Goal: Task Accomplishment & Management: Complete application form

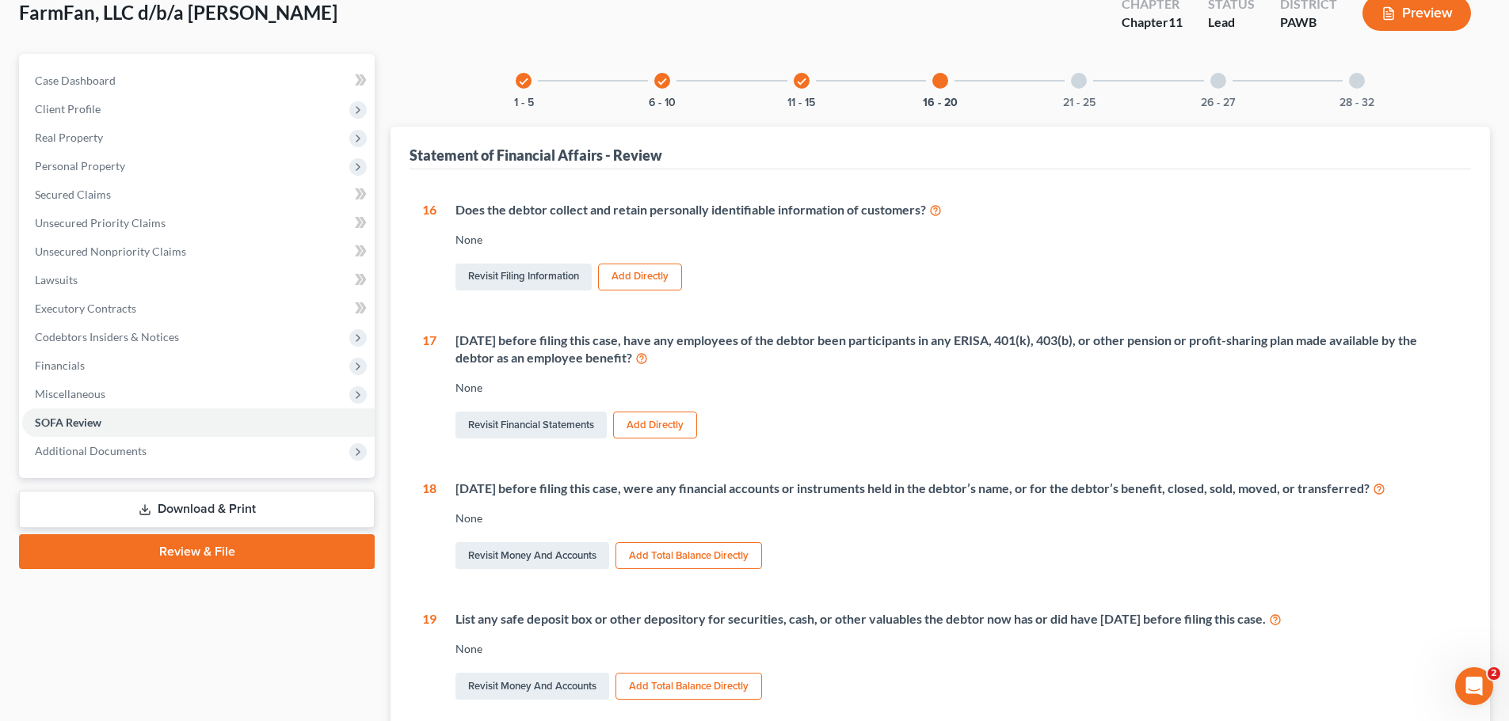
click at [938, 211] on icon at bounding box center [935, 209] width 13 height 15
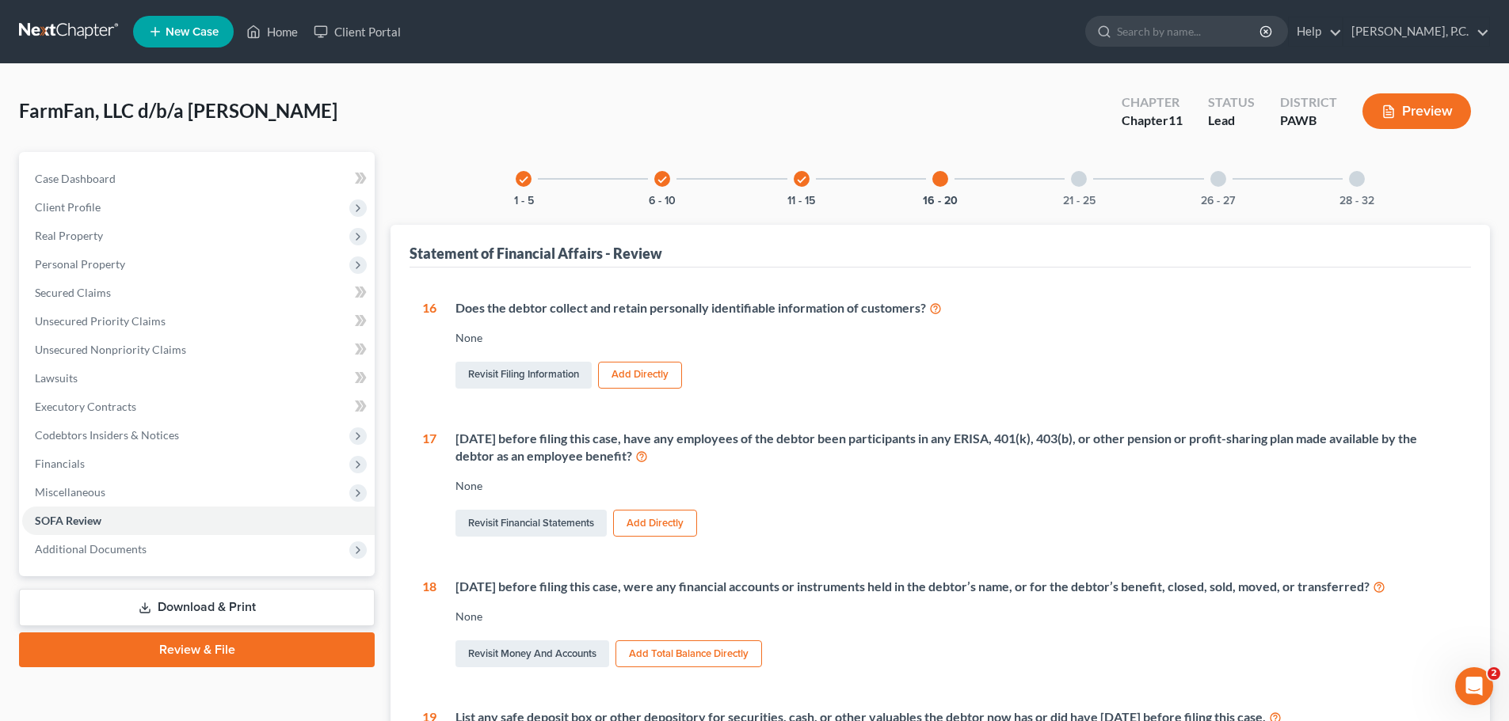
click at [1081, 184] on div at bounding box center [1079, 179] width 16 height 16
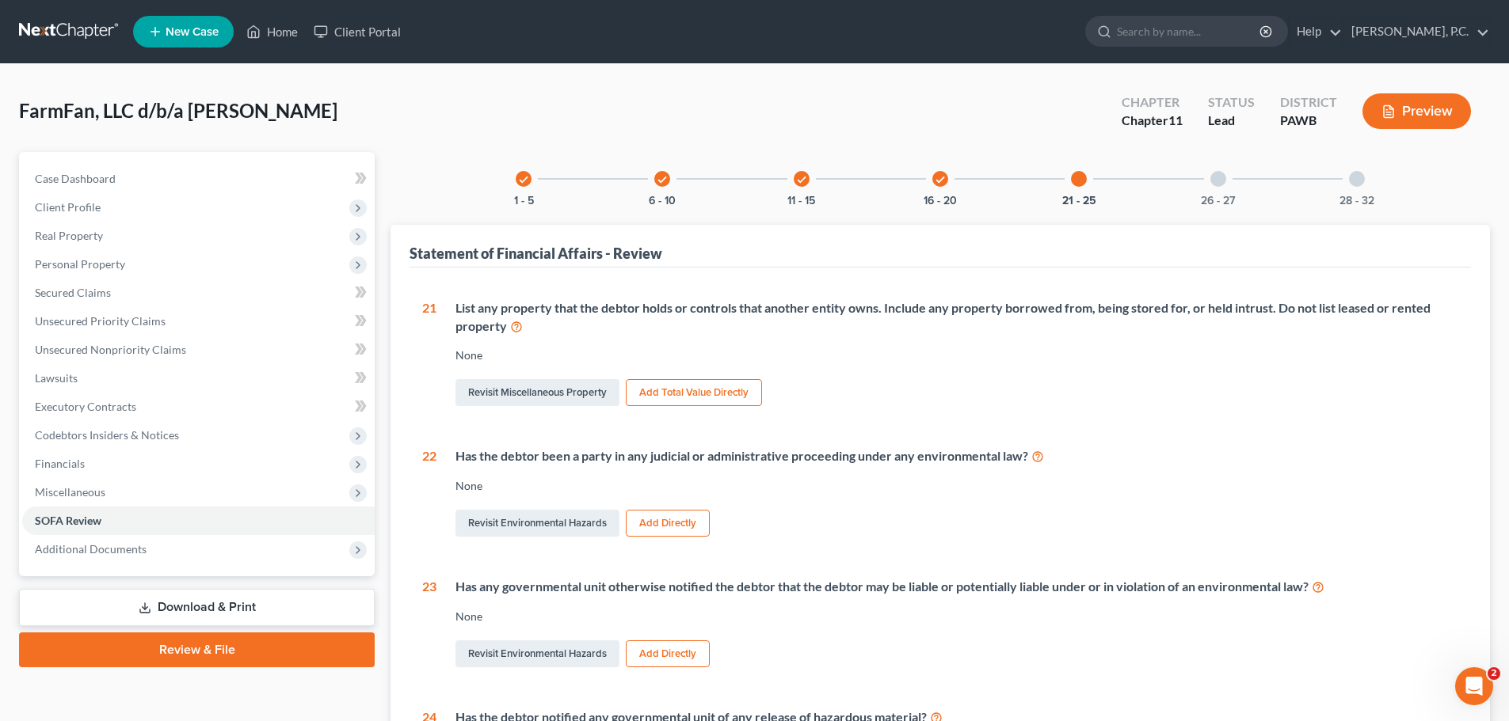
click at [1207, 191] on div "26 - 27" at bounding box center [1218, 179] width 54 height 54
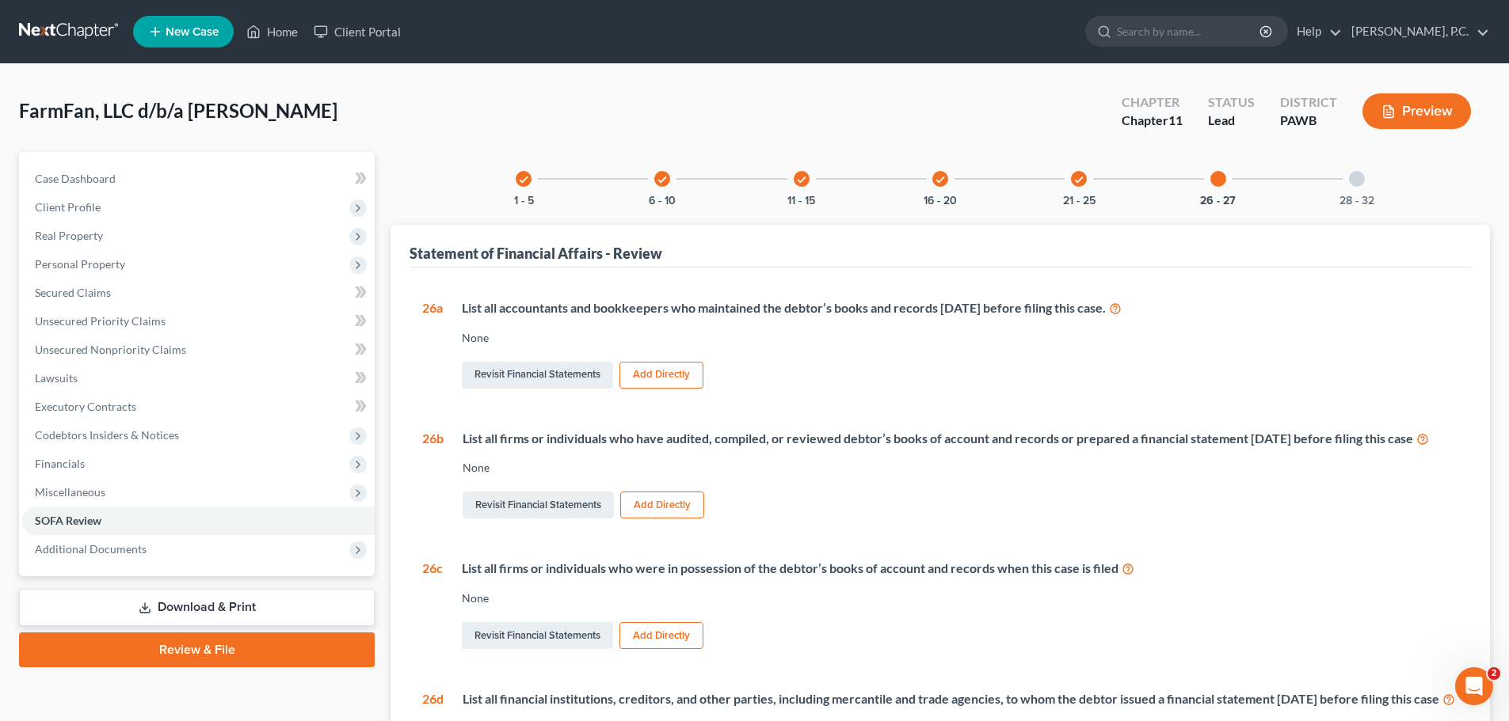
click at [1355, 185] on div at bounding box center [1357, 179] width 16 height 16
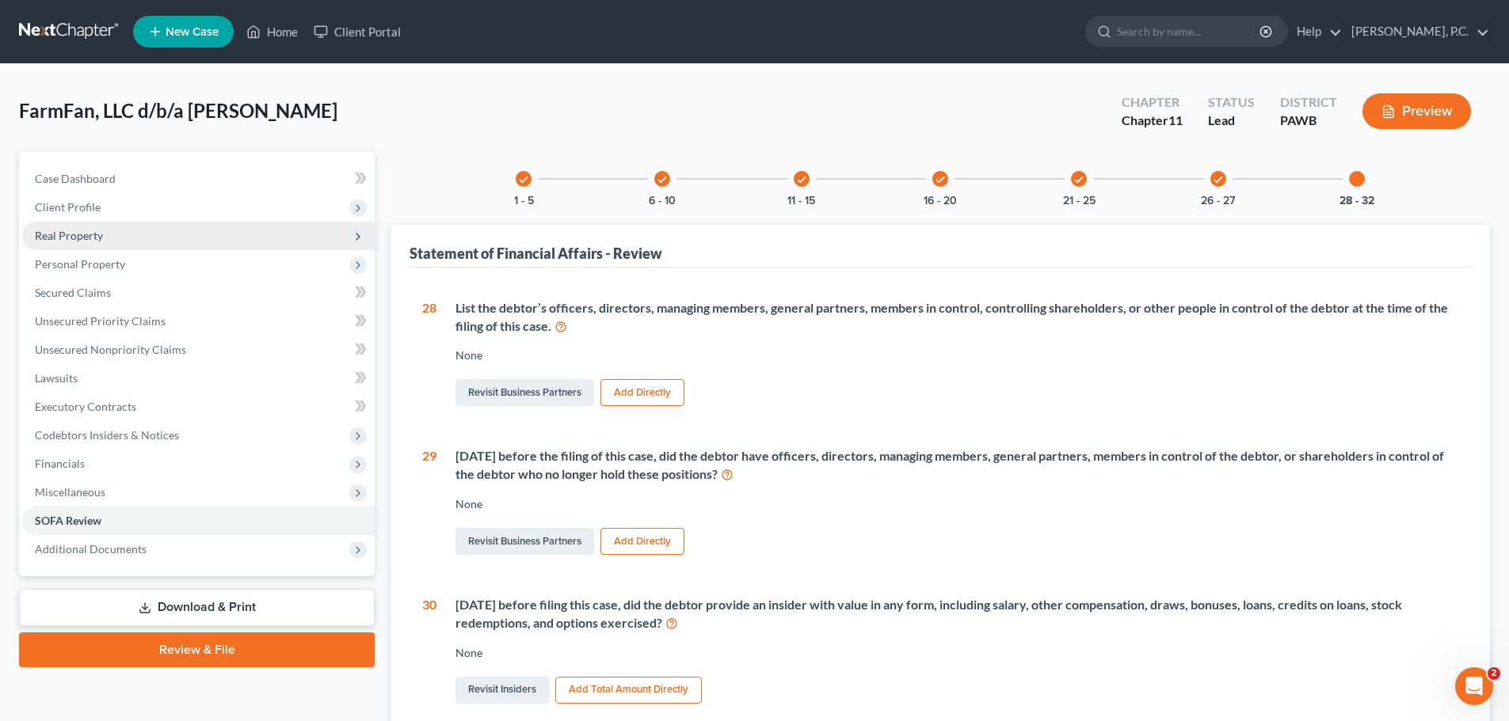
click at [148, 241] on span "Real Property" at bounding box center [198, 236] width 352 height 29
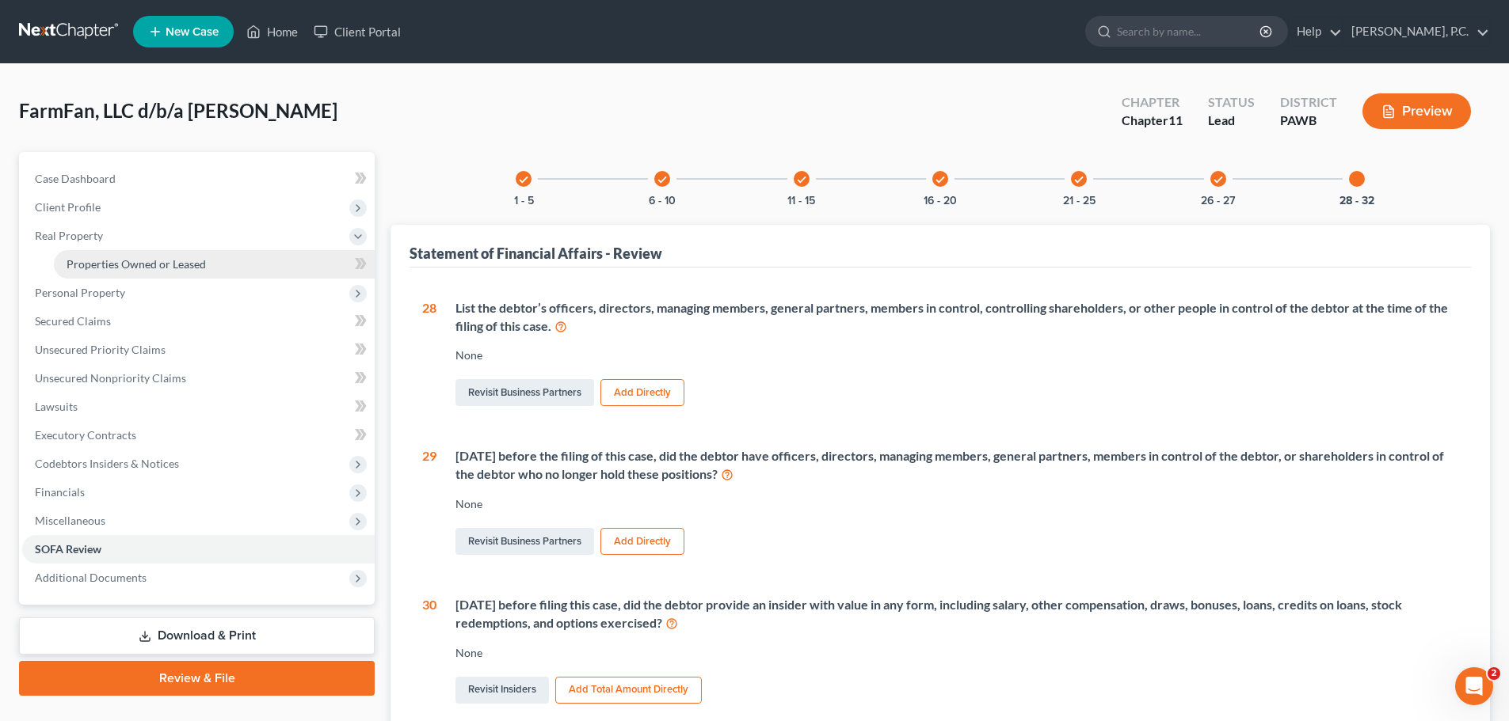
click at [152, 265] on span "Properties Owned or Leased" at bounding box center [136, 263] width 139 height 13
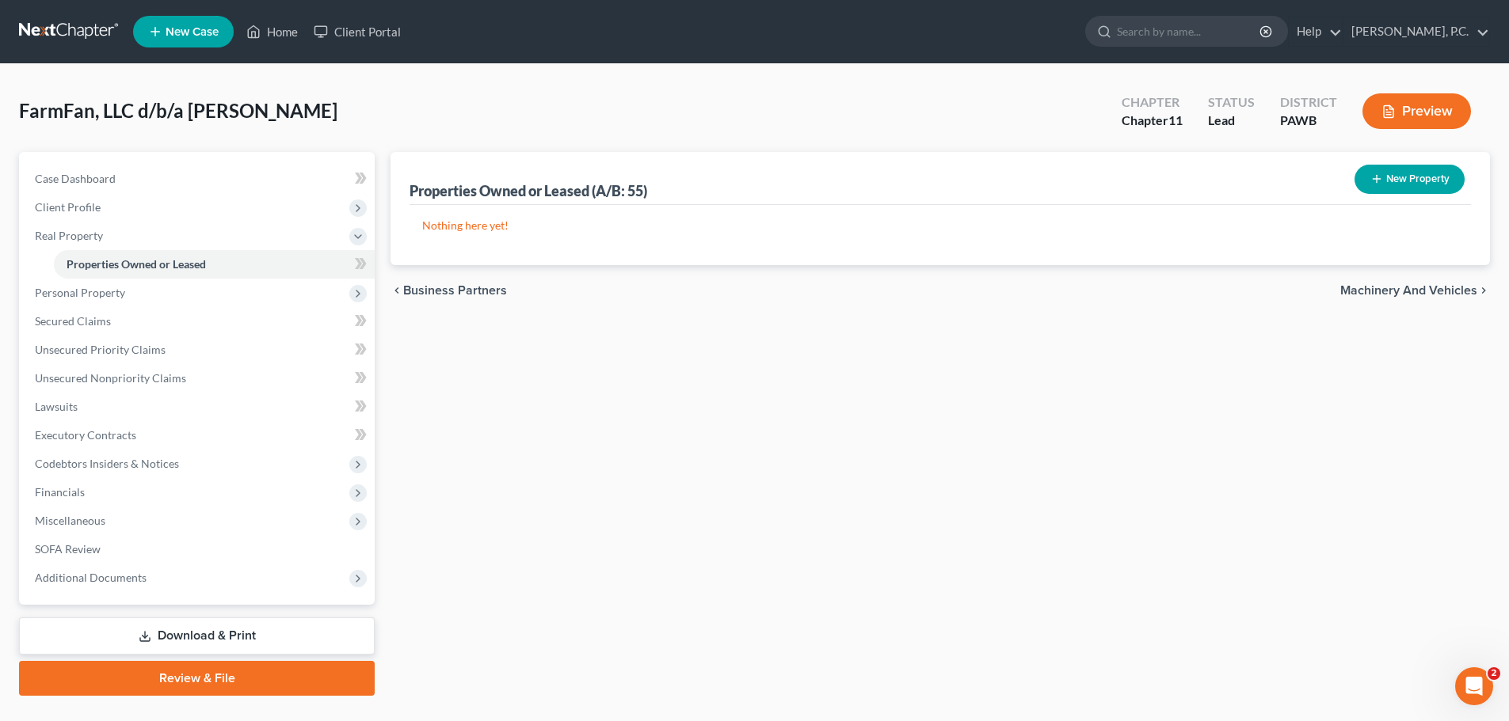
click at [1404, 179] on button "New Property" at bounding box center [1409, 179] width 110 height 29
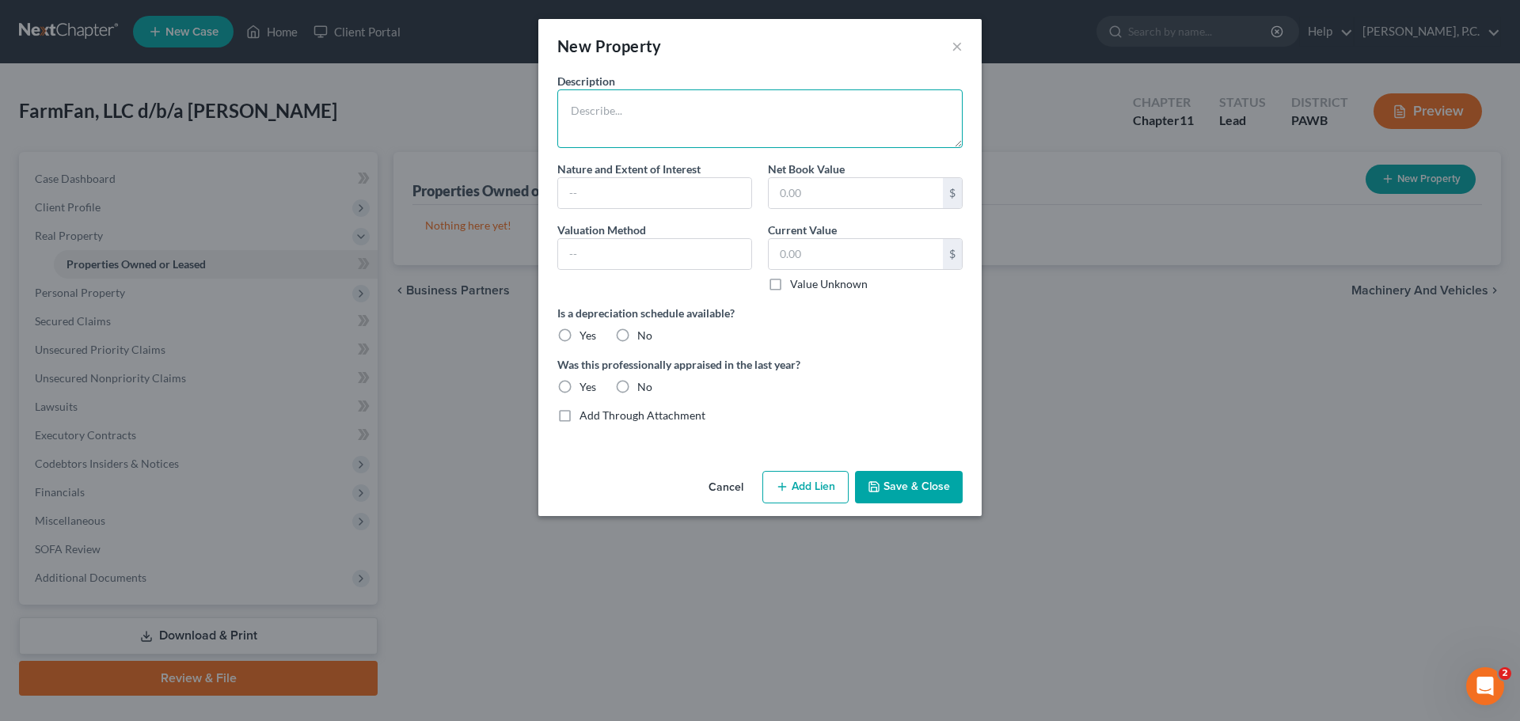
click at [616, 129] on textarea at bounding box center [759, 118] width 405 height 59
click at [685, 106] on textarea at bounding box center [759, 118] width 405 height 59
type textarea "28 [PERSON_NAME] [GEOGRAPHIC_DATA], [GEOGRAPHIC_DATA] 15201"
click at [637, 333] on label "No" at bounding box center [644, 336] width 15 height 16
click at [644, 333] on input "No" at bounding box center [649, 333] width 10 height 10
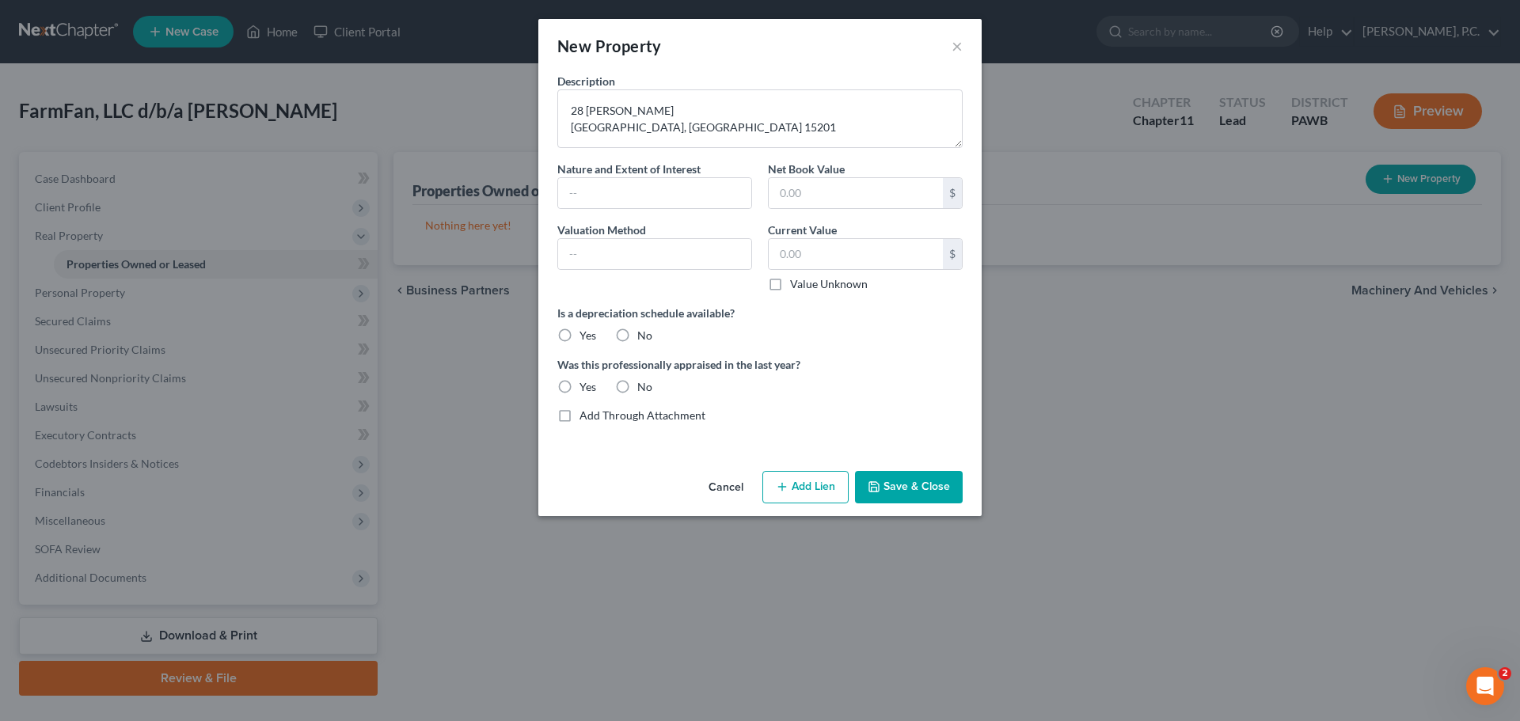
radio input "true"
click at [637, 384] on label "No" at bounding box center [644, 387] width 15 height 16
click at [644, 384] on input "No" at bounding box center [649, 384] width 10 height 10
radio input "true"
click at [897, 482] on button "Save & Close" at bounding box center [909, 487] width 108 height 33
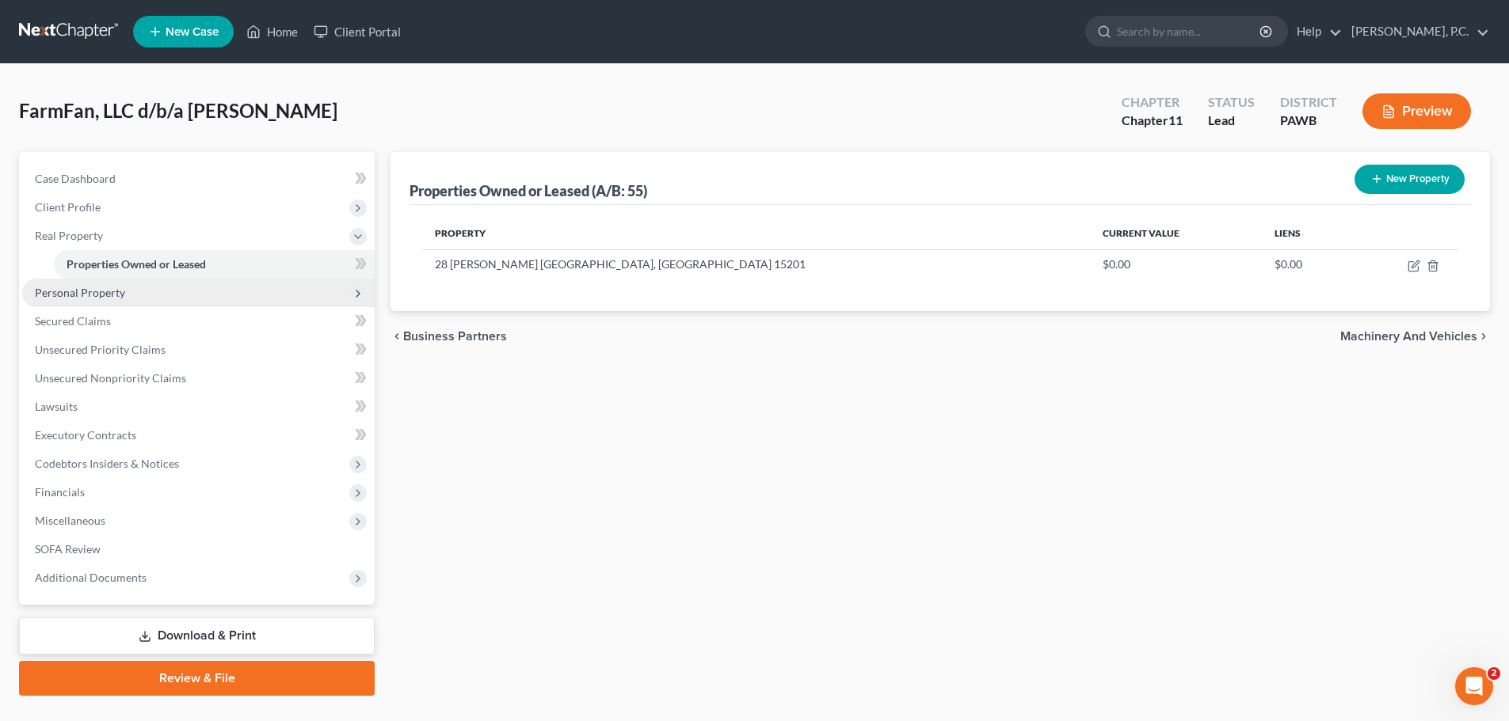
click at [107, 293] on span "Personal Property" at bounding box center [80, 292] width 90 height 13
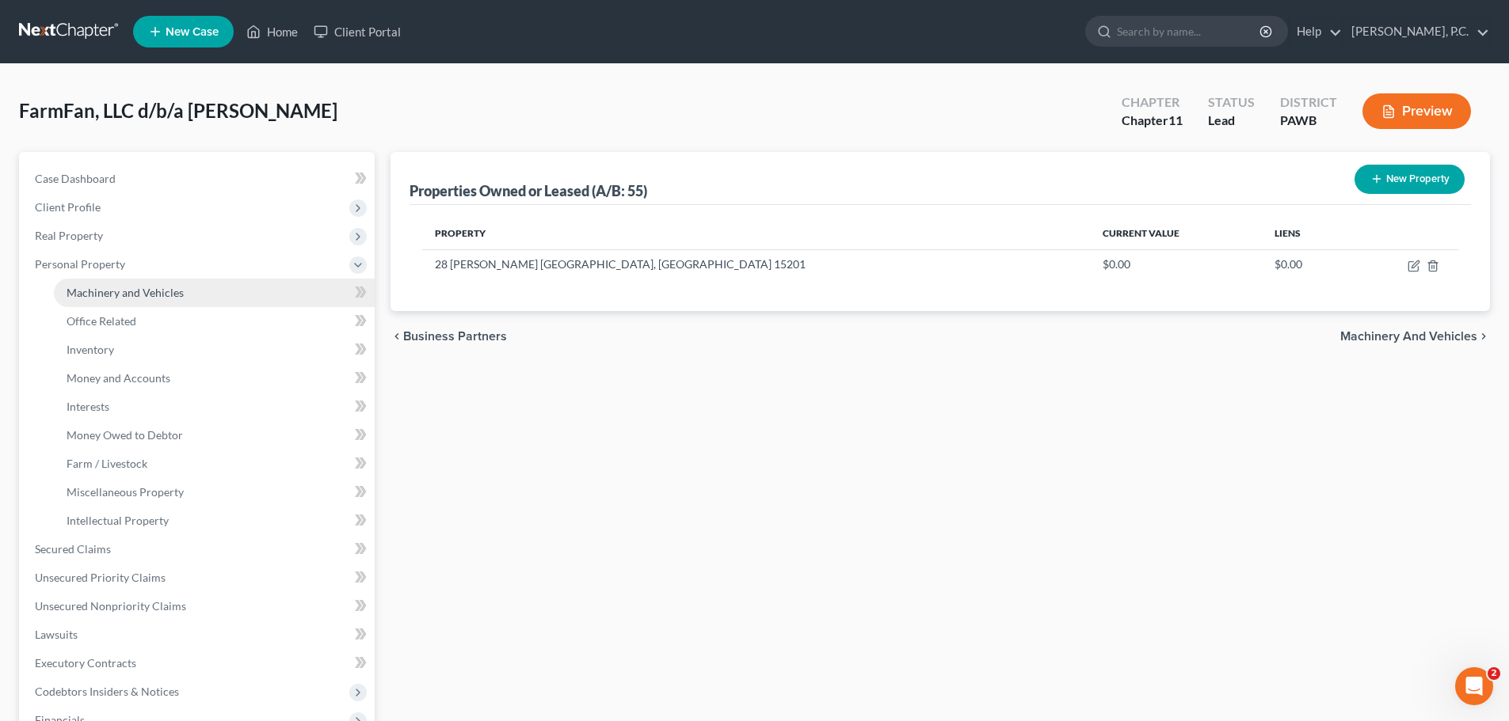
click at [127, 299] on link "Machinery and Vehicles" at bounding box center [214, 293] width 321 height 29
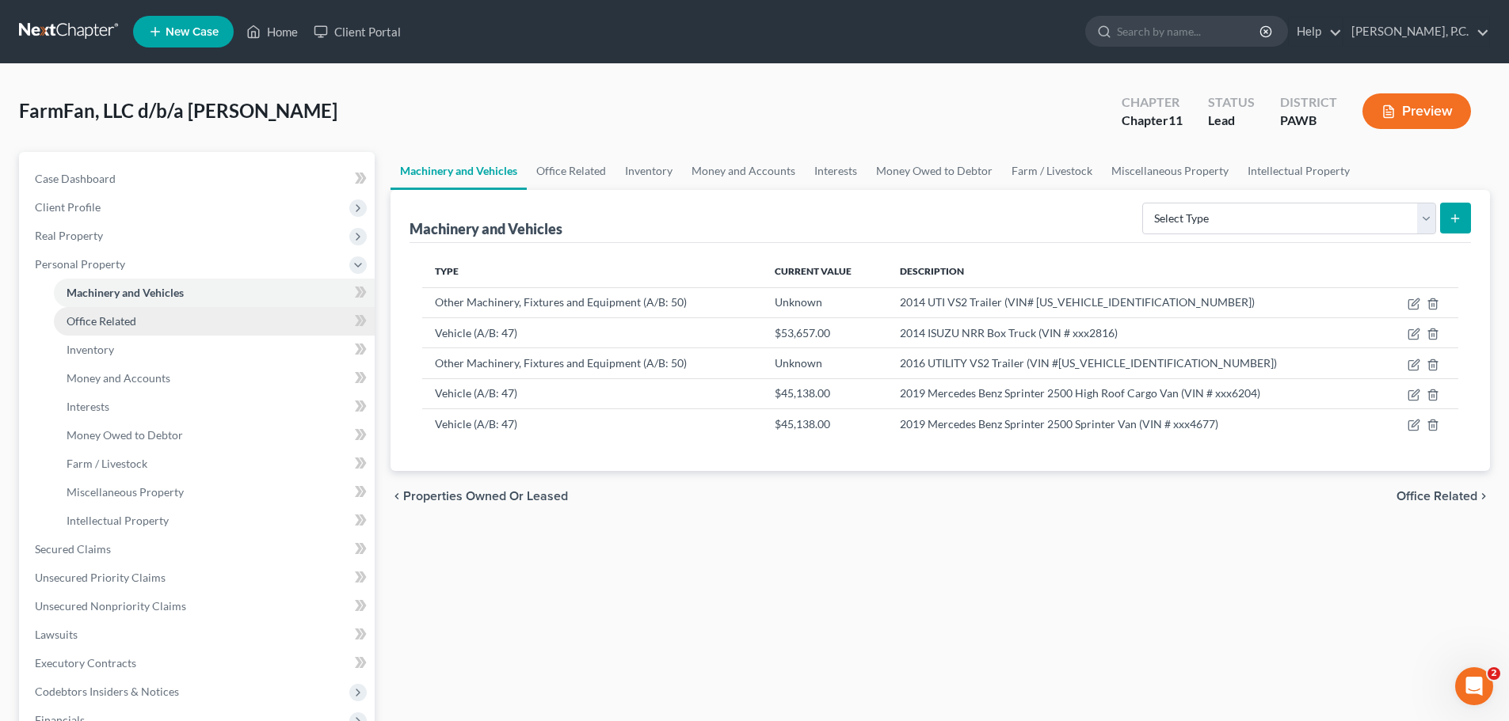
click at [124, 314] on span "Office Related" at bounding box center [102, 320] width 70 height 13
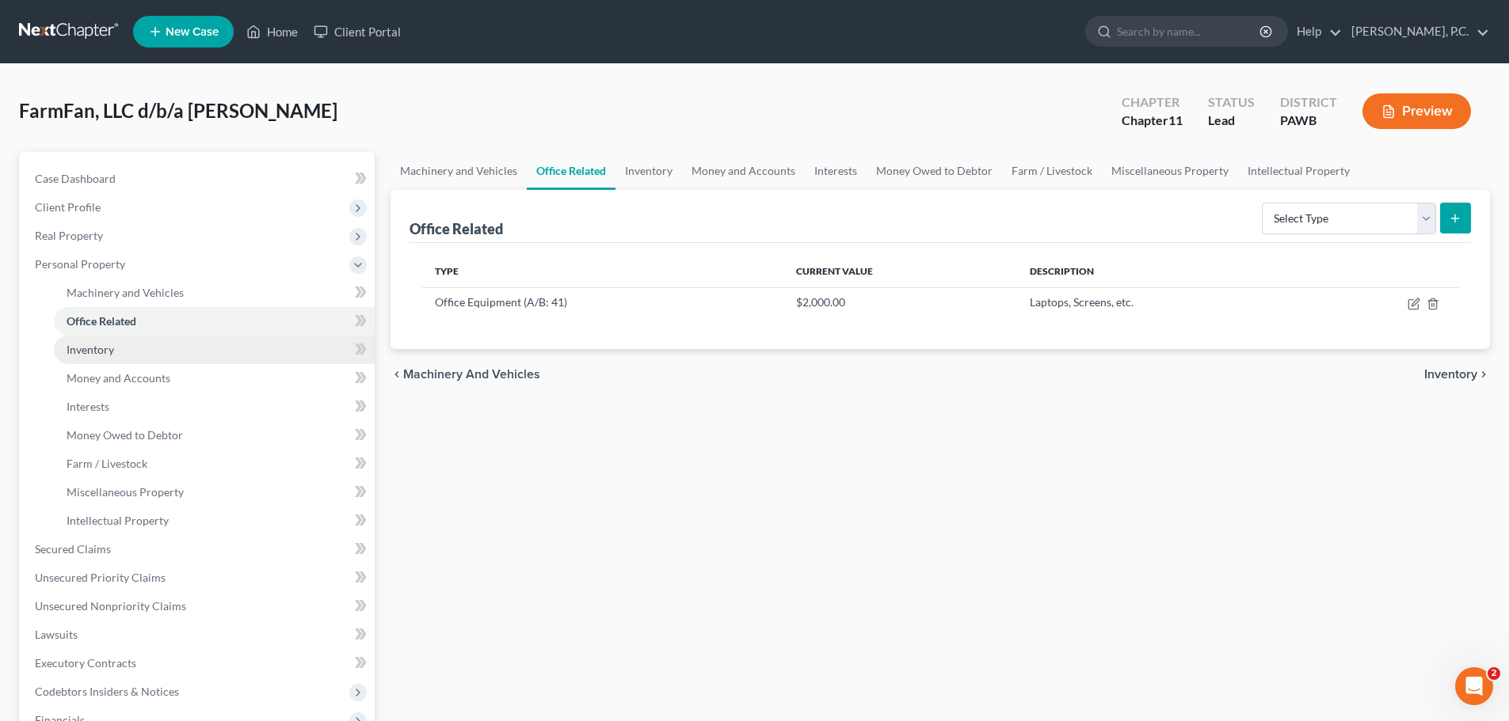
click at [100, 352] on span "Inventory" at bounding box center [91, 349] width 48 height 13
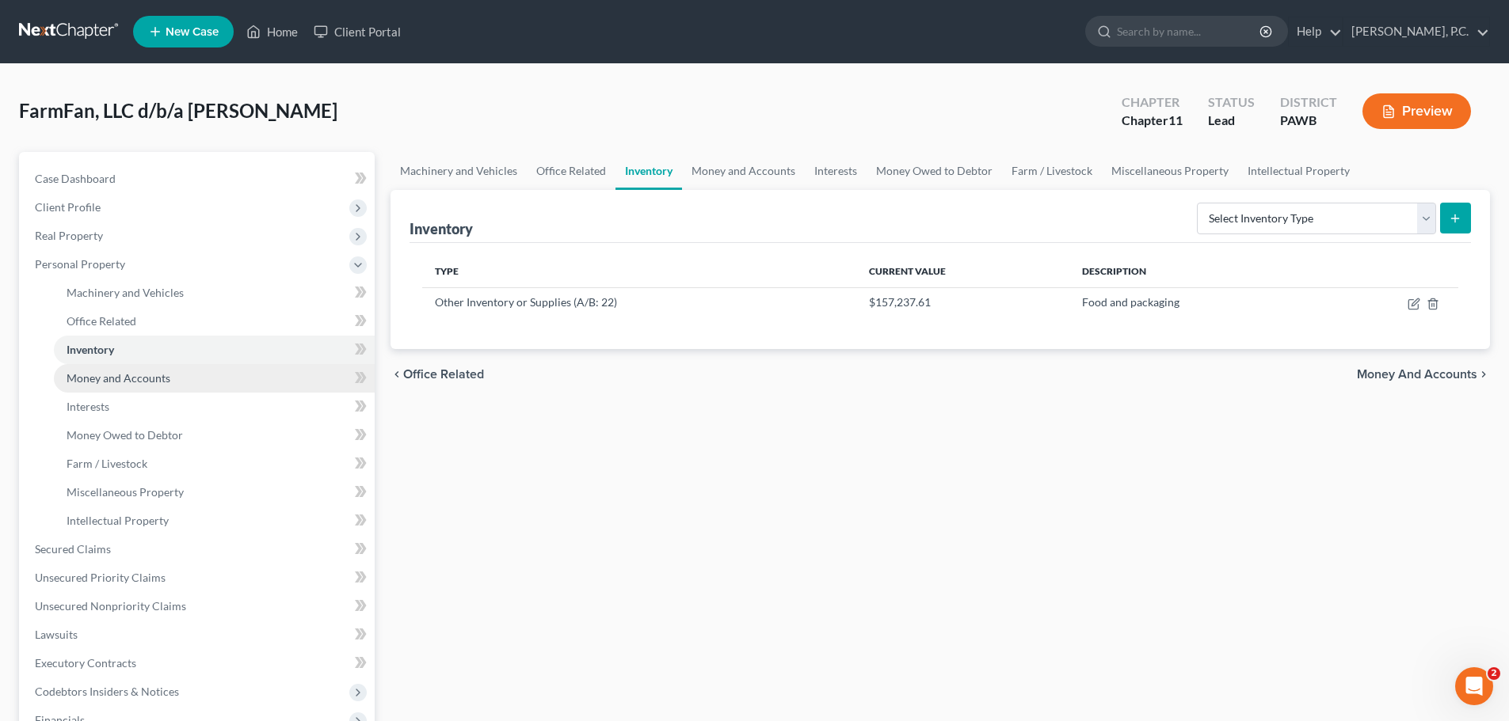
click at [108, 378] on span "Money and Accounts" at bounding box center [119, 377] width 104 height 13
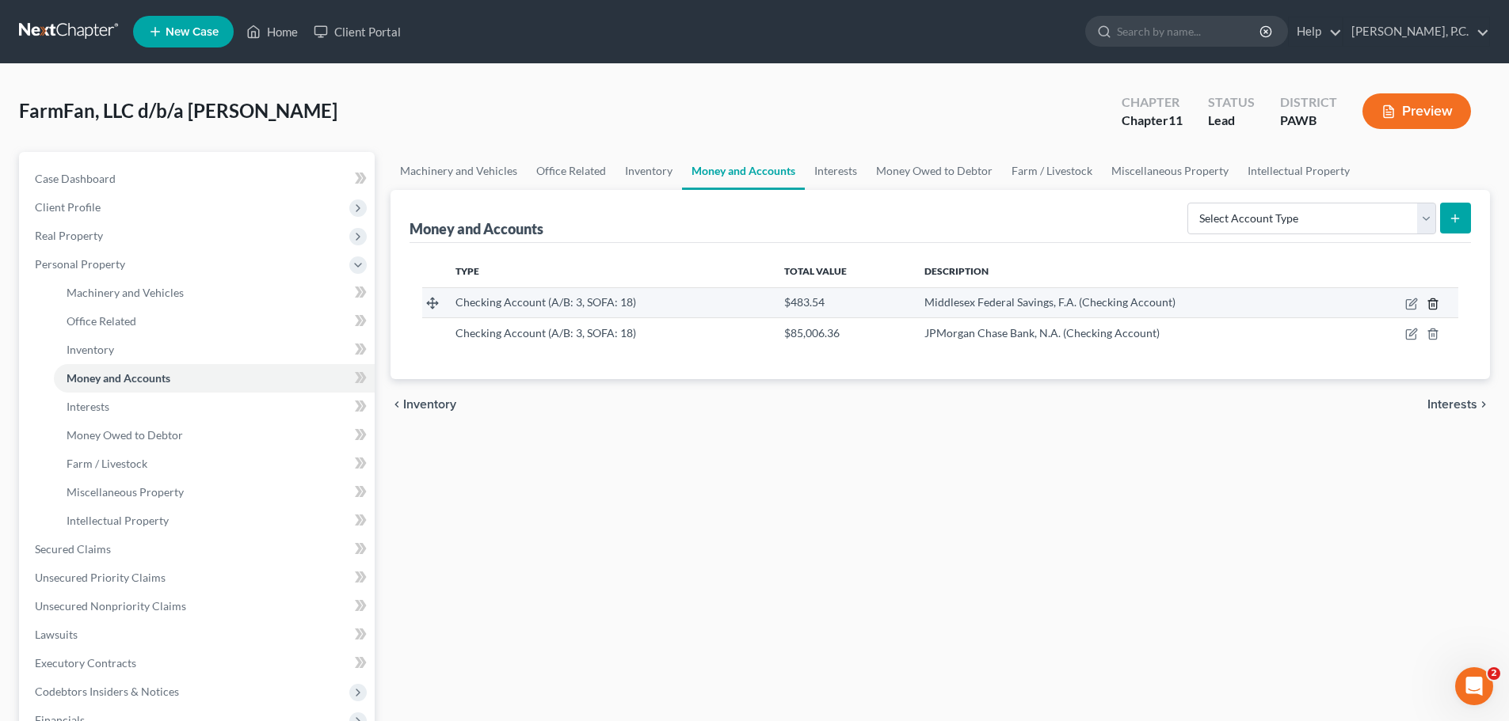
click at [1433, 306] on line "button" at bounding box center [1433, 304] width 0 height 3
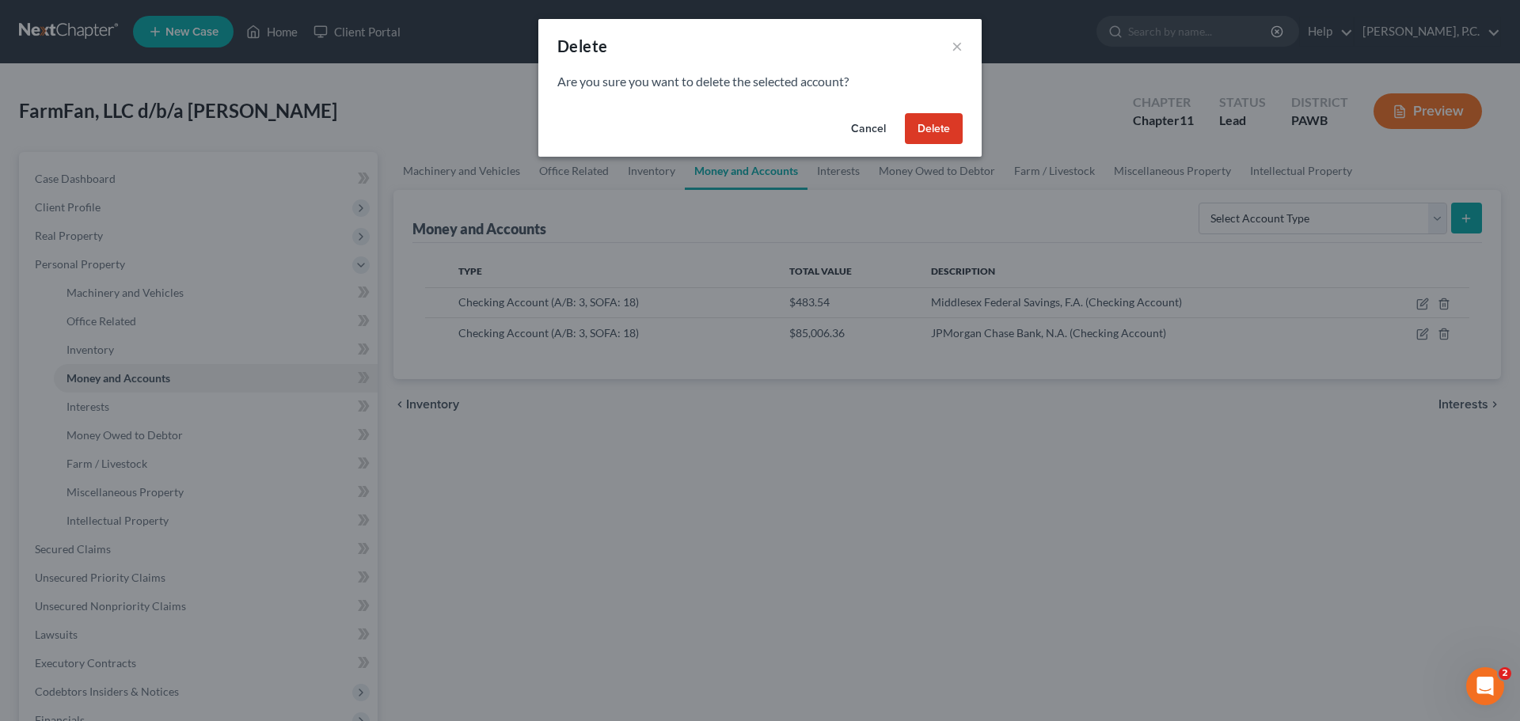
click at [934, 128] on button "Delete" at bounding box center [934, 129] width 58 height 32
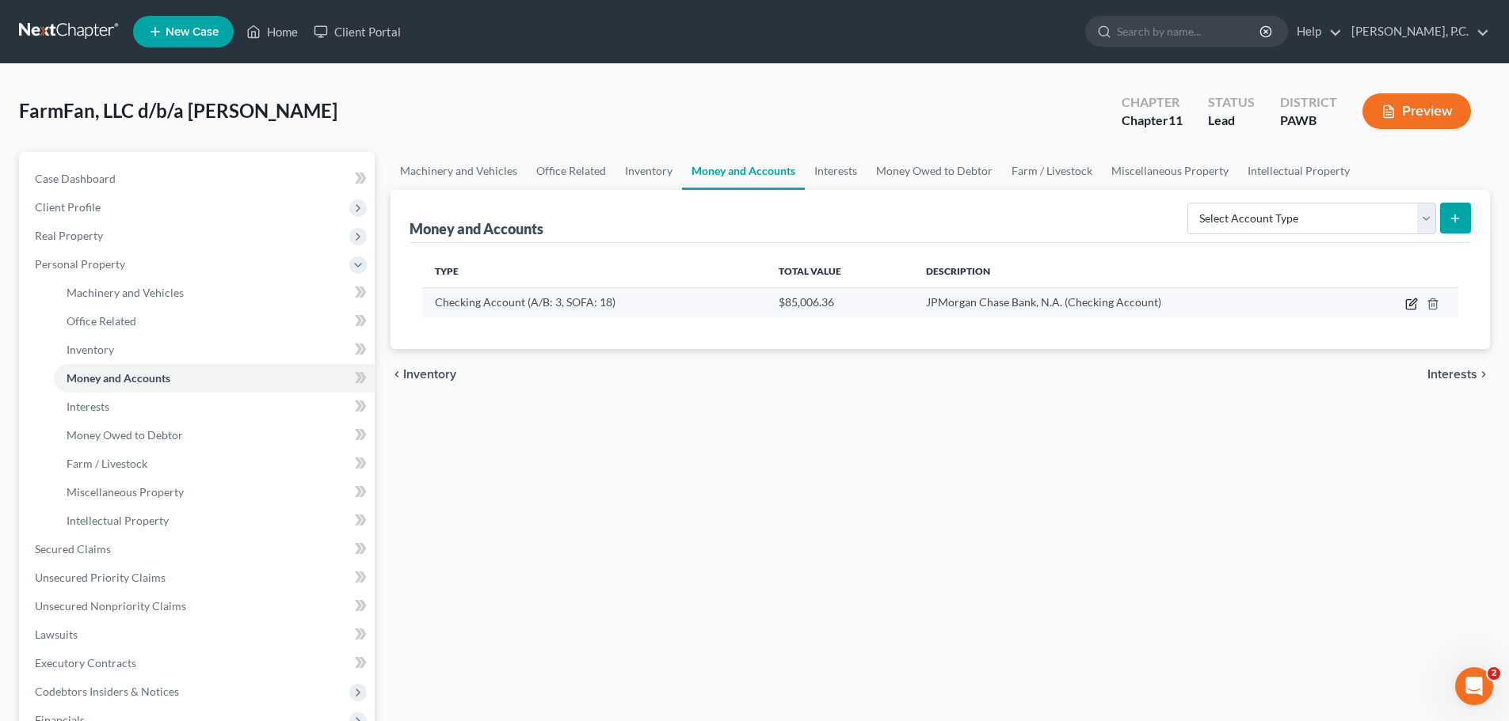
click at [1410, 305] on icon "button" at bounding box center [1411, 304] width 13 height 13
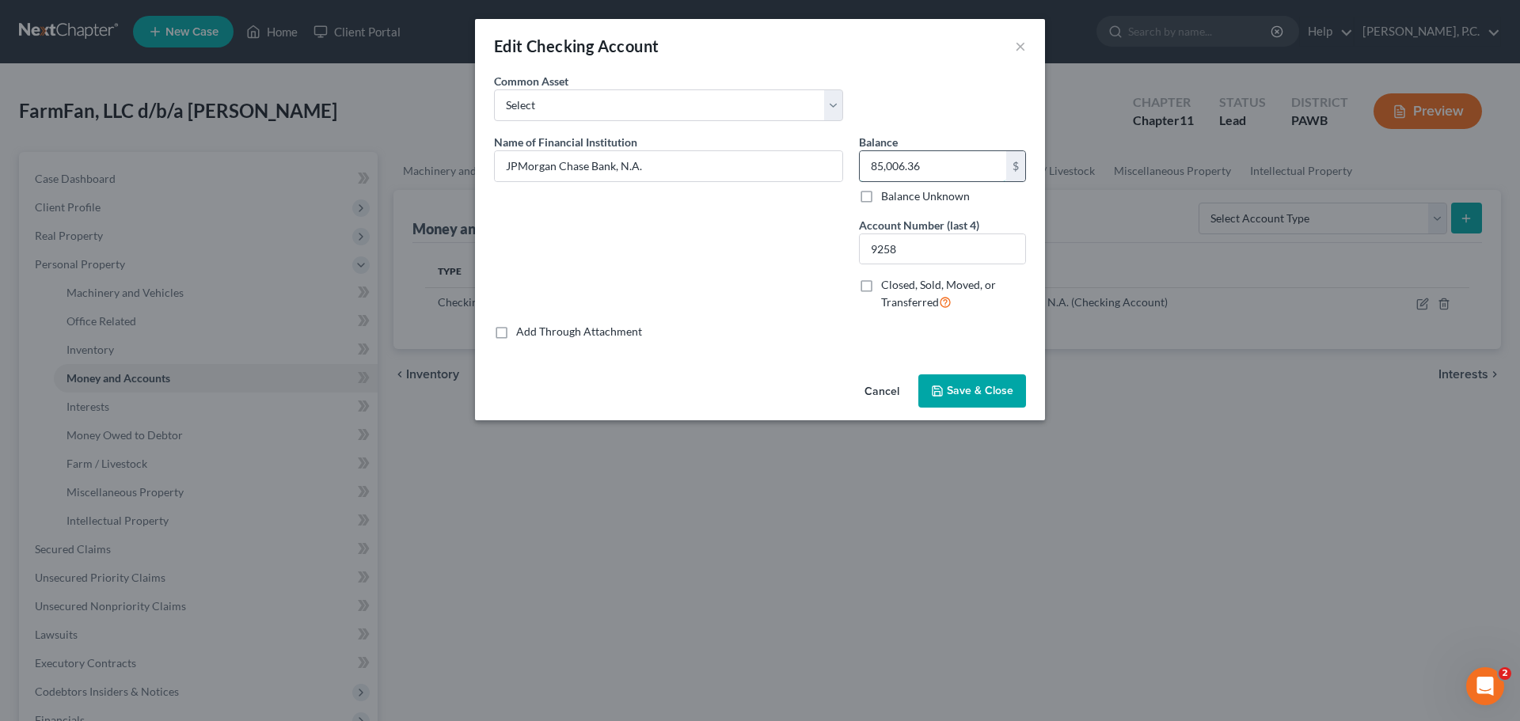
click at [917, 171] on input "85,006.36" at bounding box center [933, 166] width 147 height 30
type input "50,000"
click at [942, 394] on icon "button" at bounding box center [937, 391] width 13 height 13
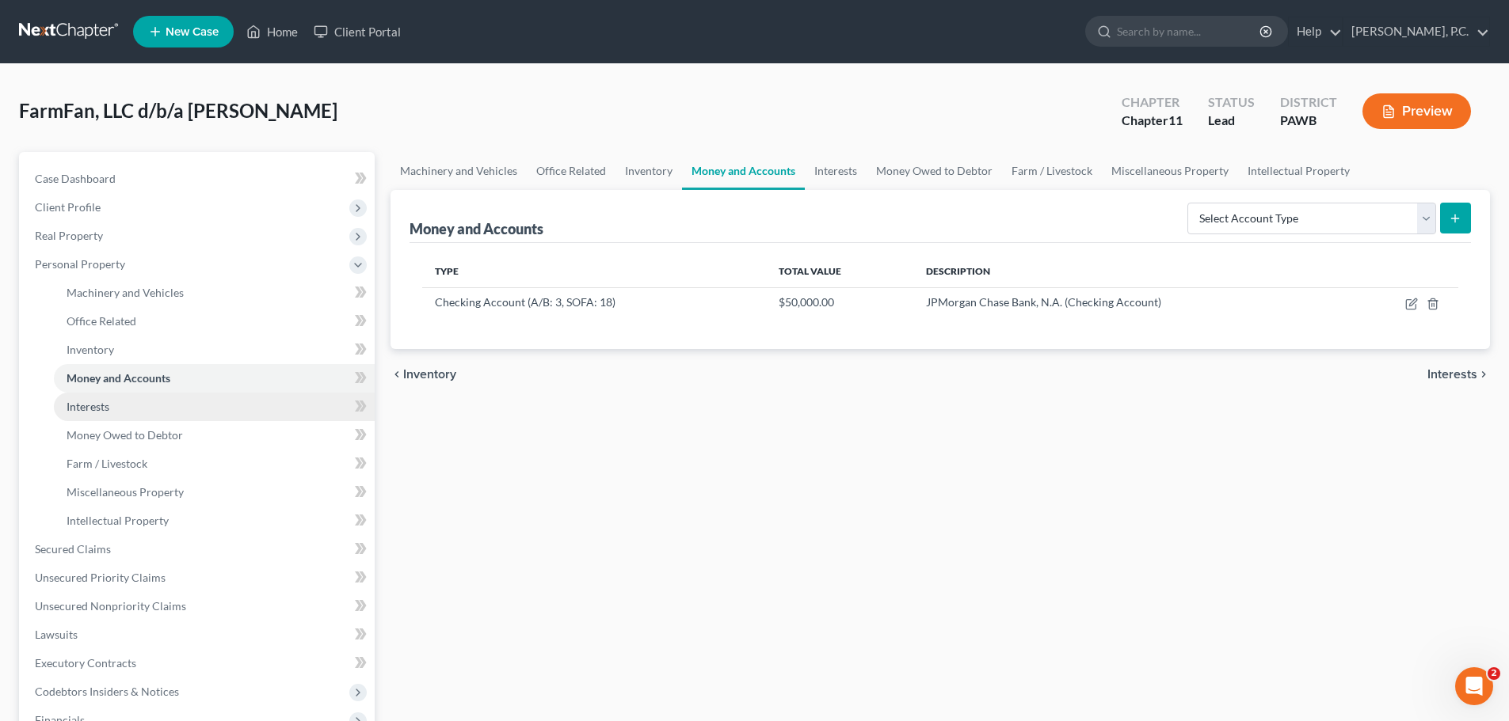
click at [118, 401] on link "Interests" at bounding box center [214, 407] width 321 height 29
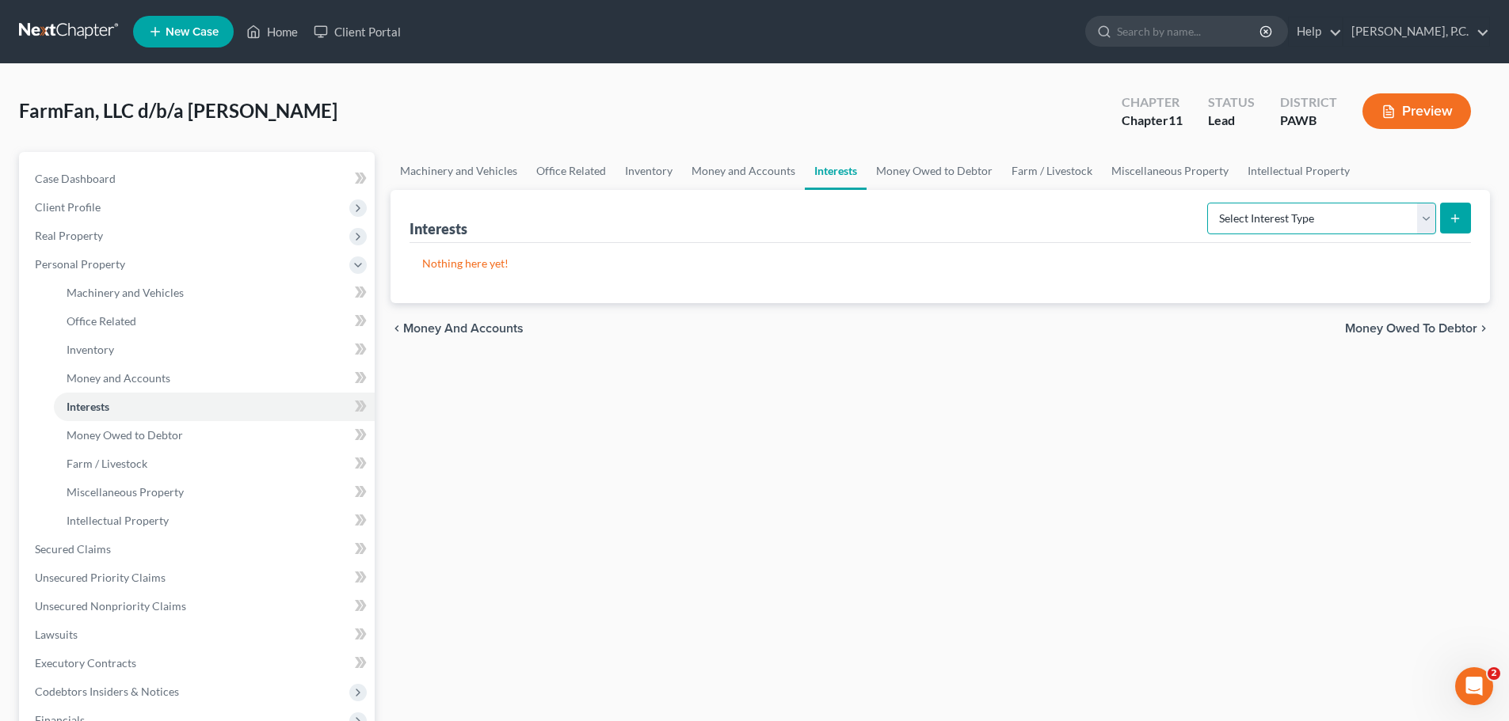
click at [1311, 223] on select "Select Interest Type Bond (A/B: 16) Incorporated Business (A/B: 15) Insurance P…" at bounding box center [1321, 219] width 229 height 32
click at [785, 341] on div "chevron_left Money and Accounts Money Owed to Debtor chevron_right" at bounding box center [939, 328] width 1099 height 51
click at [950, 171] on link "Money Owed to Debtor" at bounding box center [933, 171] width 135 height 38
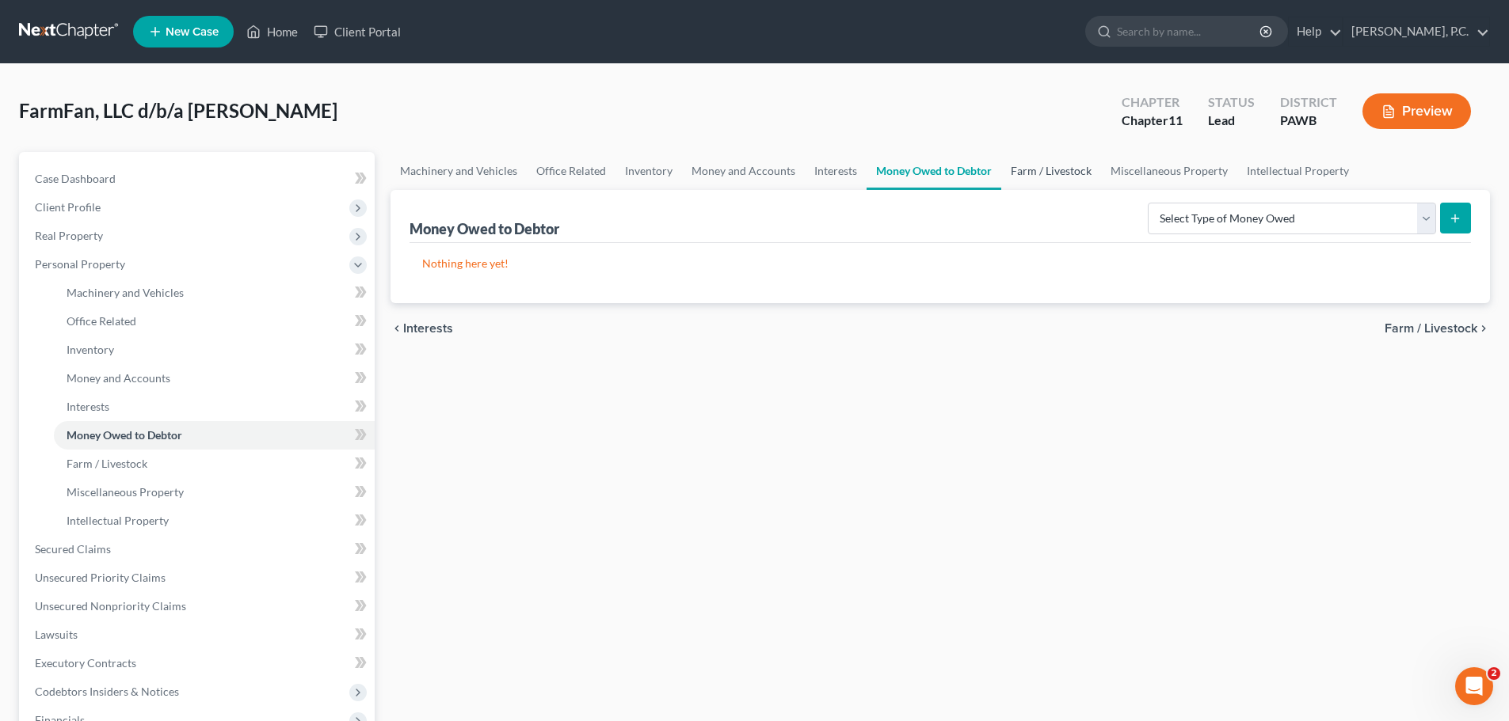
click at [1023, 182] on link "Farm / Livestock" at bounding box center [1051, 171] width 100 height 38
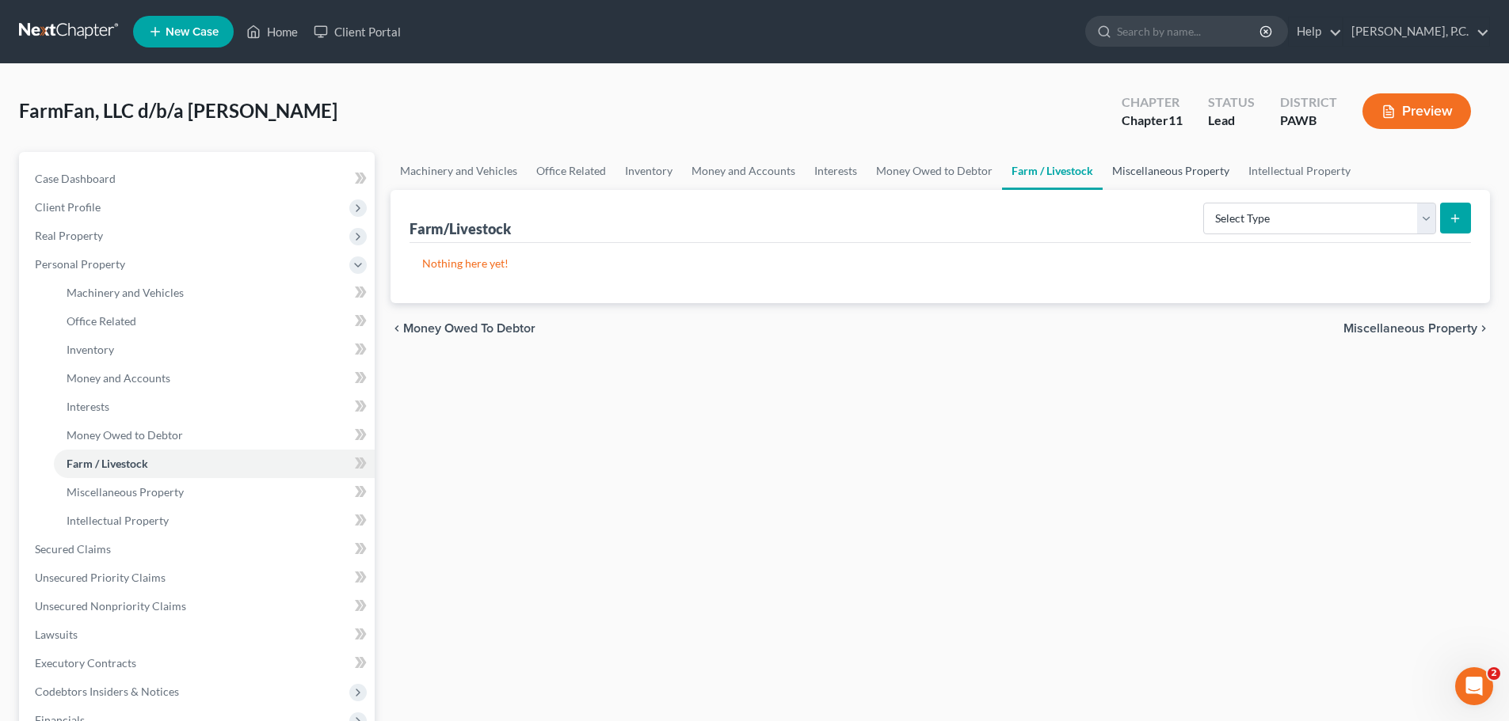
click at [1120, 169] on link "Miscellaneous Property" at bounding box center [1170, 171] width 136 height 38
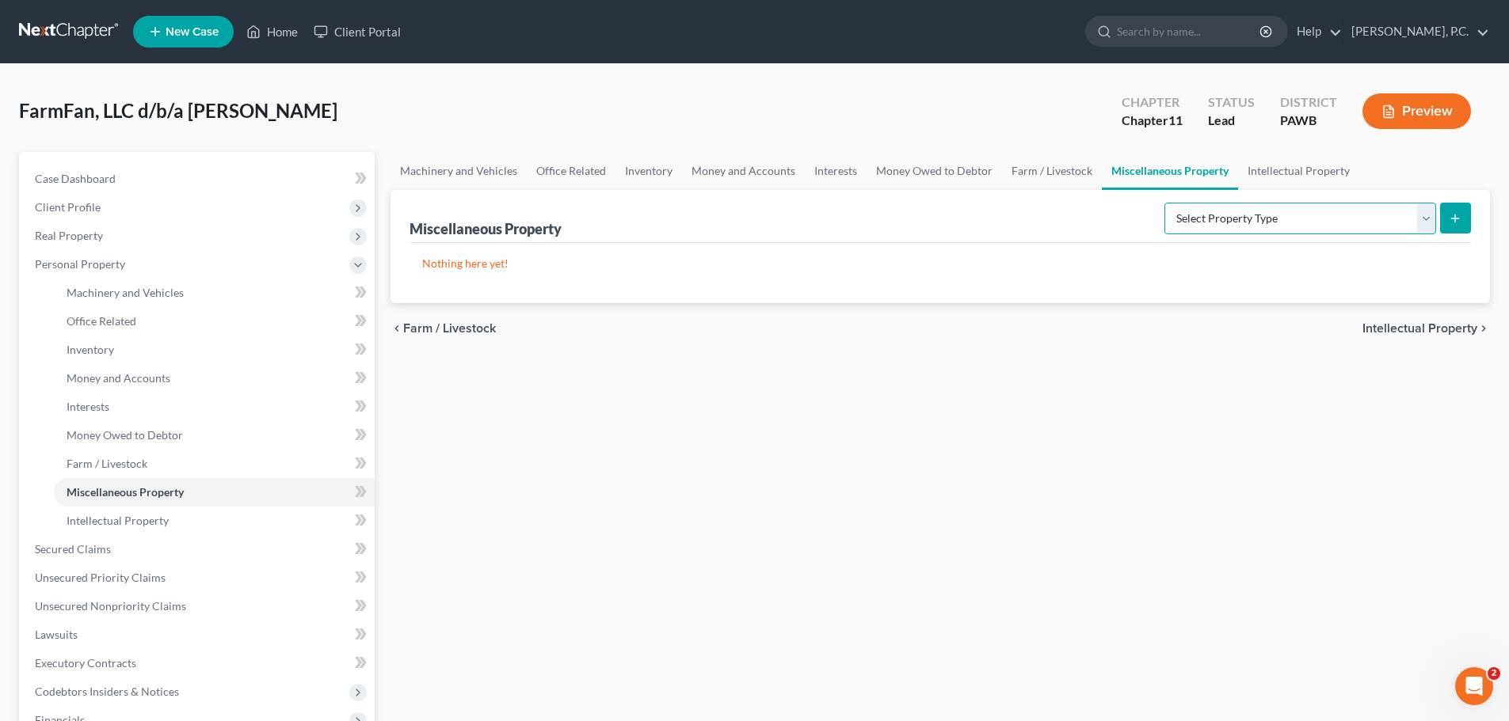
click at [1185, 227] on select "Select Property Type Assigned for Creditor Benefit [DATE] (SOFA: 8) Assigned to…" at bounding box center [1300, 219] width 272 height 32
click at [1278, 168] on link "Intellectual Property" at bounding box center [1298, 171] width 121 height 38
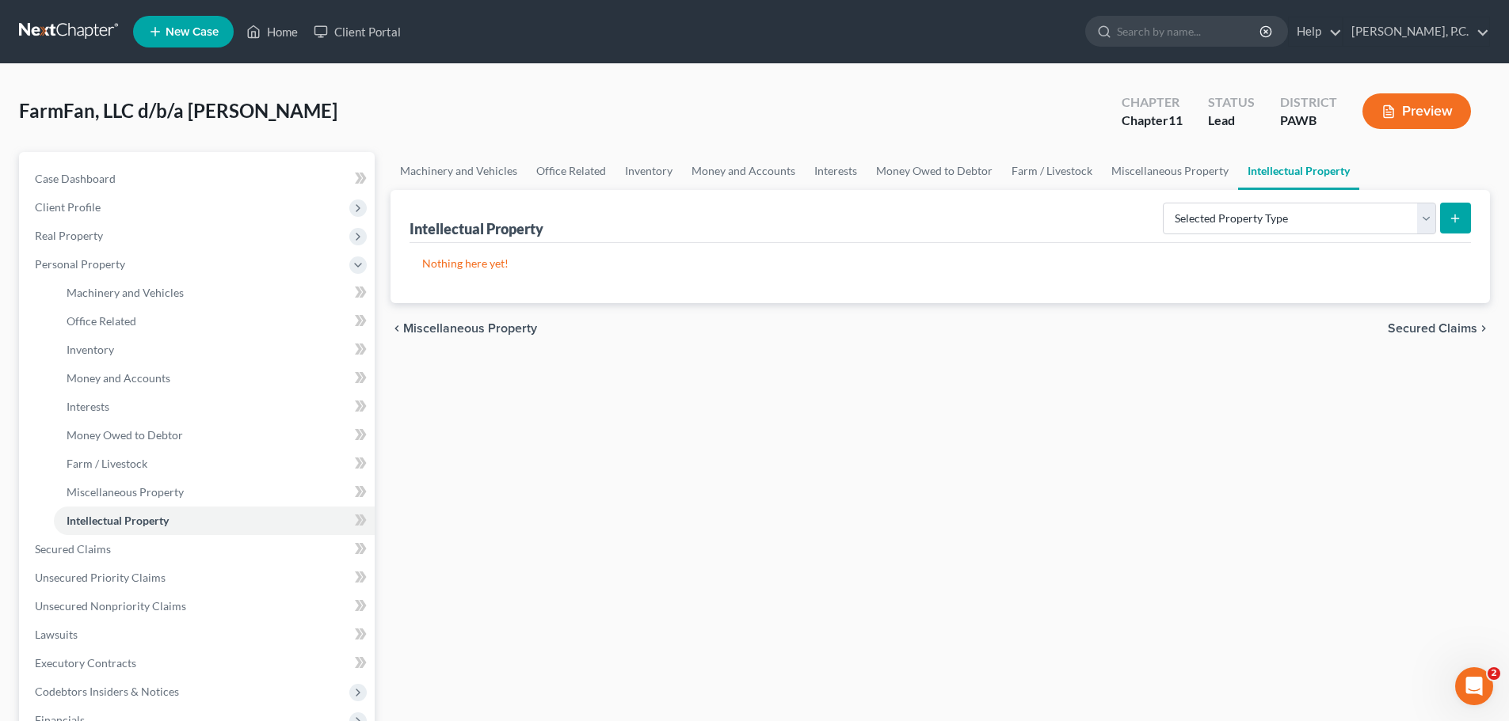
click at [1256, 200] on div "Selected Property Type Customer Lists (A/B: 63) Goodwill (A/B: 65) Internet Dom…" at bounding box center [1313, 217] width 314 height 42
click at [1254, 214] on select "Selected Property Type Customer Lists (A/B: 63) Goodwill (A/B: 65) Internet Dom…" at bounding box center [1299, 219] width 273 height 32
click at [1134, 338] on div "chevron_left Miscellaneous Property Secured Claims chevron_right" at bounding box center [939, 328] width 1099 height 51
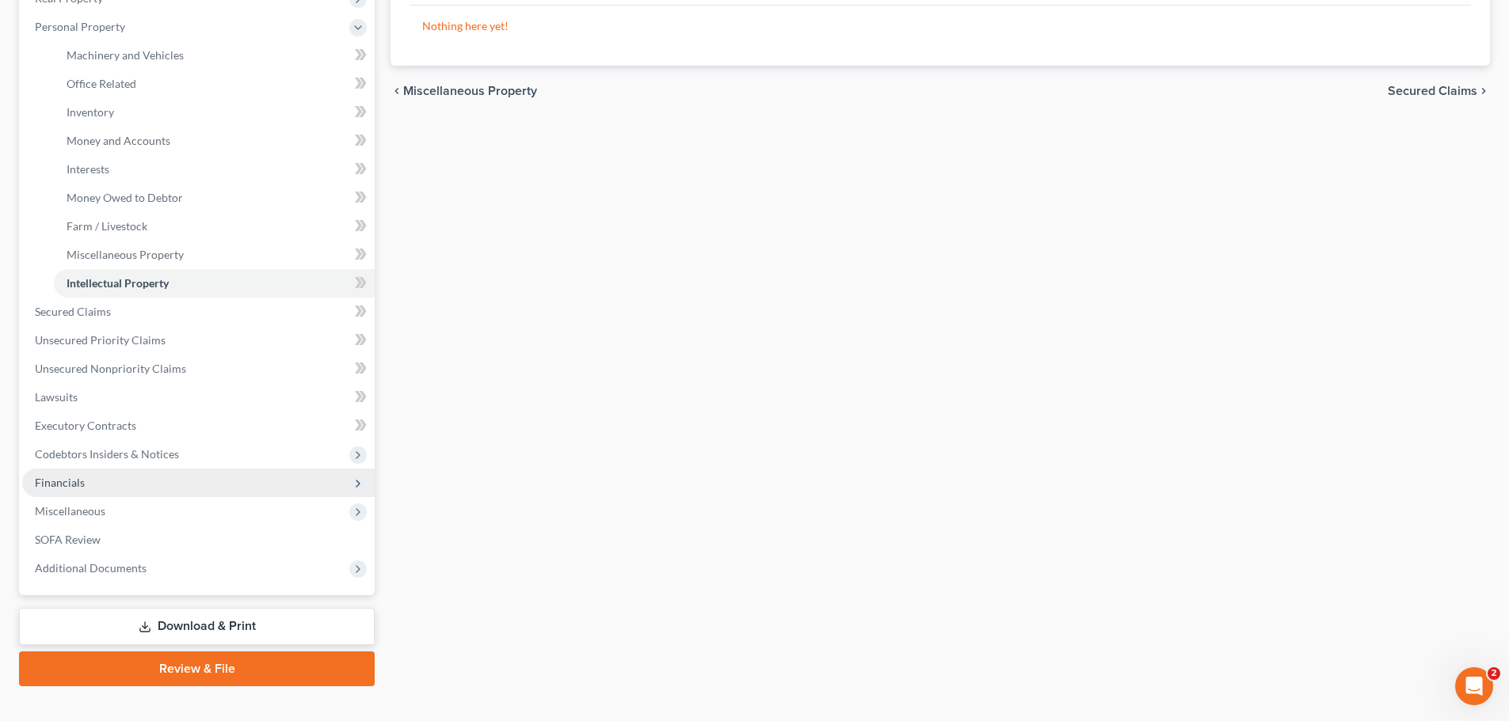
scroll to position [158, 0]
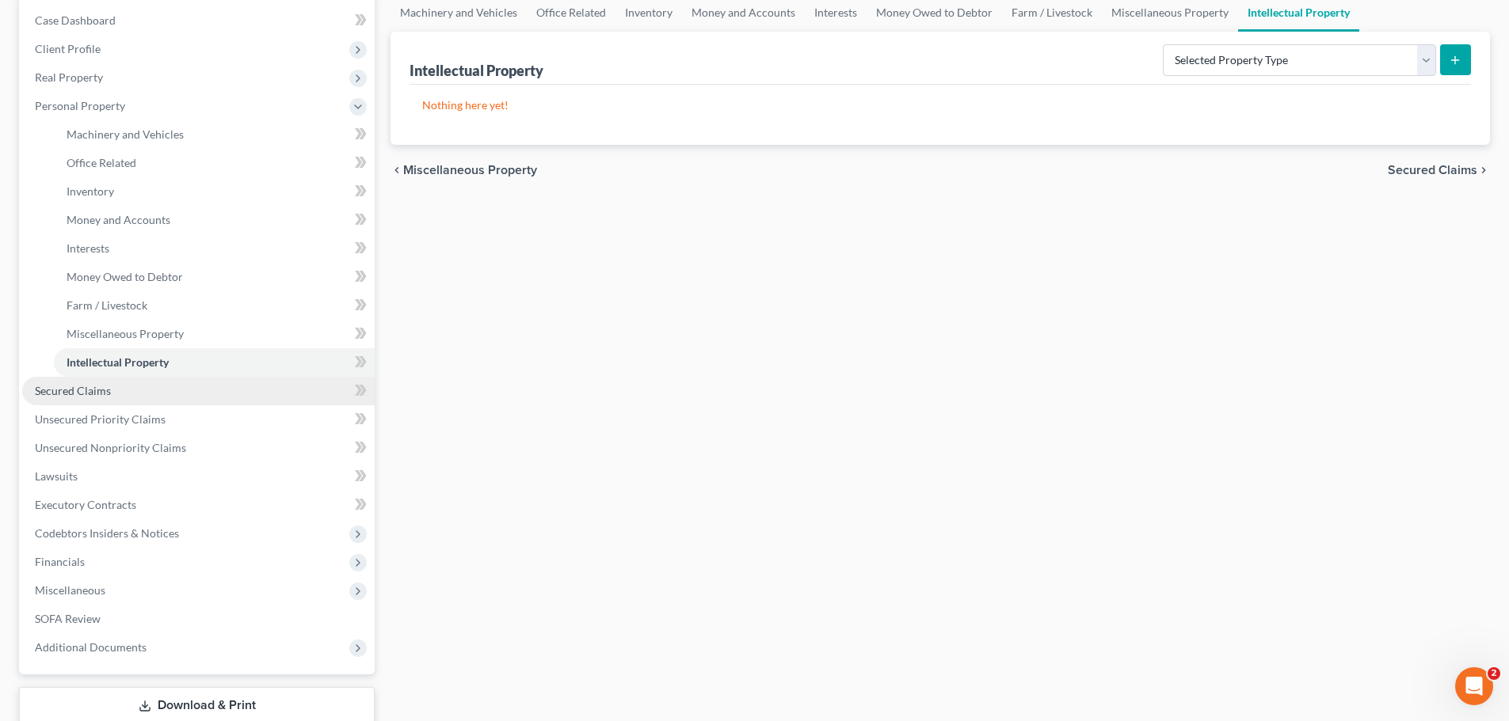
click at [85, 391] on span "Secured Claims" at bounding box center [73, 390] width 76 height 13
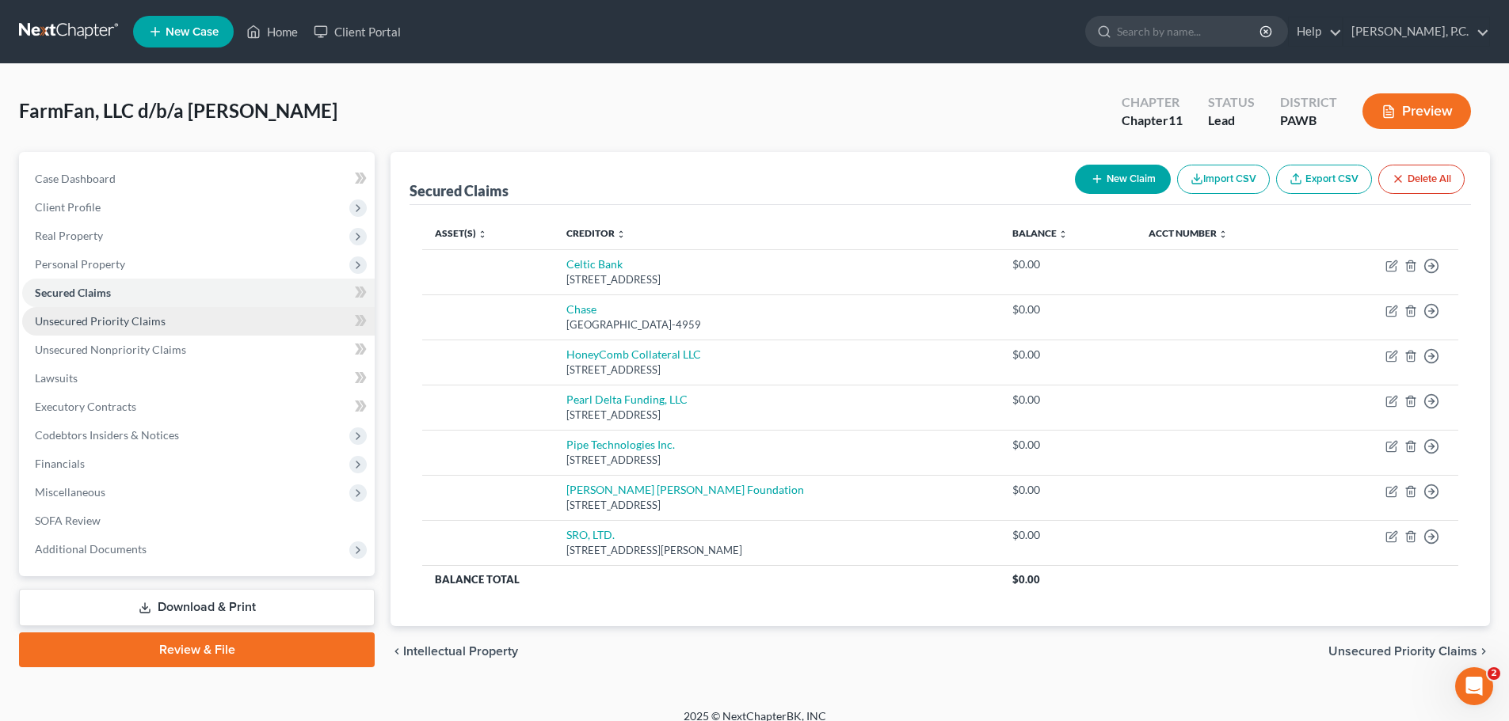
click at [93, 321] on span "Unsecured Priority Claims" at bounding box center [100, 320] width 131 height 13
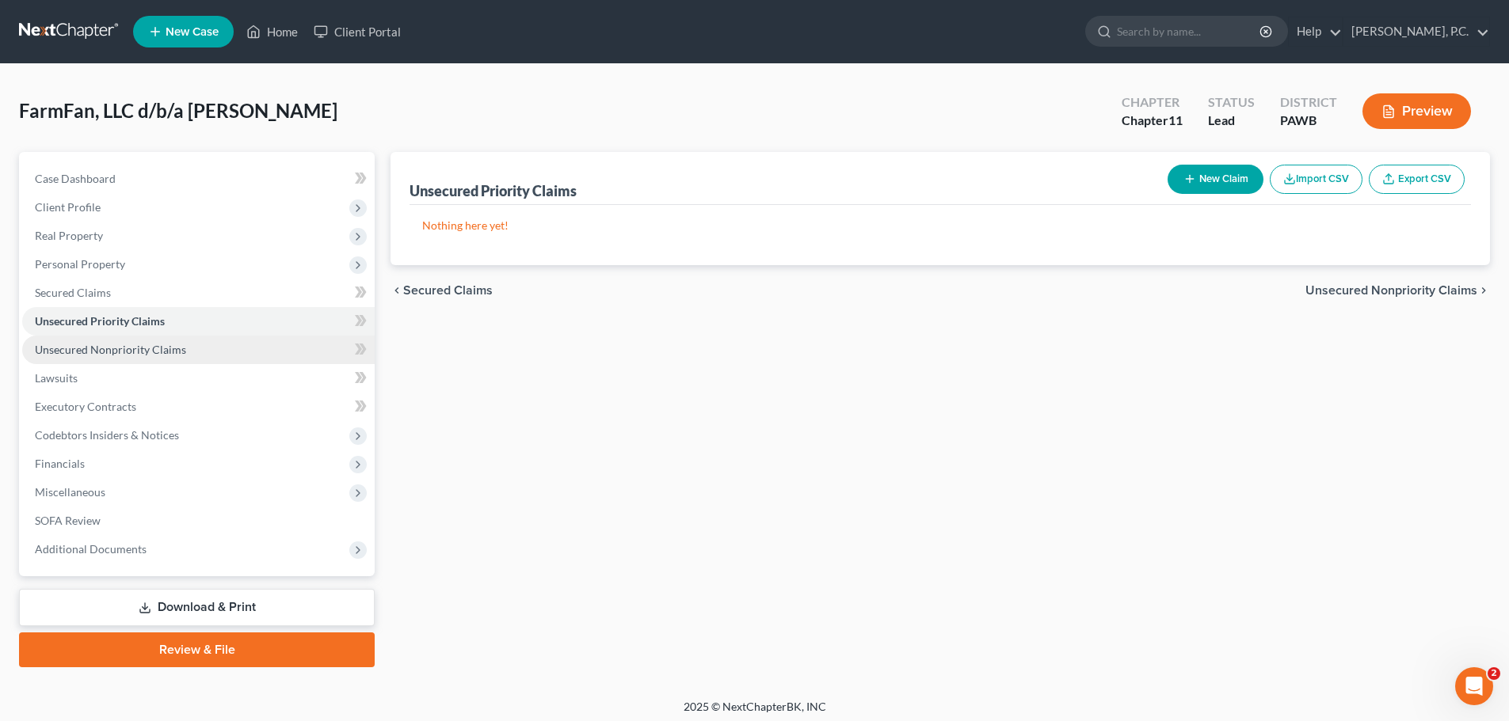
click at [100, 343] on span "Unsecured Nonpriority Claims" at bounding box center [110, 349] width 151 height 13
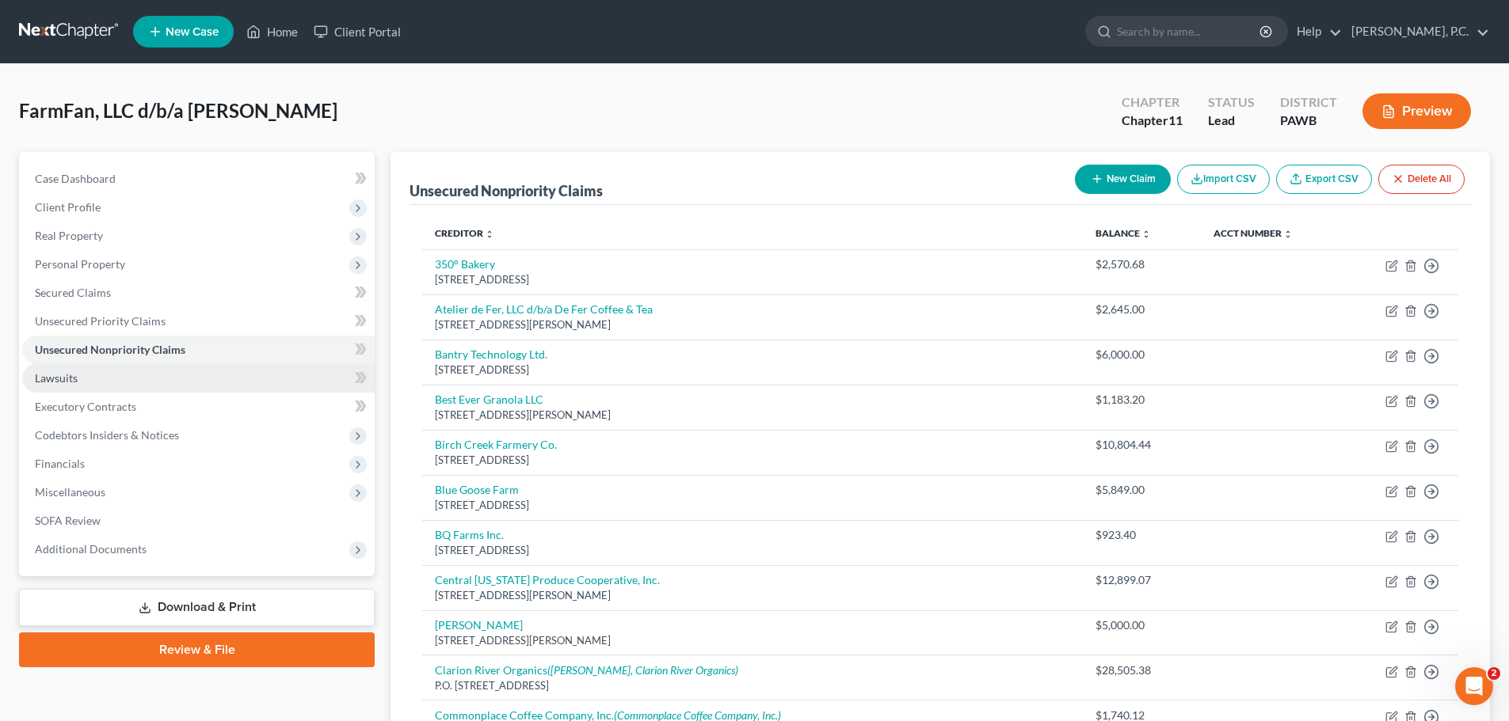
click at [116, 381] on link "Lawsuits" at bounding box center [198, 378] width 352 height 29
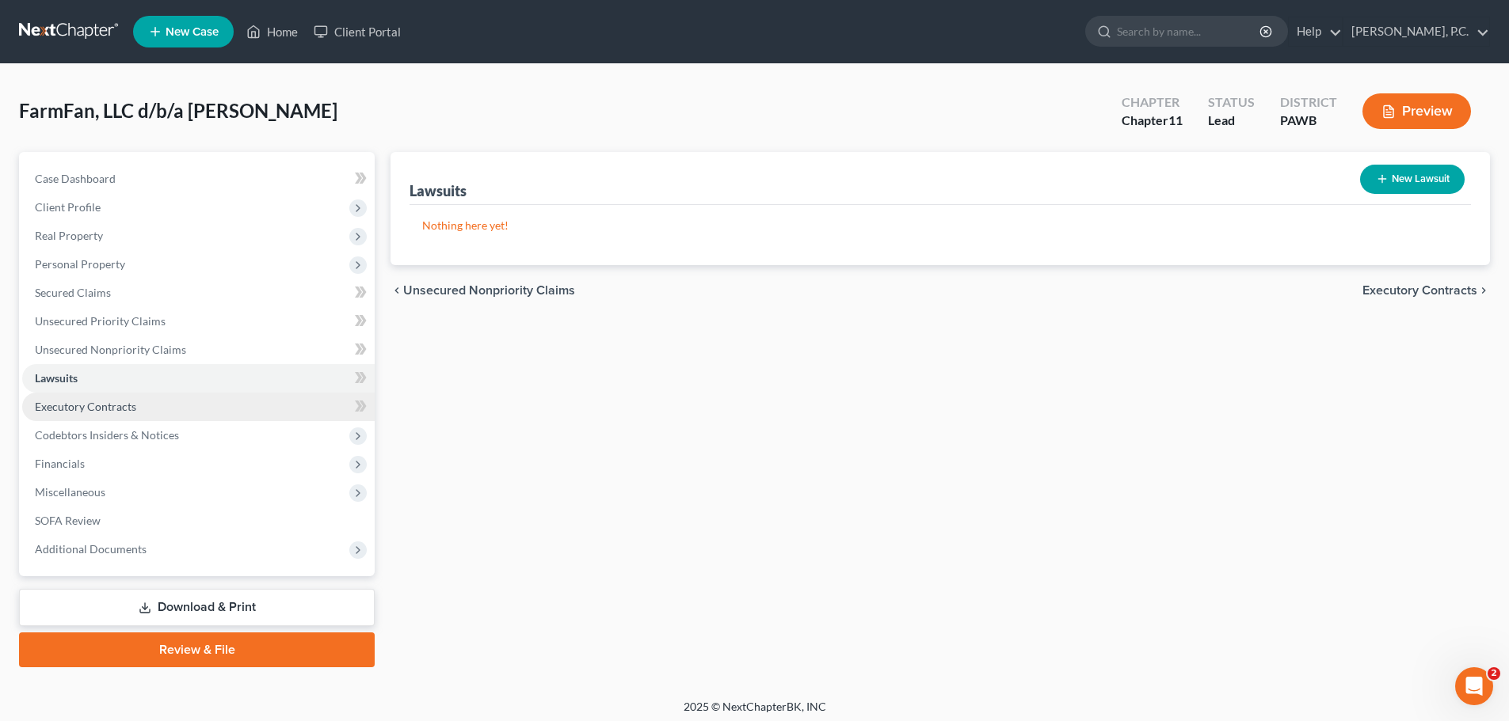
click at [100, 405] on span "Executory Contracts" at bounding box center [85, 406] width 101 height 13
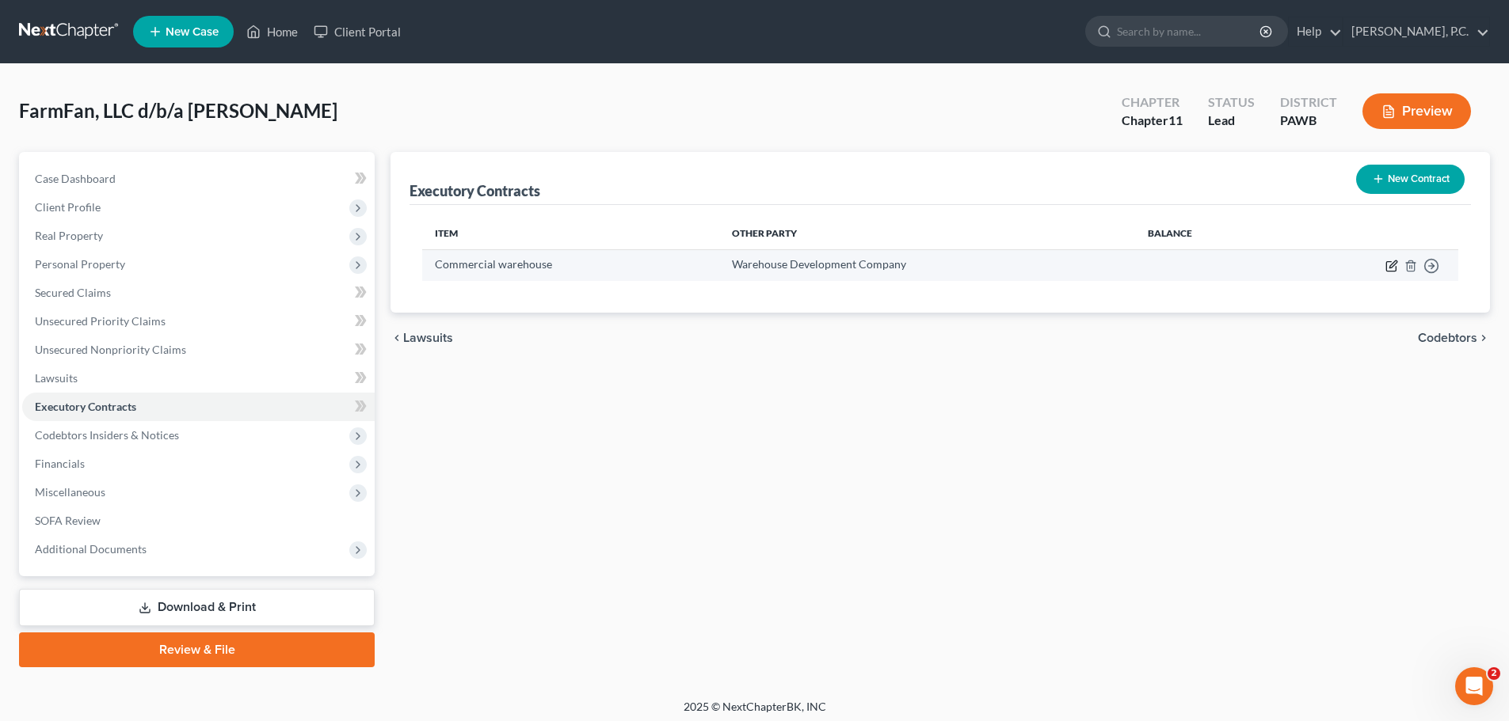
click at [1388, 265] on icon "button" at bounding box center [1391, 266] width 13 height 13
select select "3"
select select "39"
select select "0"
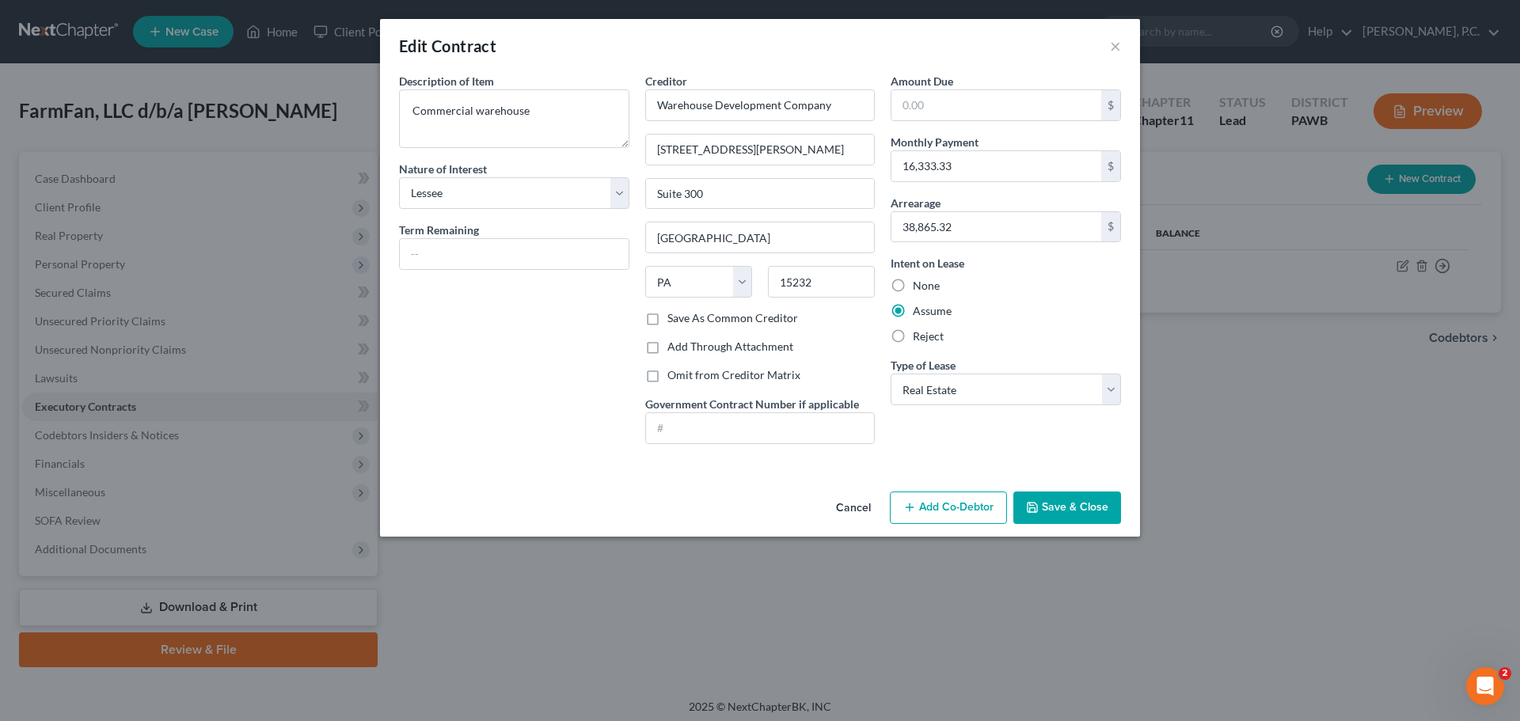
click at [913, 288] on label "None" at bounding box center [926, 286] width 27 height 16
click at [919, 288] on input "None" at bounding box center [924, 283] width 10 height 10
radio input "true"
click at [1079, 499] on button "Save & Close" at bounding box center [1068, 508] width 108 height 33
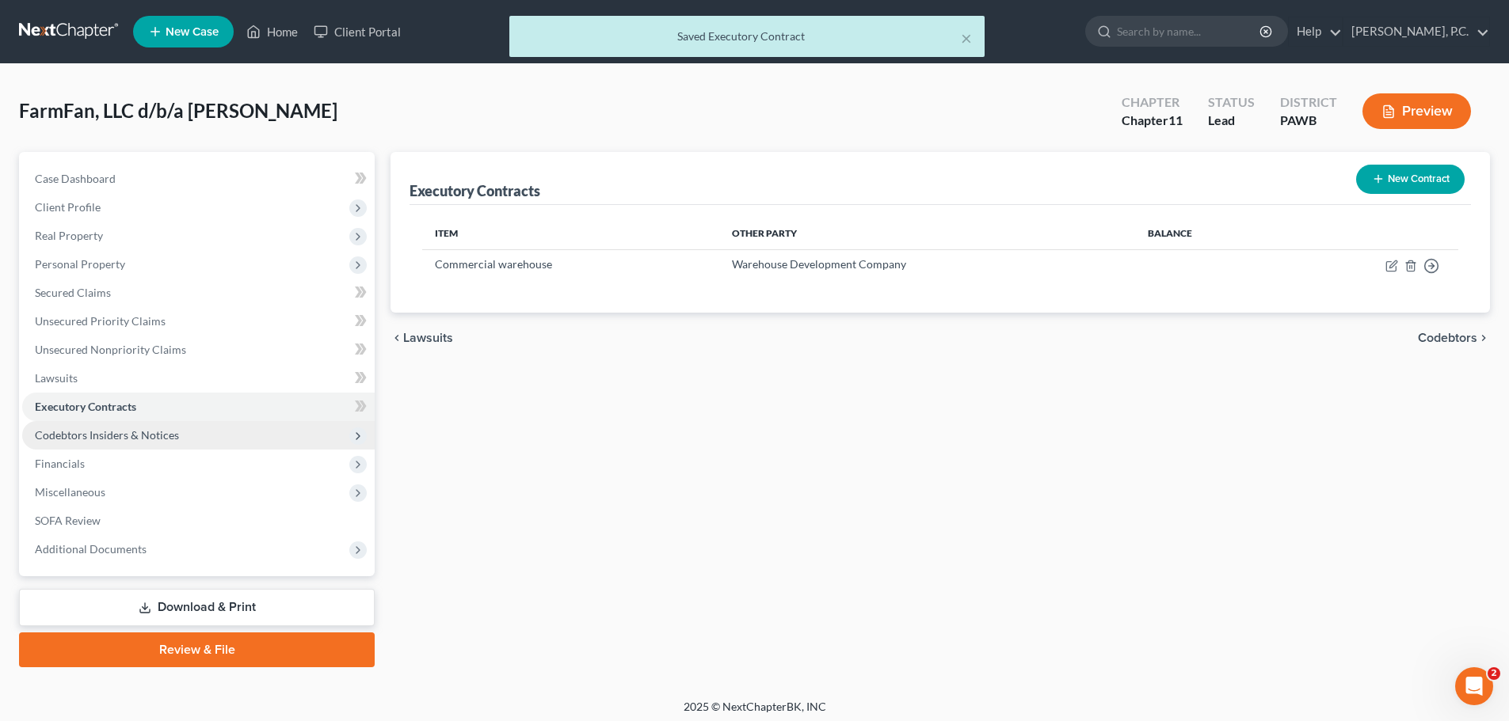
click at [137, 435] on span "Codebtors Insiders & Notices" at bounding box center [107, 434] width 144 height 13
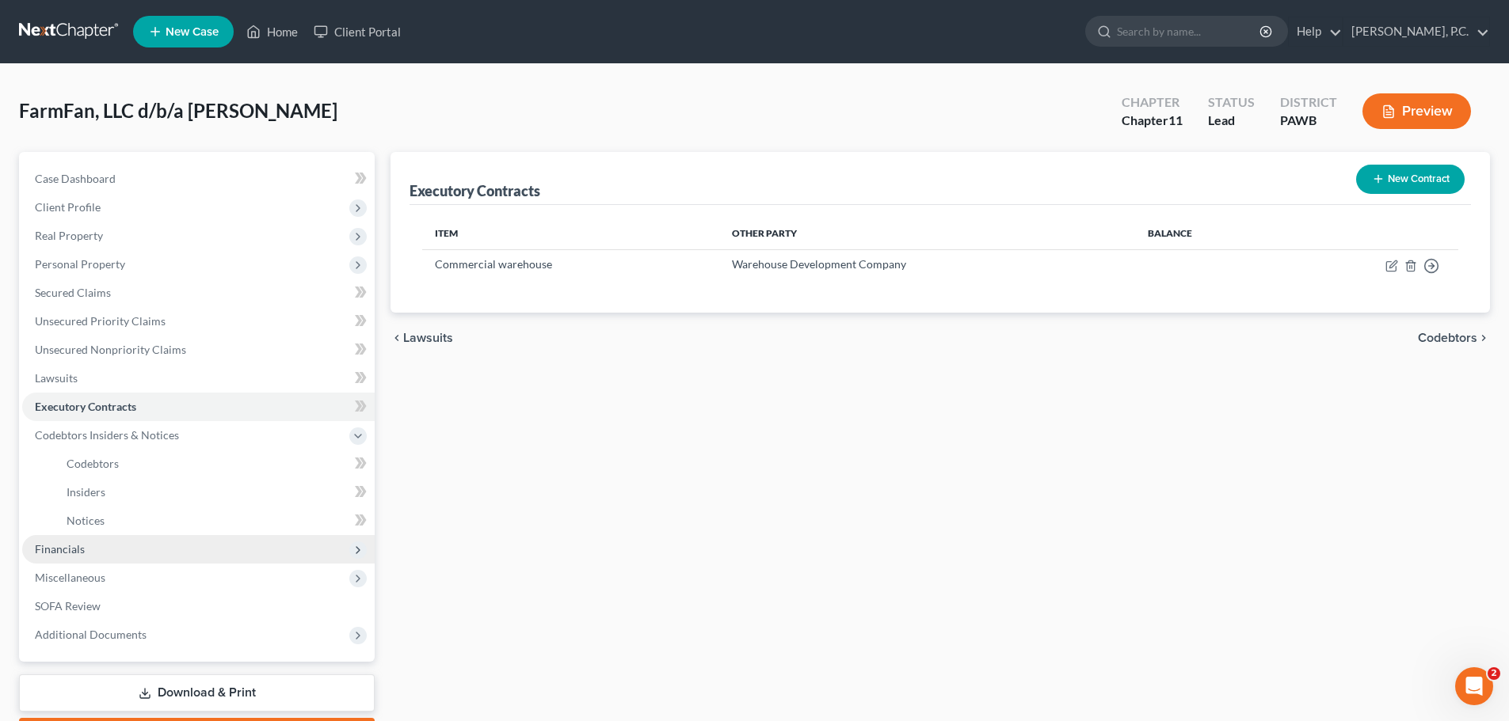
click at [67, 548] on span "Financials" at bounding box center [60, 548] width 50 height 13
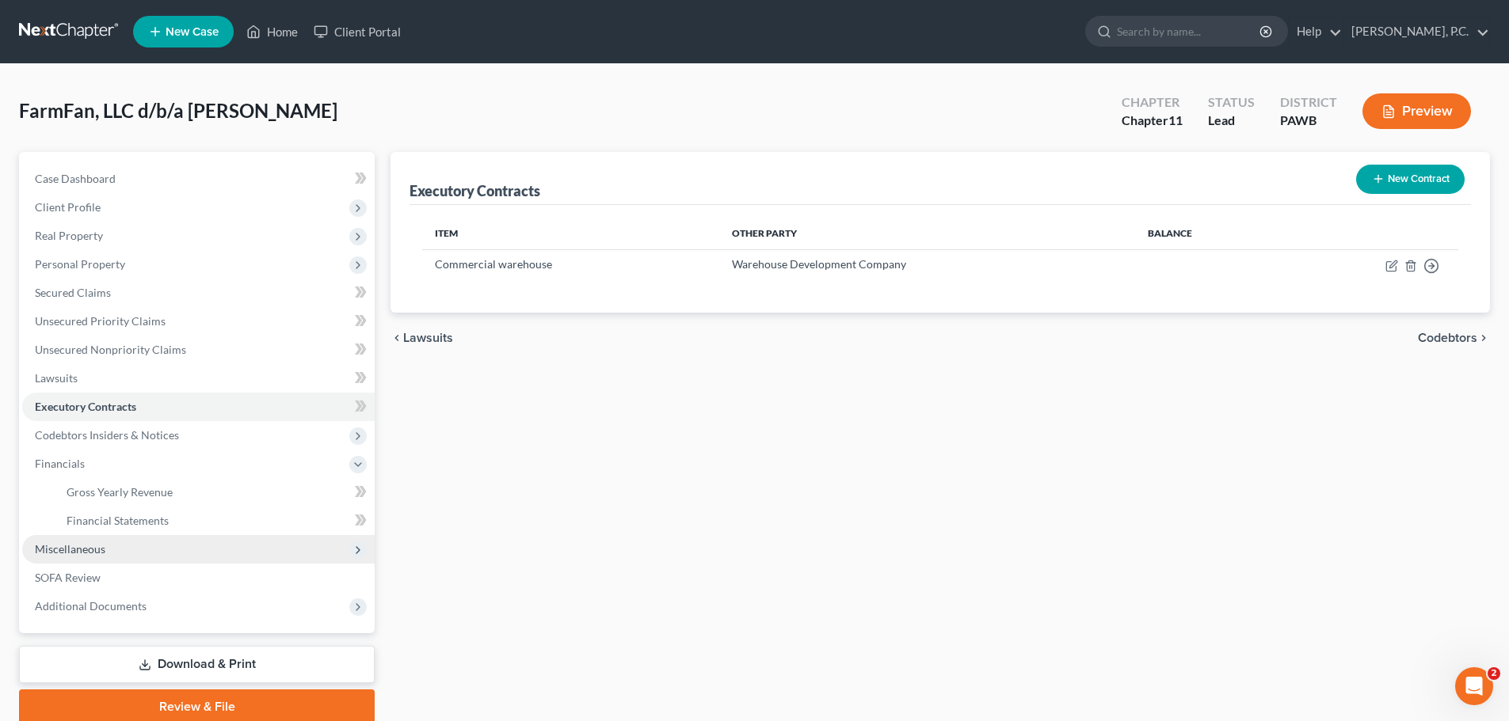
click at [86, 541] on span "Miscellaneous" at bounding box center [198, 549] width 352 height 29
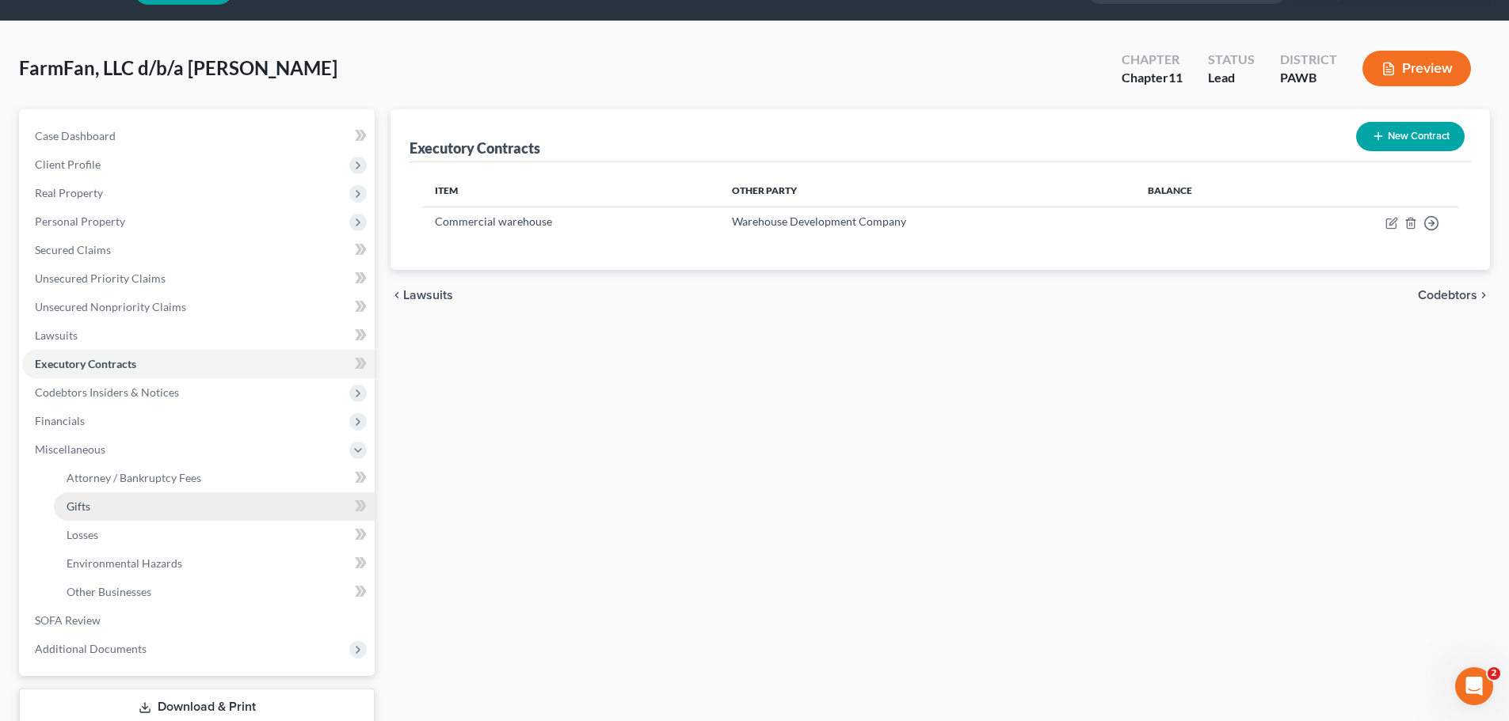
scroll to position [79, 0]
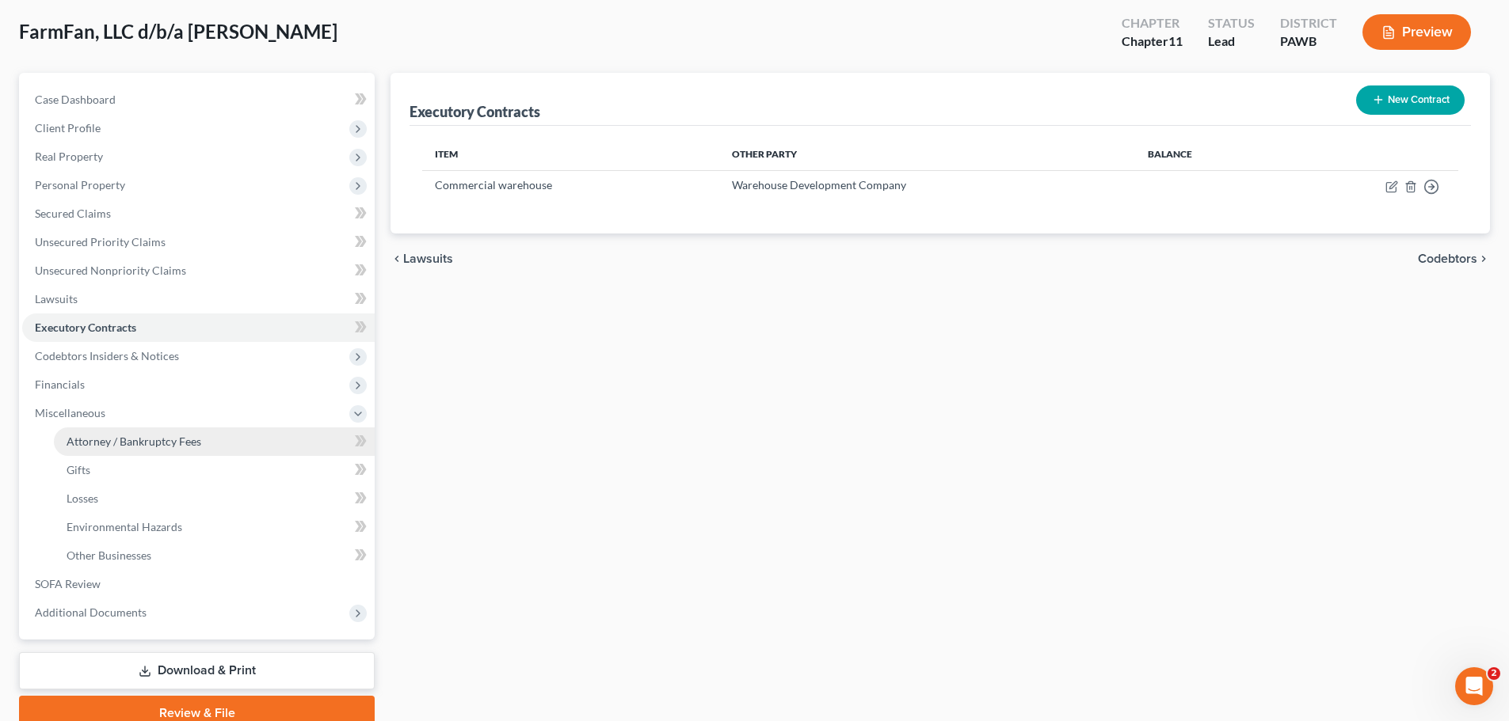
click at [140, 443] on span "Attorney / Bankruptcy Fees" at bounding box center [134, 441] width 135 height 13
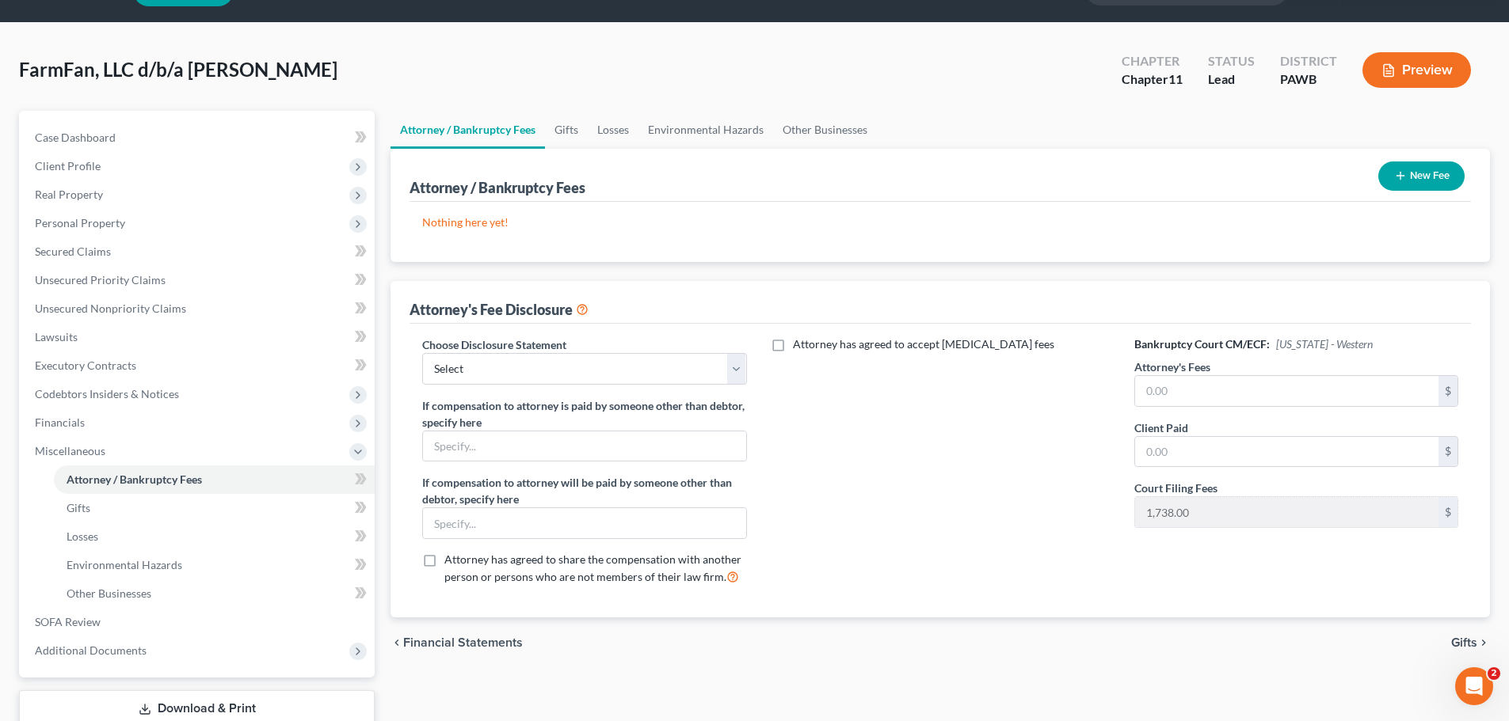
scroll to position [79, 0]
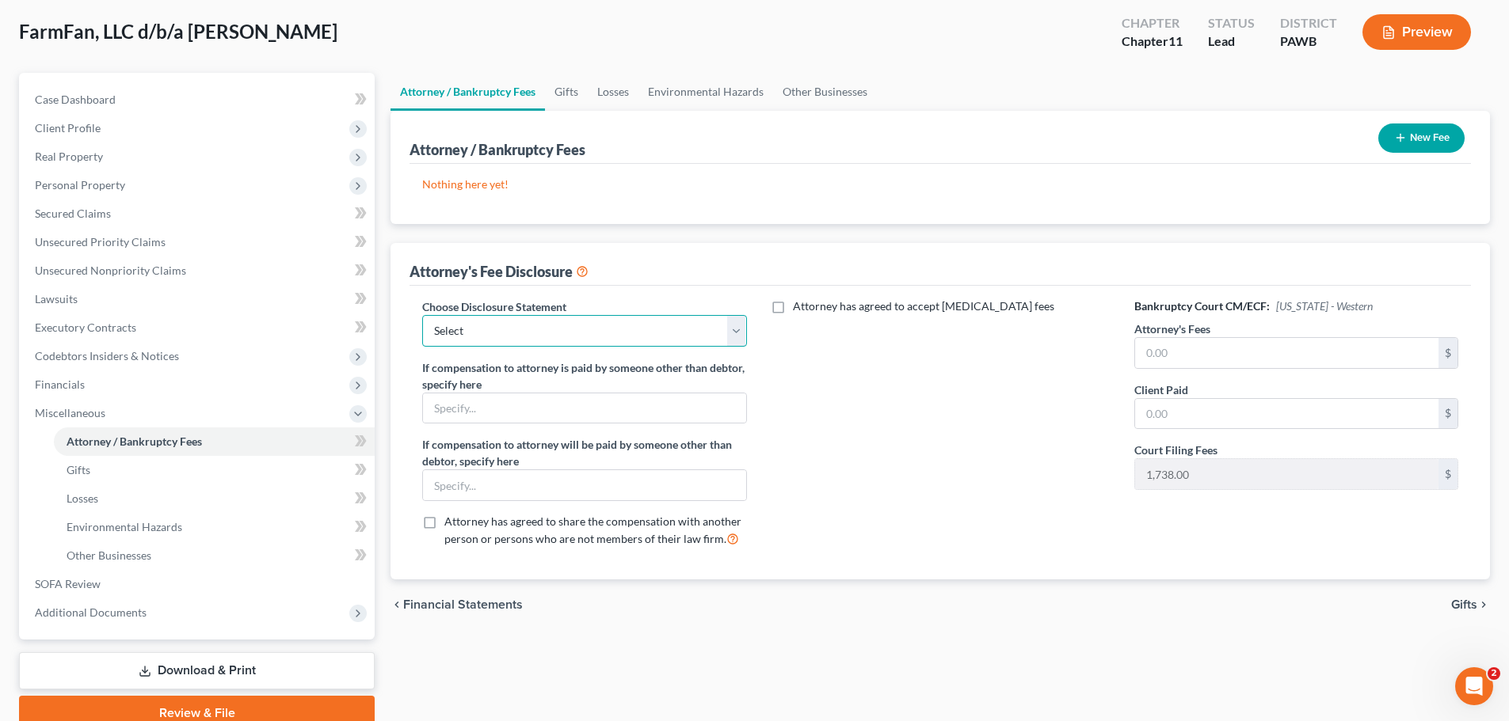
click at [731, 327] on select "Select Attorney Disclosure & Compensation" at bounding box center [584, 331] width 324 height 32
click at [796, 354] on div "Attorney has agreed to accept [MEDICAL_DATA] fees" at bounding box center [941, 430] width 356 height 262
click at [1255, 363] on input "text" at bounding box center [1286, 353] width 303 height 30
click at [994, 397] on div "Attorney has agreed to accept [MEDICAL_DATA] fees" at bounding box center [941, 430] width 356 height 262
click at [679, 335] on select "Select Attorney Disclosure & Compensation" at bounding box center [584, 331] width 324 height 32
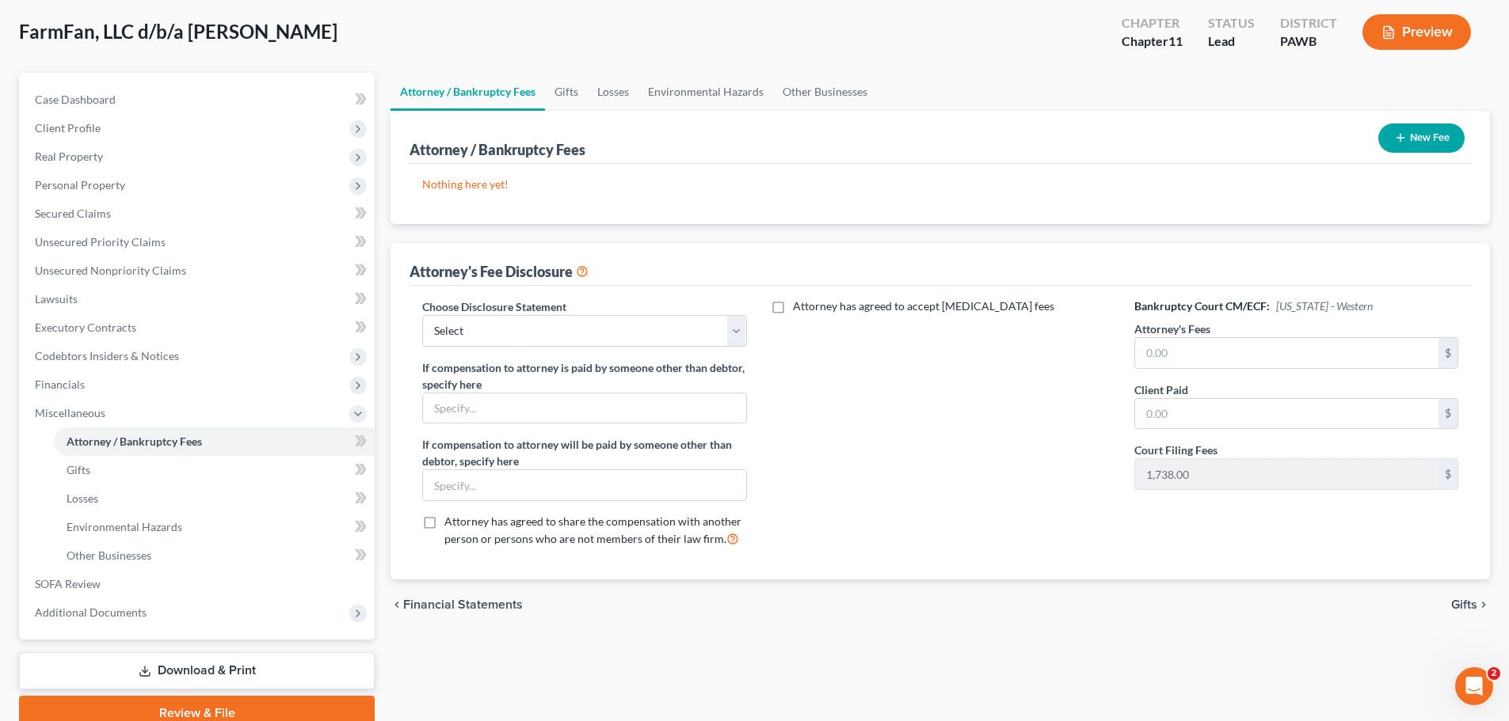
click at [888, 387] on div "Attorney has agreed to accept [MEDICAL_DATA] fees" at bounding box center [941, 430] width 356 height 262
click at [1185, 361] on input "text" at bounding box center [1286, 353] width 303 height 30
click at [1158, 407] on input "text" at bounding box center [1286, 414] width 303 height 30
click at [93, 472] on link "Gifts" at bounding box center [214, 470] width 321 height 29
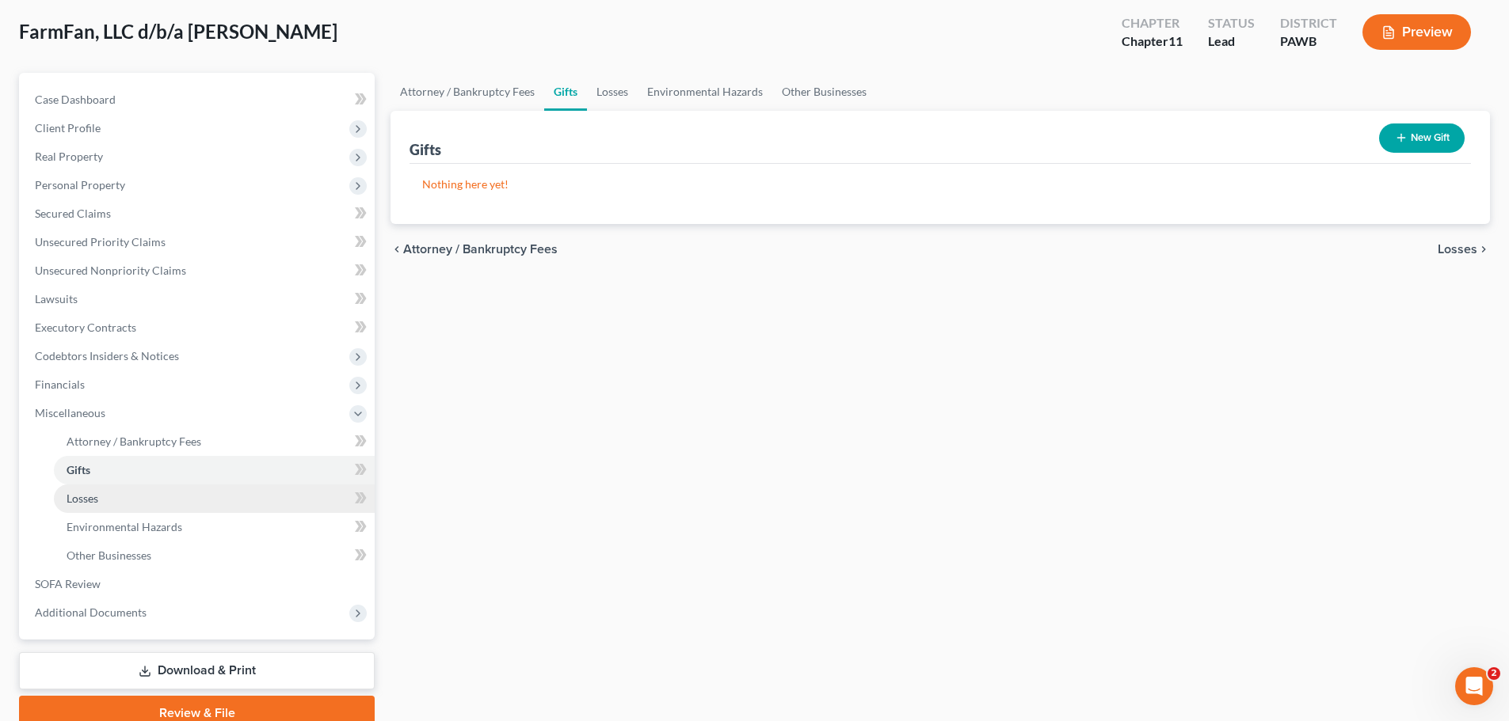
click at [113, 501] on link "Losses" at bounding box center [214, 499] width 321 height 29
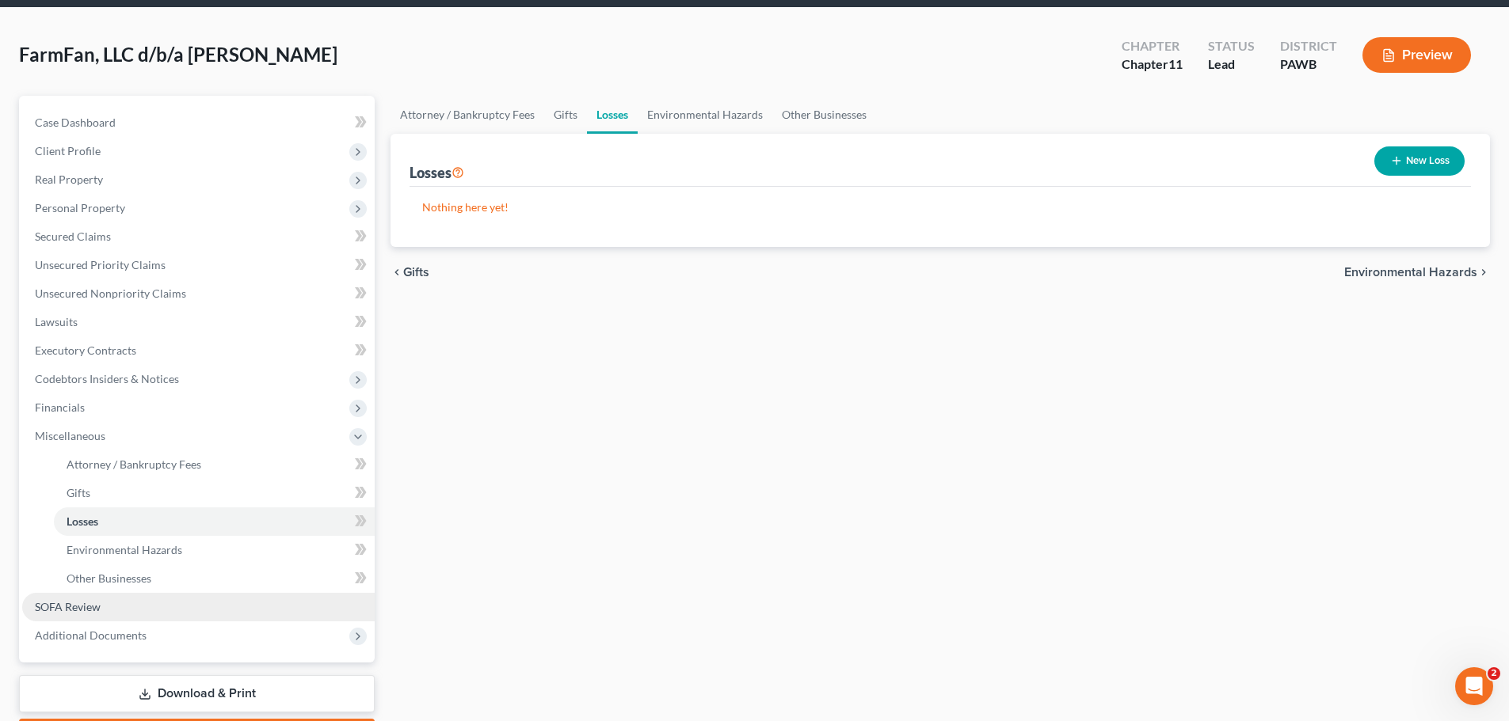
scroll to position [149, 0]
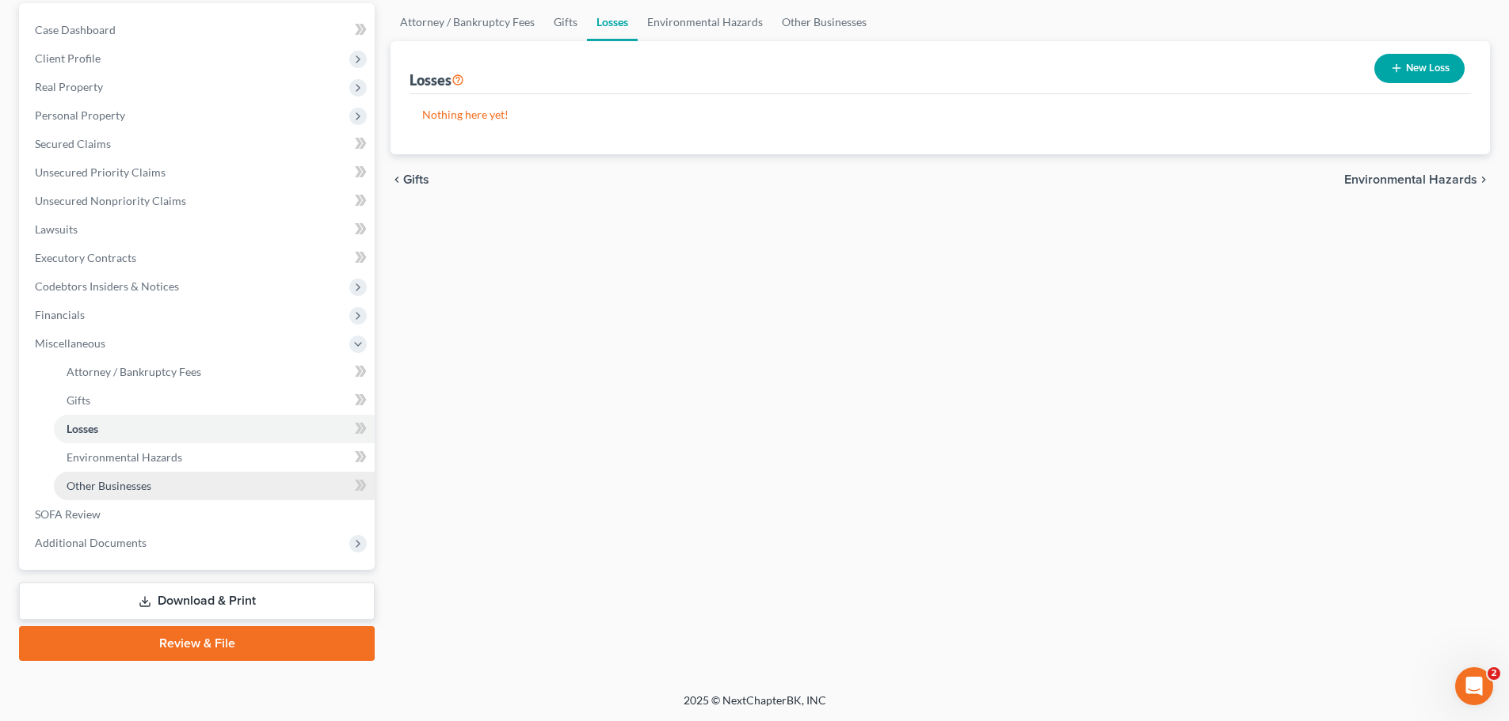
click at [101, 489] on span "Other Businesses" at bounding box center [109, 485] width 85 height 13
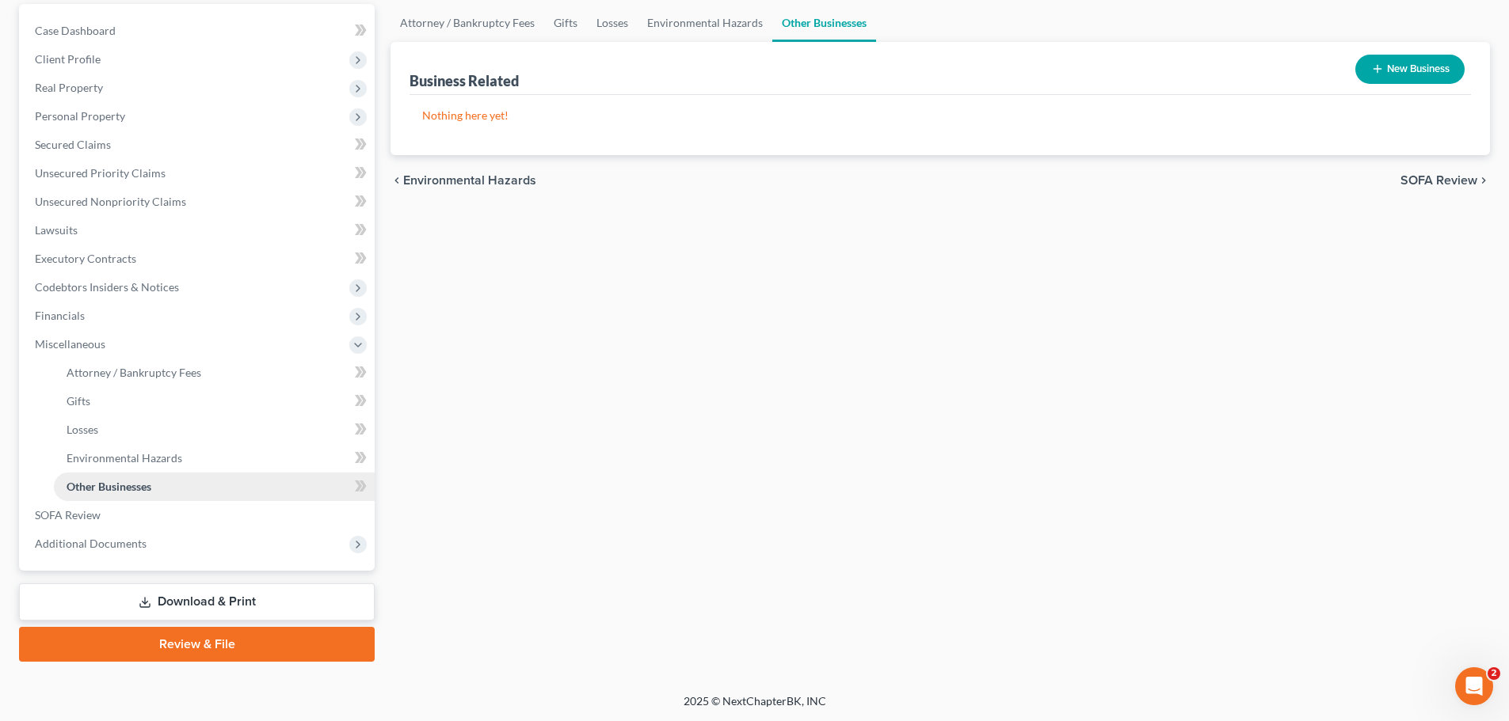
scroll to position [149, 0]
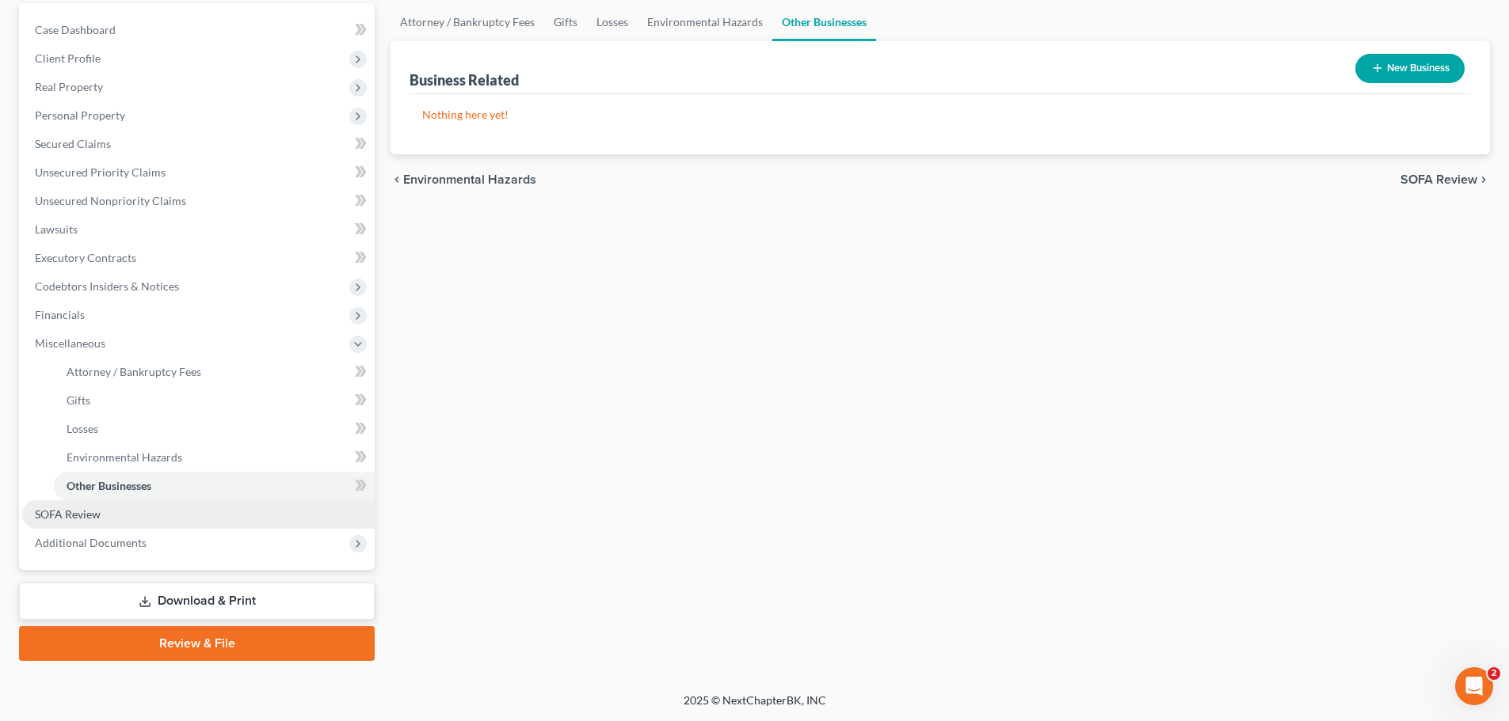
click at [89, 516] on span "SOFA Review" at bounding box center [68, 514] width 66 height 13
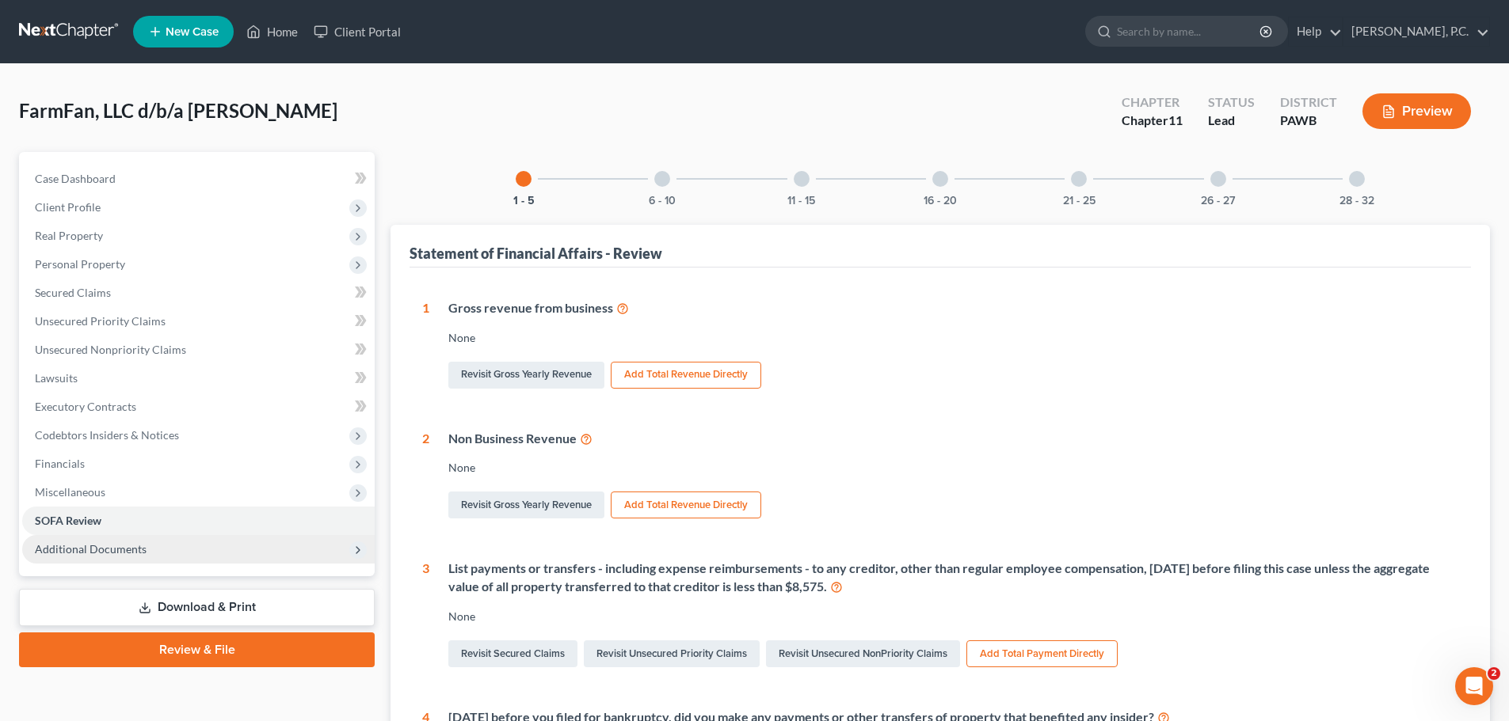
click at [108, 549] on span "Additional Documents" at bounding box center [91, 548] width 112 height 13
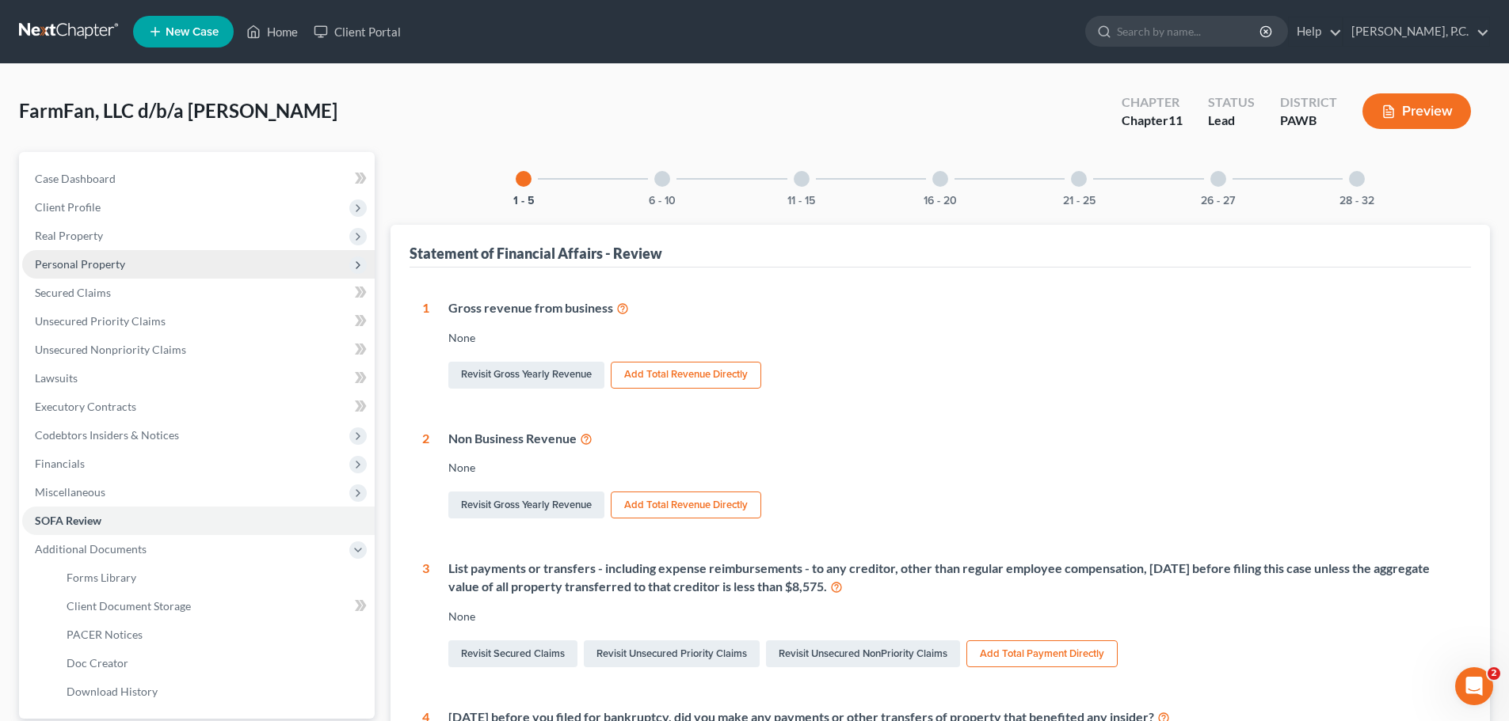
click at [87, 261] on span "Personal Property" at bounding box center [80, 263] width 90 height 13
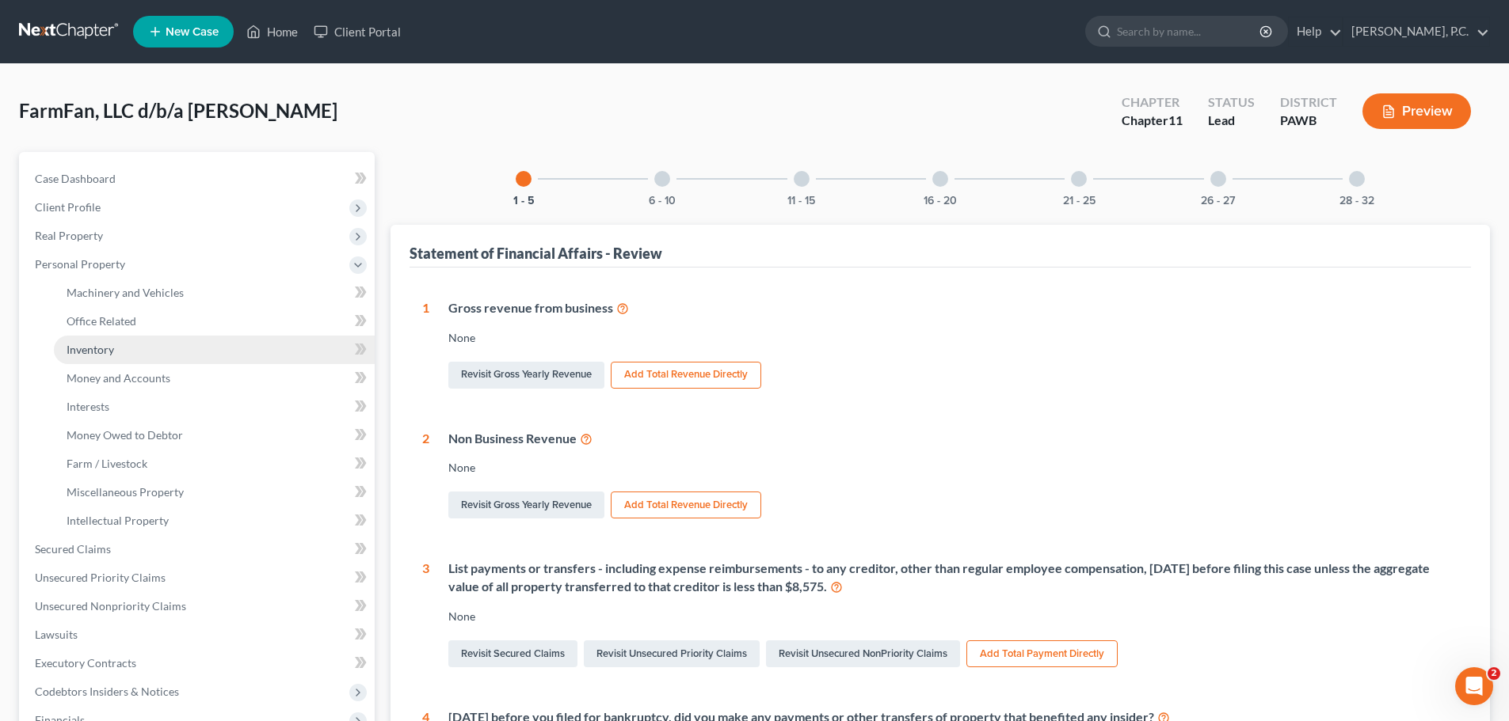
click at [112, 337] on link "Inventory" at bounding box center [214, 350] width 321 height 29
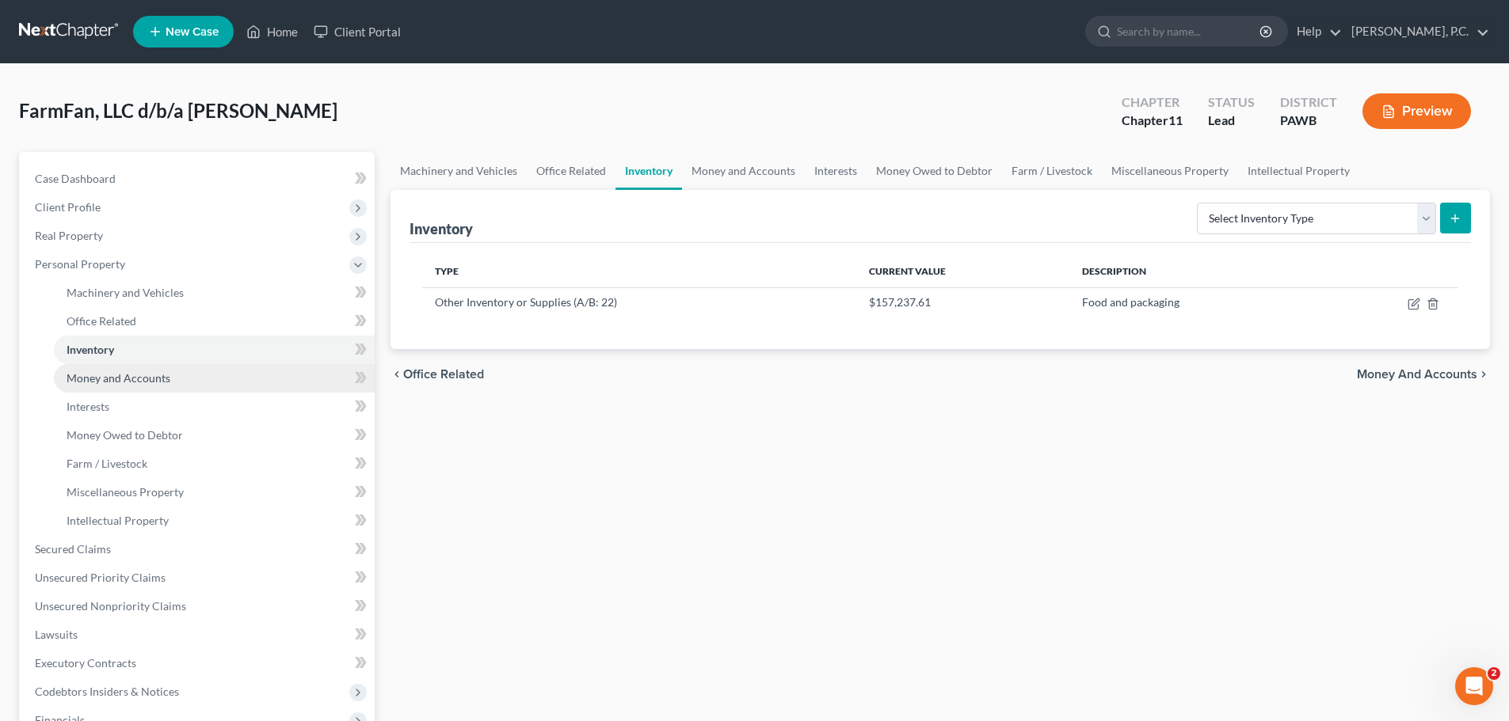
click at [114, 382] on span "Money and Accounts" at bounding box center [119, 377] width 104 height 13
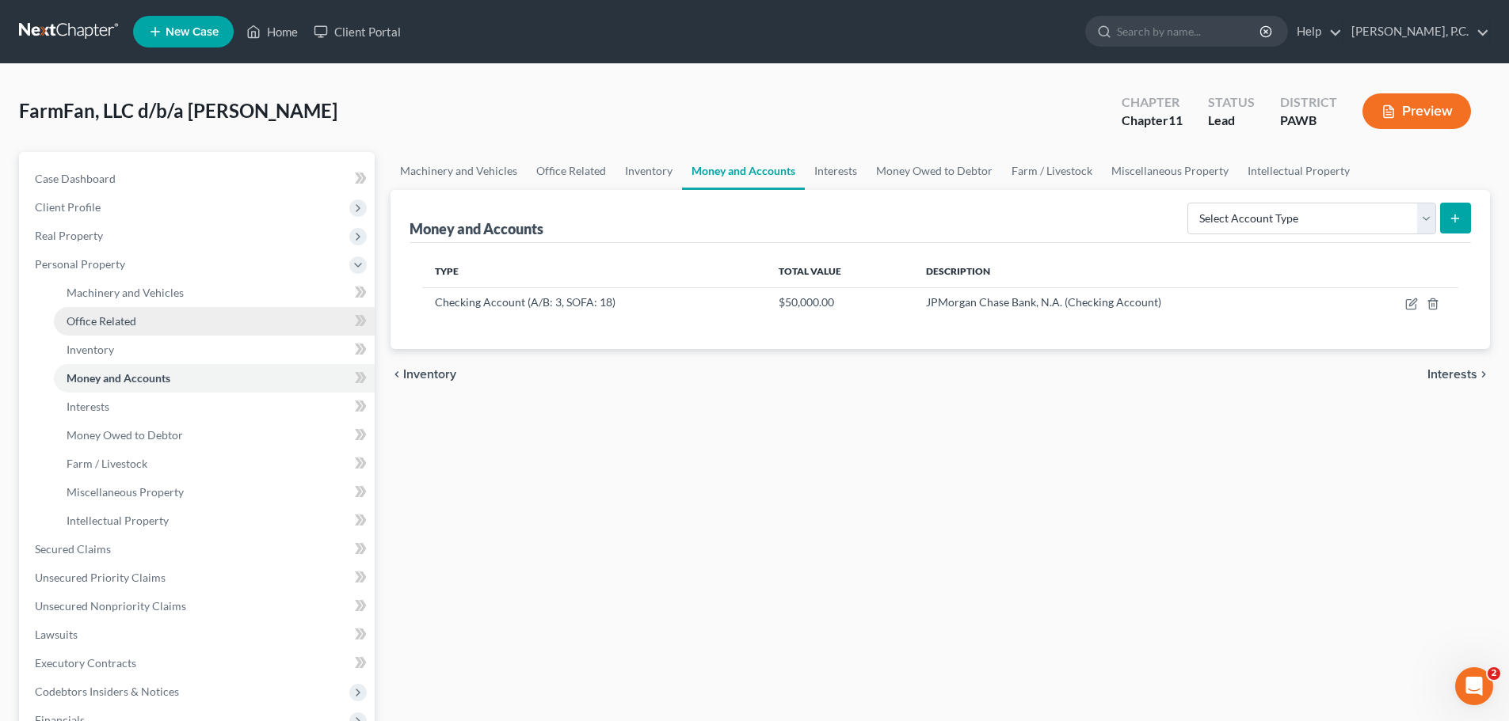
click at [105, 314] on span "Office Related" at bounding box center [102, 320] width 70 height 13
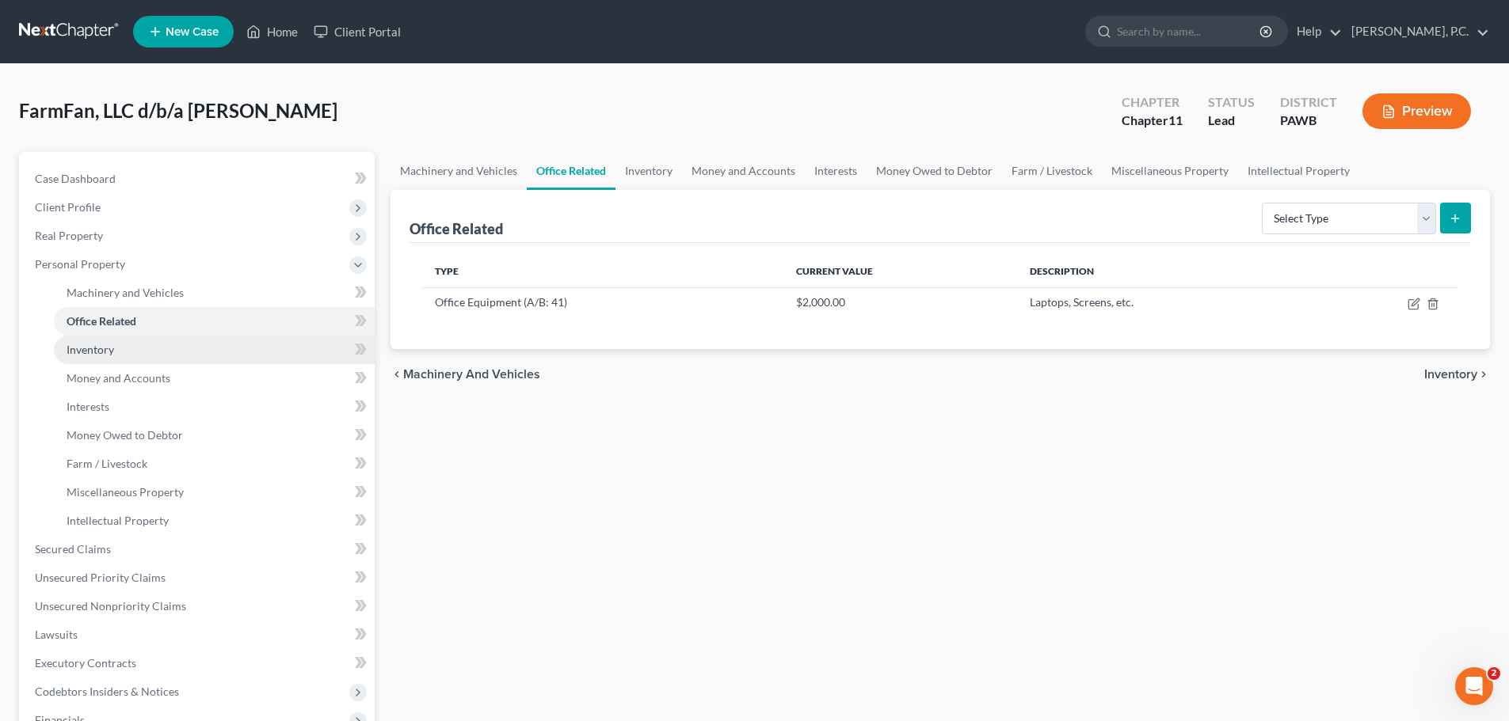
click at [116, 344] on link "Inventory" at bounding box center [214, 350] width 321 height 29
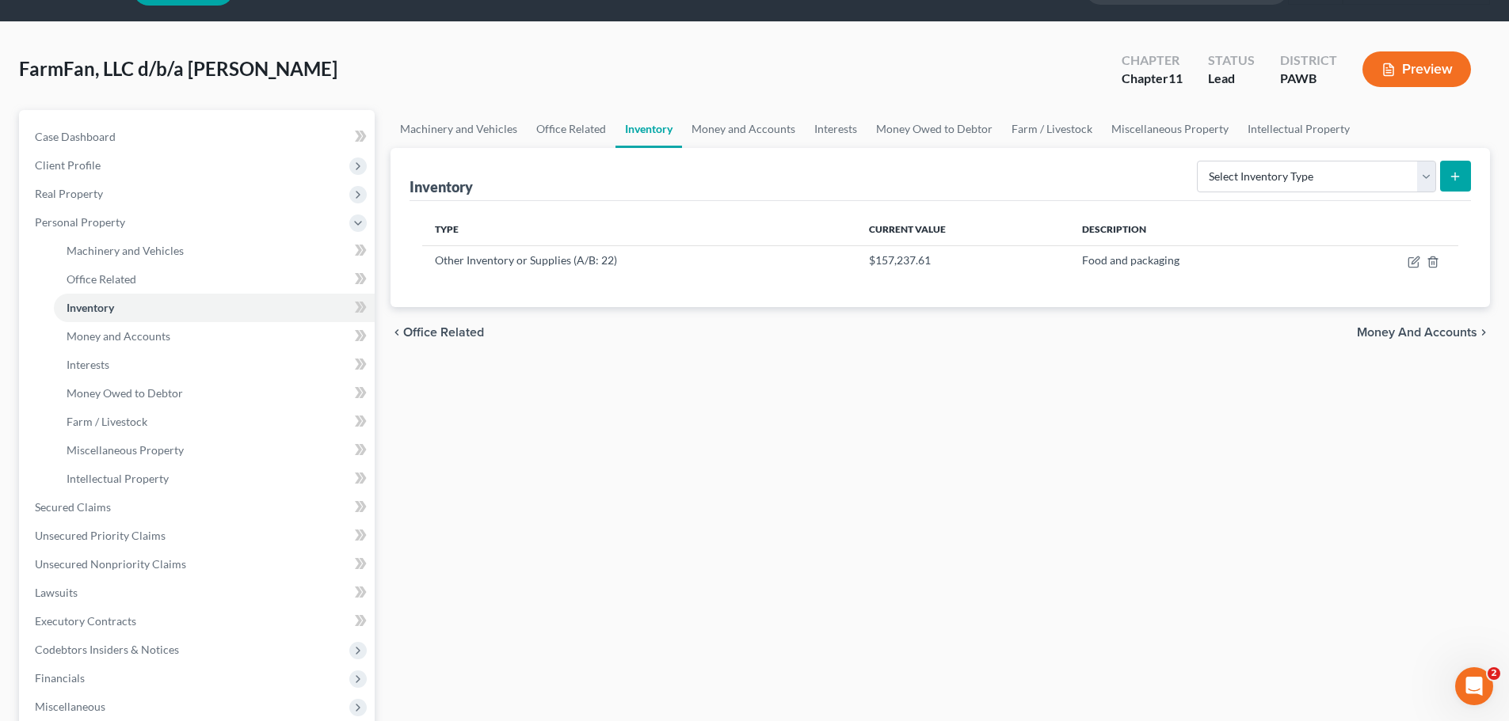
scroll to position [79, 0]
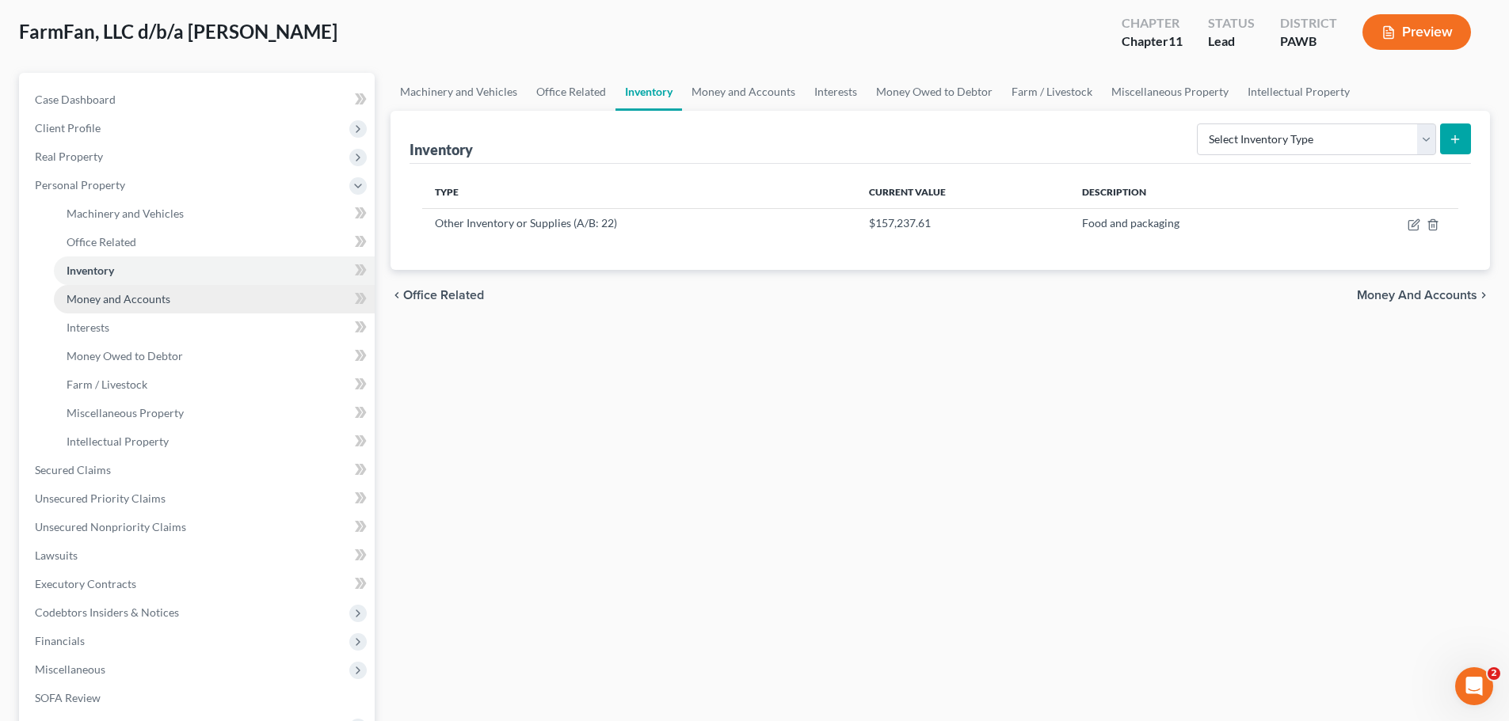
click at [122, 299] on span "Money and Accounts" at bounding box center [119, 298] width 104 height 13
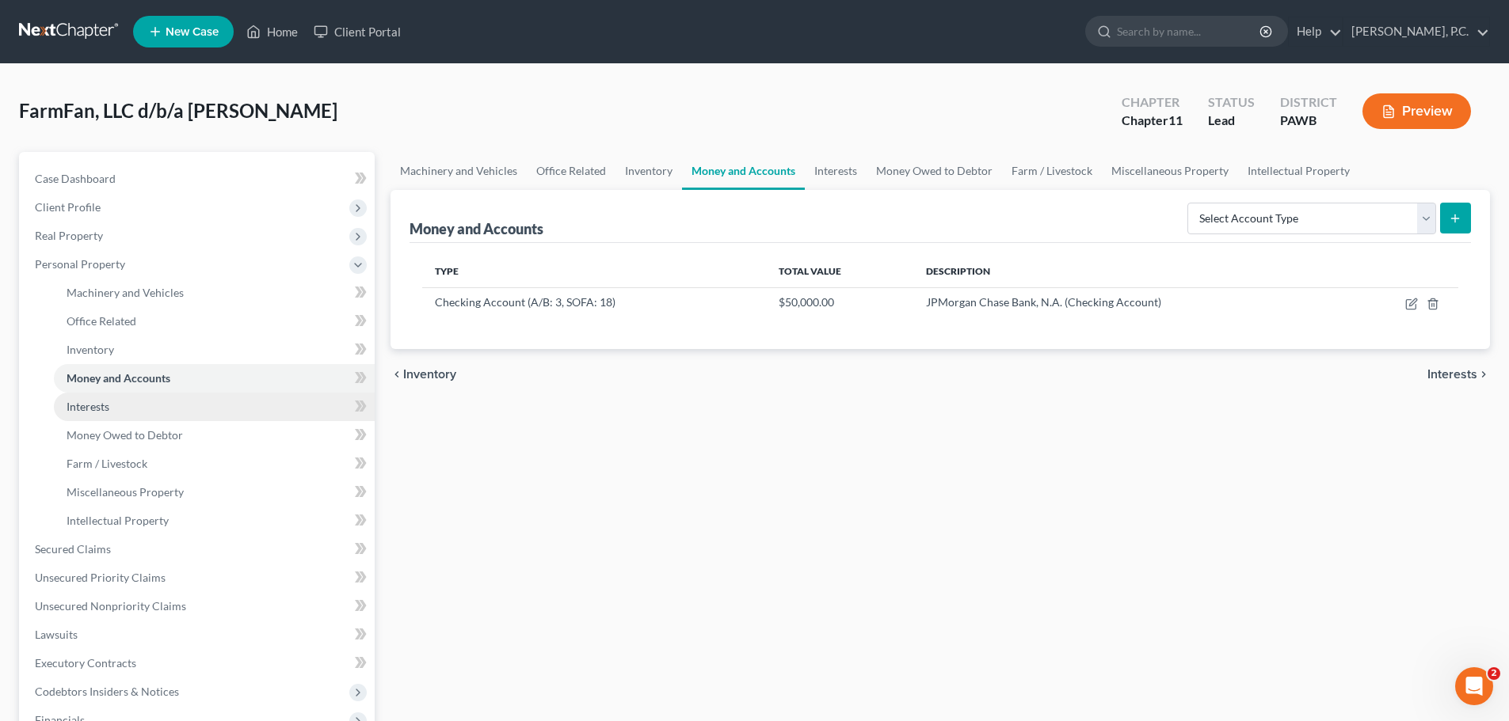
click at [126, 395] on link "Interests" at bounding box center [214, 407] width 321 height 29
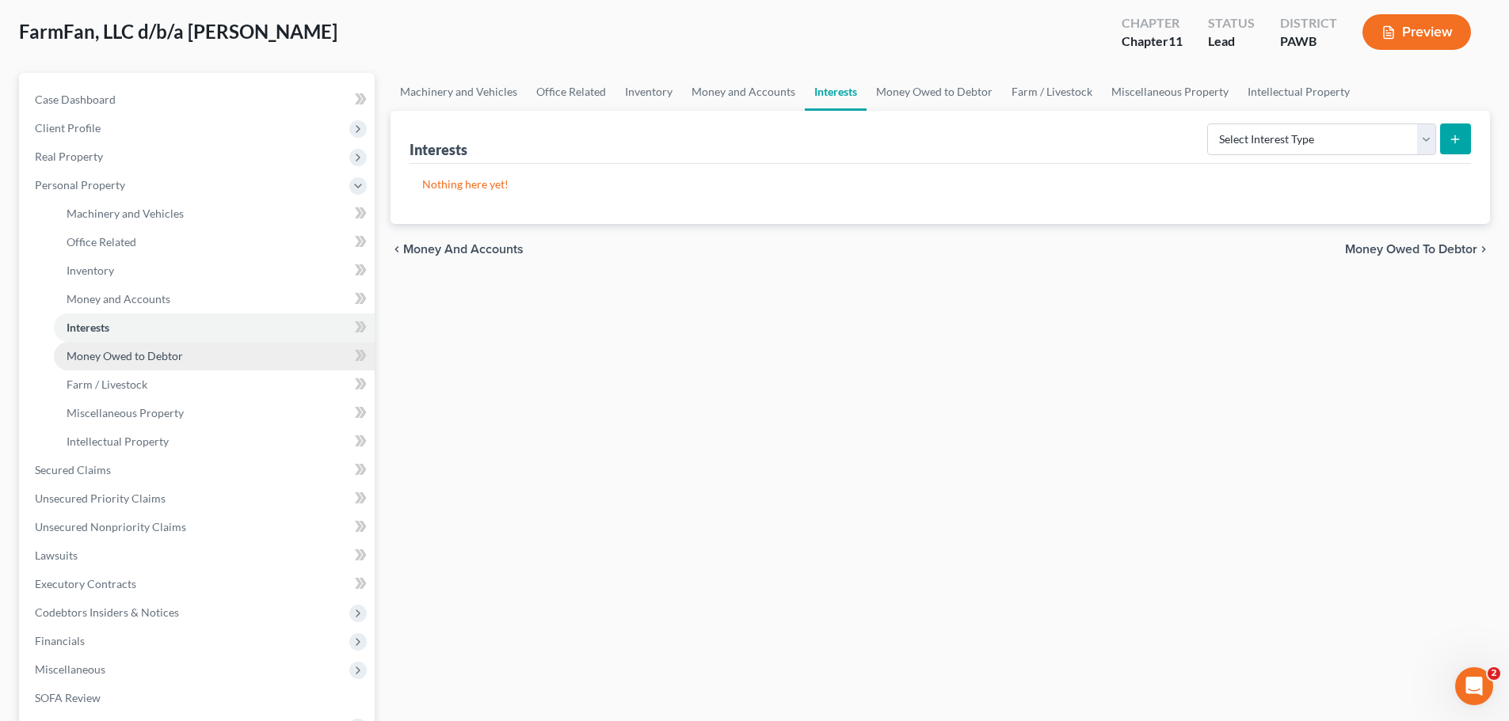
click at [138, 358] on span "Money Owed to Debtor" at bounding box center [125, 355] width 116 height 13
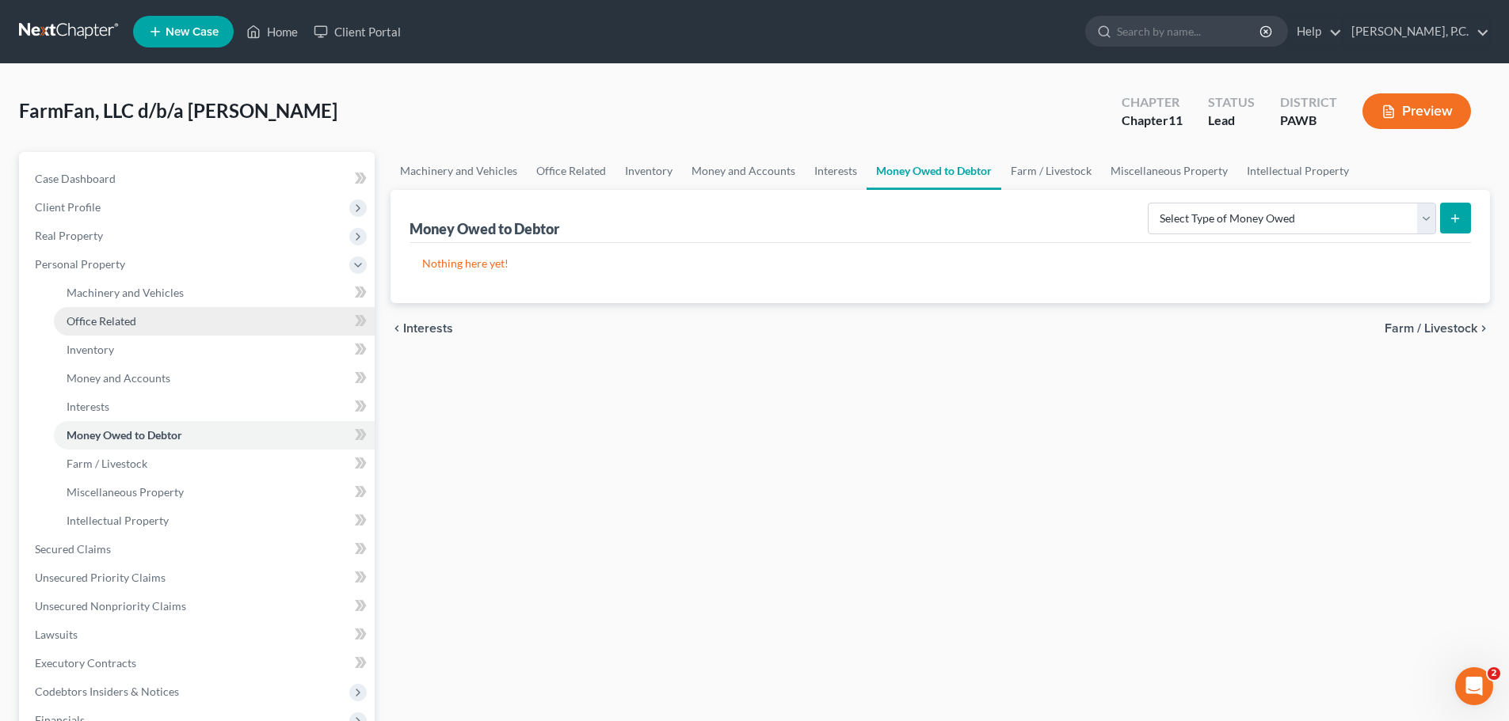
scroll to position [79, 0]
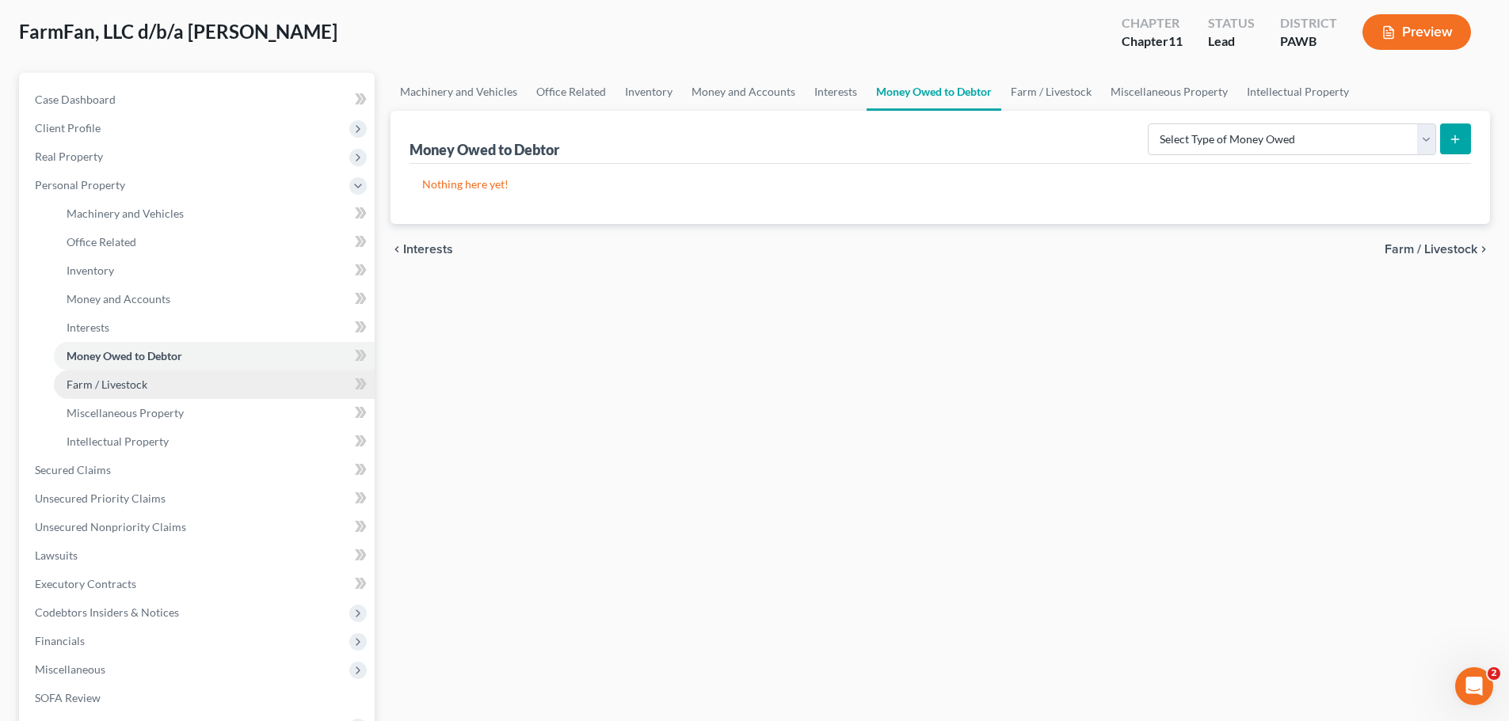
click at [143, 393] on link "Farm / Livestock" at bounding box center [214, 385] width 321 height 29
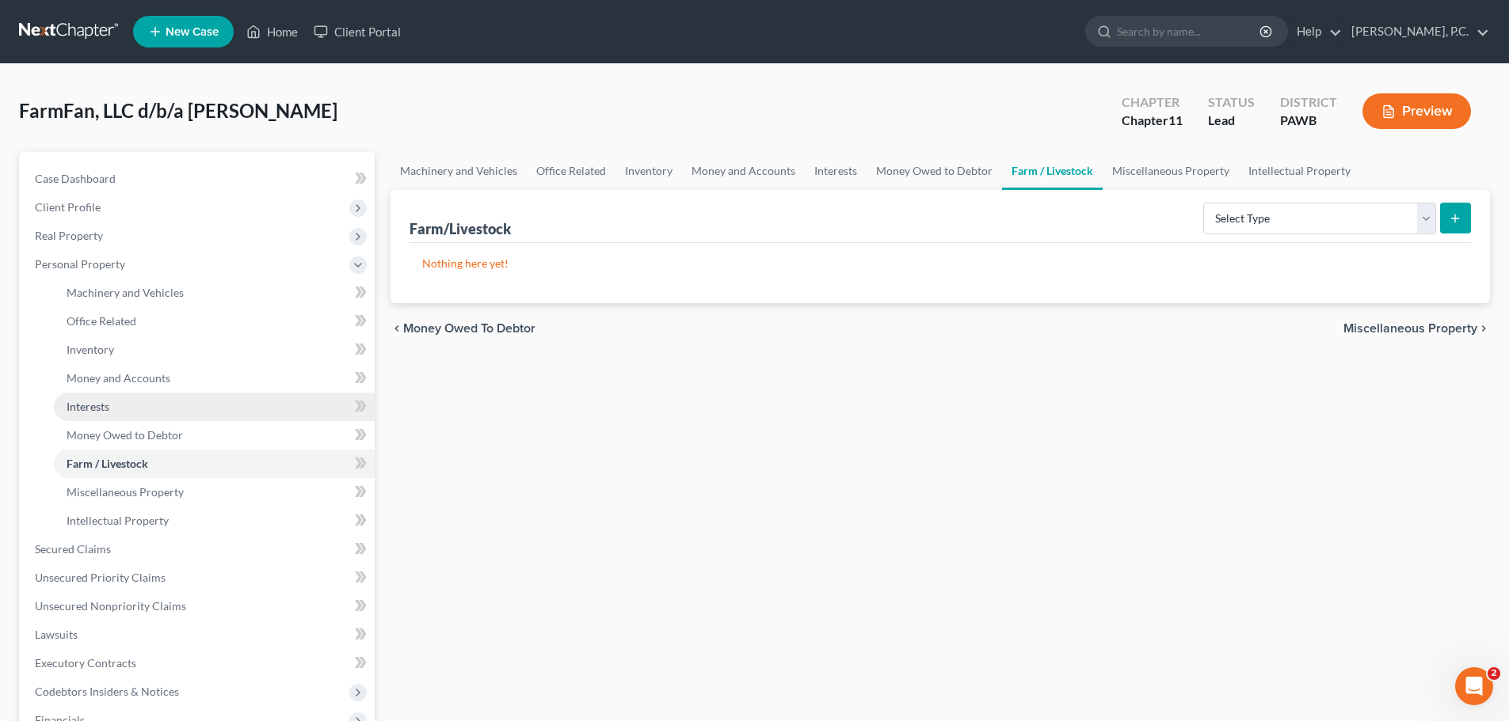
click at [153, 407] on link "Interests" at bounding box center [214, 407] width 321 height 29
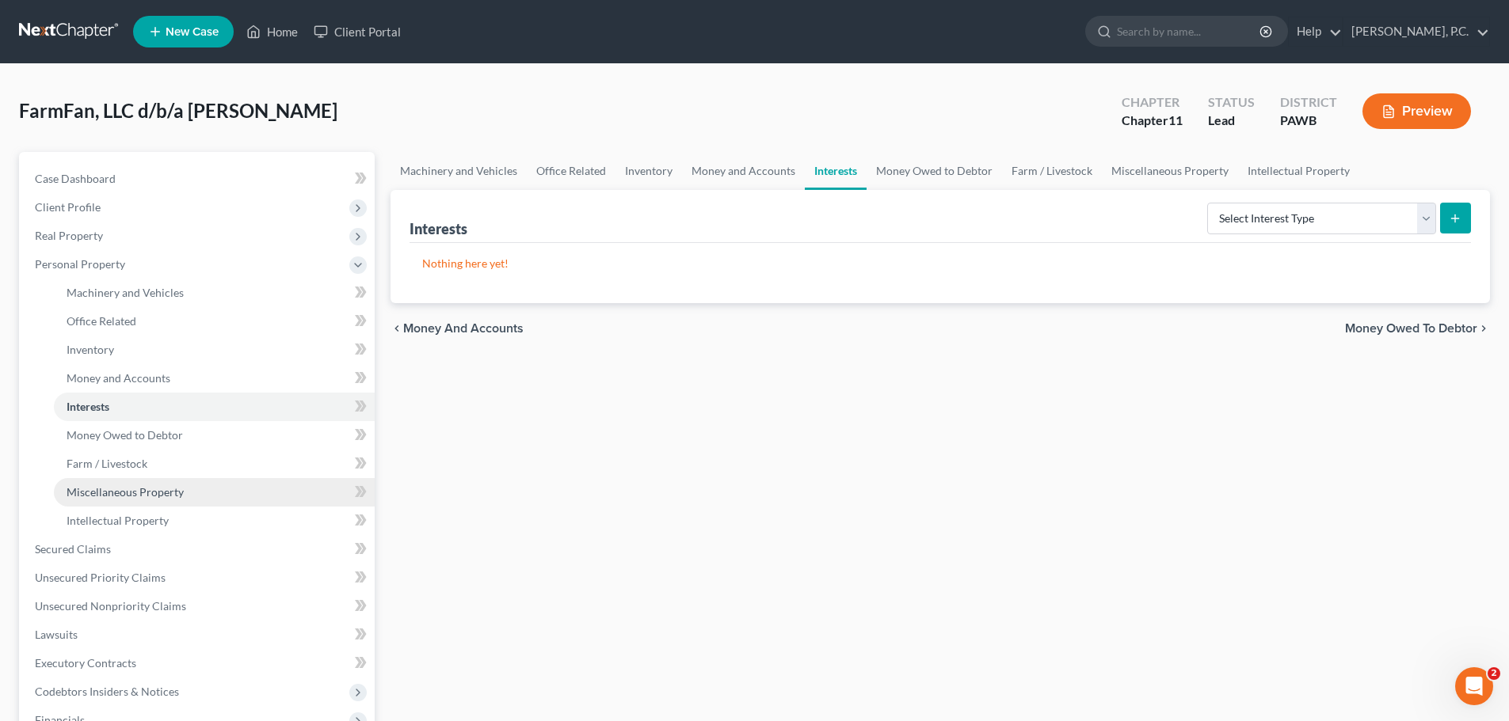
click at [140, 486] on span "Miscellaneous Property" at bounding box center [125, 491] width 117 height 13
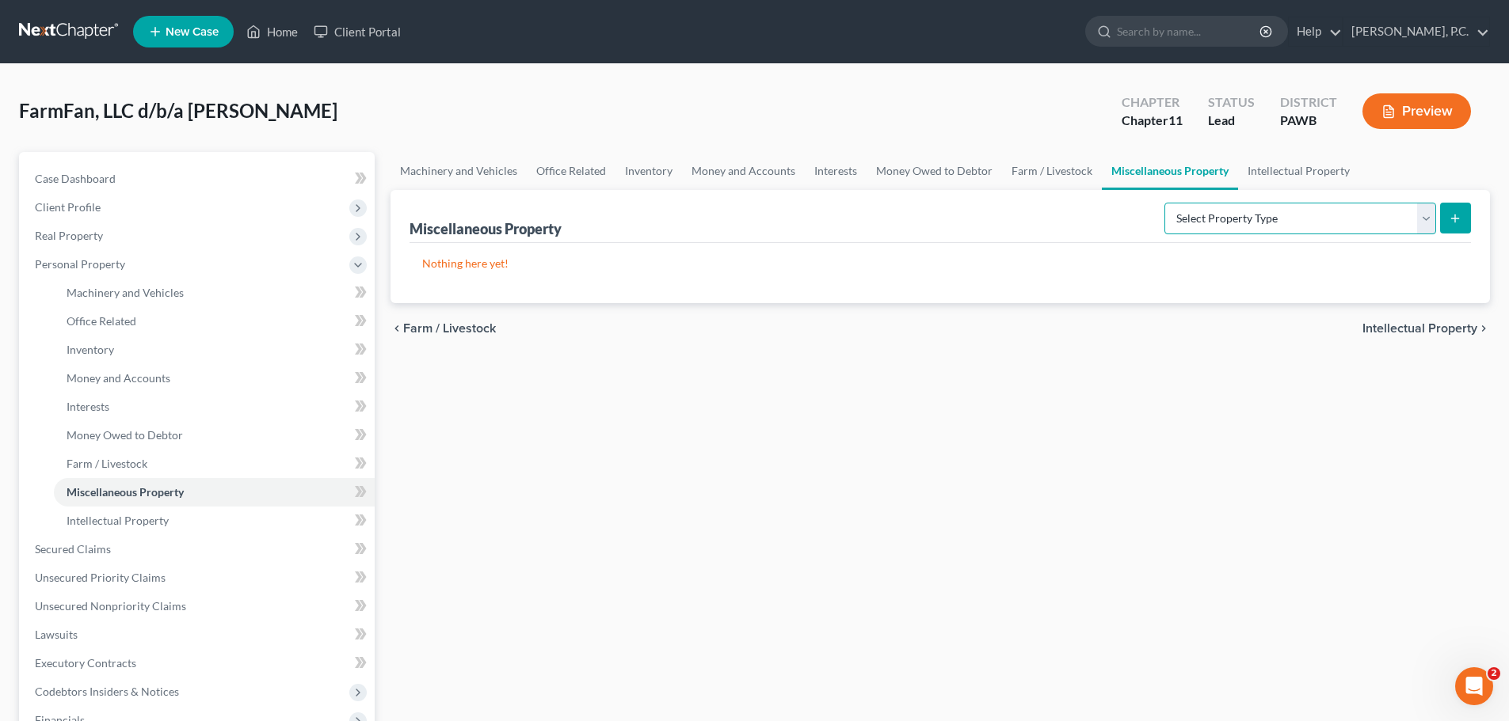
drag, startPoint x: 1218, startPoint y: 210, endPoint x: 1217, endPoint y: 225, distance: 15.1
click at [1218, 210] on select "Select Property Type Assigned for Creditor Benefit [DATE] (SOFA: 8) Assigned to…" at bounding box center [1300, 219] width 272 height 32
click at [957, 233] on div "Miscellaneous Property Select Property Type Assigned for Creditor Benefit [DATE…" at bounding box center [939, 216] width 1061 height 53
click at [1212, 230] on select "Select Property Type Assigned for Creditor Benefit [DATE] (SOFA: 8) Assigned to…" at bounding box center [1300, 219] width 272 height 32
click at [1211, 223] on select "Select Property Type Assigned for Creditor Benefit [DATE] (SOFA: 8) Assigned to…" at bounding box center [1300, 219] width 272 height 32
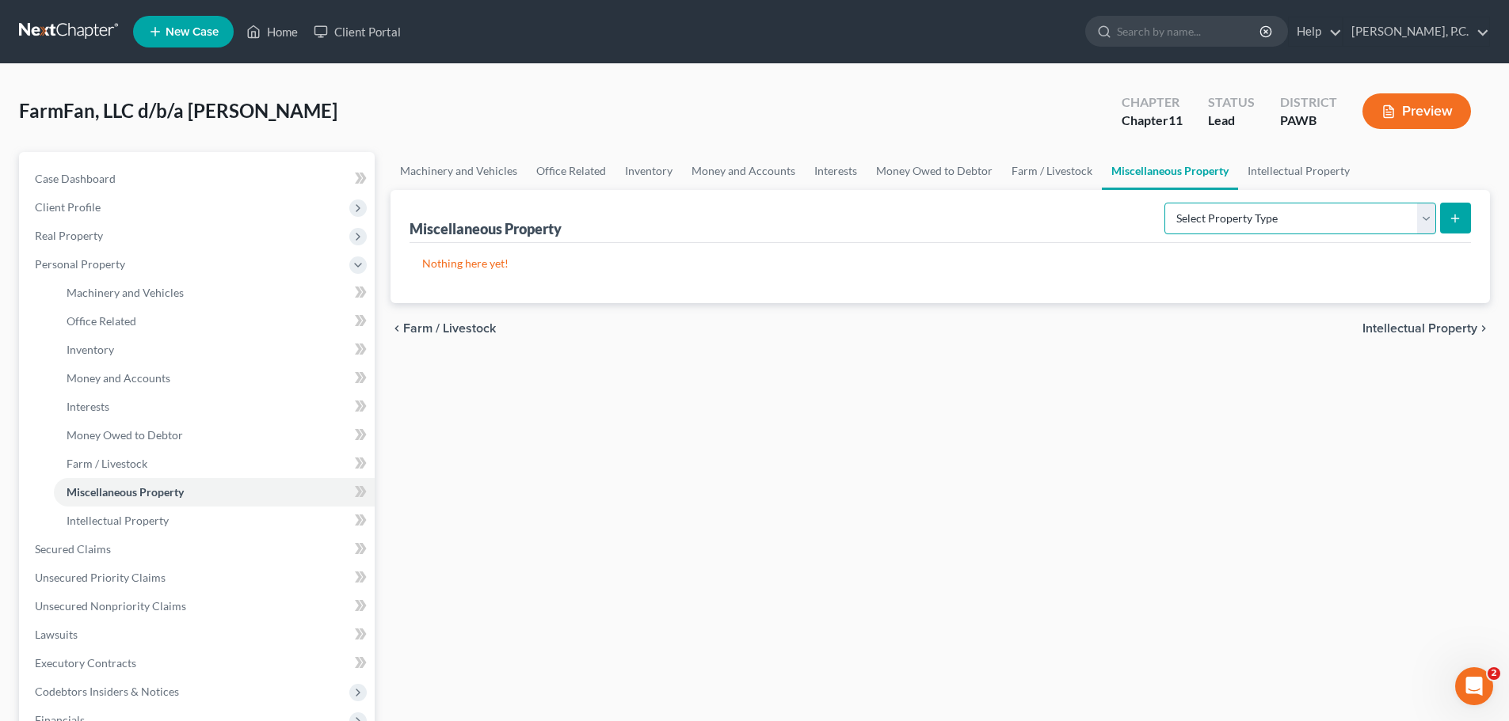
click at [1206, 215] on select "Select Property Type Assigned for Creditor Benefit [DATE] (SOFA: 8) Assigned to…" at bounding box center [1300, 219] width 272 height 32
click at [749, 175] on link "Money and Accounts" at bounding box center [743, 171] width 123 height 38
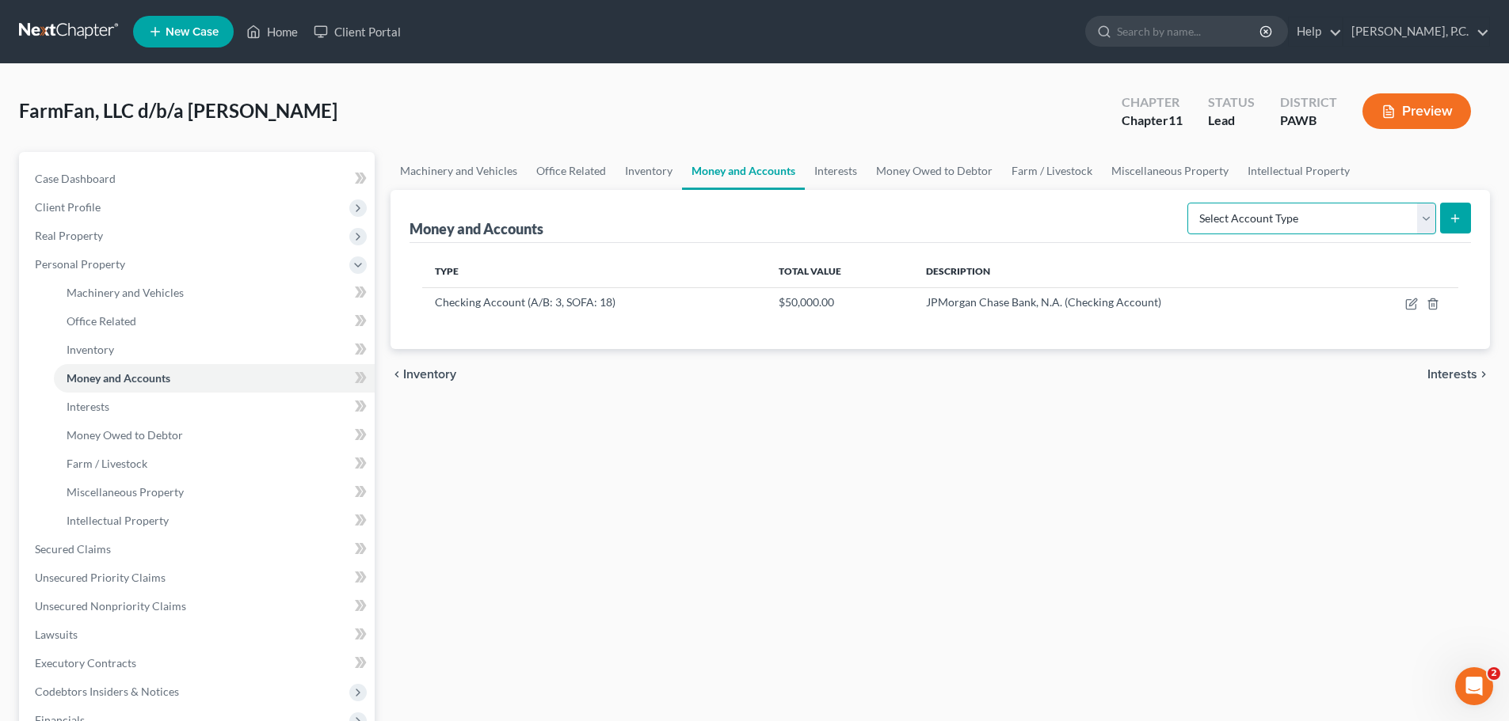
click at [1307, 223] on select "Select Account Type Brokerage (A/B: 3, SOFA: 18) Cash on Hand (A/B: 2) Certific…" at bounding box center [1311, 219] width 249 height 32
select select "security_deposits"
click at [1189, 203] on select "Select Account Type Brokerage (A/B: 3, SOFA: 18) Cash on Hand (A/B: 2) Certific…" at bounding box center [1311, 219] width 249 height 32
click at [1453, 220] on icon "submit" at bounding box center [1454, 218] width 13 height 13
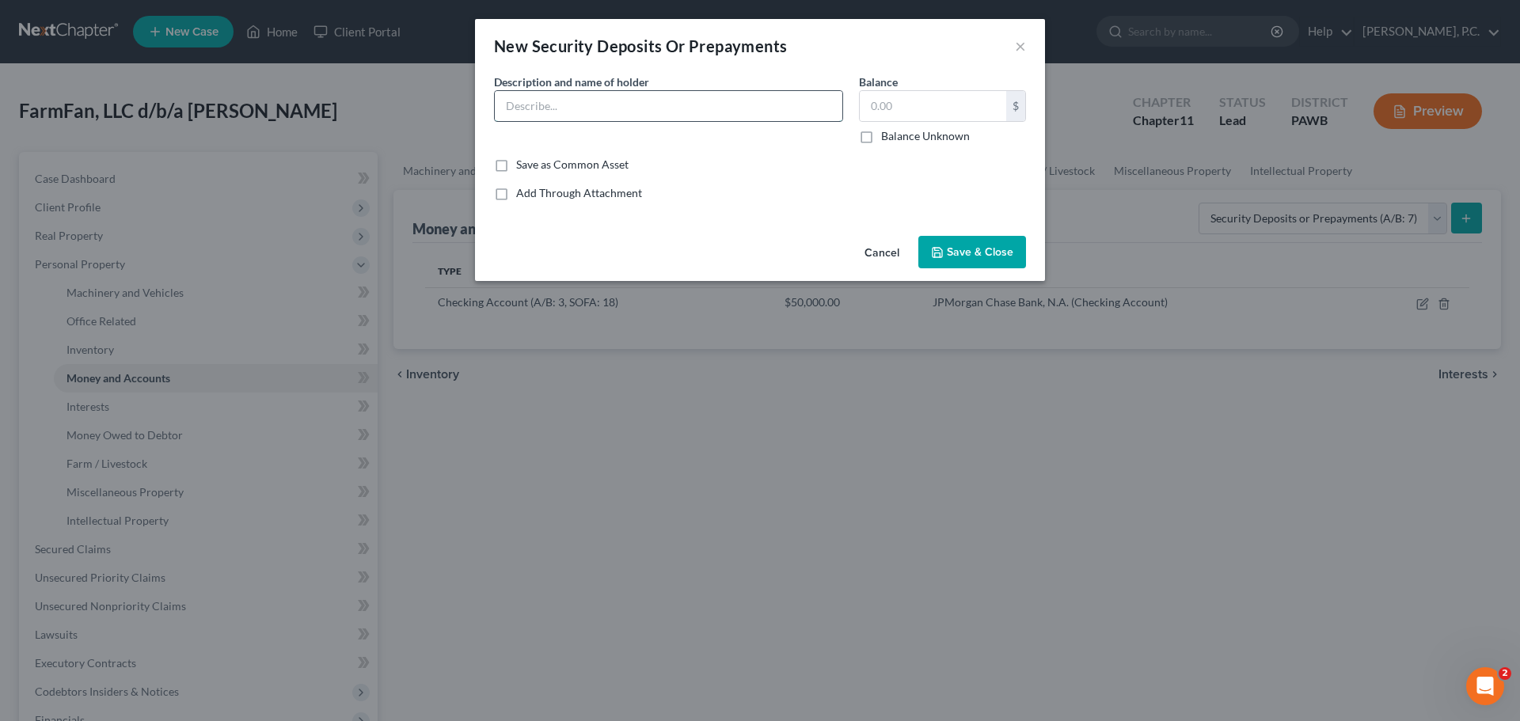
click at [572, 108] on input "text" at bounding box center [669, 106] width 348 height 30
type input "Security deposit with landlord Warehouse Development Corporation"
drag, startPoint x: 905, startPoint y: 131, endPoint x: 906, endPoint y: 108, distance: 23.0
click at [906, 119] on div "$ Balance Unknown" at bounding box center [942, 117] width 167 height 54
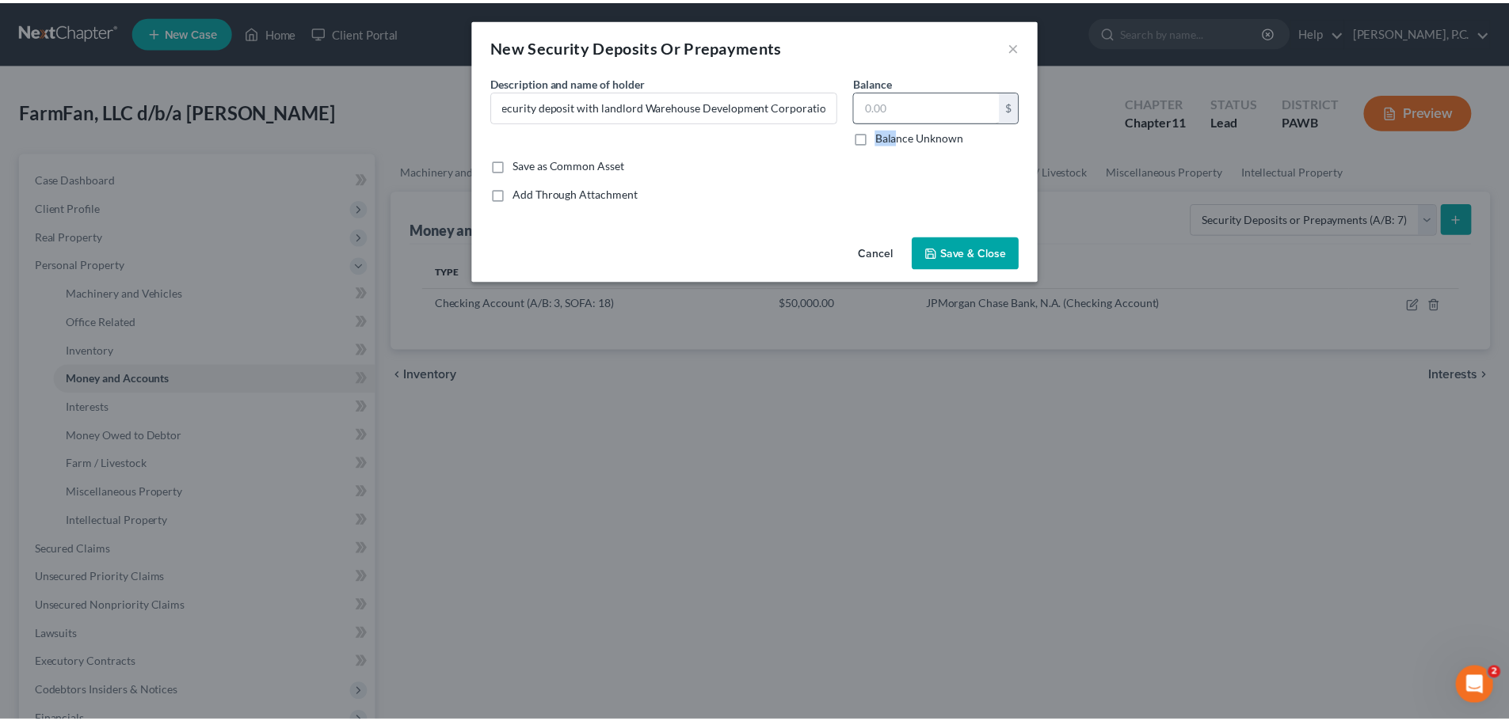
scroll to position [0, 0]
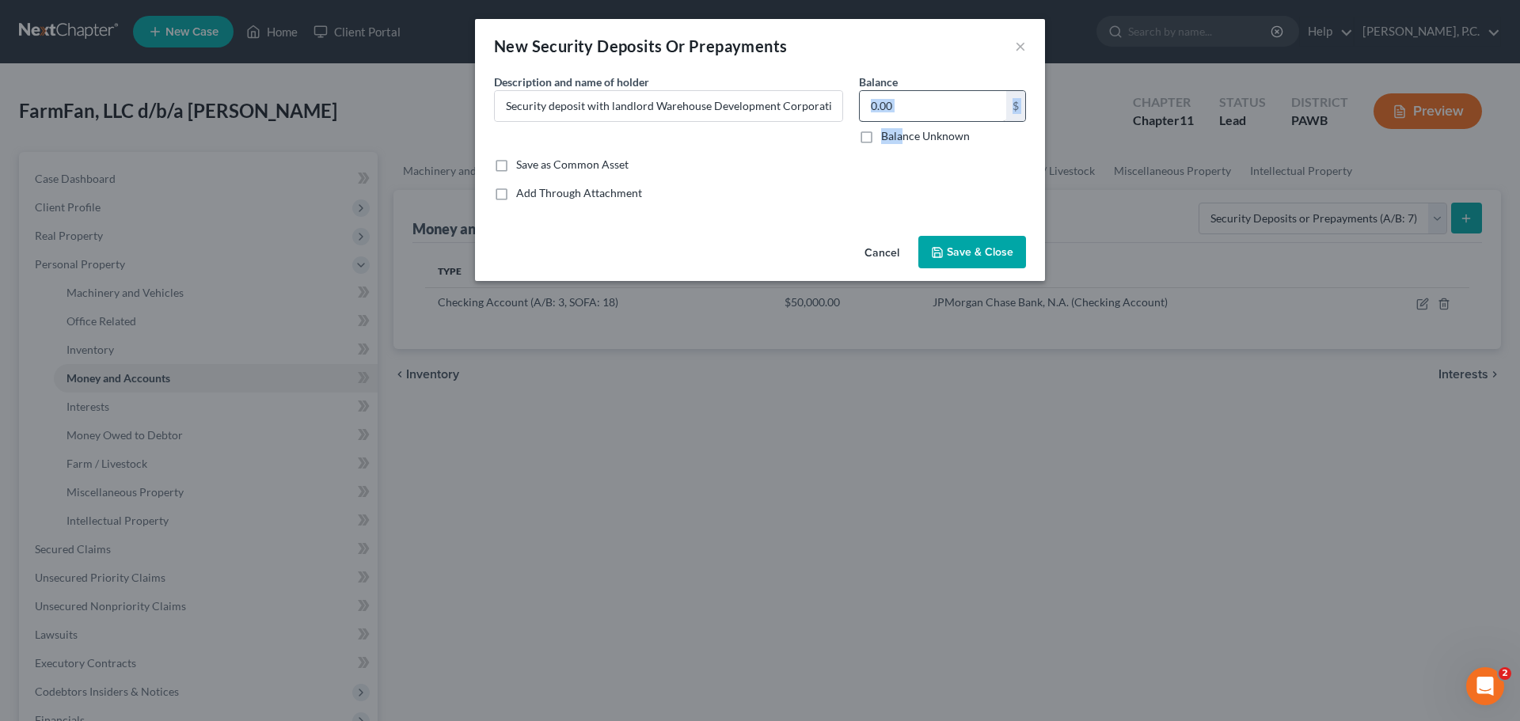
click at [904, 108] on input "text" at bounding box center [933, 106] width 147 height 30
type input "26,119.28"
click at [780, 155] on div "Common Asset Select Description * Description and name of holder * Security dep…" at bounding box center [760, 143] width 548 height 141
click at [988, 238] on button "Save & Close" at bounding box center [973, 252] width 108 height 33
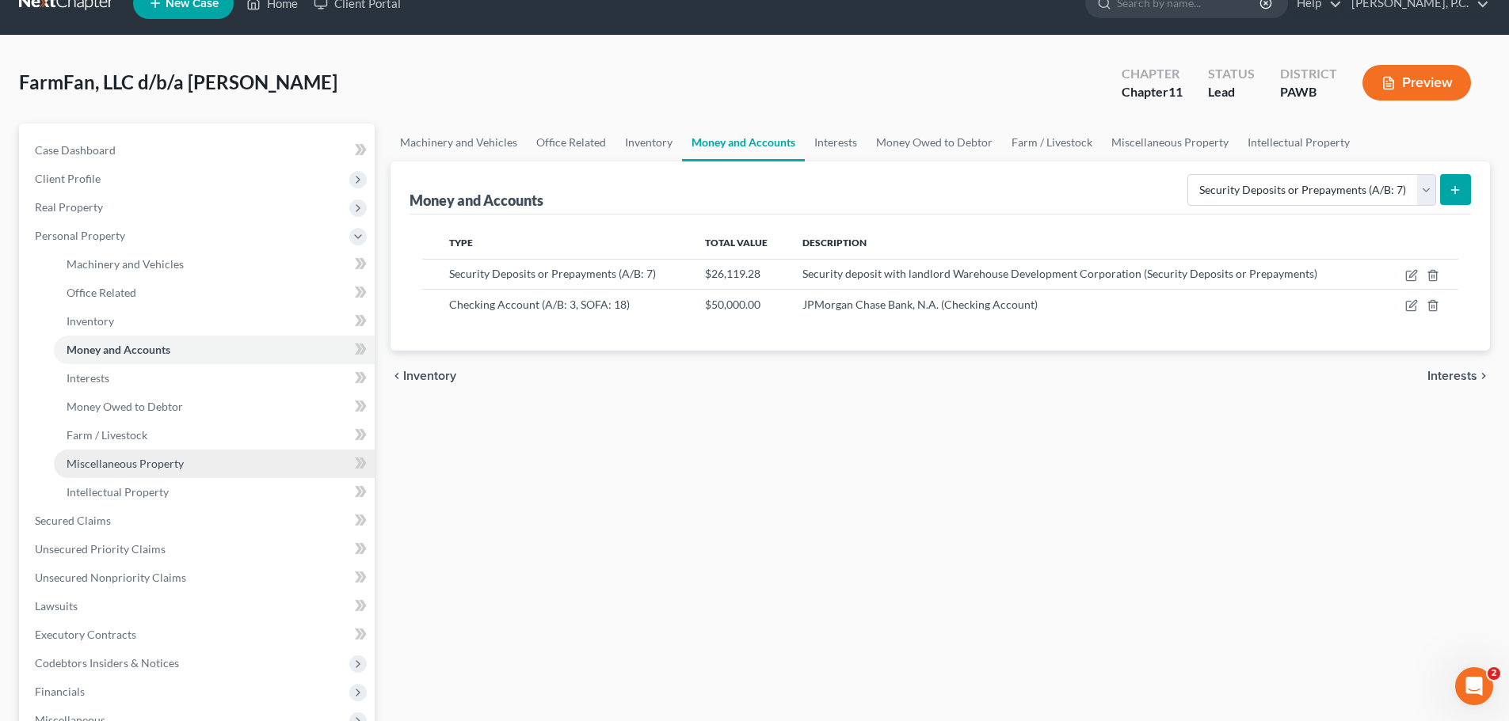
scroll to position [79, 0]
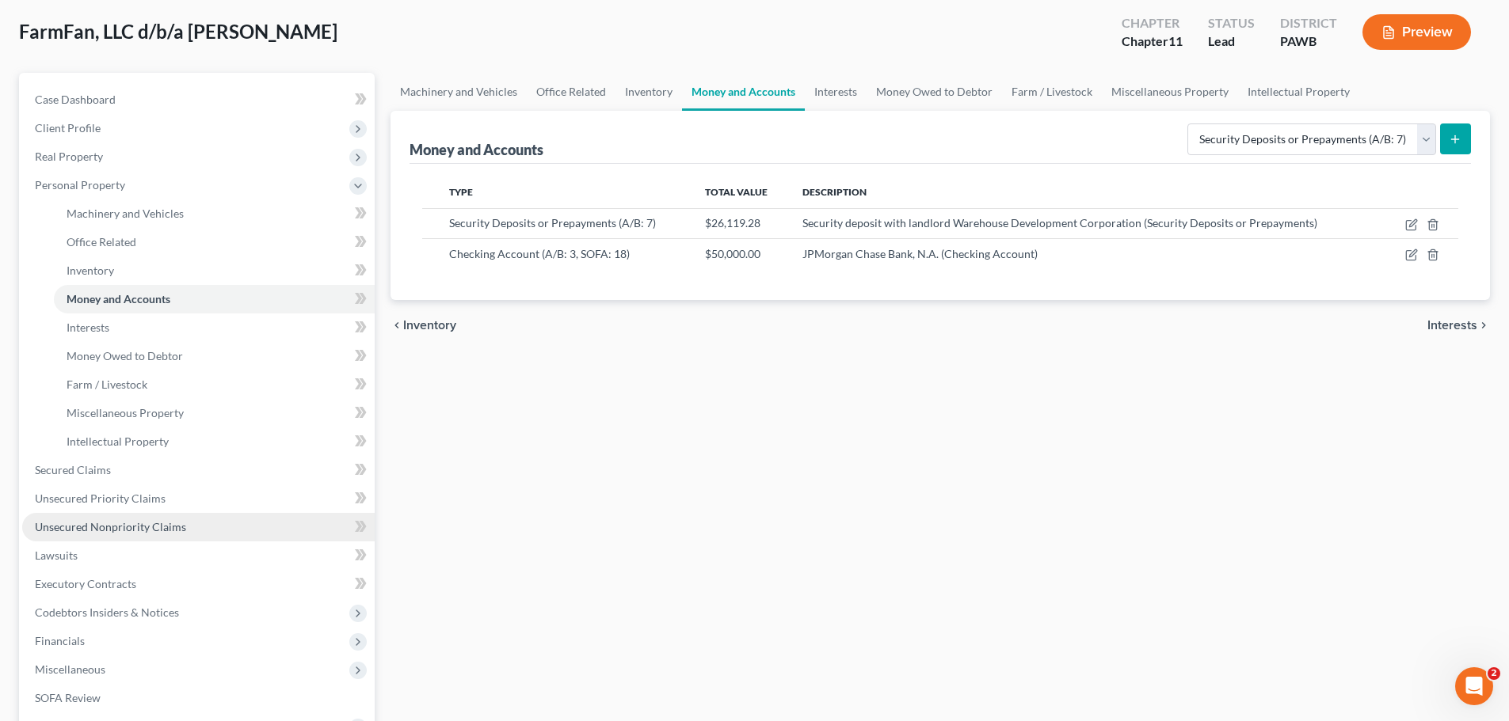
click at [133, 531] on span "Unsecured Nonpriority Claims" at bounding box center [110, 526] width 151 height 13
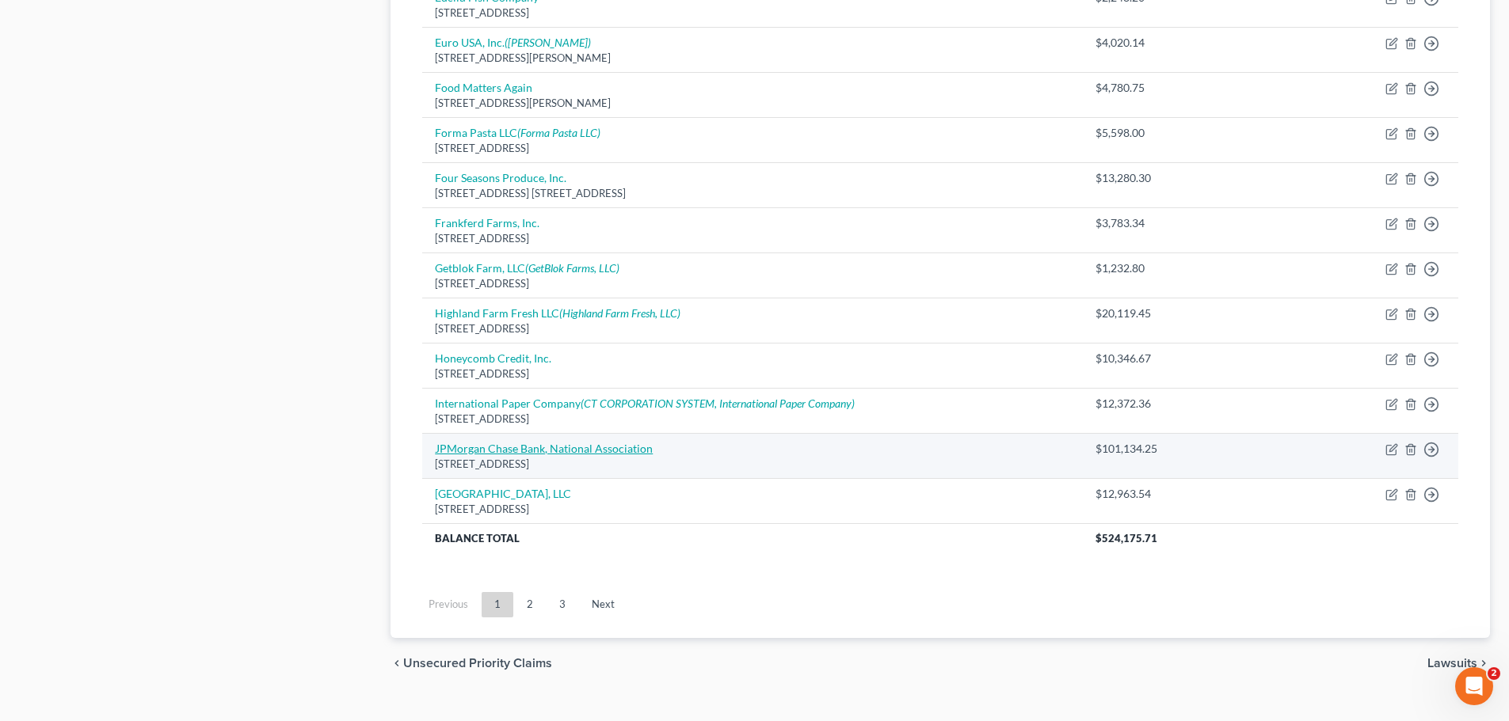
scroll to position [1107, 0]
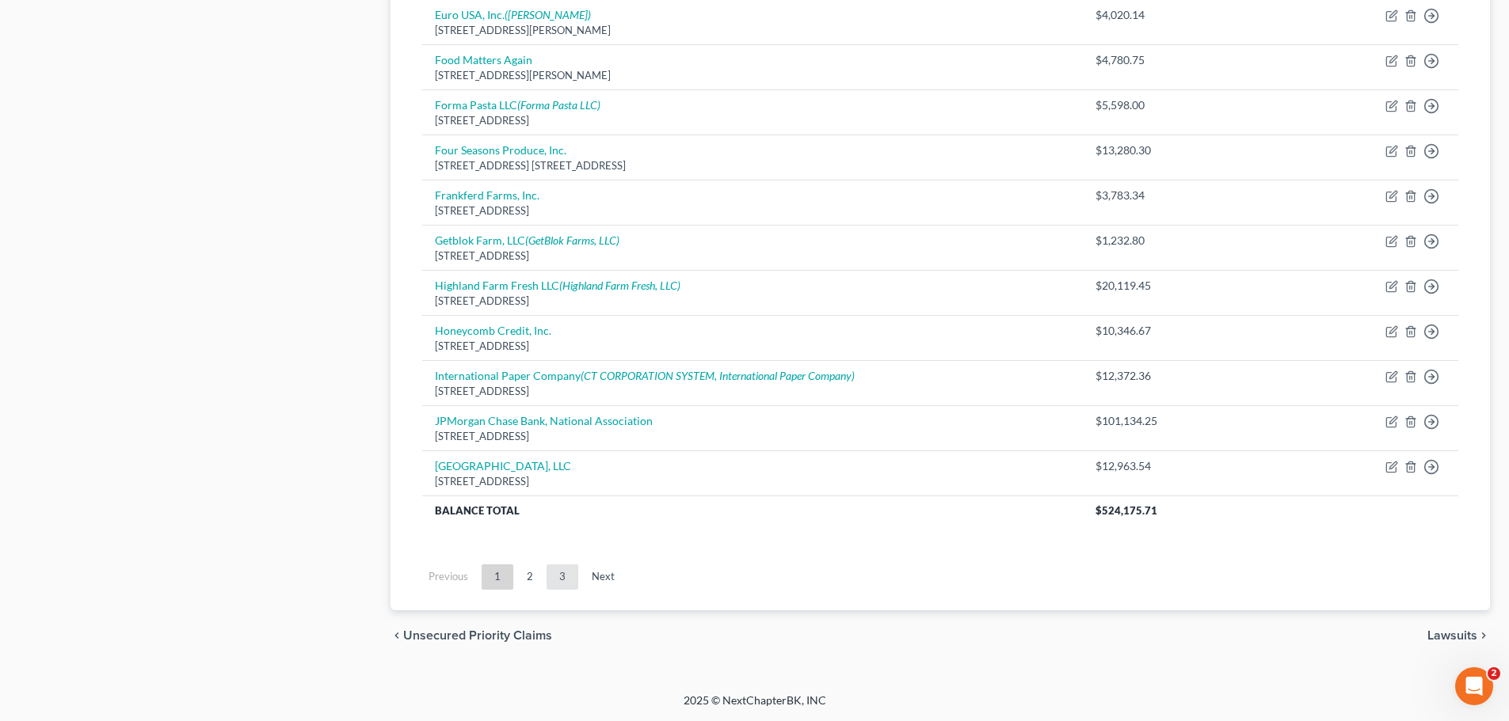
click at [557, 580] on link "3" at bounding box center [562, 577] width 32 height 25
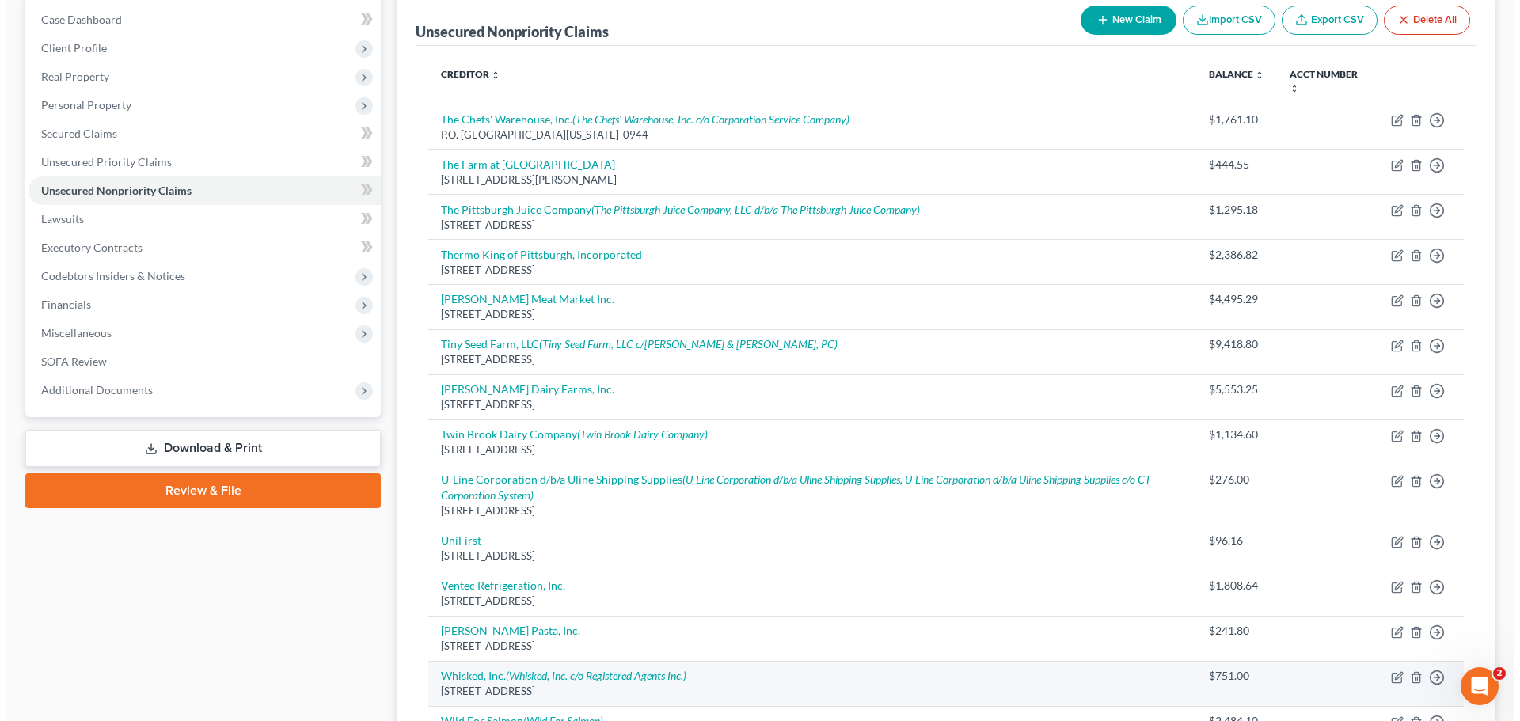
scroll to position [0, 0]
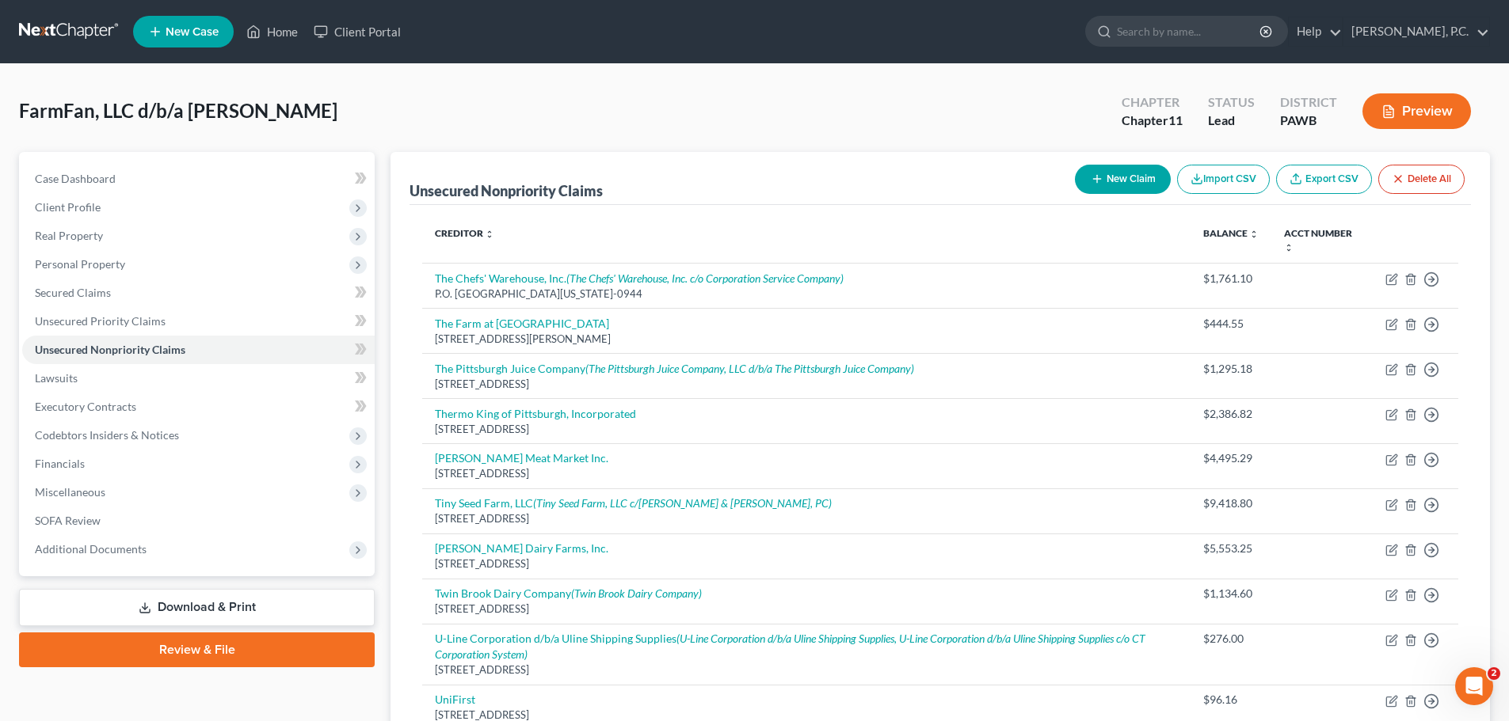
click at [1128, 183] on button "New Claim" at bounding box center [1123, 179] width 96 height 29
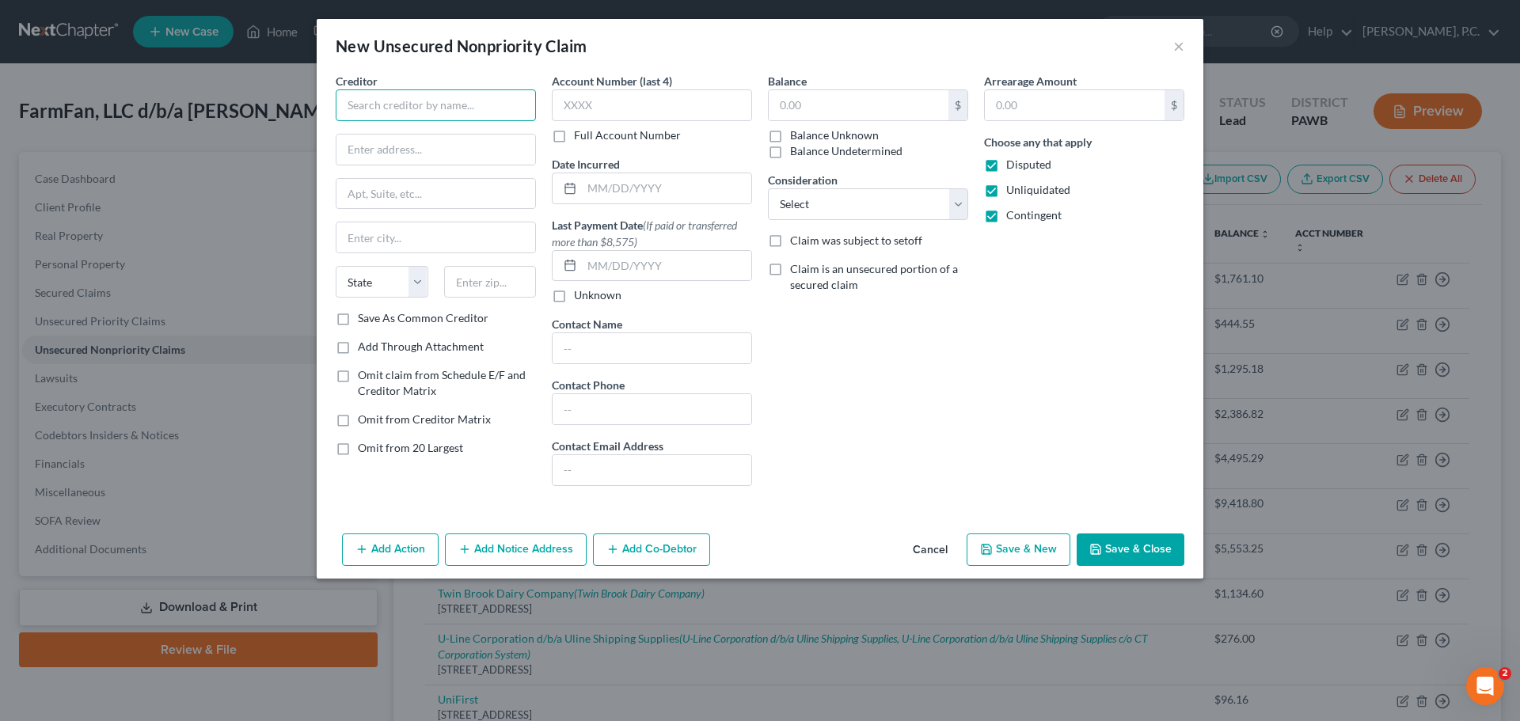
click at [453, 104] on input "text" at bounding box center [436, 105] width 200 height 32
type input "Warehouse Development Corporation"
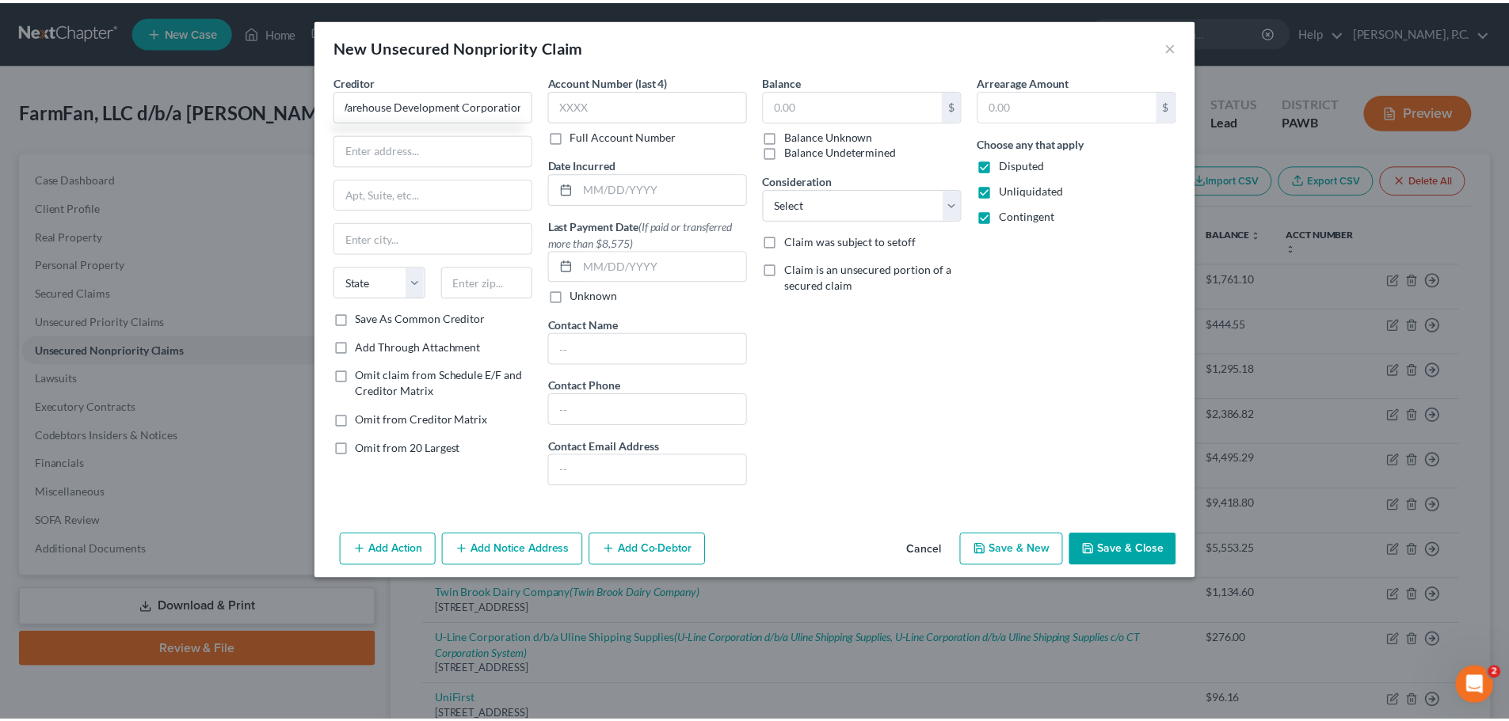
scroll to position [0, 0]
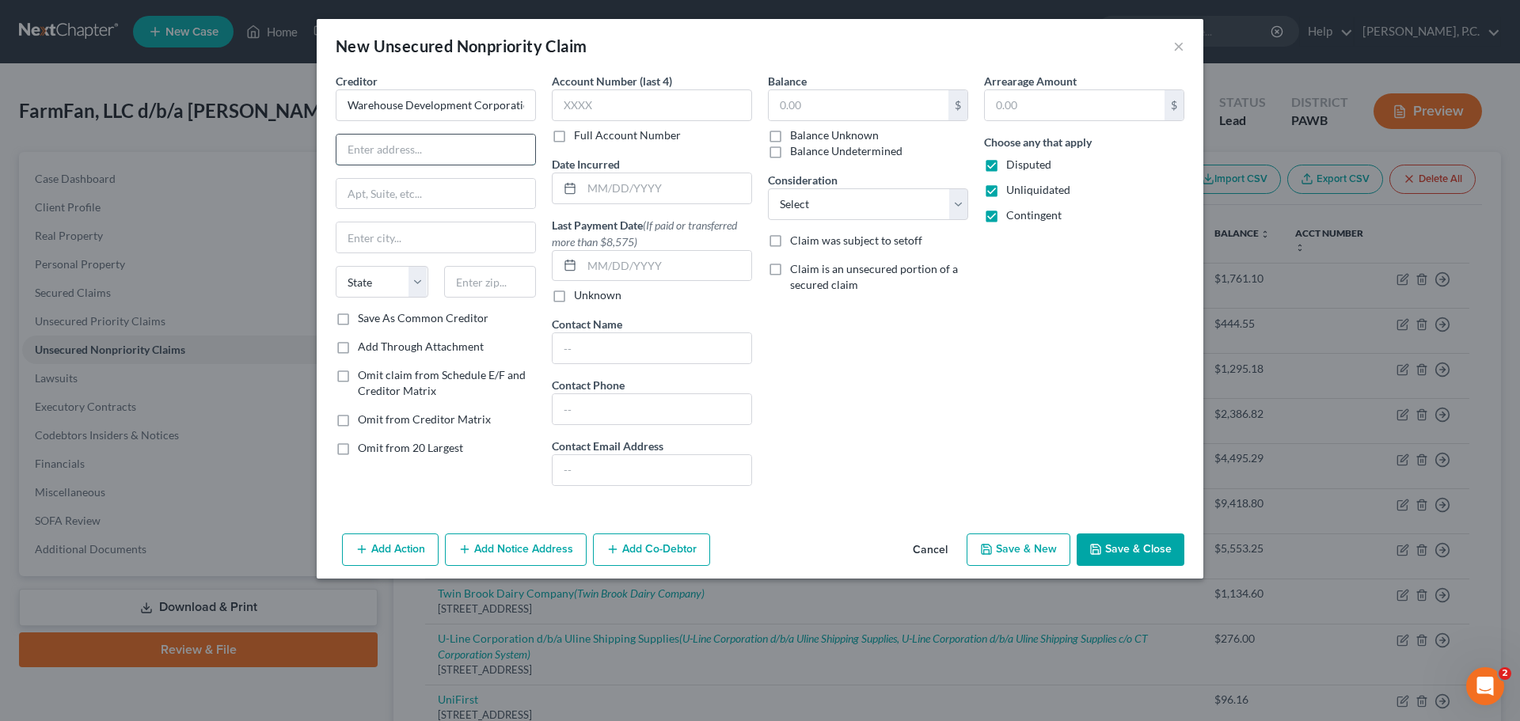
click at [398, 147] on input "text" at bounding box center [436, 150] width 199 height 30
type input "[STREET_ADDRESS][PERSON_NAME]"
click at [459, 193] on input "text" at bounding box center [436, 194] width 199 height 30
type input "Suite 300"
type input "[GEOGRAPHIC_DATA]"
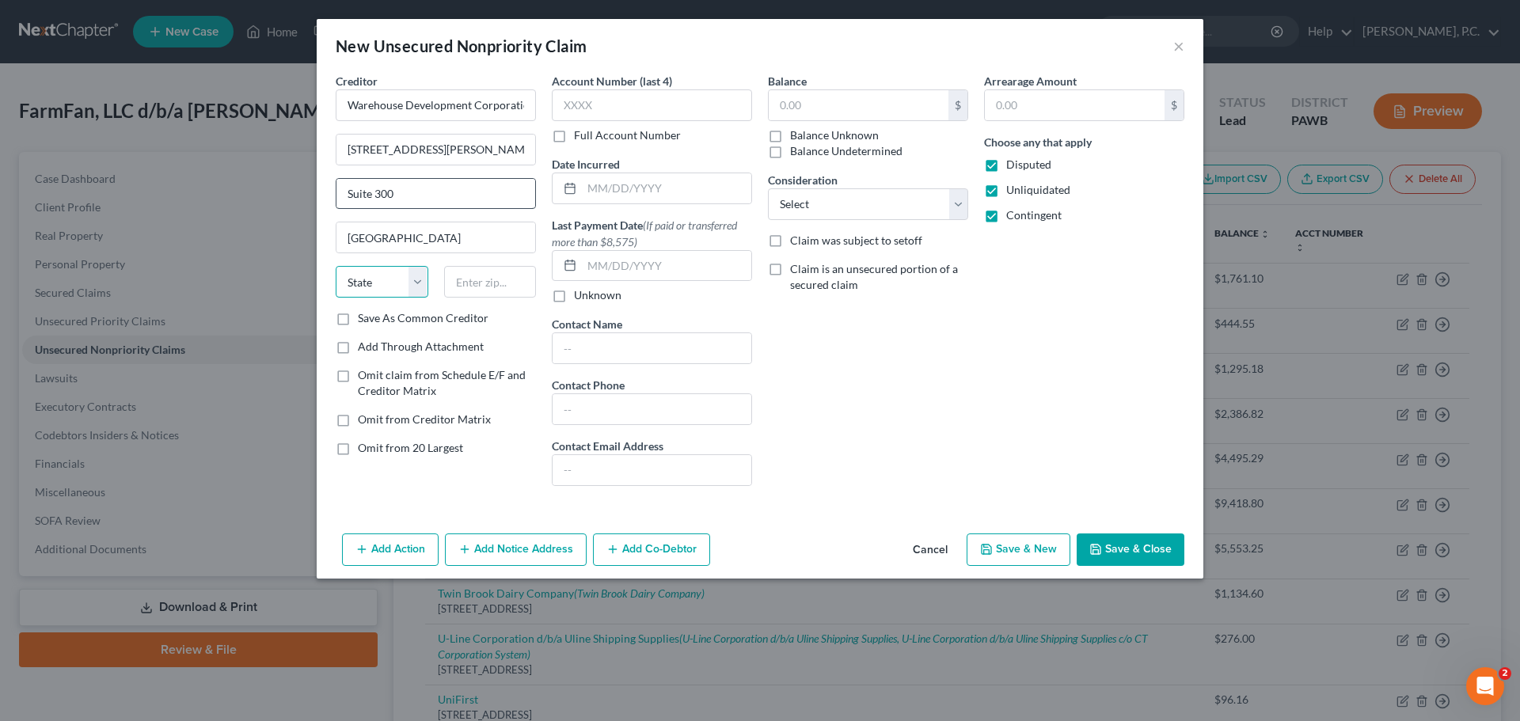
select select "39"
type input "15232"
click at [609, 101] on input "text" at bounding box center [652, 105] width 200 height 32
click at [634, 188] on input "text" at bounding box center [666, 188] width 169 height 30
click at [567, 187] on line at bounding box center [570, 187] width 10 height 0
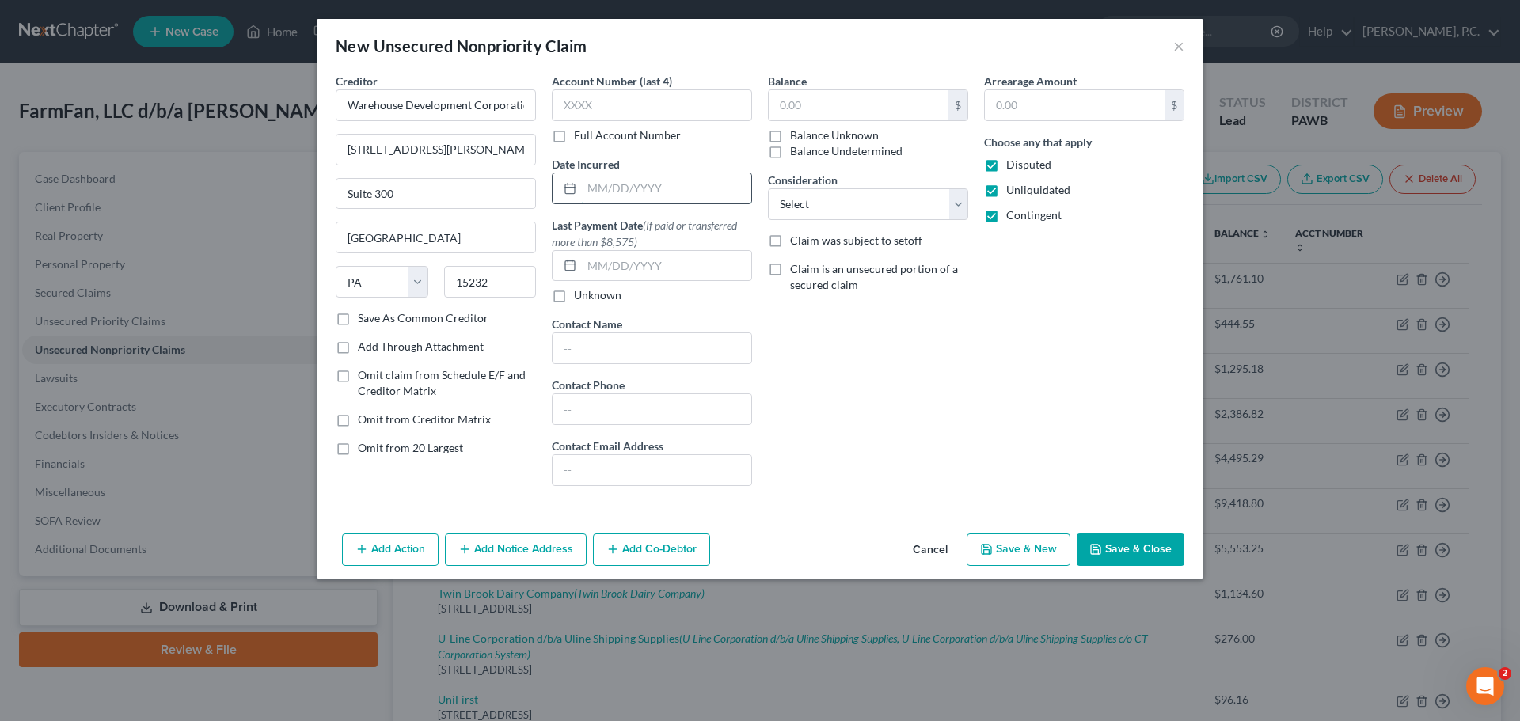
click at [596, 189] on input "text" at bounding box center [666, 188] width 169 height 30
click at [682, 224] on span "(If paid or transferred more than $8,575)" at bounding box center [644, 234] width 185 height 30
click at [626, 189] on input "03302023" at bounding box center [666, 188] width 169 height 30
click at [601, 188] on input "03302023" at bounding box center [666, 188] width 169 height 30
click at [618, 189] on input "03/302023" at bounding box center [666, 188] width 169 height 30
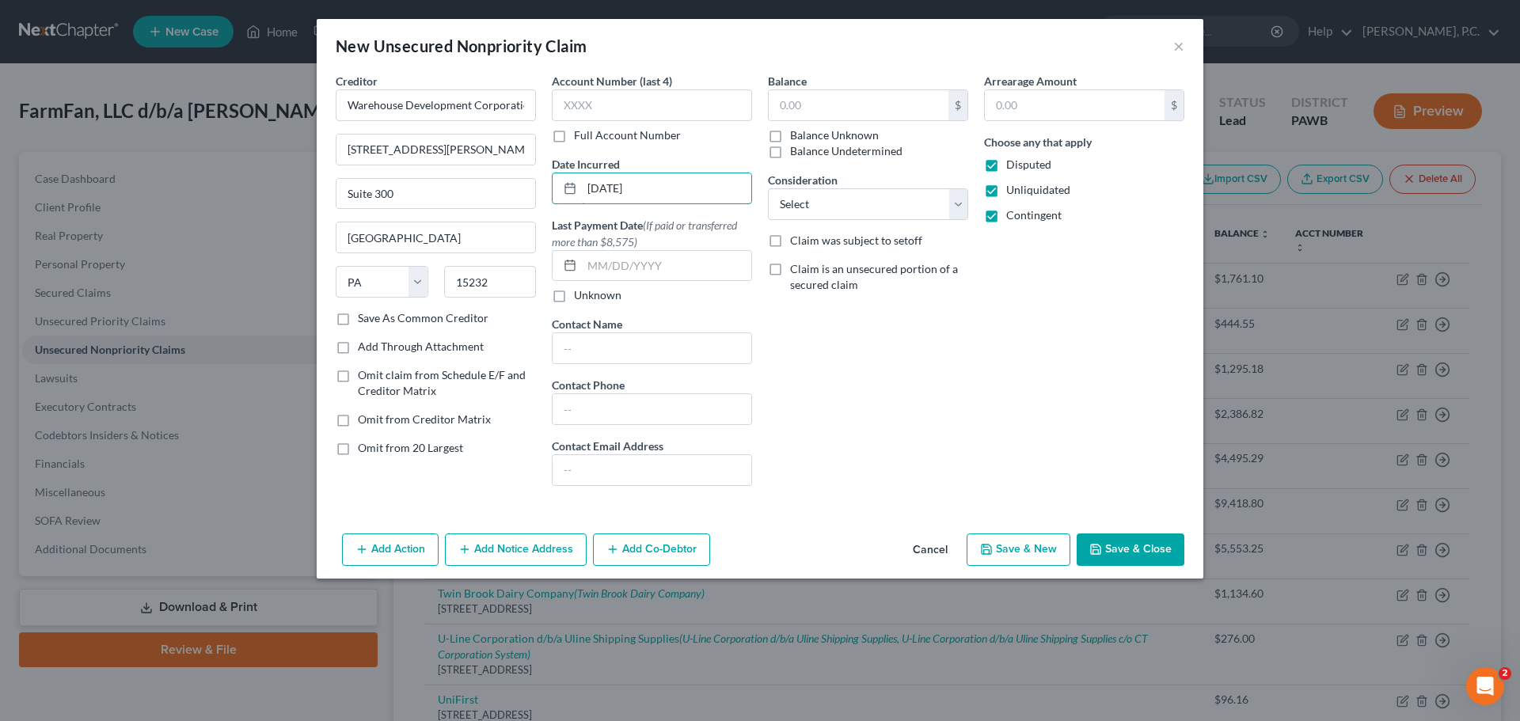
type input "[DATE]"
click at [784, 288] on div "Claim is an unsecured portion of a secured claim" at bounding box center [868, 277] width 200 height 32
click at [1019, 102] on input "text" at bounding box center [1075, 105] width 180 height 30
type input "38,865.32"
click at [865, 389] on div "Balance $ Balance Unknown Balance Undetermined $ Balance Unknown Consideration …" at bounding box center [868, 286] width 216 height 426
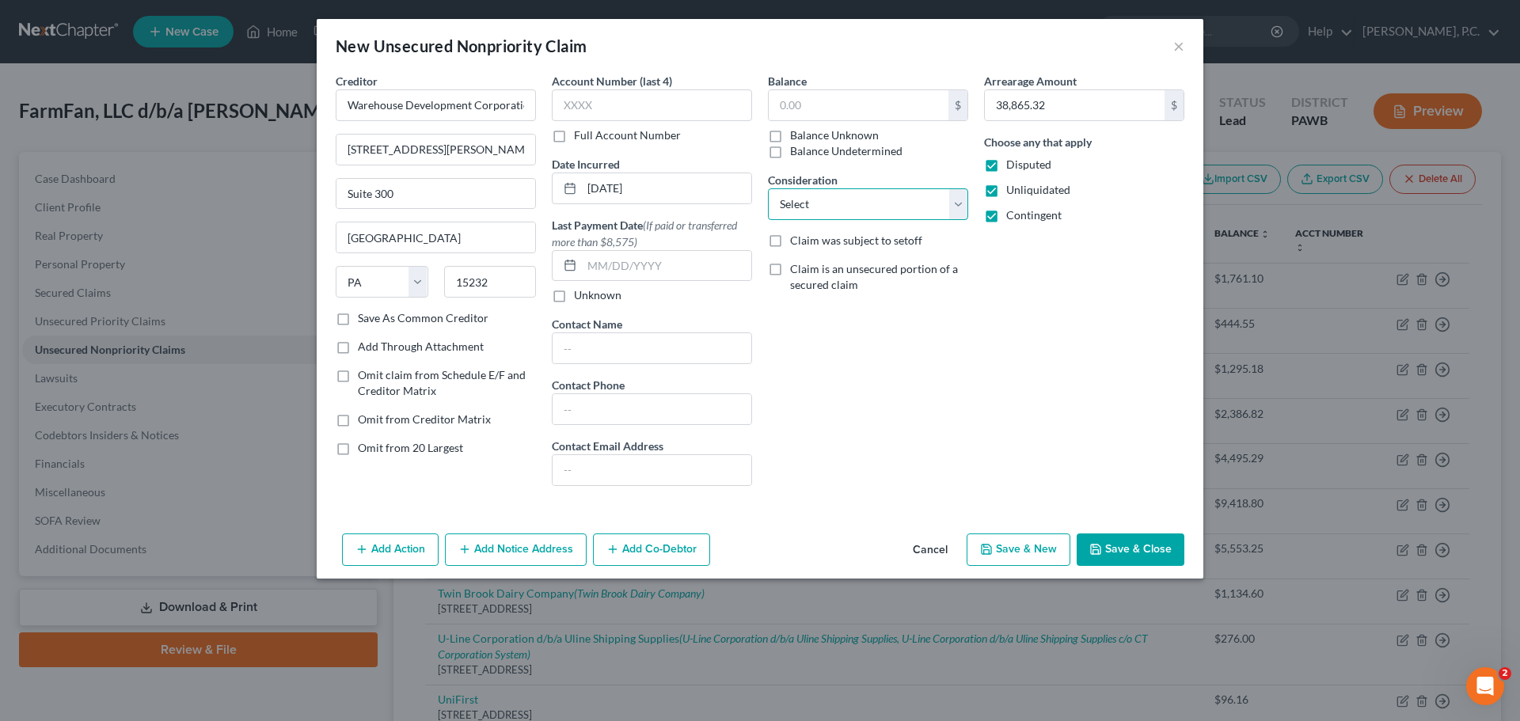
click at [825, 199] on select "Select Cable / Satellite Services Collection Agency Credit Card Debt Debt Couns…" at bounding box center [868, 204] width 200 height 32
click at [1048, 288] on div "Arrearage Amount 38,865.32 $ Choose any that apply Disputed Unliquidated Contin…" at bounding box center [1084, 286] width 216 height 426
click at [1185, 550] on div "Add Action Add Notice Address Add Co-Debtor Cancel Save & New Save & Close" at bounding box center [760, 553] width 887 height 52
click at [1154, 542] on button "Save & Close" at bounding box center [1131, 550] width 108 height 33
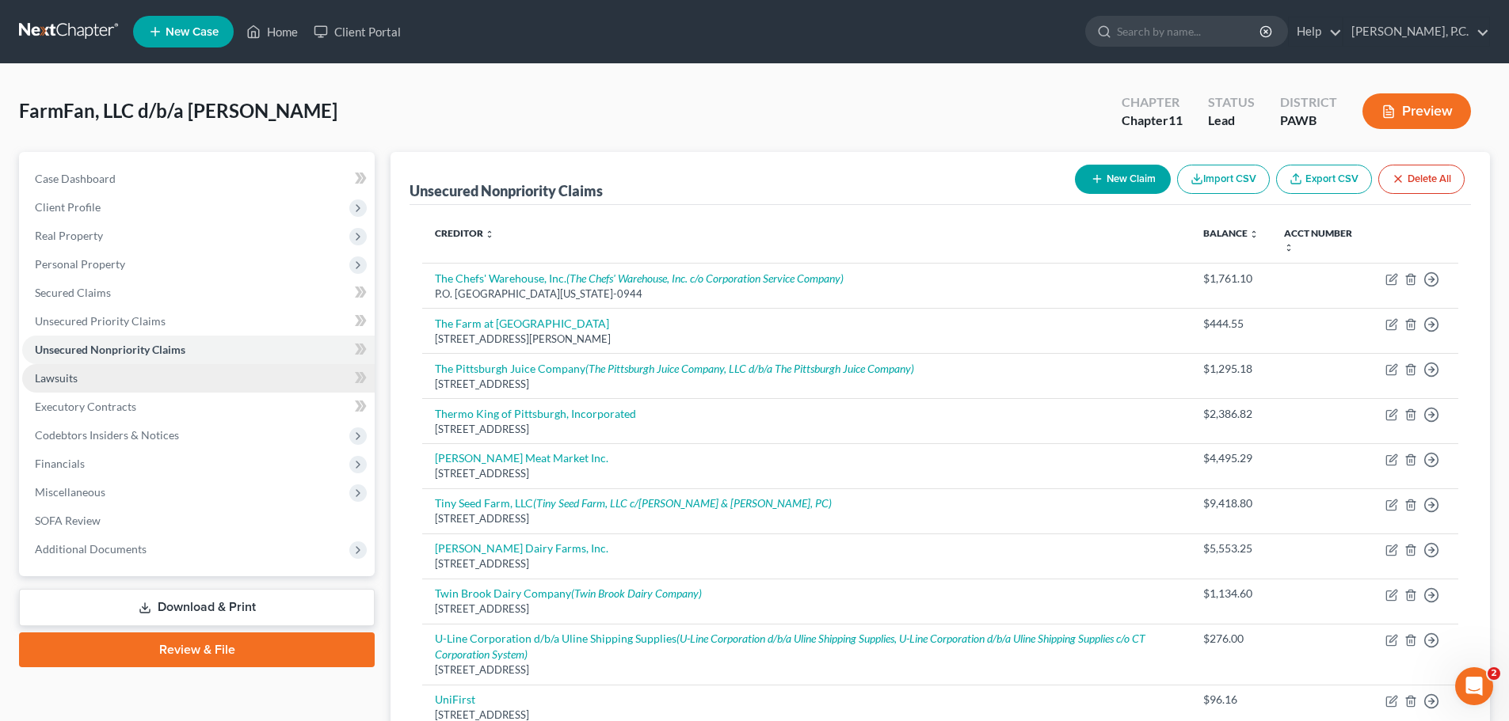
click at [93, 374] on link "Lawsuits" at bounding box center [198, 378] width 352 height 29
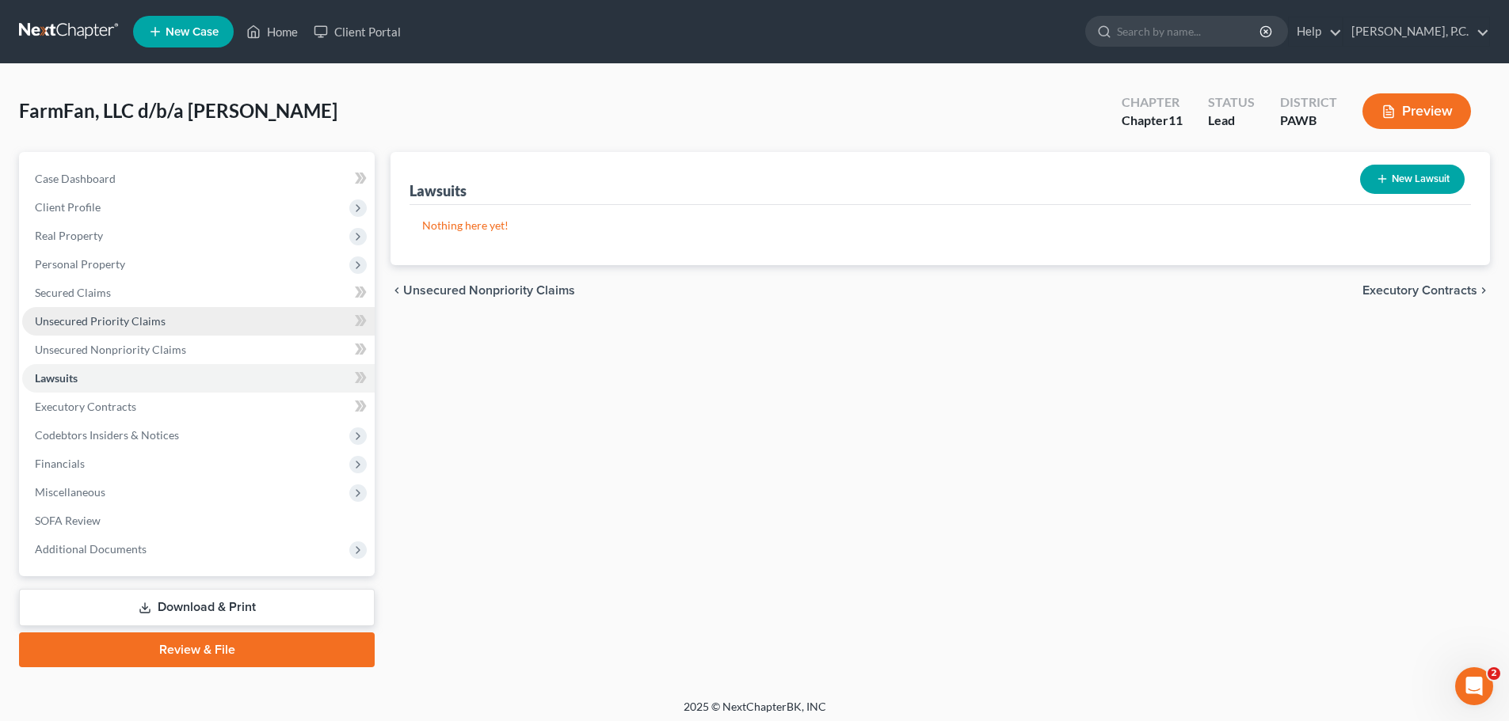
click at [121, 324] on span "Unsecured Priority Claims" at bounding box center [100, 320] width 131 height 13
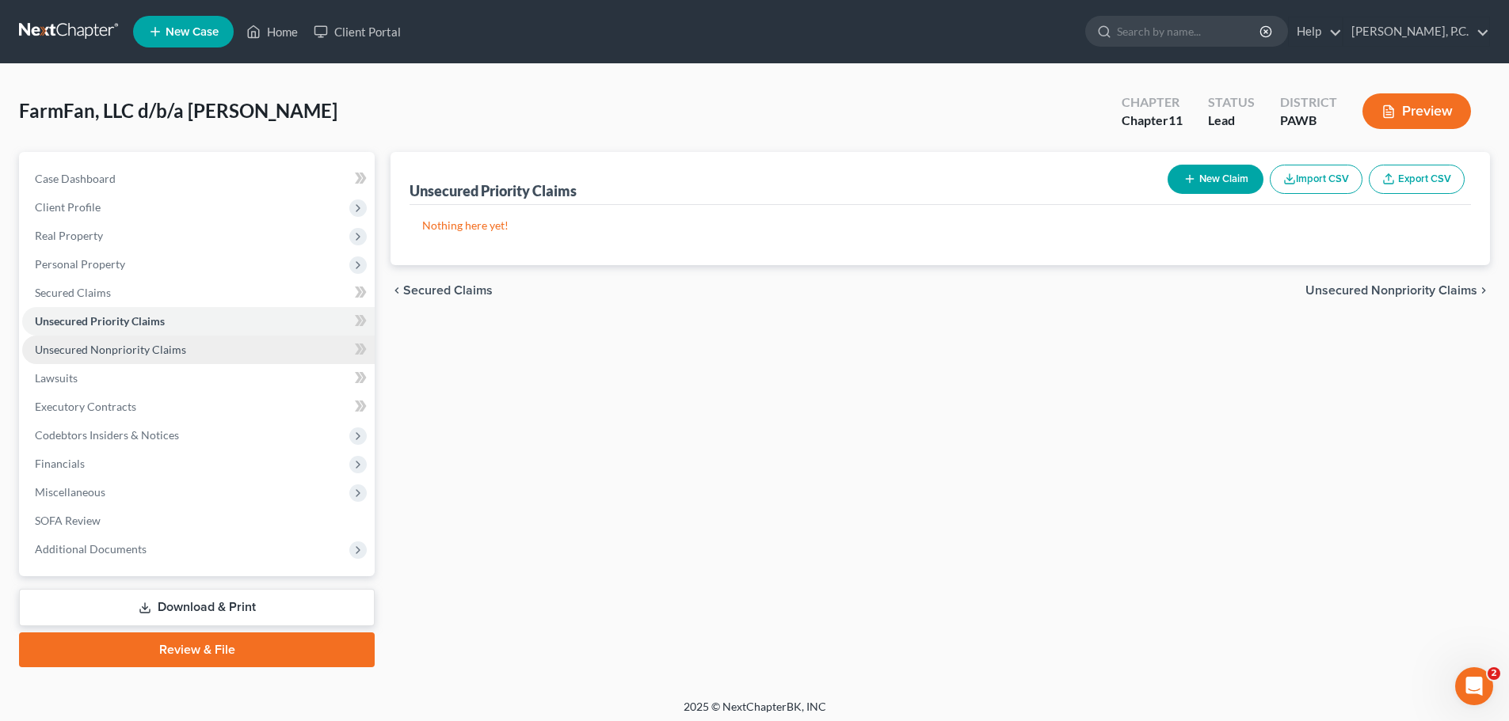
click at [127, 352] on span "Unsecured Nonpriority Claims" at bounding box center [110, 349] width 151 height 13
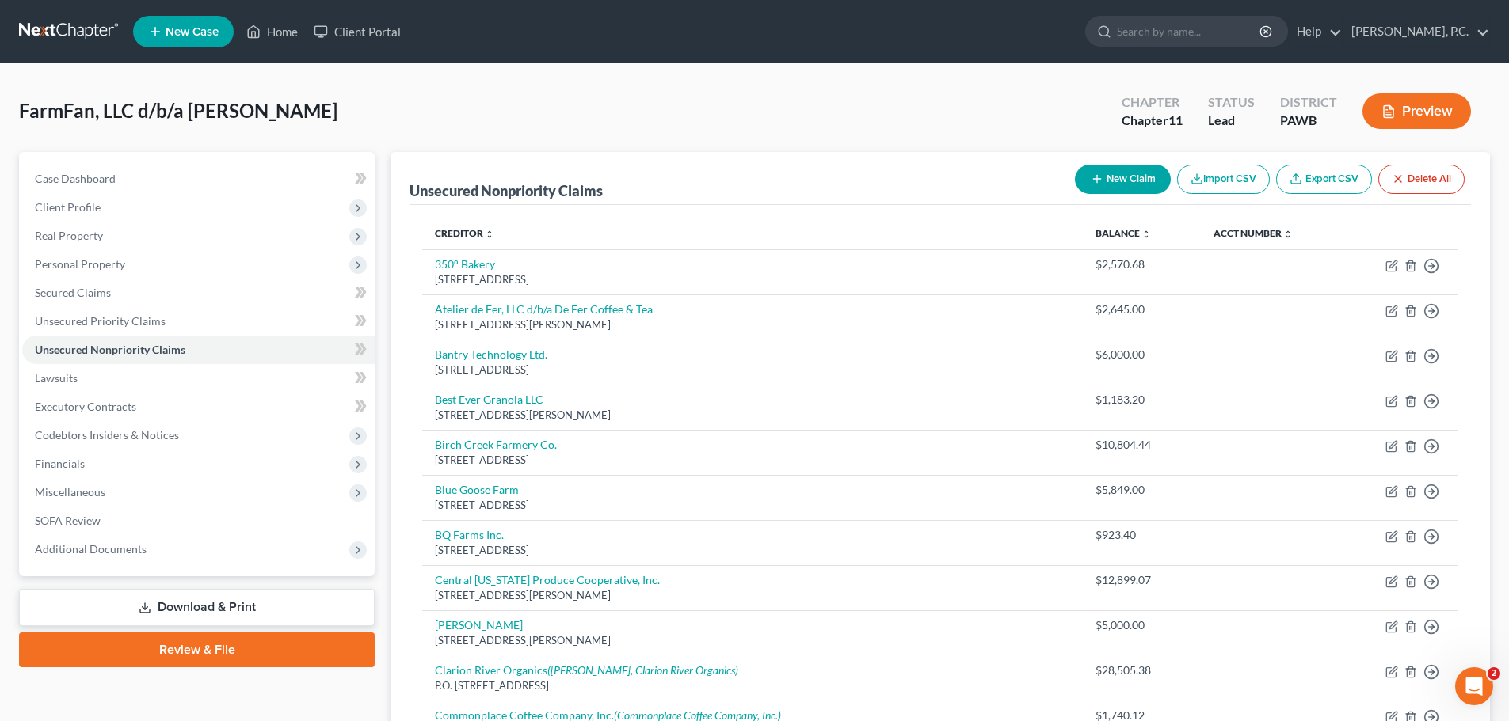
click at [1128, 172] on button "New Claim" at bounding box center [1123, 179] width 96 height 29
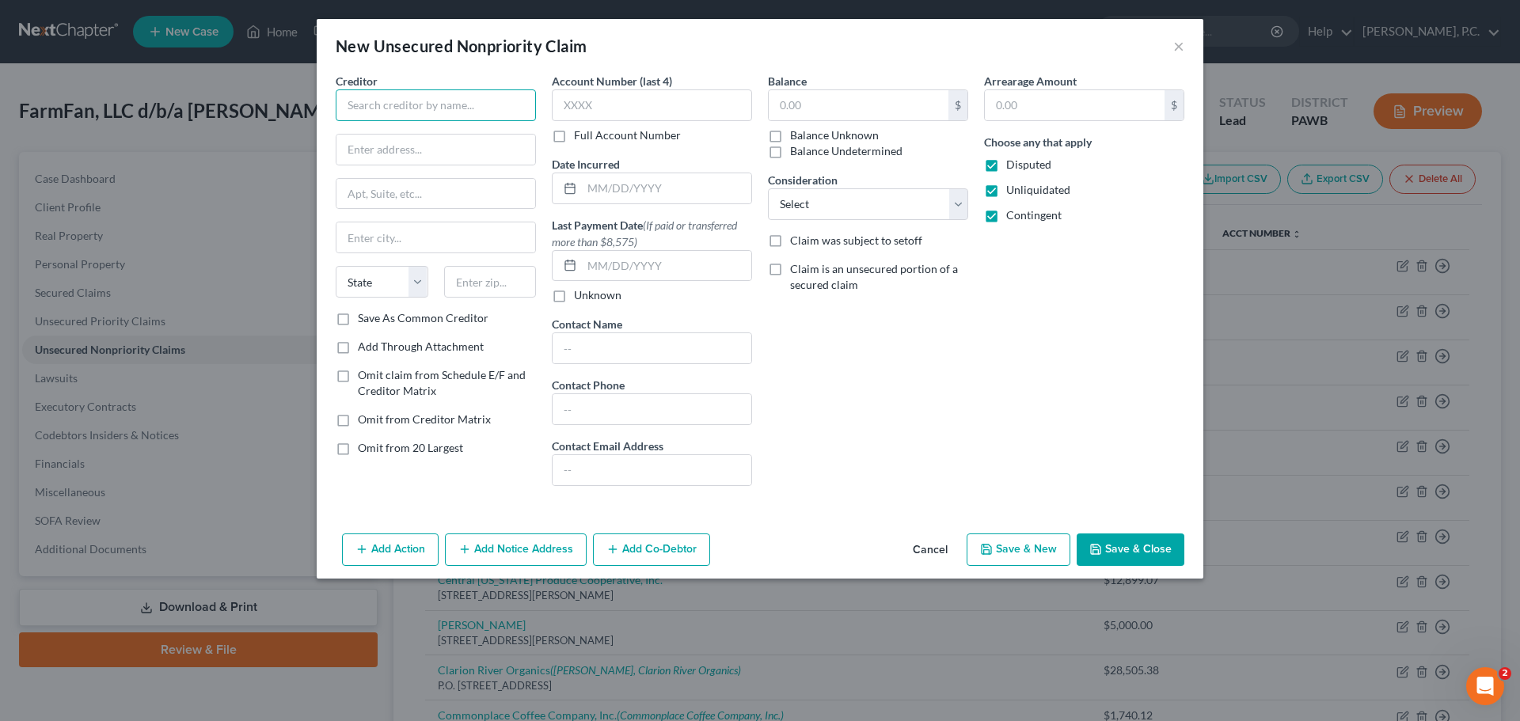
click at [415, 99] on input "text" at bounding box center [436, 105] width 200 height 32
click at [455, 106] on input "[DOMAIN_NAME]" at bounding box center [436, 105] width 200 height 32
type input "[DOMAIN_NAME] (Radius Global Solutions LLC)"
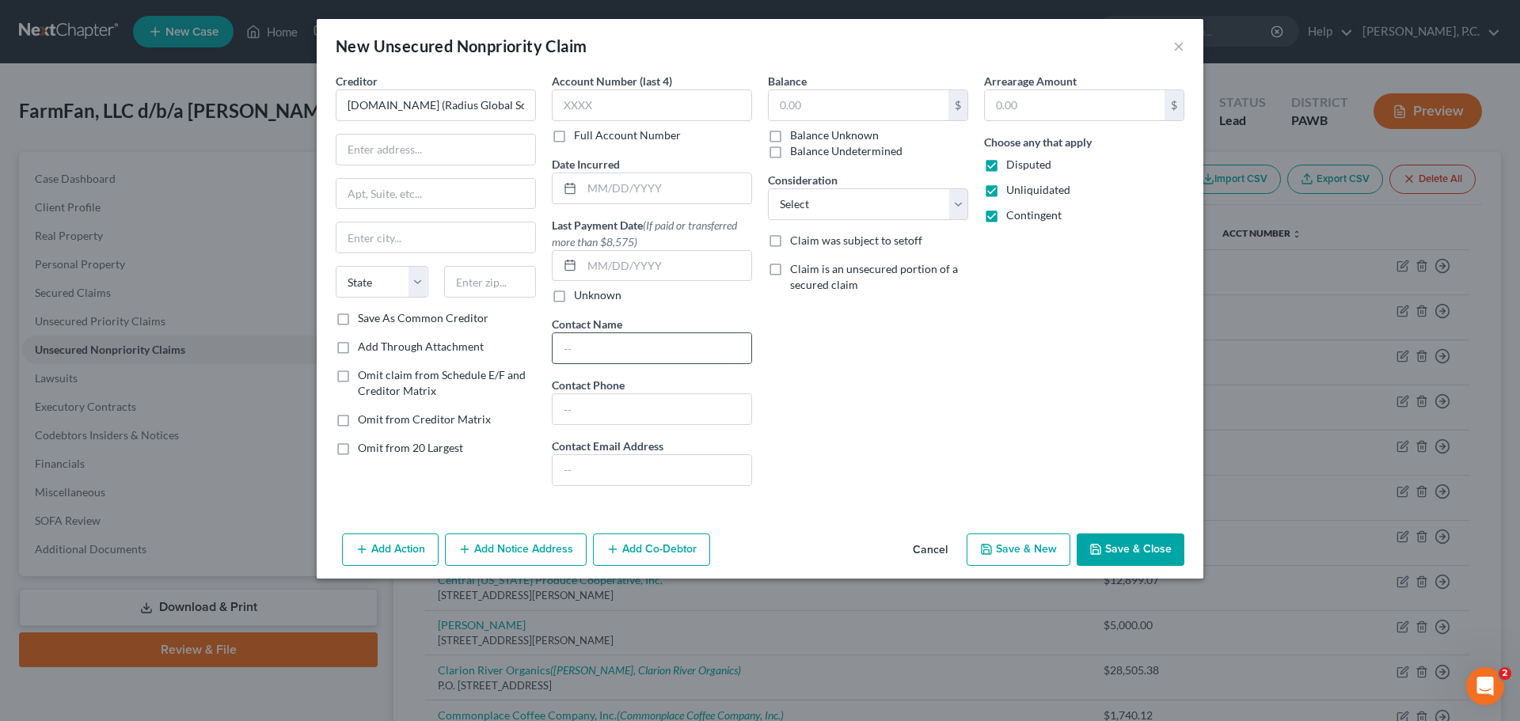
click at [624, 350] on input "text" at bounding box center [652, 348] width 199 height 30
click at [864, 425] on div "Balance $ Balance Unknown Balance Undetermined $ Balance Unknown Consideration …" at bounding box center [868, 286] width 216 height 426
click at [637, 340] on input "text" at bounding box center [652, 348] width 199 height 30
type input "[PERSON_NAME]"
click at [438, 147] on input "text" at bounding box center [436, 150] width 199 height 30
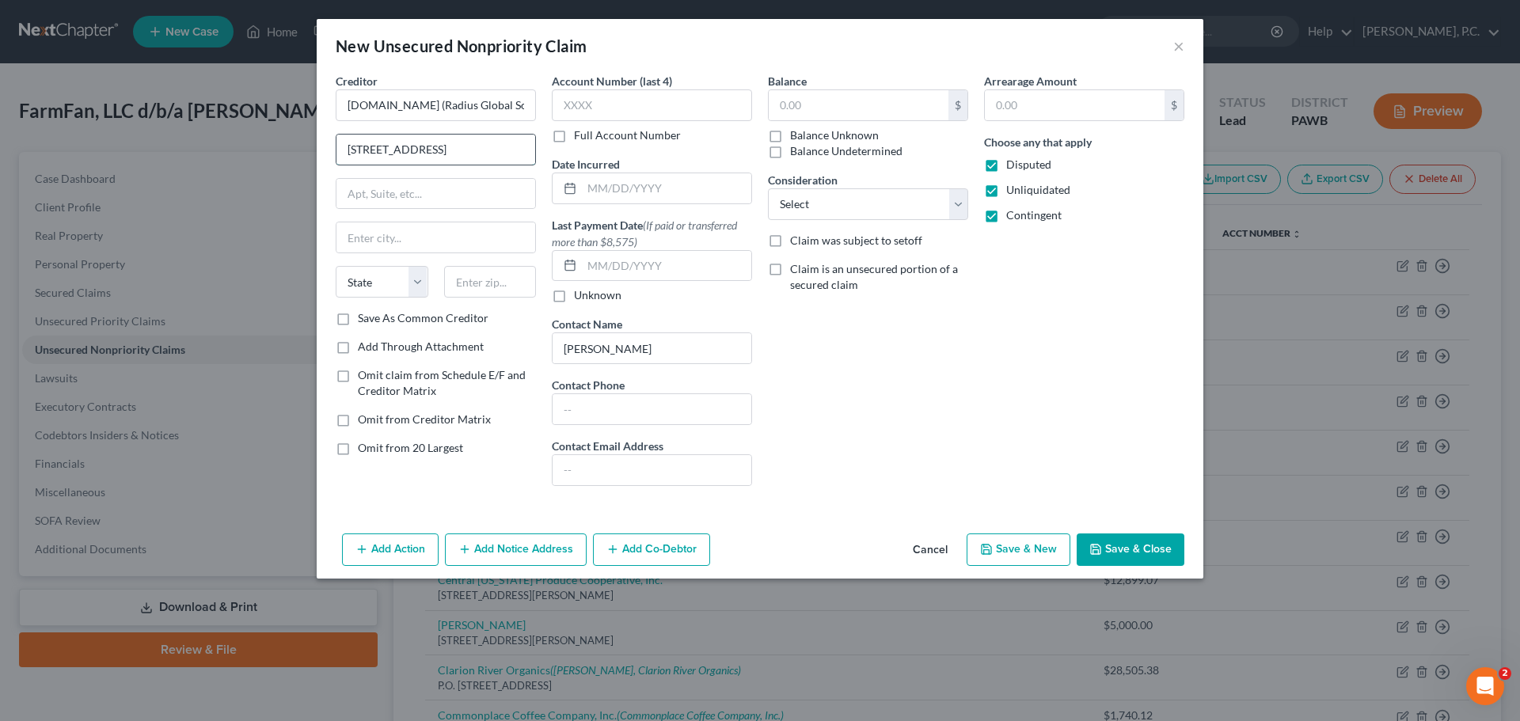
scroll to position [0, 11]
type input "[STREET_ADDRESS]"
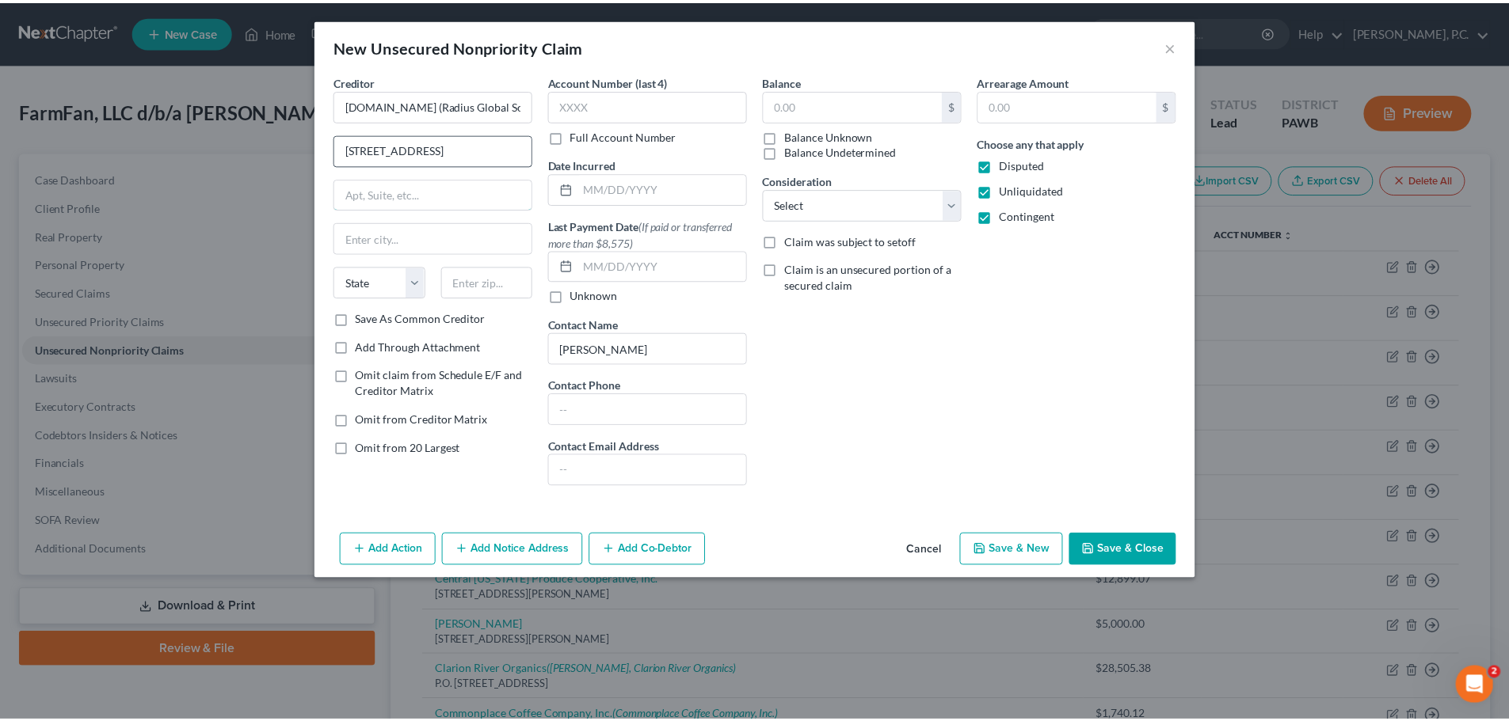
scroll to position [0, 0]
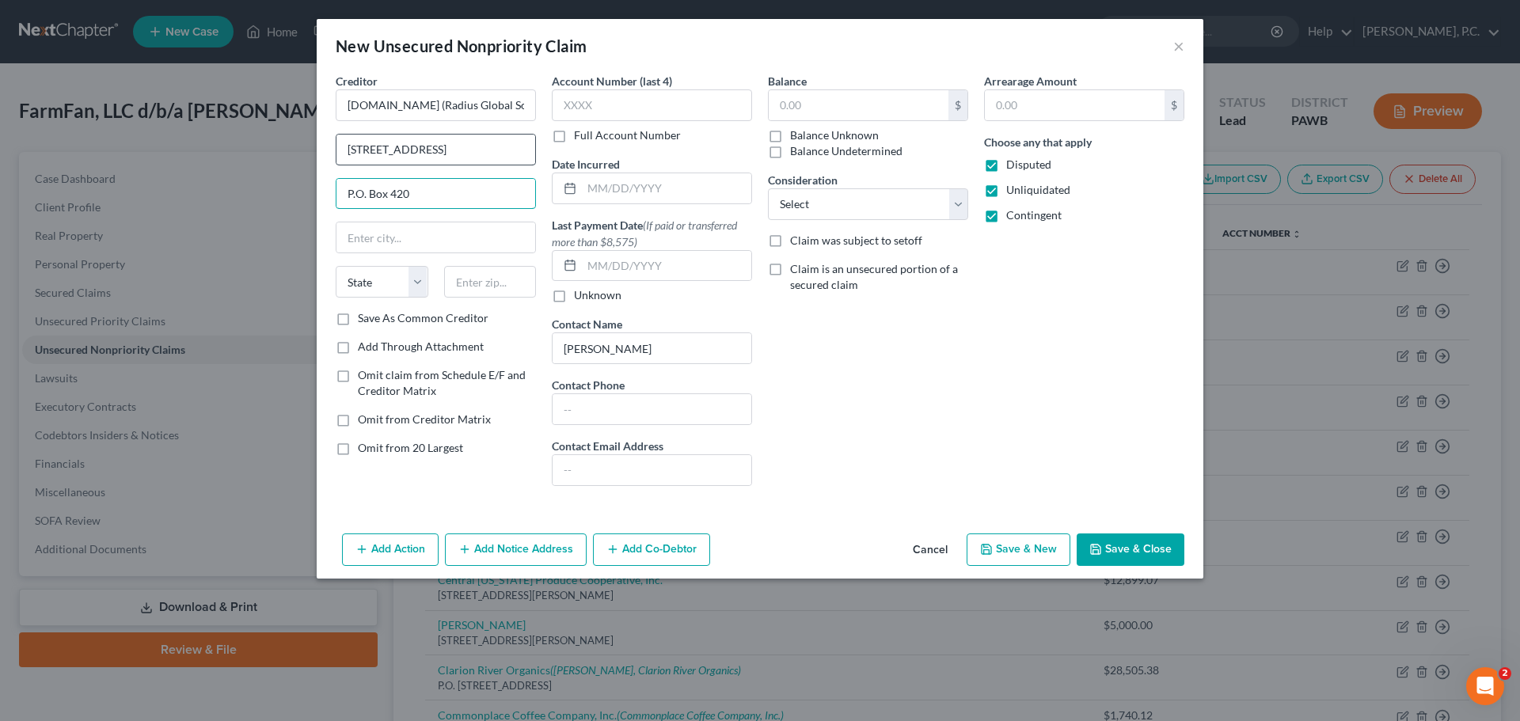
type input "P.O. Box 420"
type input "[PERSON_NAME]"
select select "33"
type input "07446"
click at [1015, 113] on input "text" at bounding box center [1075, 105] width 180 height 30
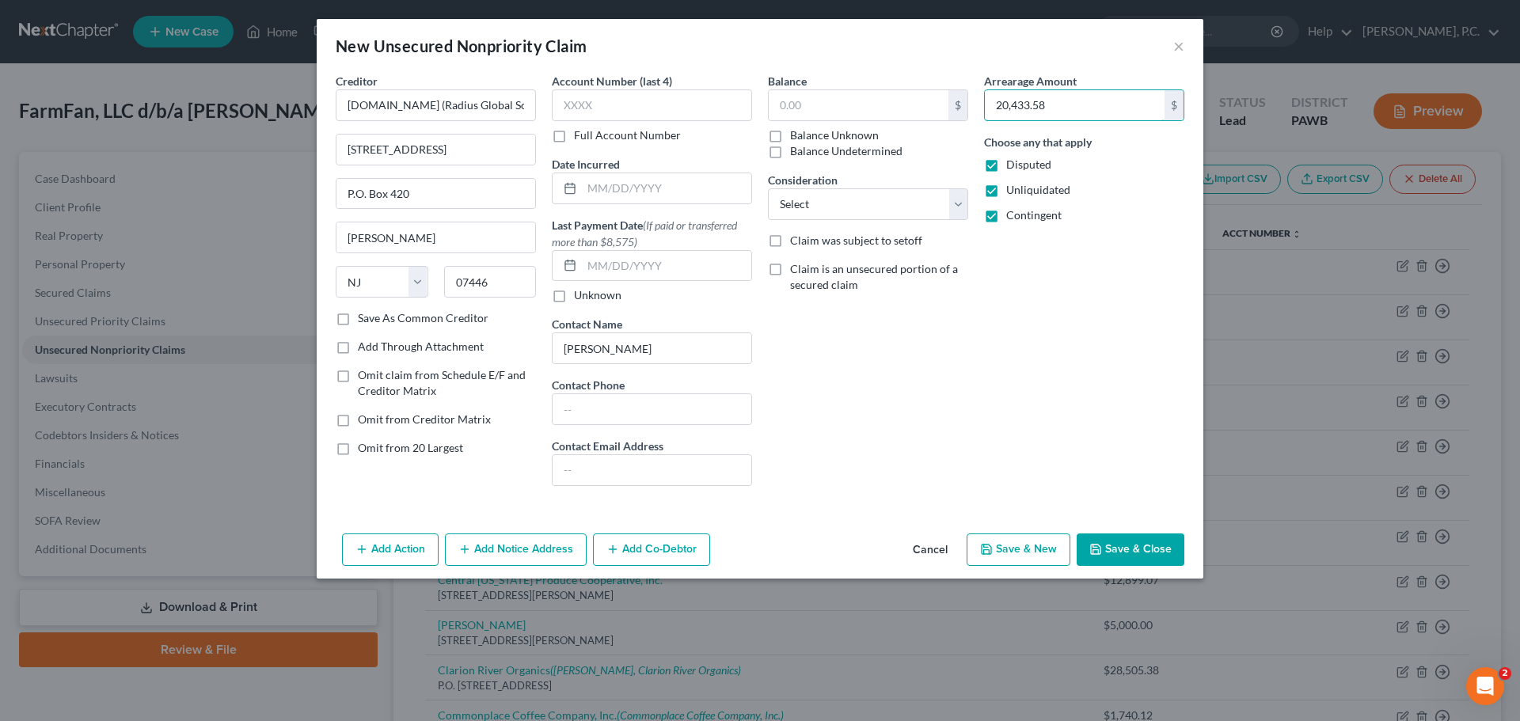
type input "20,433.58"
click at [890, 436] on div "Balance $ Balance Unknown Balance Undetermined $ Balance Unknown Consideration …" at bounding box center [868, 286] width 216 height 426
click at [1105, 544] on button "Save & Close" at bounding box center [1131, 550] width 108 height 33
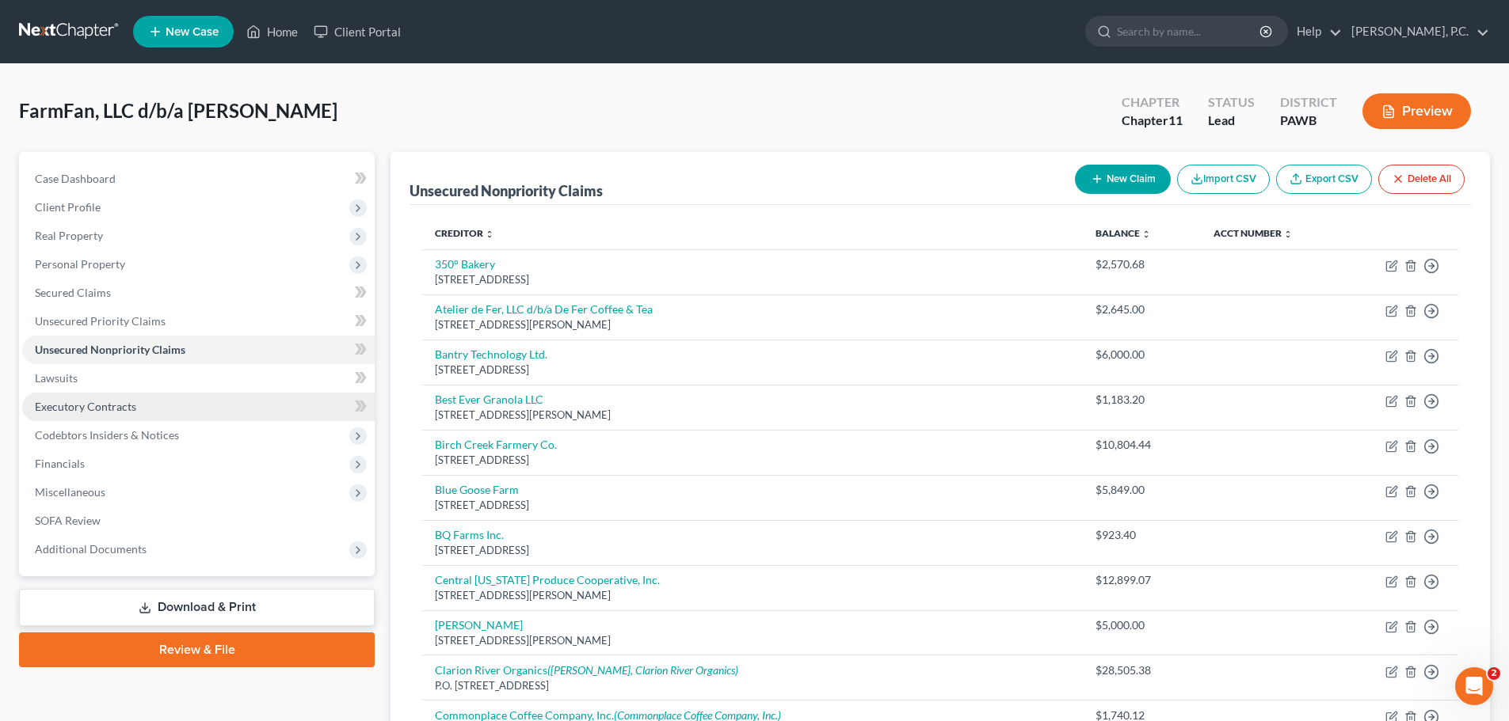
click at [123, 411] on span "Executory Contracts" at bounding box center [85, 406] width 101 height 13
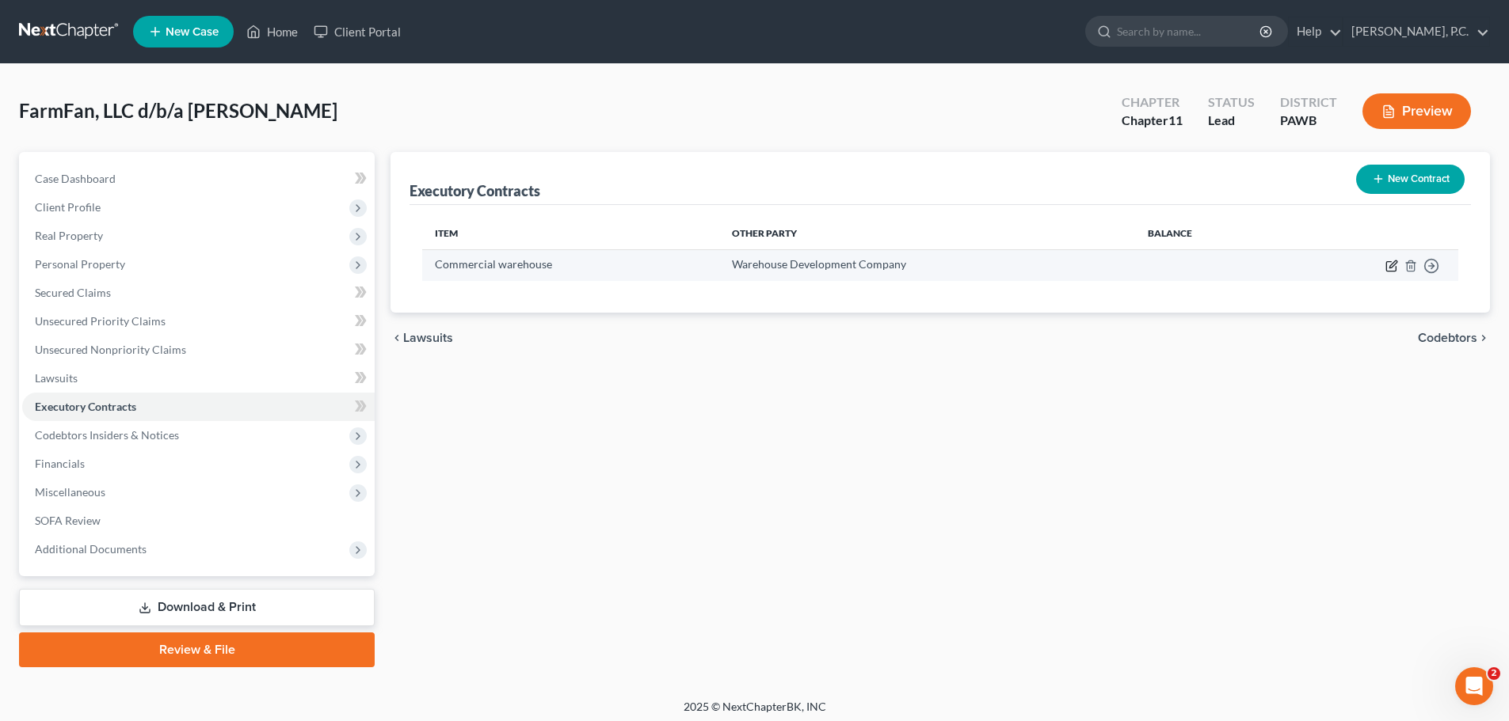
click at [1387, 268] on icon "button" at bounding box center [1391, 266] width 13 height 13
select select "3"
select select "39"
select select "0"
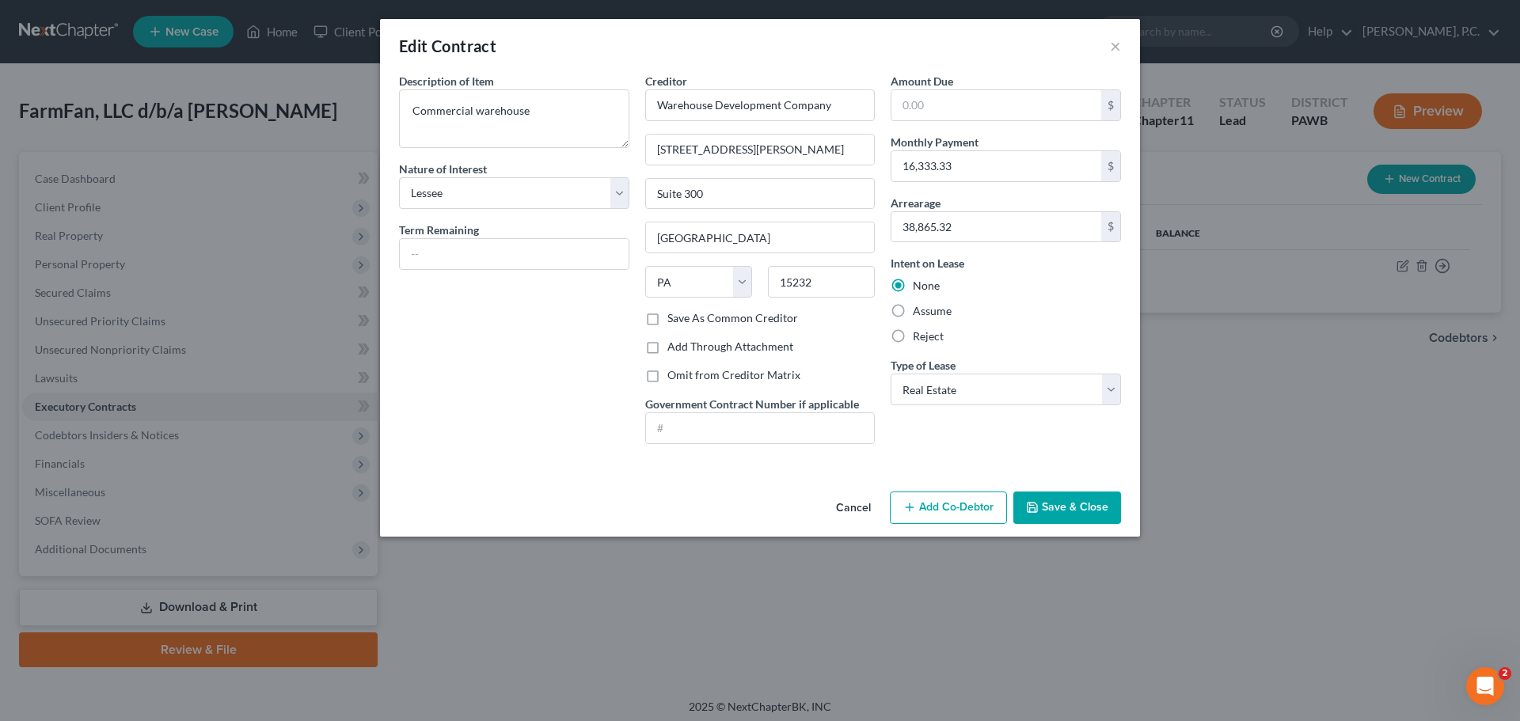
click at [1046, 511] on button "Save & Close" at bounding box center [1068, 508] width 108 height 33
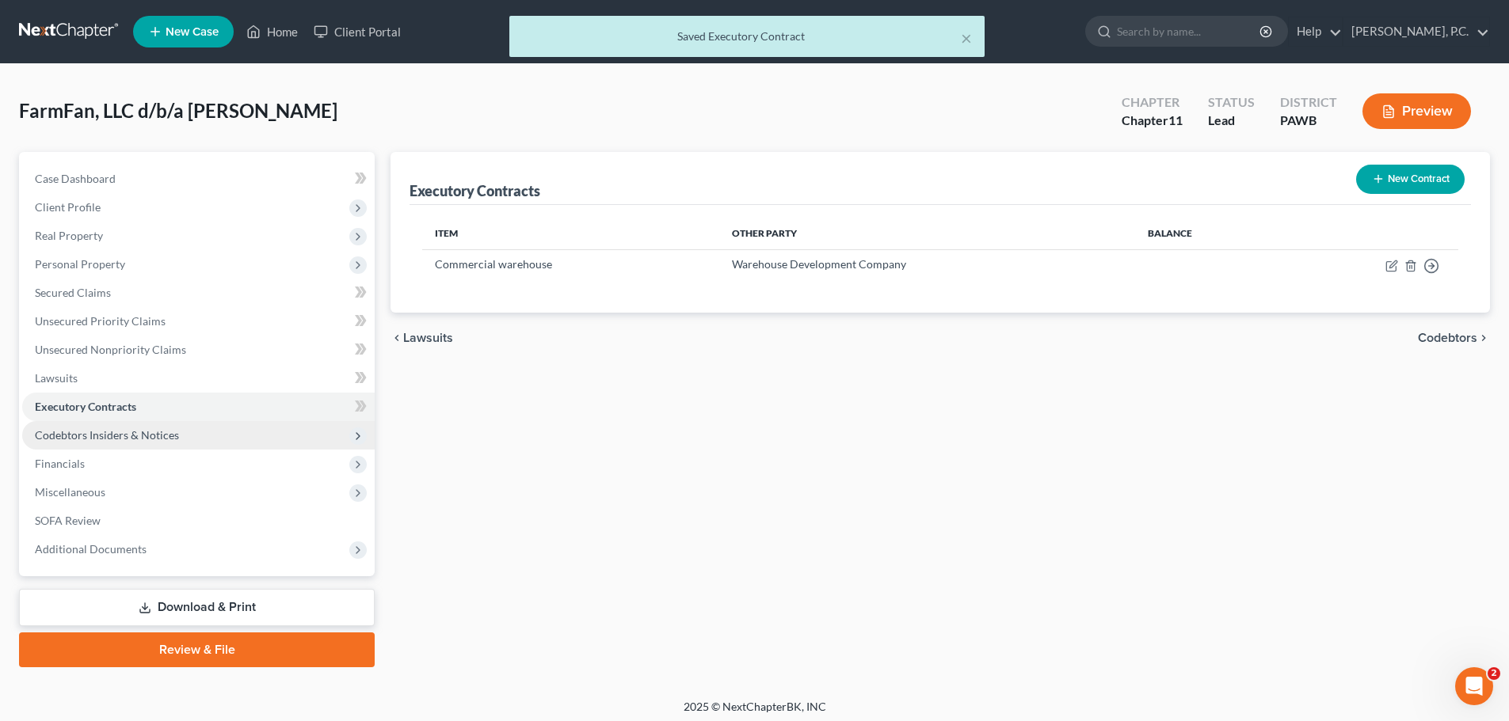
click at [106, 440] on span "Codebtors Insiders & Notices" at bounding box center [107, 434] width 144 height 13
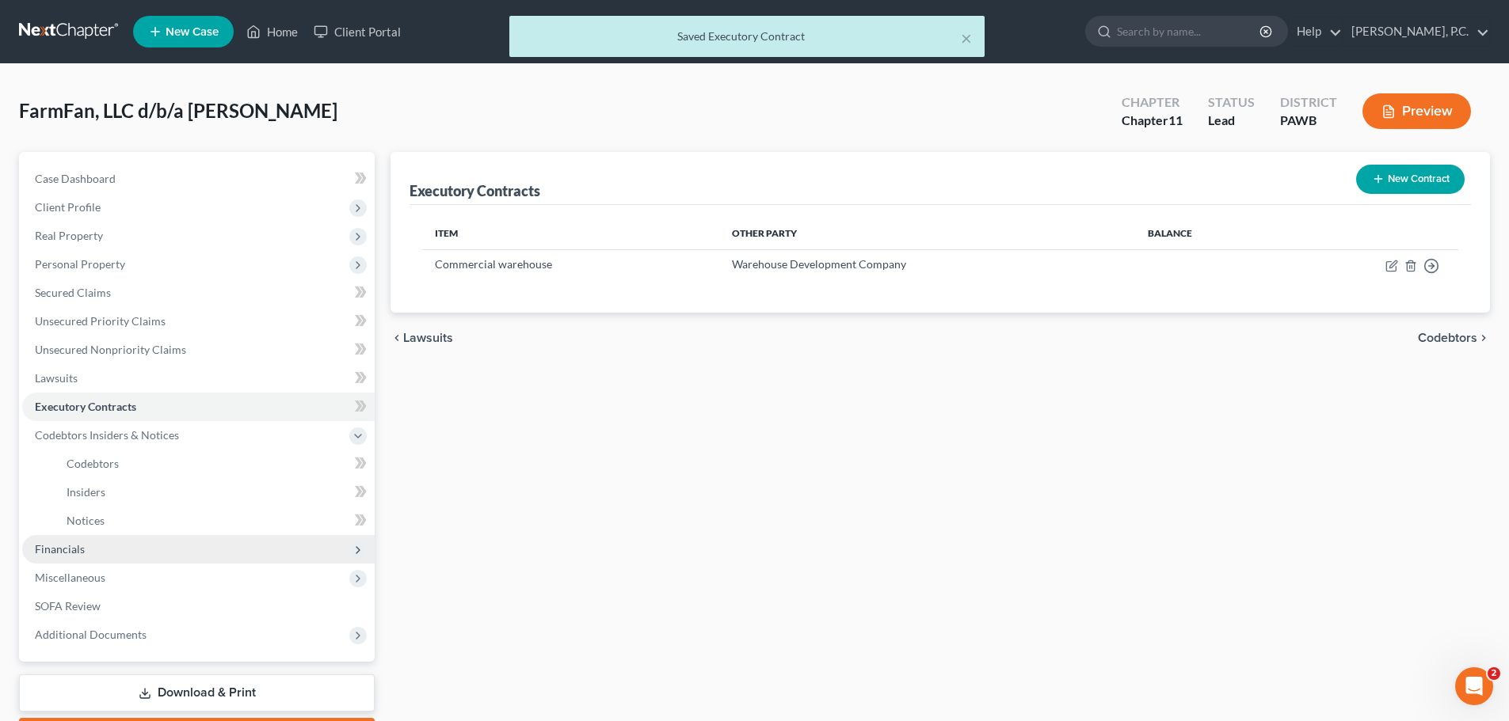
drag, startPoint x: 71, startPoint y: 557, endPoint x: 81, endPoint y: 551, distance: 11.4
click at [71, 557] on span "Financials" at bounding box center [198, 549] width 352 height 29
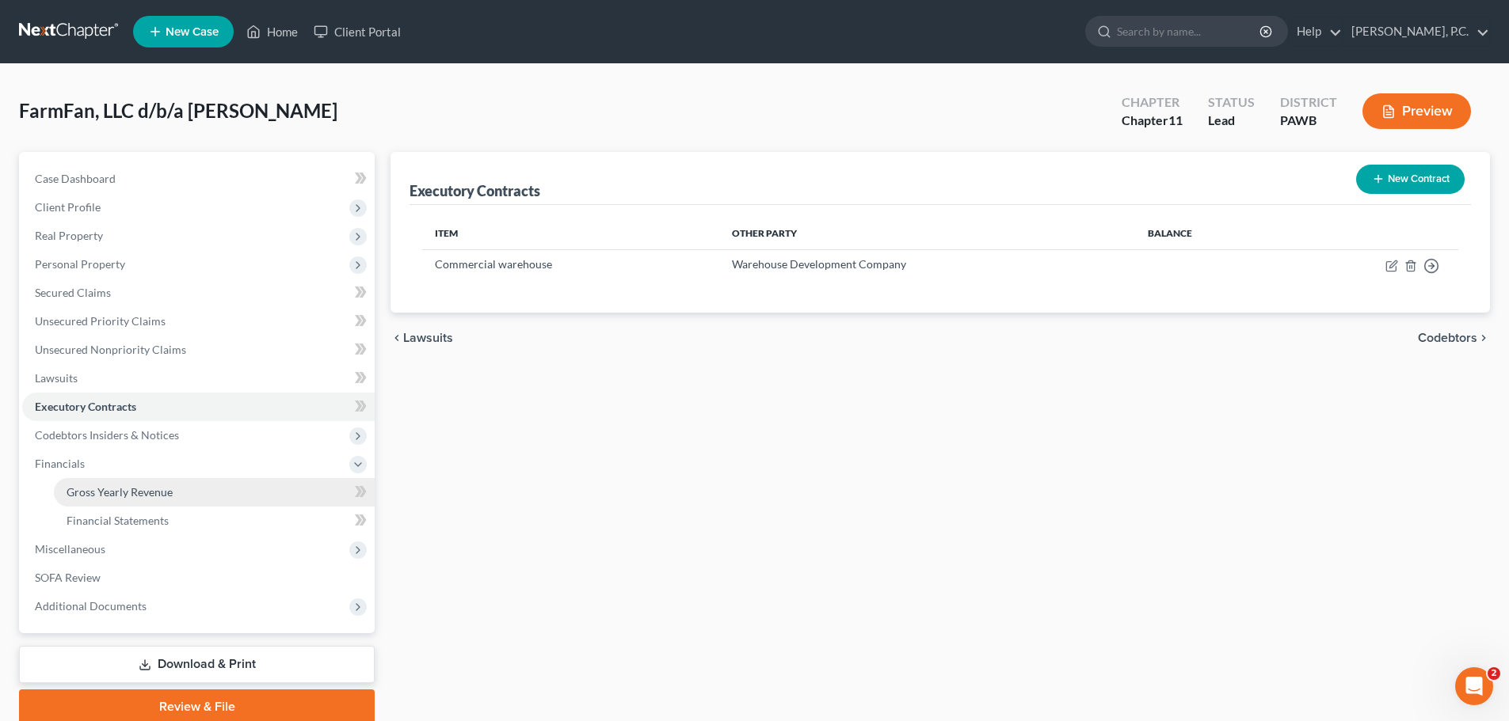
click at [128, 491] on span "Gross Yearly Revenue" at bounding box center [120, 491] width 106 height 13
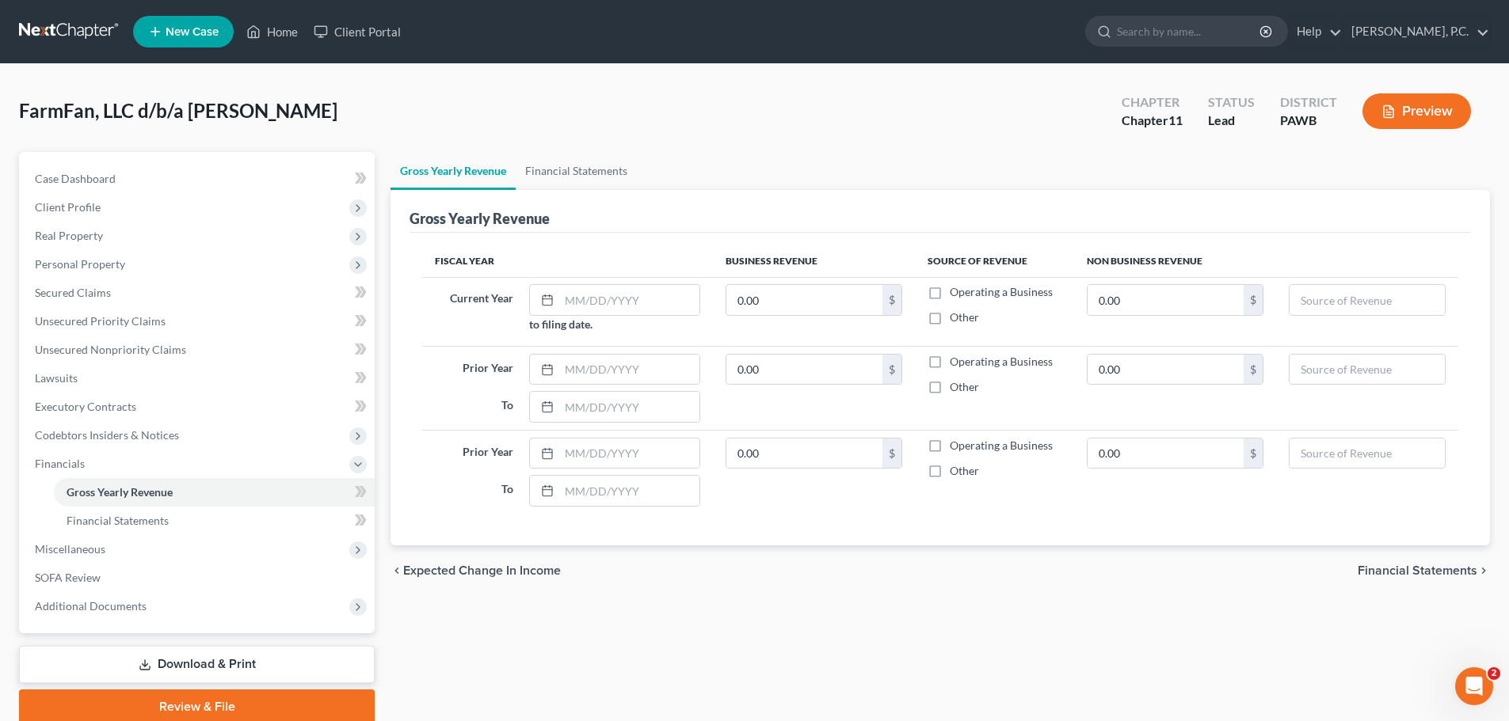
click at [557, 243] on div "Fiscal Year Business Revenue Source of Revenue Non Business Revenue Current Yea…" at bounding box center [939, 389] width 1061 height 313
click at [592, 304] on input "text" at bounding box center [629, 300] width 141 height 30
type input "[DATE]"
click at [805, 303] on input "0.00" at bounding box center [804, 300] width 156 height 30
type input "40,000"
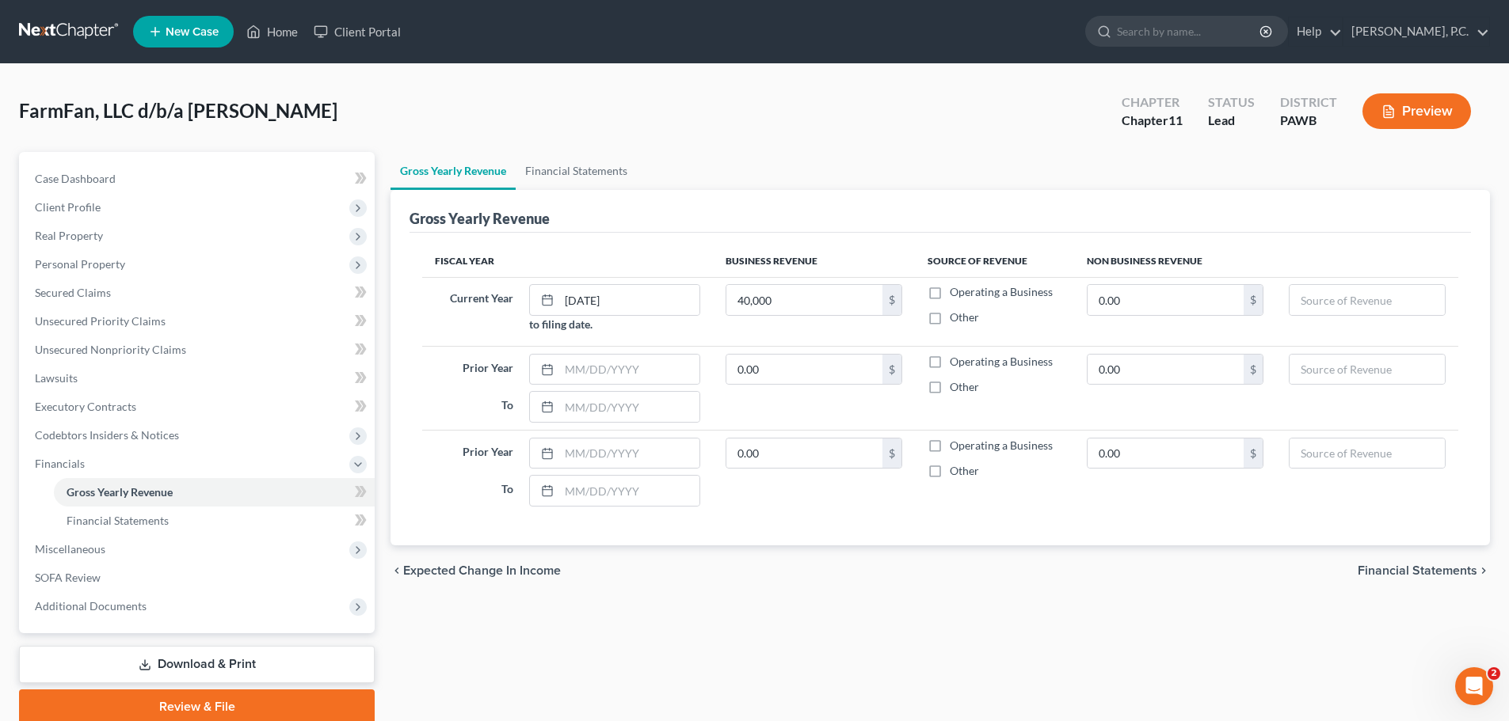
click at [493, 343] on td "Current Year [DATE] to filing date." at bounding box center [567, 311] width 291 height 69
click at [864, 303] on input "40,000" at bounding box center [804, 300] width 156 height 30
click at [569, 176] on link "Financial Statements" at bounding box center [576, 171] width 121 height 38
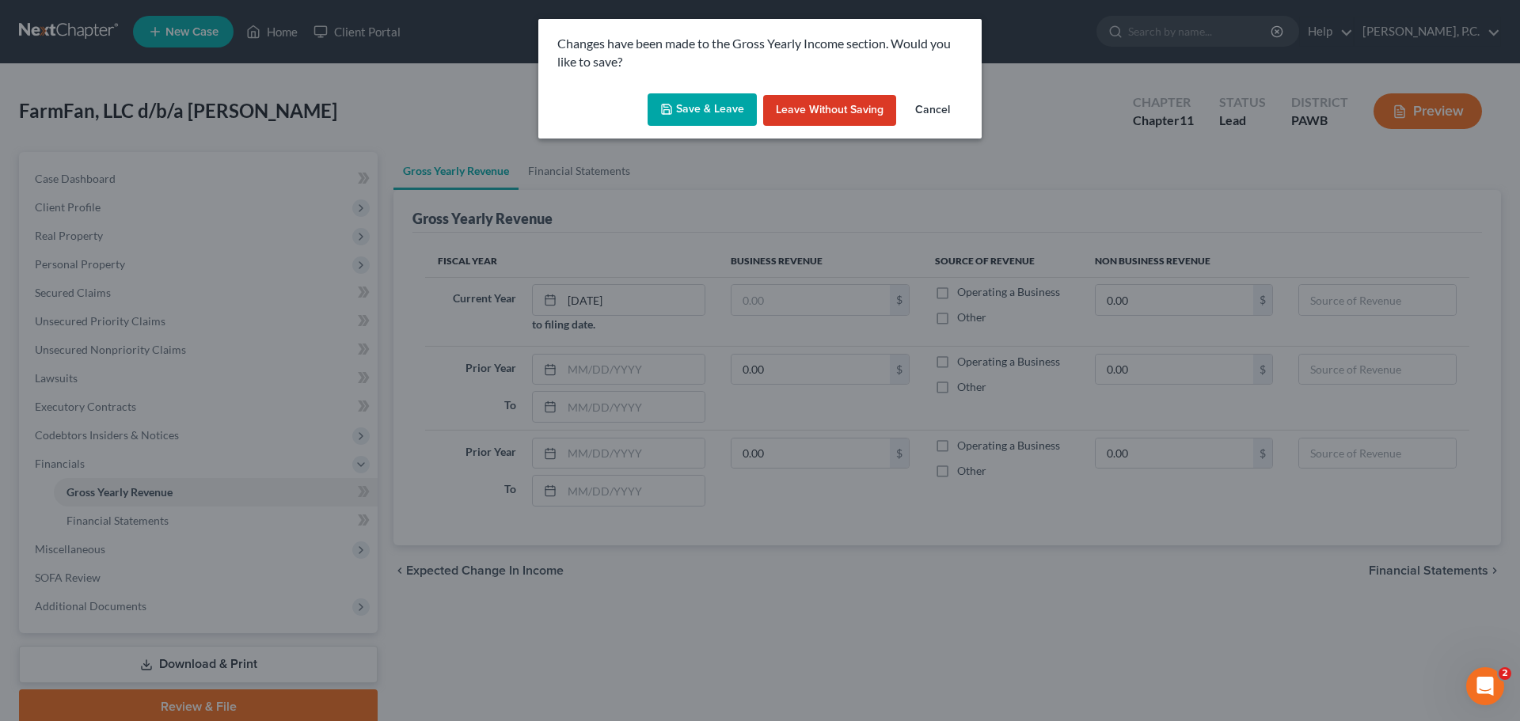
drag, startPoint x: 865, startPoint y: 112, endPoint x: 856, endPoint y: 115, distance: 9.0
click at [863, 112] on button "Leave without Saving" at bounding box center [829, 111] width 133 height 32
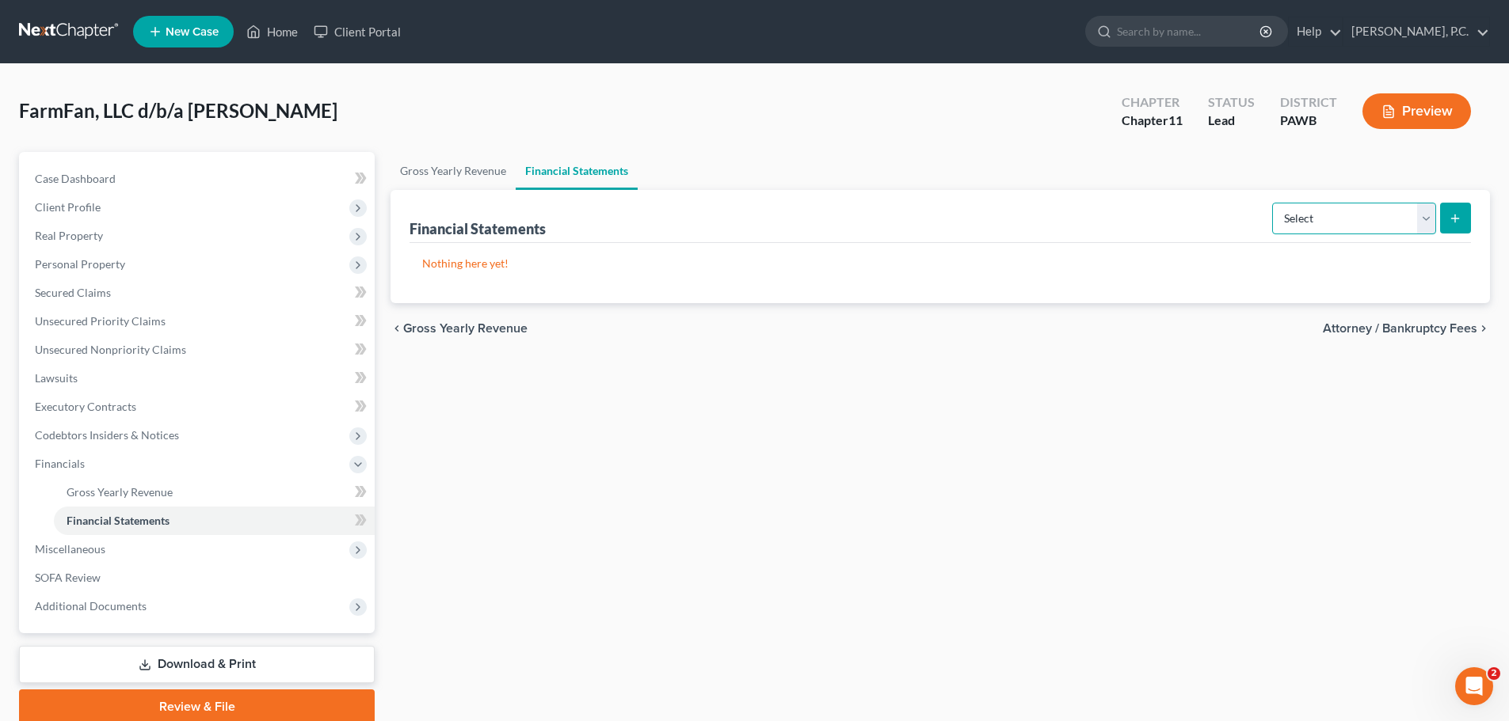
click at [1330, 226] on select "Select Auditor Bookkeeper Creditor Pension Contribution Records Keeper Tax Cons…" at bounding box center [1354, 219] width 164 height 32
click at [1202, 204] on div "Financial Statements Select Auditor Bookkeeper Creditor Pension Contribution Re…" at bounding box center [939, 216] width 1061 height 53
click at [474, 170] on link "Gross Yearly Revenue" at bounding box center [452, 171] width 125 height 38
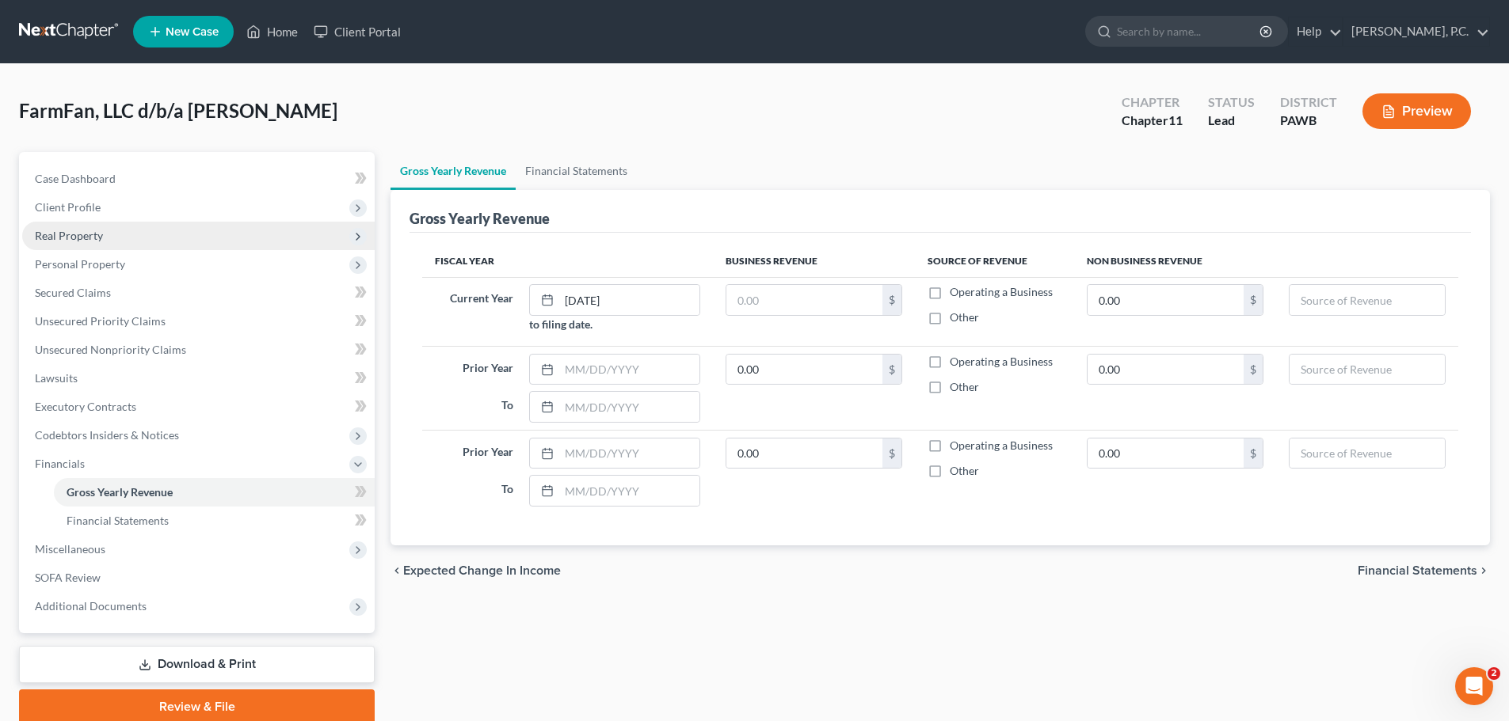
click at [93, 240] on span "Real Property" at bounding box center [69, 235] width 68 height 13
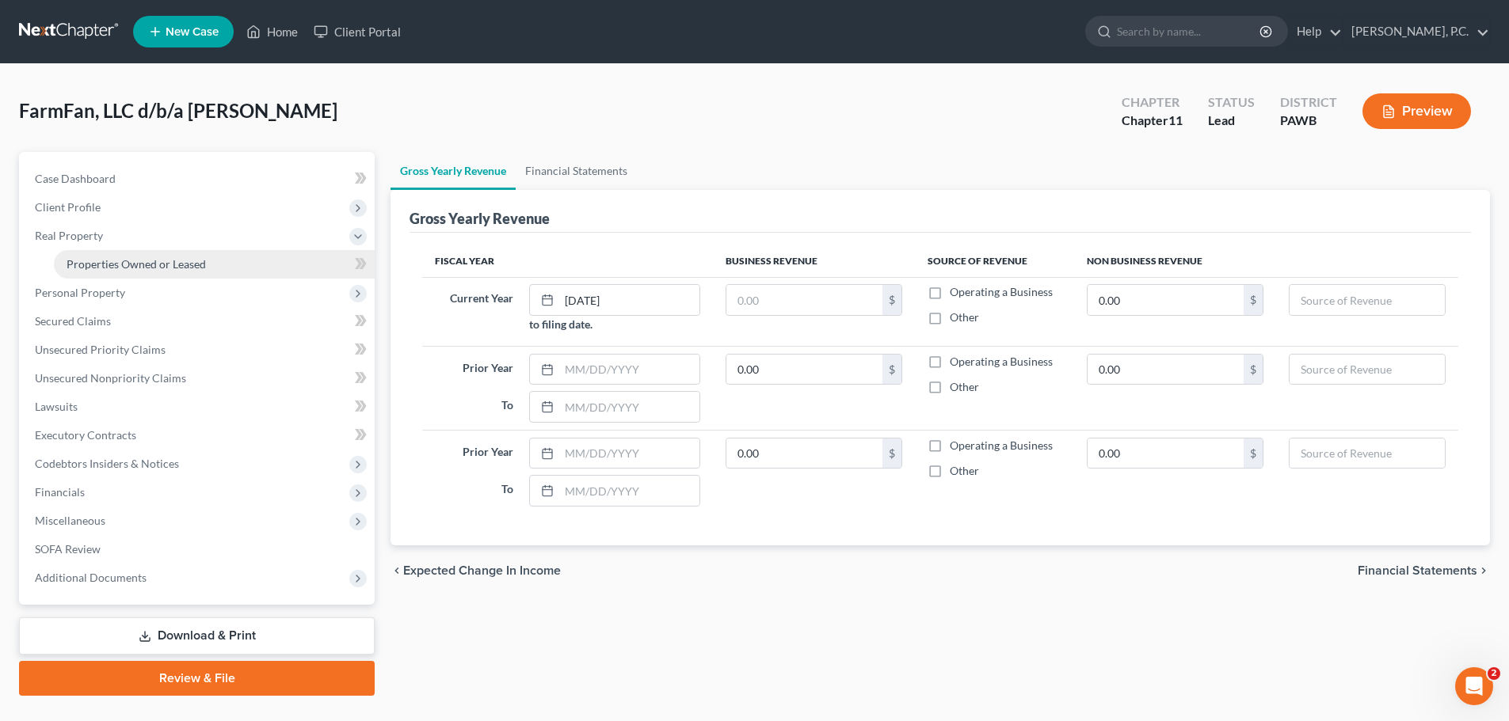
click at [174, 272] on link "Properties Owned or Leased" at bounding box center [214, 264] width 321 height 29
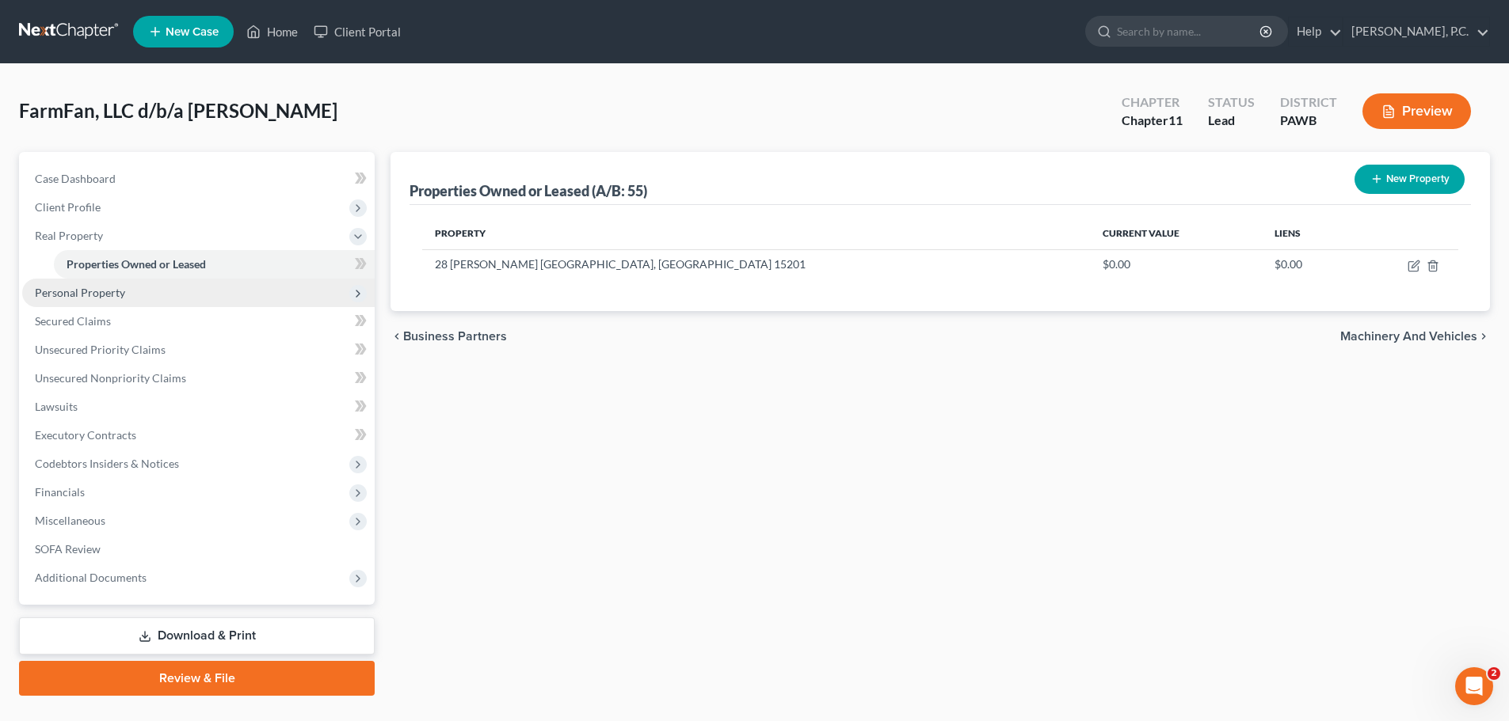
click at [82, 288] on span "Personal Property" at bounding box center [80, 292] width 90 height 13
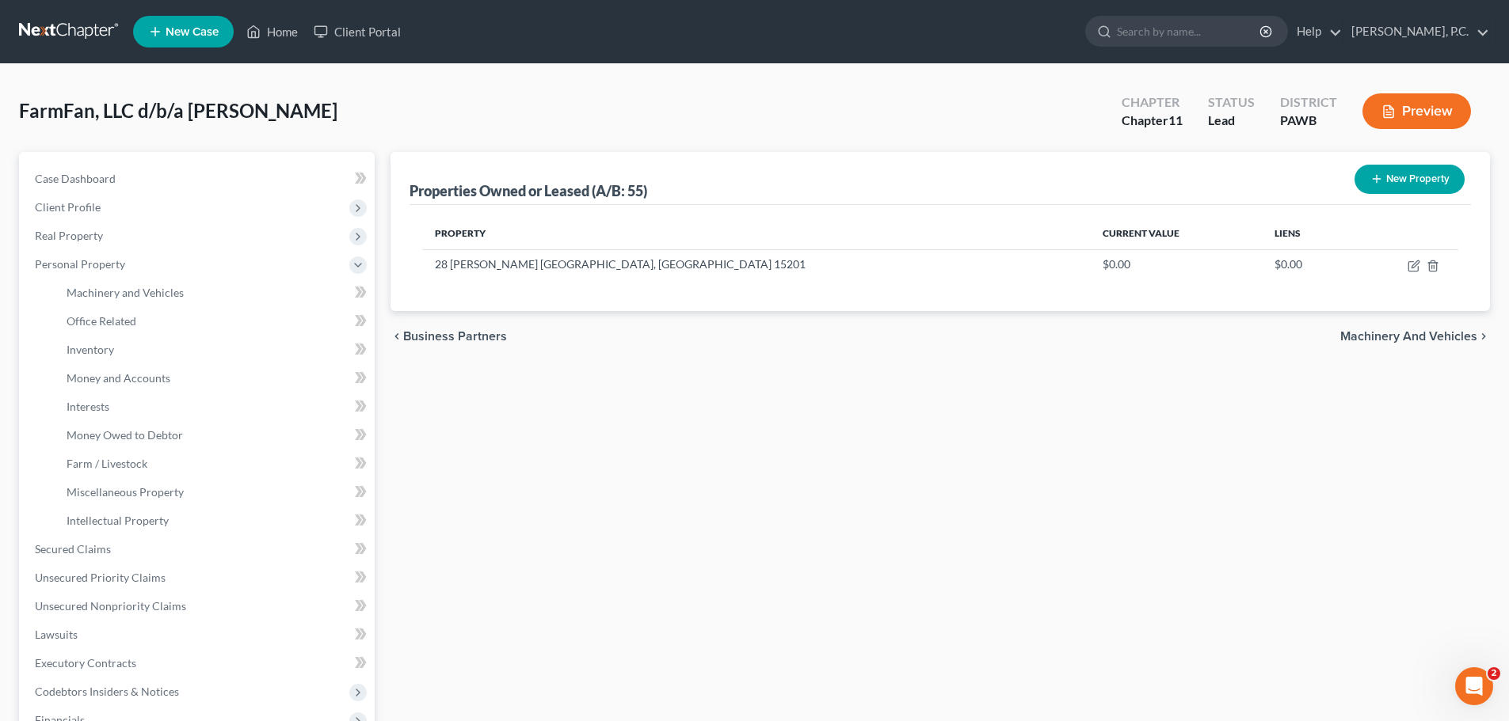
click at [490, 432] on div "Properties Owned or Leased (A/B: 55) New Property Property Current Value Liens …" at bounding box center [939, 538] width 1115 height 772
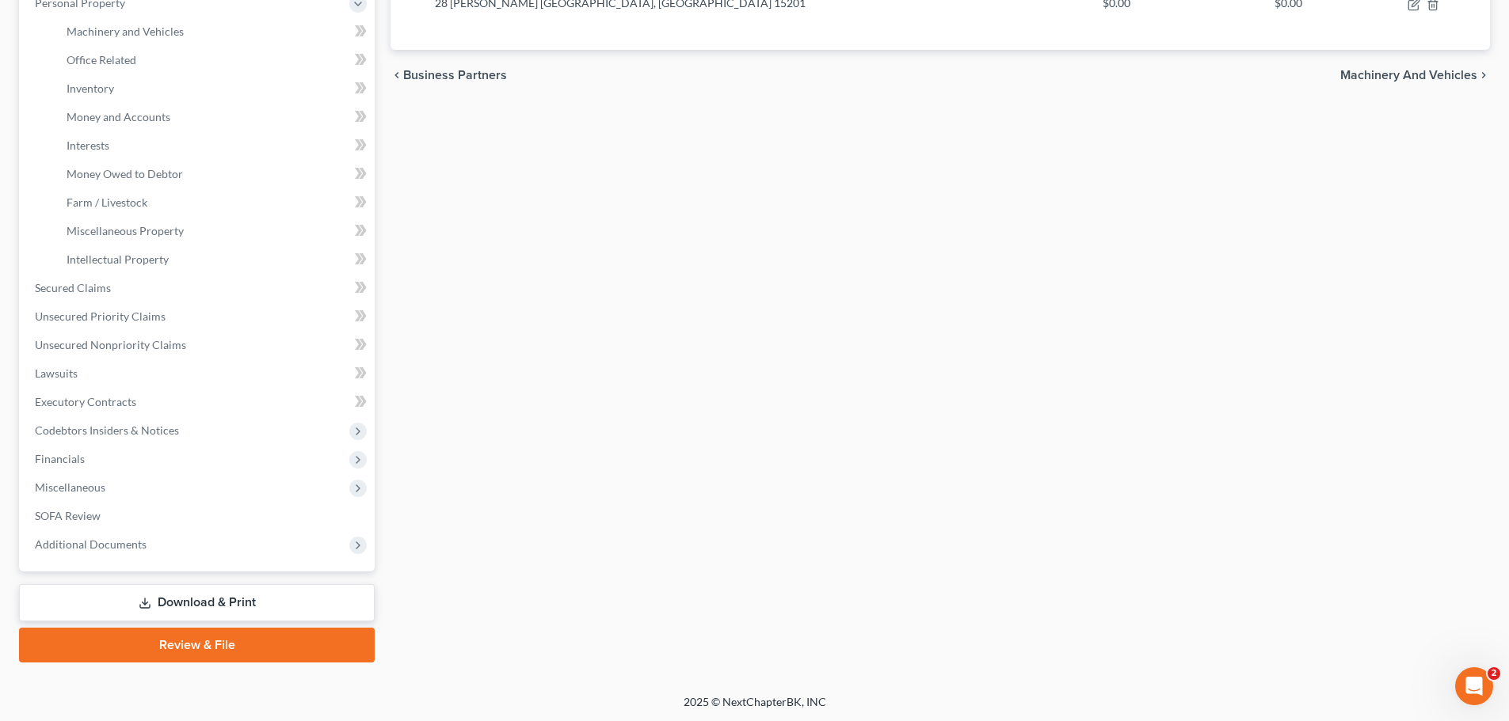
scroll to position [263, 0]
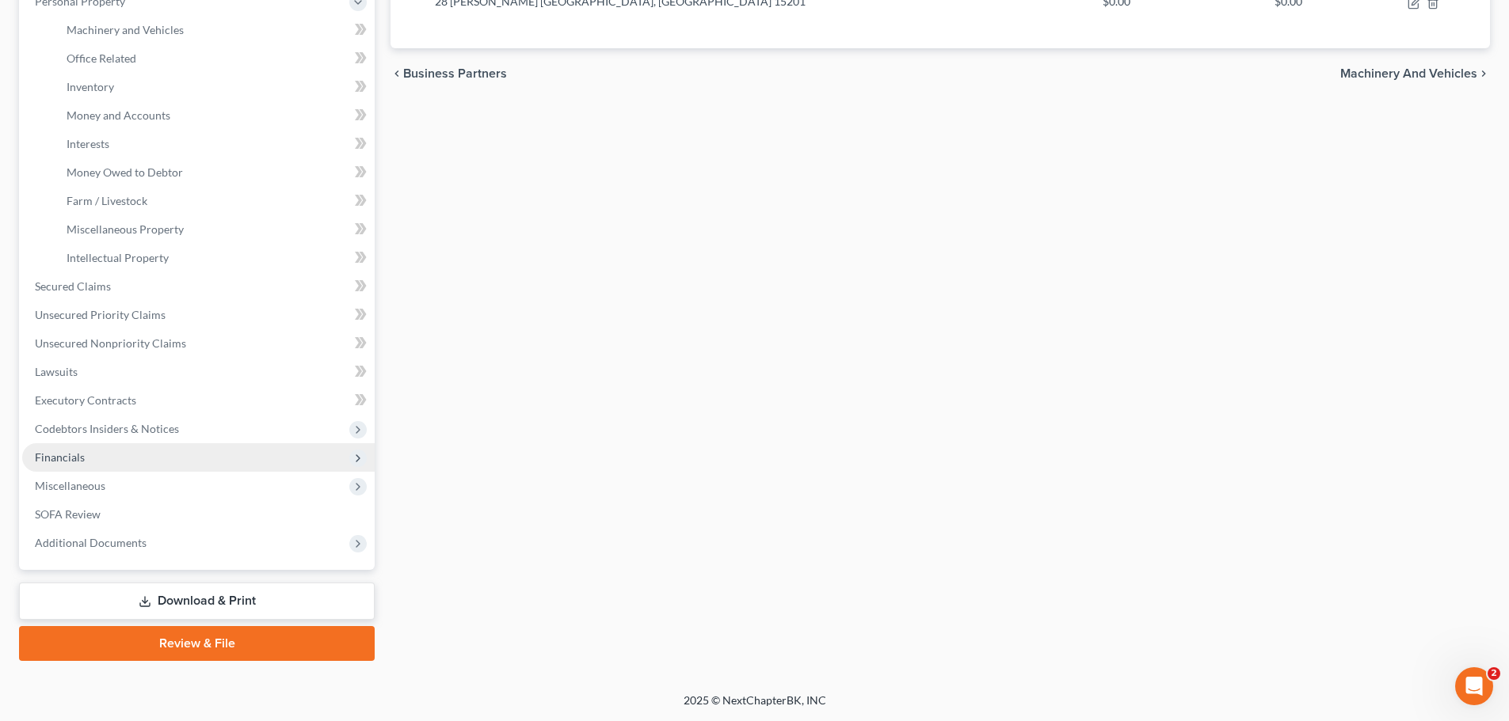
click at [71, 460] on span "Financials" at bounding box center [60, 457] width 50 height 13
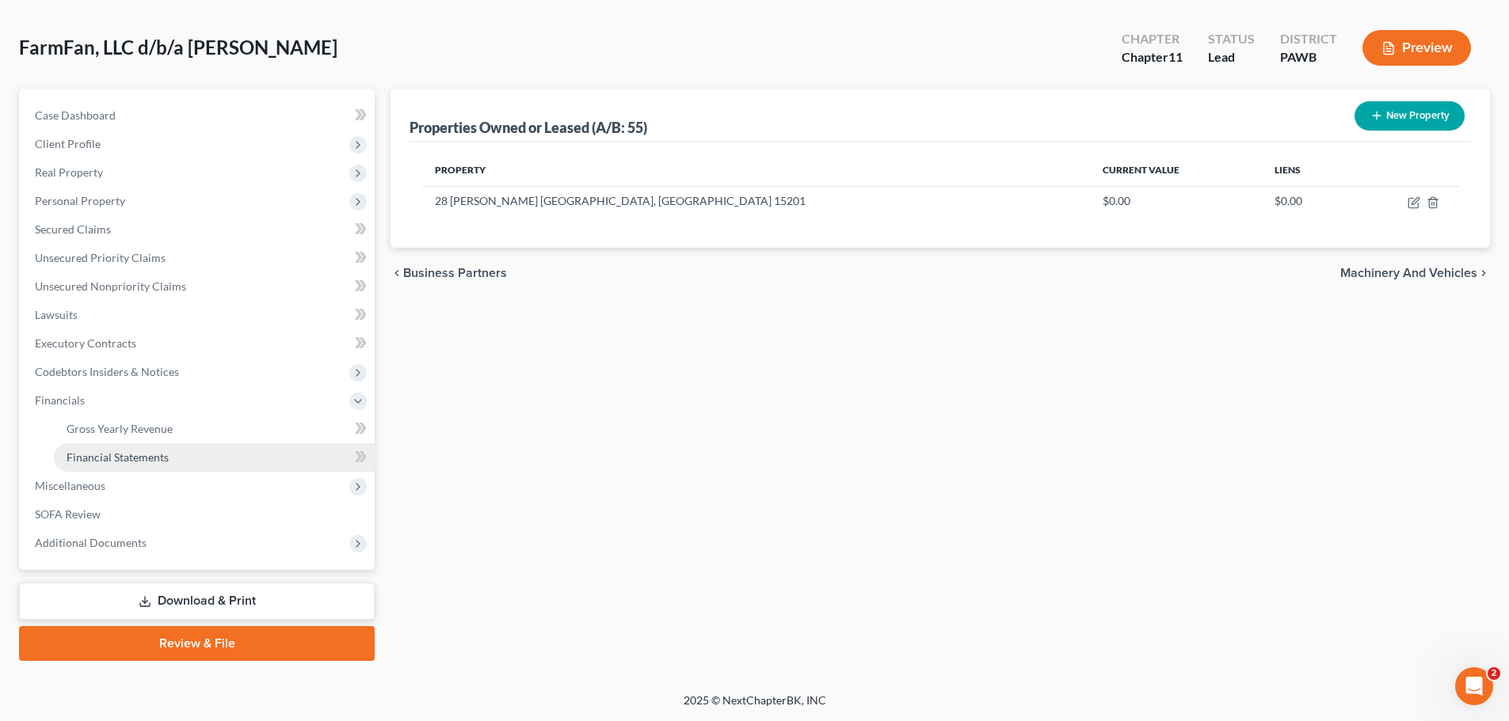
scroll to position [63, 0]
click at [116, 423] on span "Gross Yearly Revenue" at bounding box center [120, 428] width 106 height 13
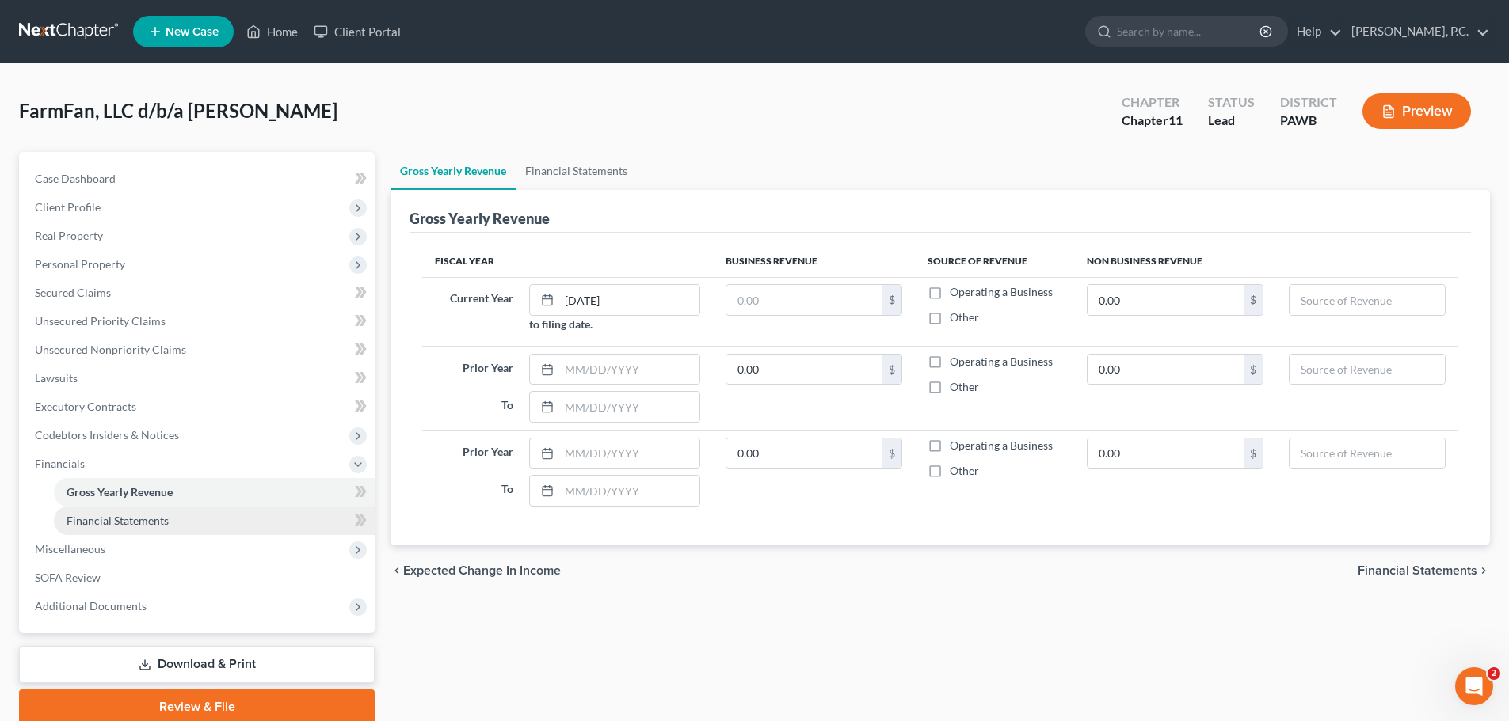
click at [124, 523] on span "Financial Statements" at bounding box center [118, 520] width 102 height 13
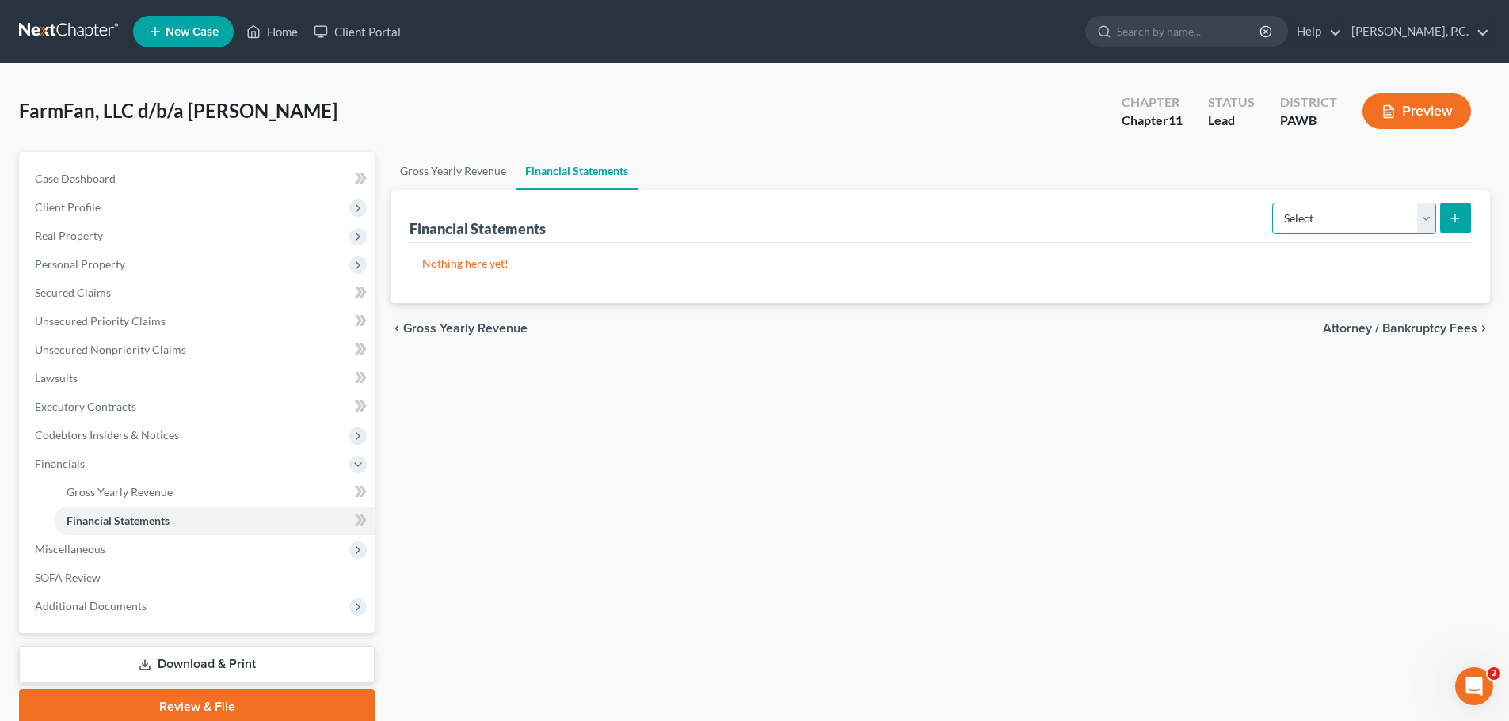
click at [1378, 215] on select "Select Auditor Bookkeeper Creditor Pension Contribution Records Keeper Tax Cons…" at bounding box center [1354, 219] width 164 height 32
drag, startPoint x: 1228, startPoint y: 232, endPoint x: 1158, endPoint y: 233, distance: 70.5
click at [1228, 232] on div "Financial Statements Select Auditor Bookkeeper Creditor Pension Contribution Re…" at bounding box center [939, 216] width 1061 height 53
click at [451, 173] on link "Gross Yearly Revenue" at bounding box center [452, 171] width 125 height 38
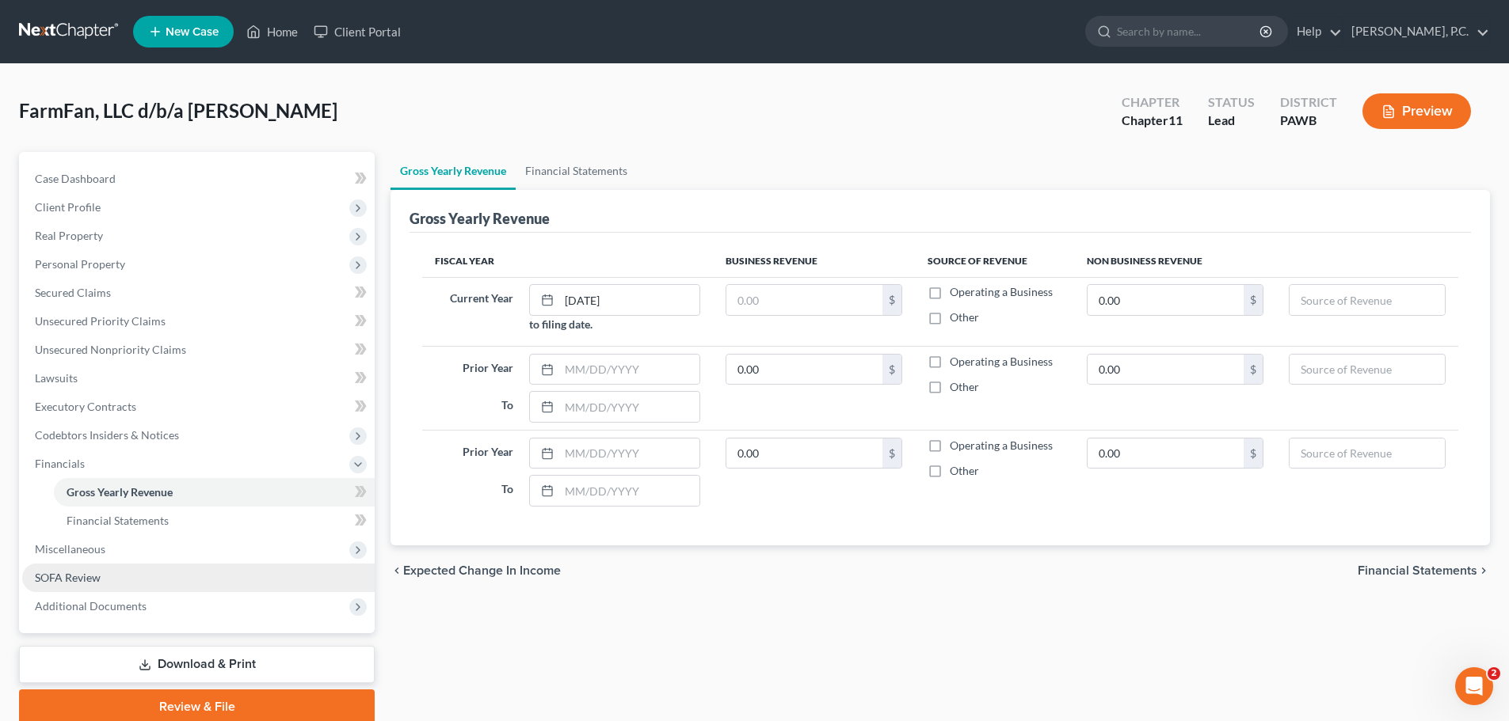
click at [108, 581] on link "SOFA Review" at bounding box center [198, 578] width 352 height 29
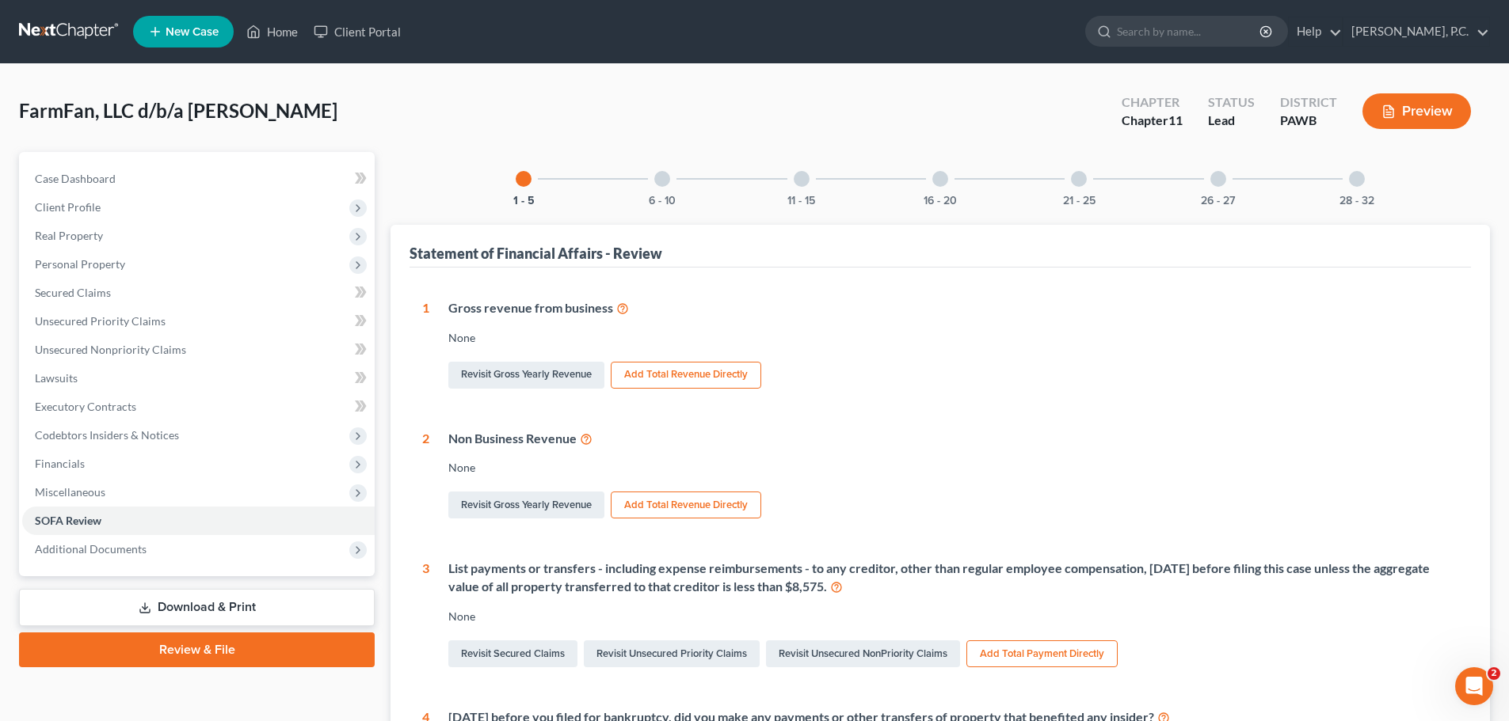
click at [658, 183] on div at bounding box center [662, 179] width 16 height 16
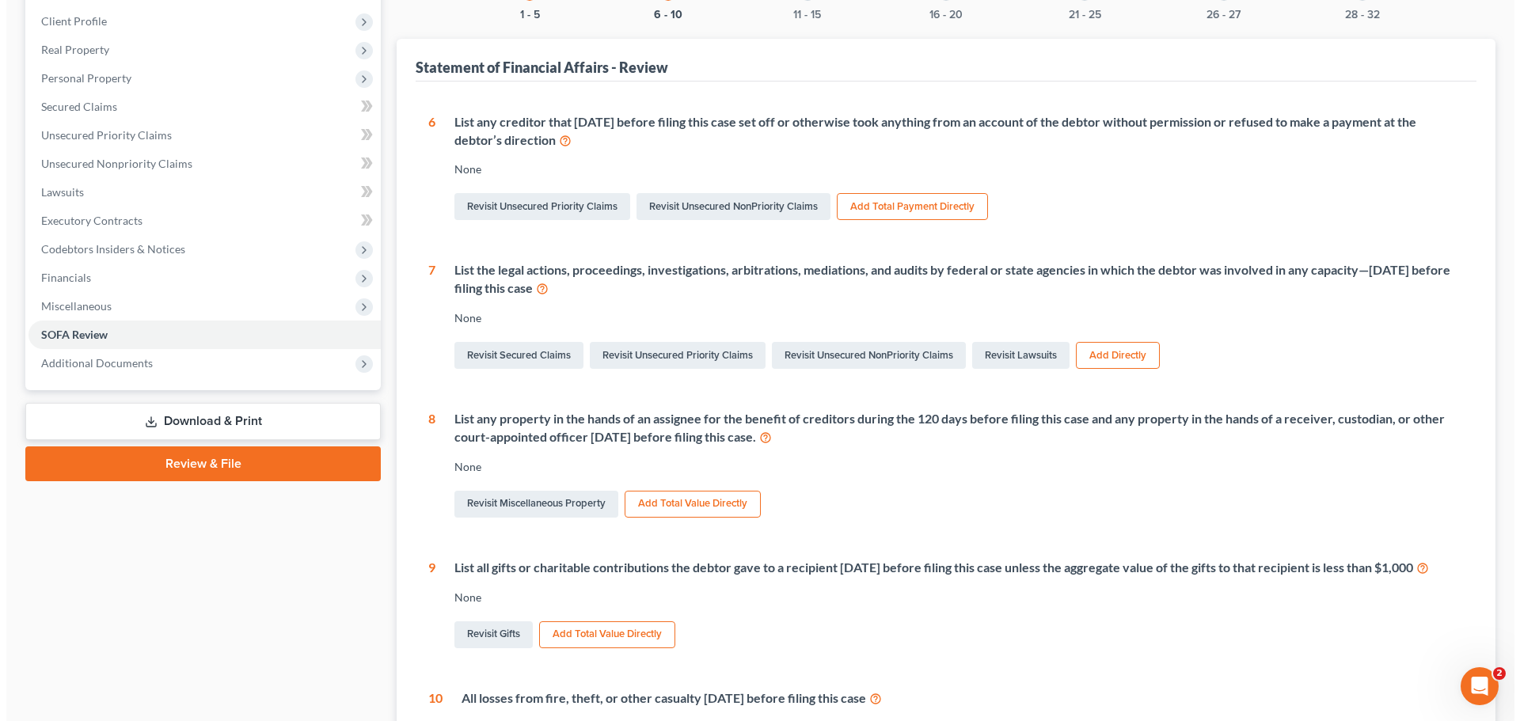
scroll to position [158, 0]
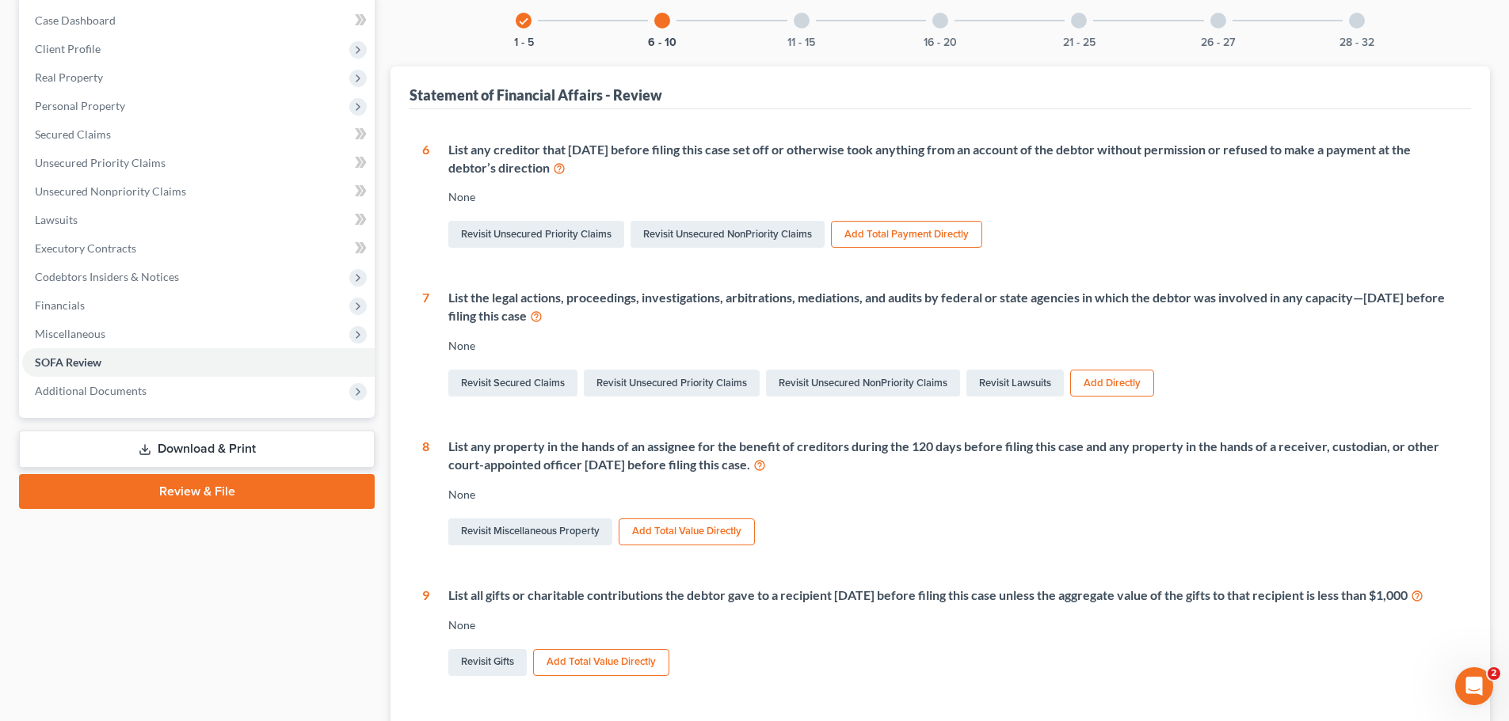
click at [1095, 388] on button "Add Directly" at bounding box center [1112, 383] width 84 height 27
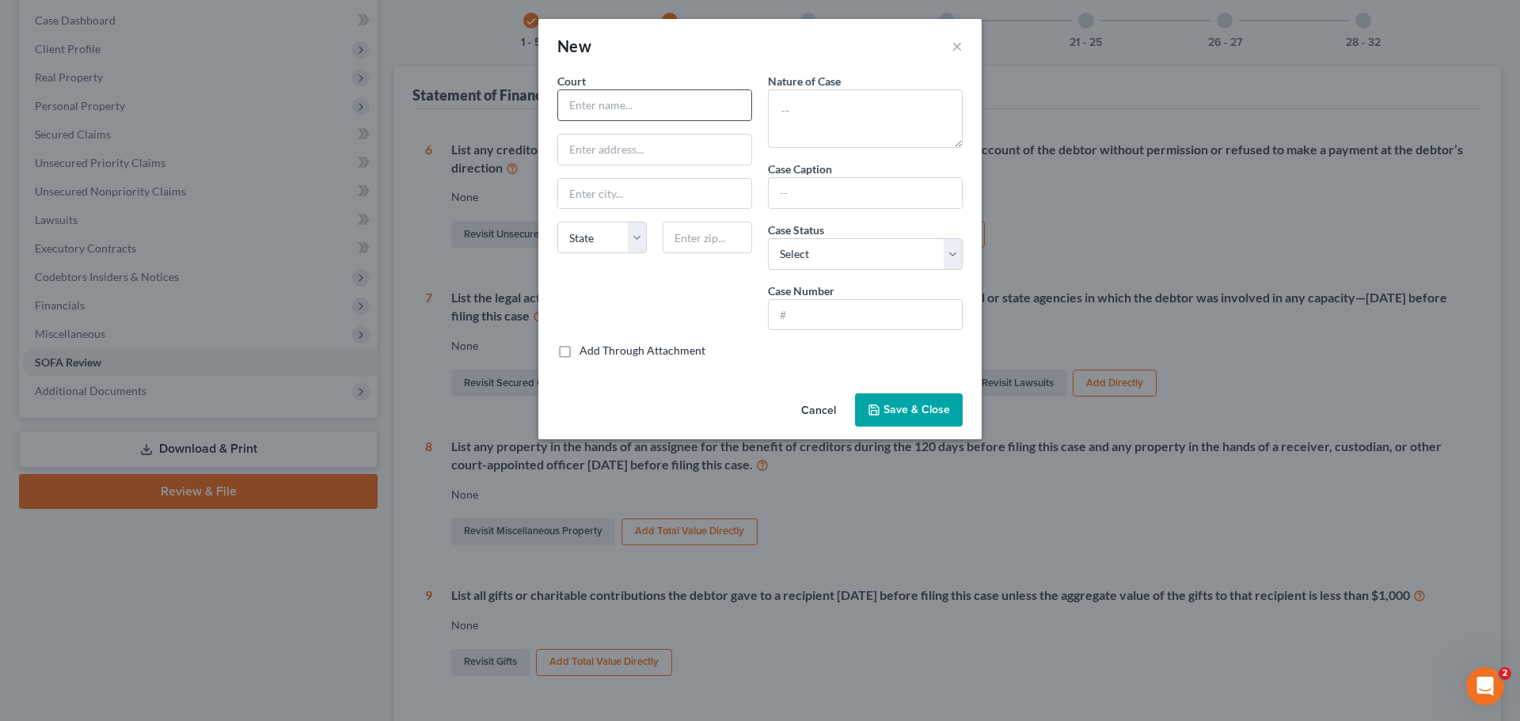
click at [619, 108] on input "text" at bounding box center [654, 105] width 193 height 30
click at [809, 114] on textarea at bounding box center [865, 118] width 195 height 59
click at [827, 111] on textarea at bounding box center [865, 118] width 195 height 59
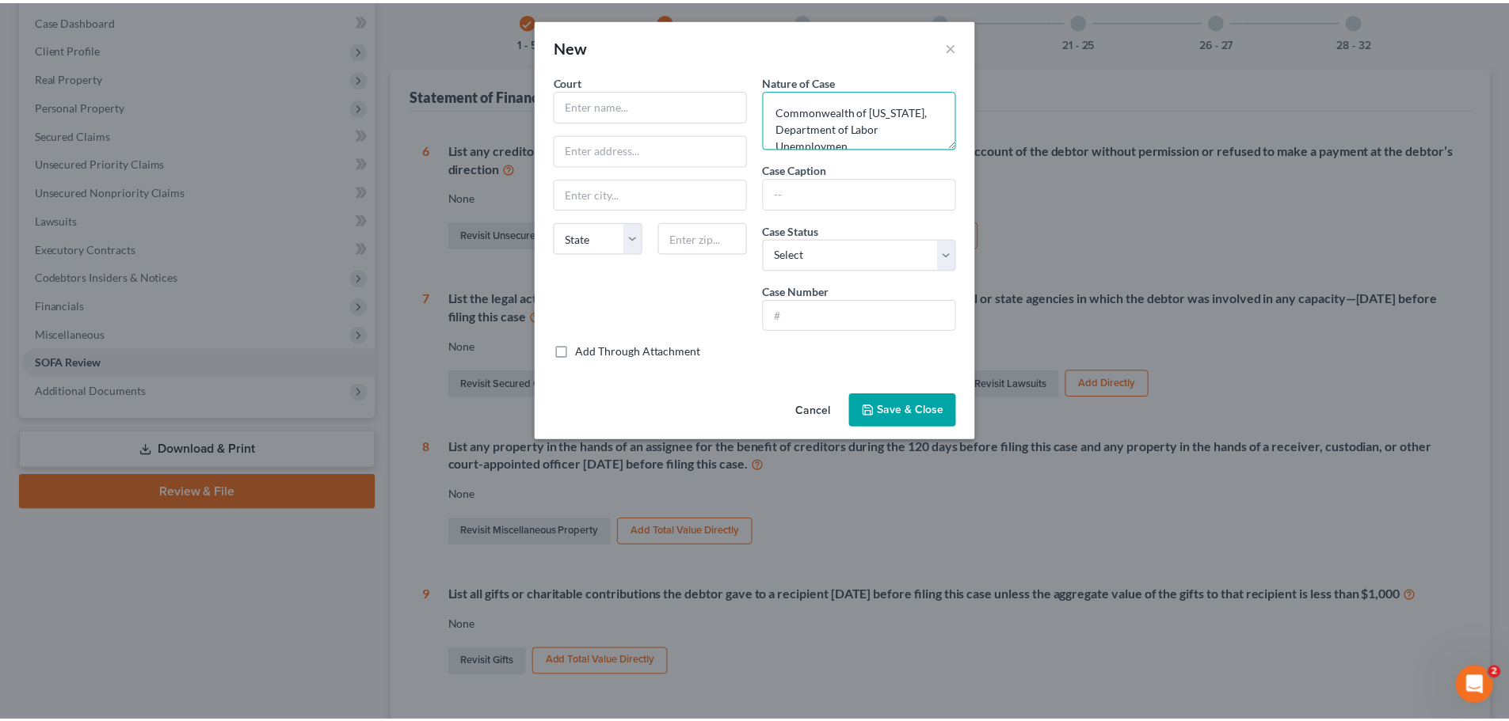
scroll to position [3, 0]
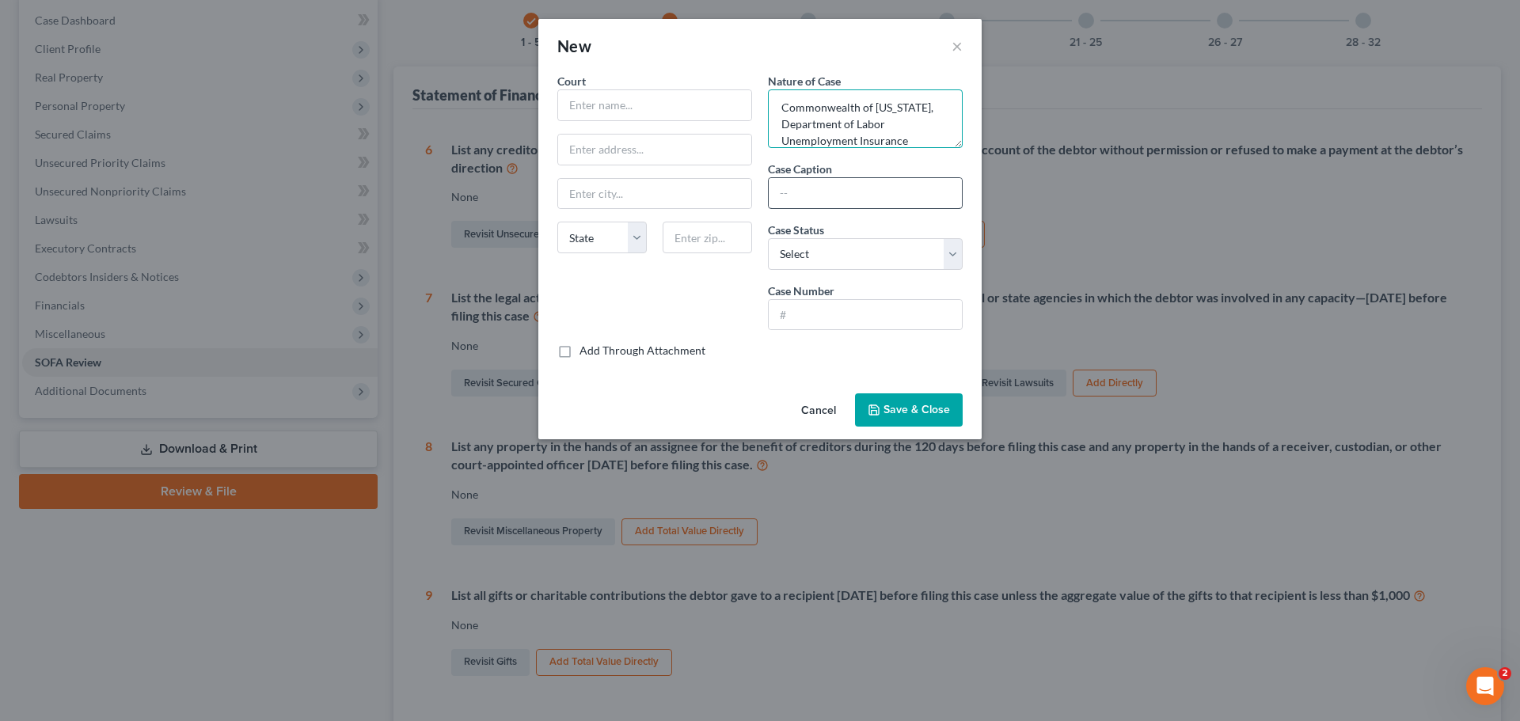
type textarea "Commonwealth of [US_STATE], Department of Labor Unemployment Insurance"
click at [816, 193] on input "text" at bounding box center [865, 193] width 193 height 30
click at [789, 257] on select "Select Pending On appeal Concluded" at bounding box center [865, 254] width 195 height 32
click at [748, 267] on div "Court State [US_STATE] AK AR AZ CA CO CT DE DC [GEOGRAPHIC_DATA] [GEOGRAPHIC_DA…" at bounding box center [655, 208] width 211 height 270
click at [869, 184] on input "text" at bounding box center [865, 193] width 193 height 30
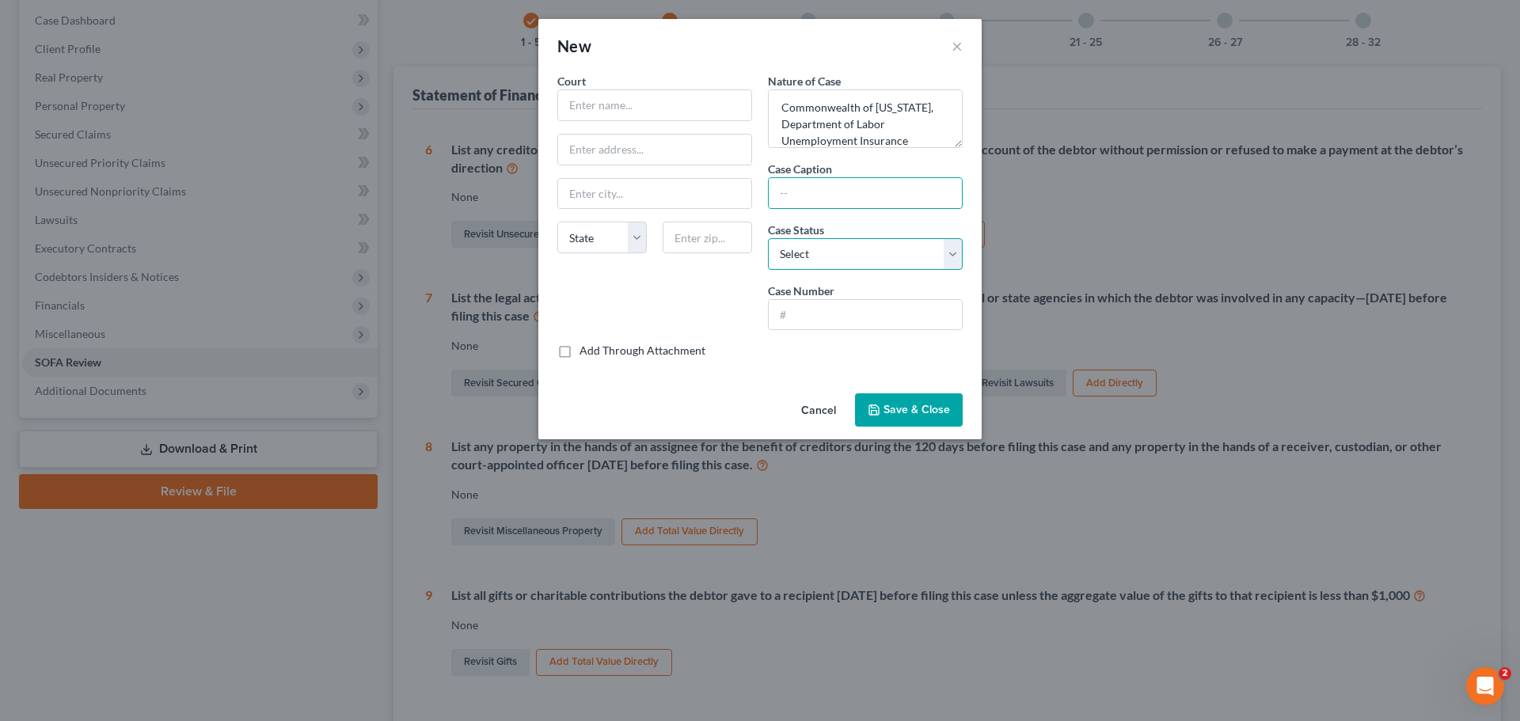
drag, startPoint x: 828, startPoint y: 261, endPoint x: 817, endPoint y: 264, distance: 11.3
click at [828, 261] on select "Select Pending On appeal Concluded" at bounding box center [865, 254] width 195 height 32
select select "2"
click at [768, 238] on select "Select Pending On appeal Concluded" at bounding box center [865, 254] width 195 height 32
click at [721, 306] on div "Court State [US_STATE] AK AR AZ CA CO CT DE DC [GEOGRAPHIC_DATA] [GEOGRAPHIC_DA…" at bounding box center [655, 208] width 211 height 270
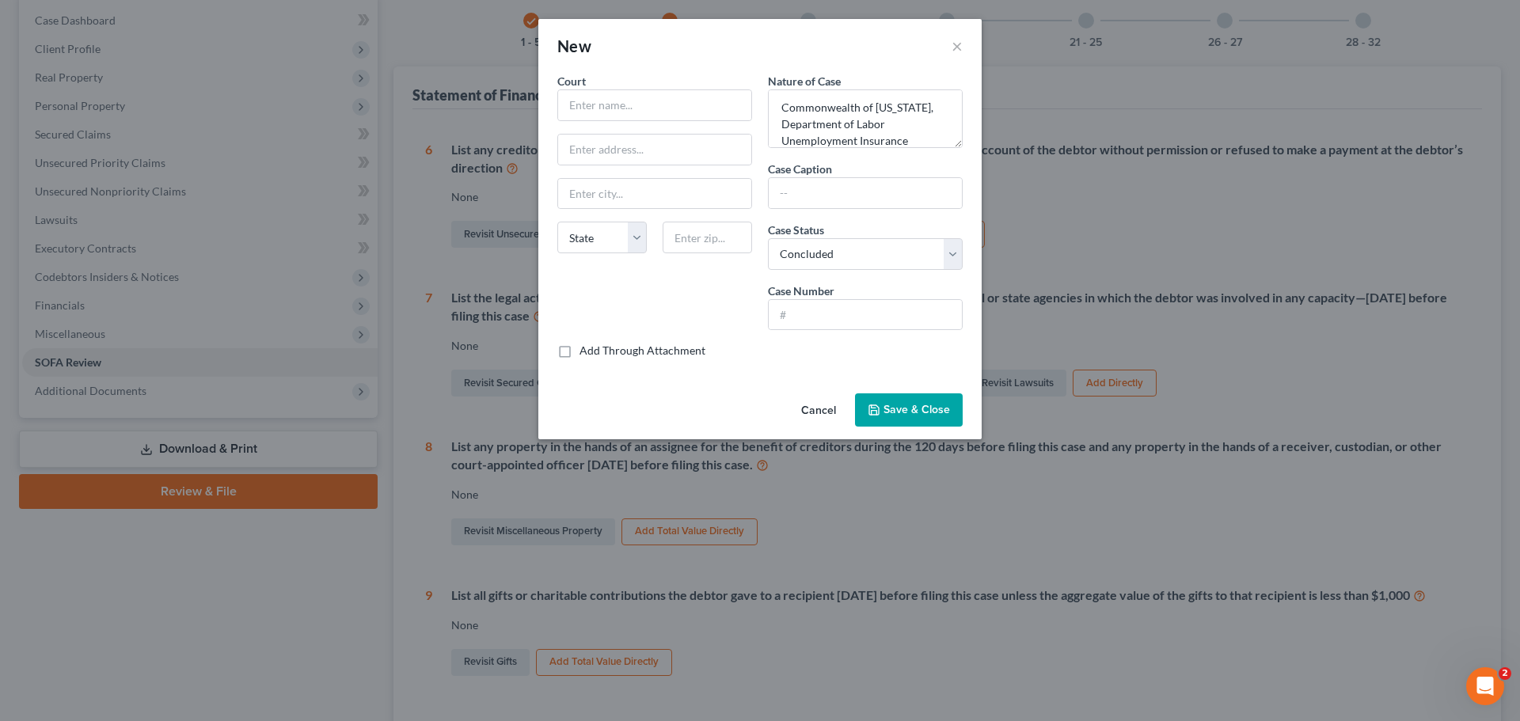
click at [896, 403] on span "Save & Close" at bounding box center [917, 409] width 67 height 13
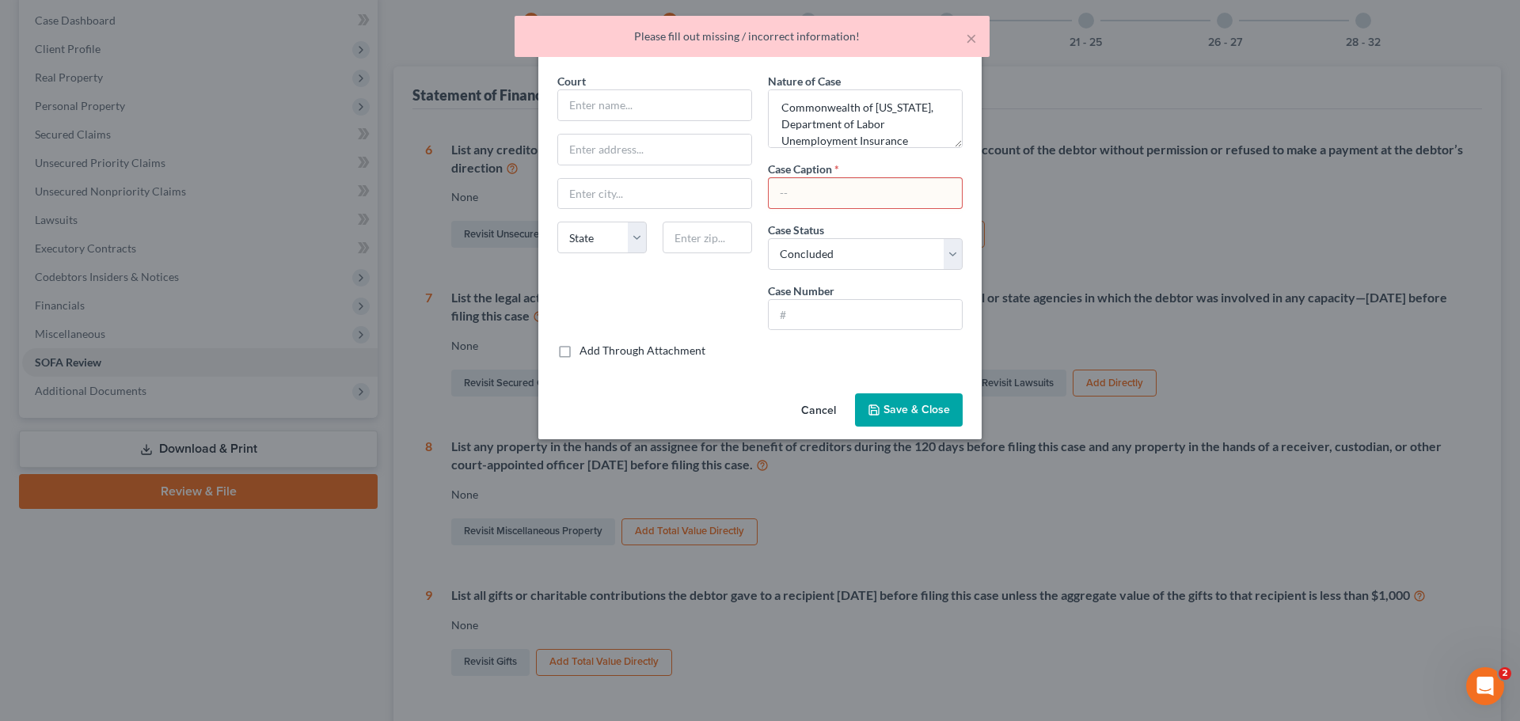
click at [811, 185] on input "text" at bounding box center [865, 193] width 193 height 30
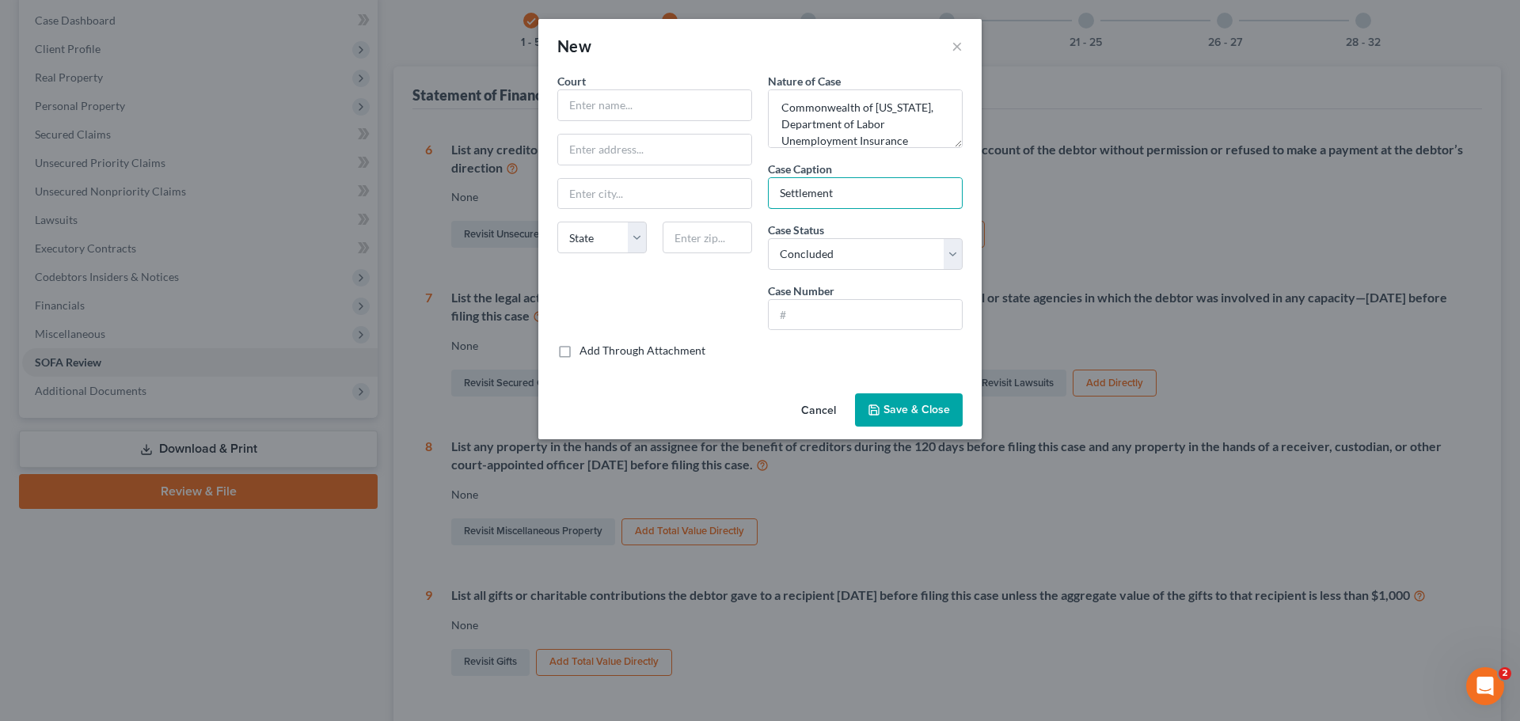
type input "Settlement"
click at [900, 398] on button "Save & Close" at bounding box center [909, 410] width 108 height 33
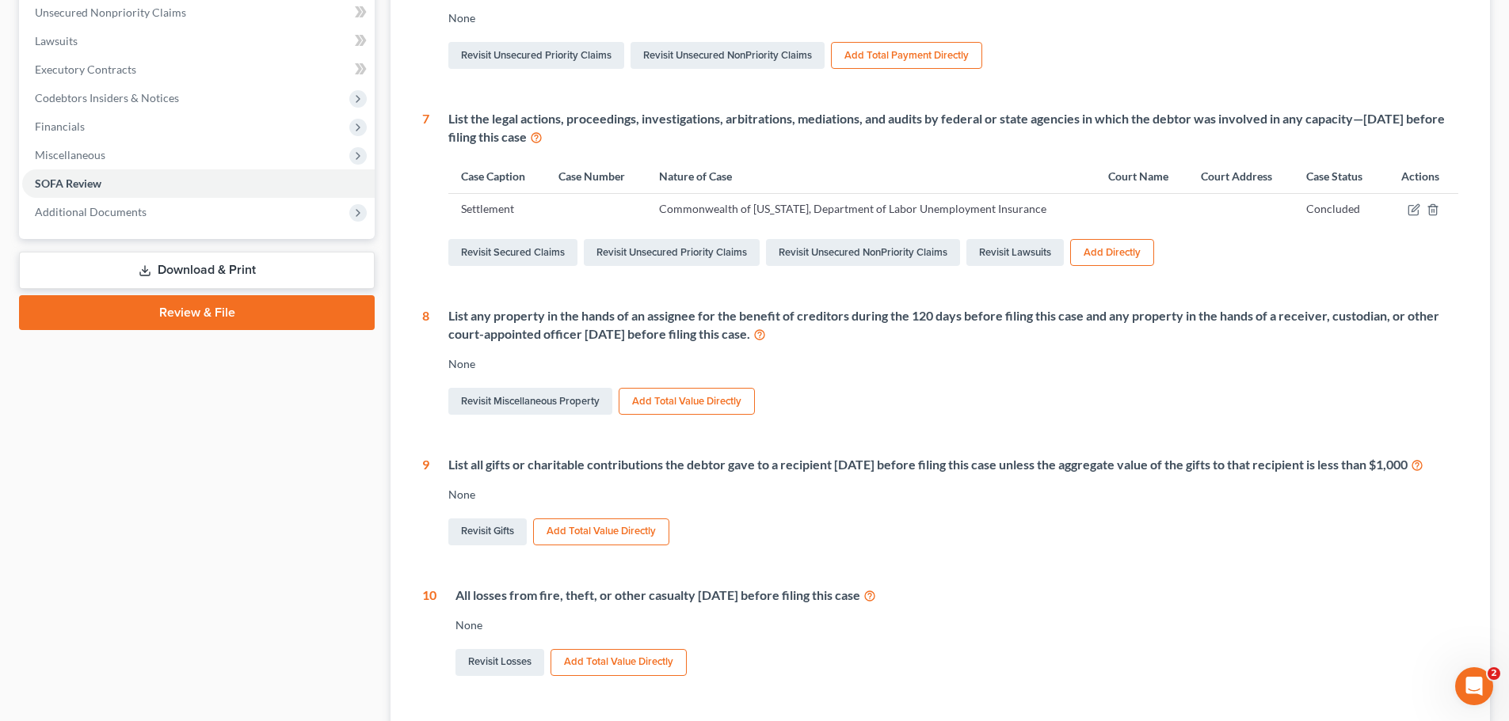
scroll to position [6, 0]
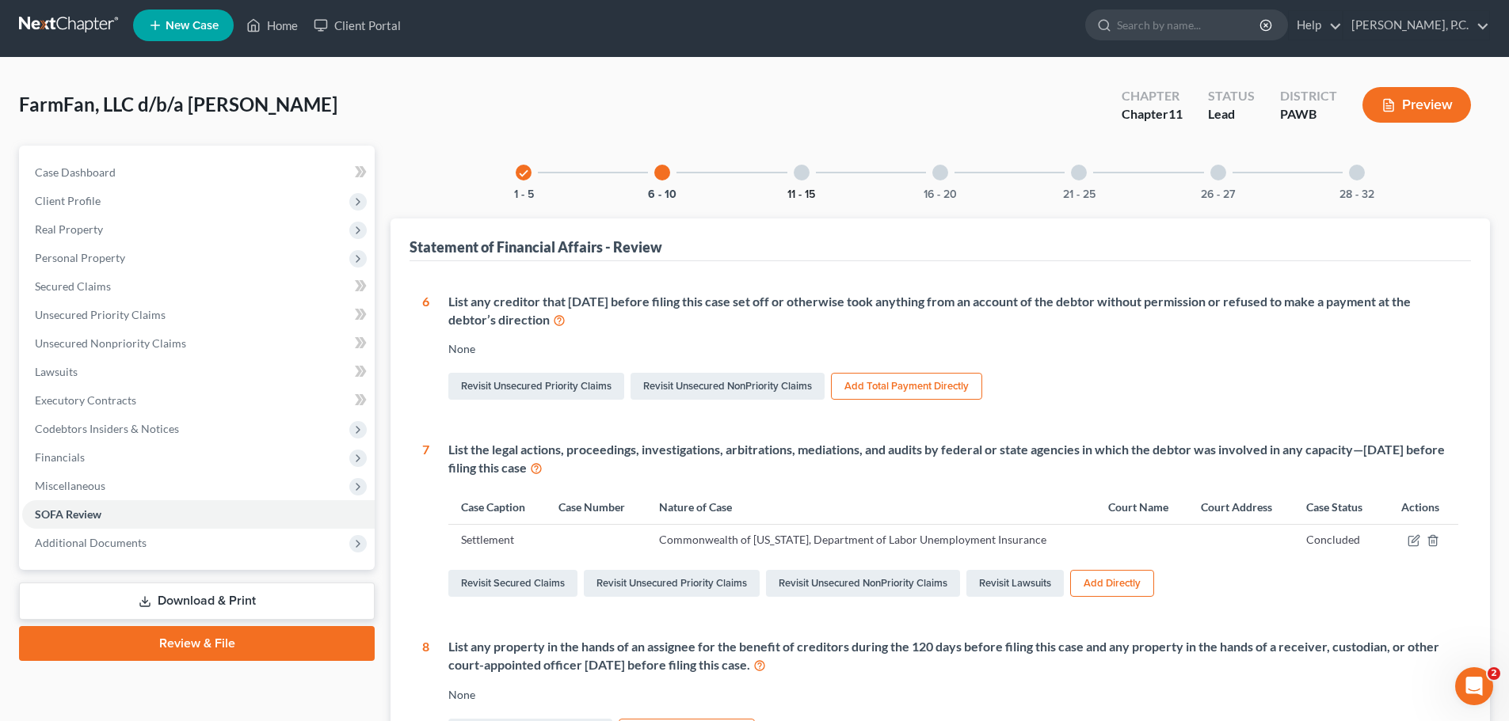
click at [807, 190] on button "11 - 15" at bounding box center [801, 194] width 28 height 11
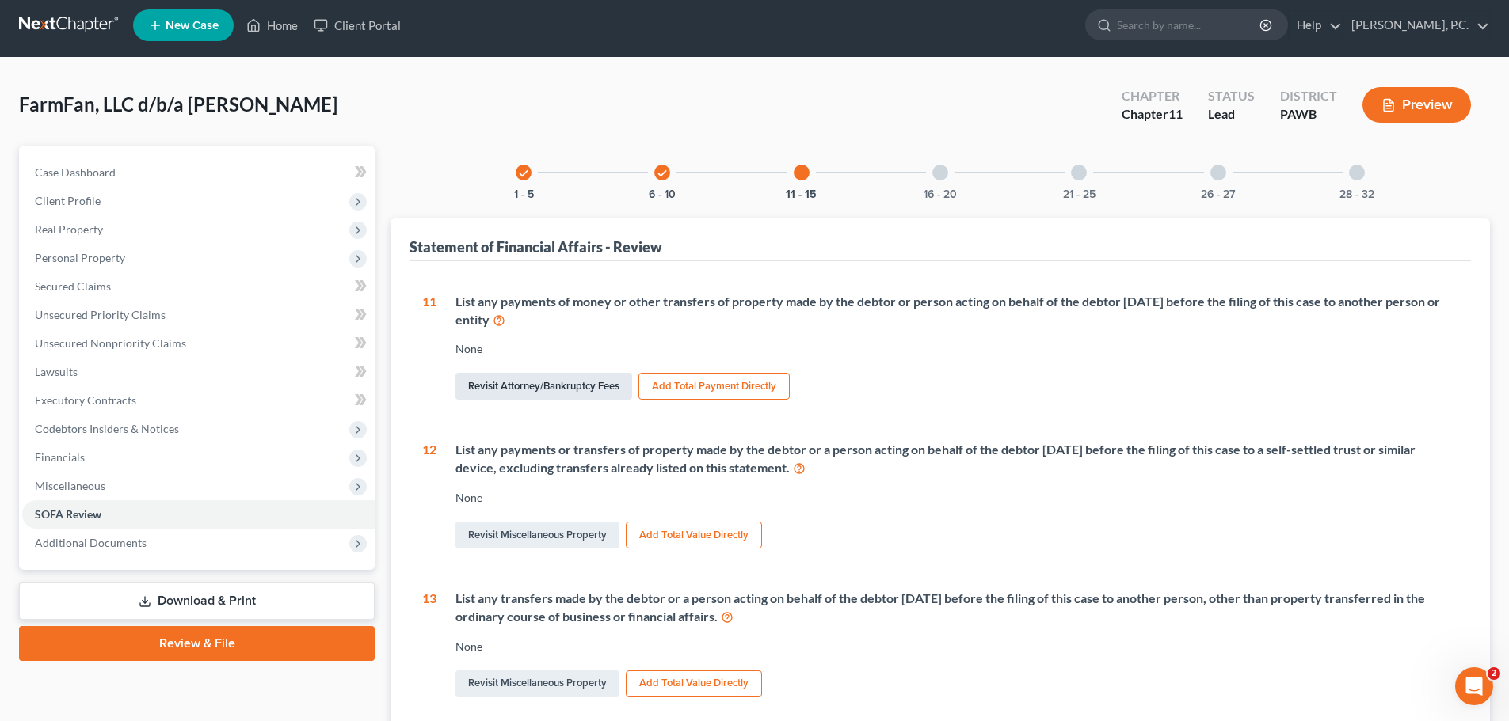
click at [570, 386] on link "Revisit Attorney/Bankruptcy Fees" at bounding box center [543, 386] width 177 height 27
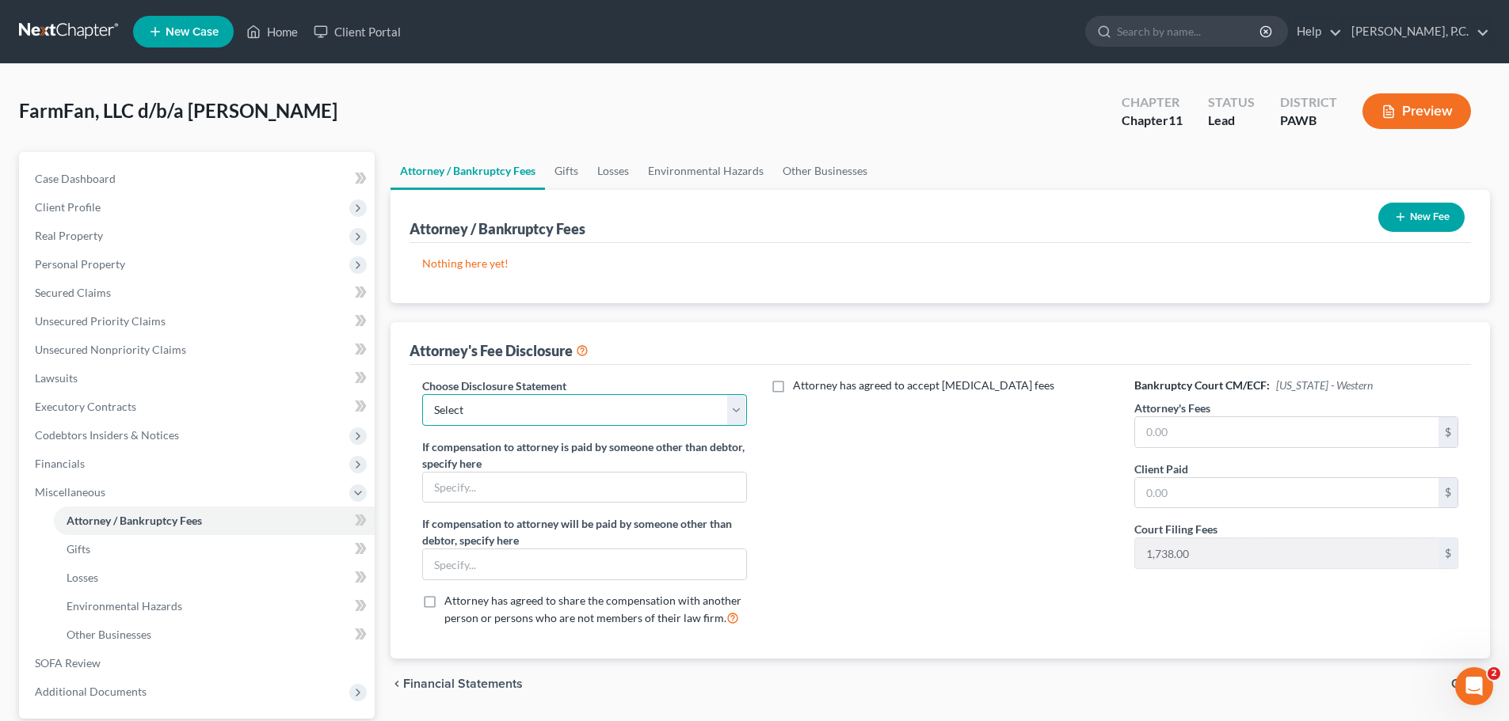
drag, startPoint x: 554, startPoint y: 408, endPoint x: 540, endPoint y: 412, distance: 14.8
click at [554, 408] on select "Select Attorney Disclosure & Compensation" at bounding box center [584, 410] width 324 height 32
select select "0"
click at [422, 394] on select "Select Attorney Disclosure & Compensation" at bounding box center [584, 410] width 324 height 32
click at [793, 387] on label "Attorney has agreed to accept [MEDICAL_DATA] fees" at bounding box center [923, 386] width 261 height 16
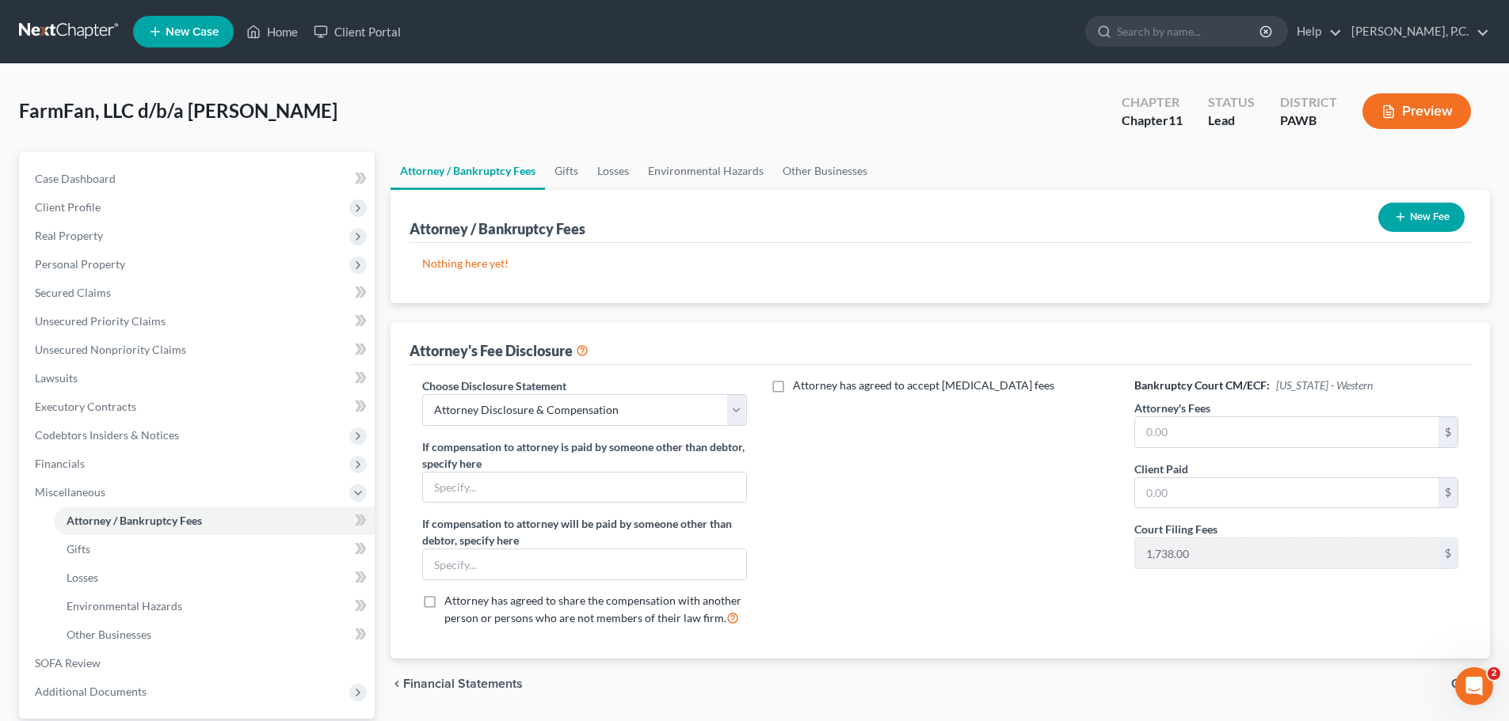
click at [799, 387] on input "Attorney has agreed to accept [MEDICAL_DATA] fees" at bounding box center [804, 383] width 10 height 10
checkbox input "true"
click at [869, 423] on input "text" at bounding box center [930, 422] width 303 height 30
click at [818, 489] on input "text" at bounding box center [930, 483] width 303 height 30
type input "315"
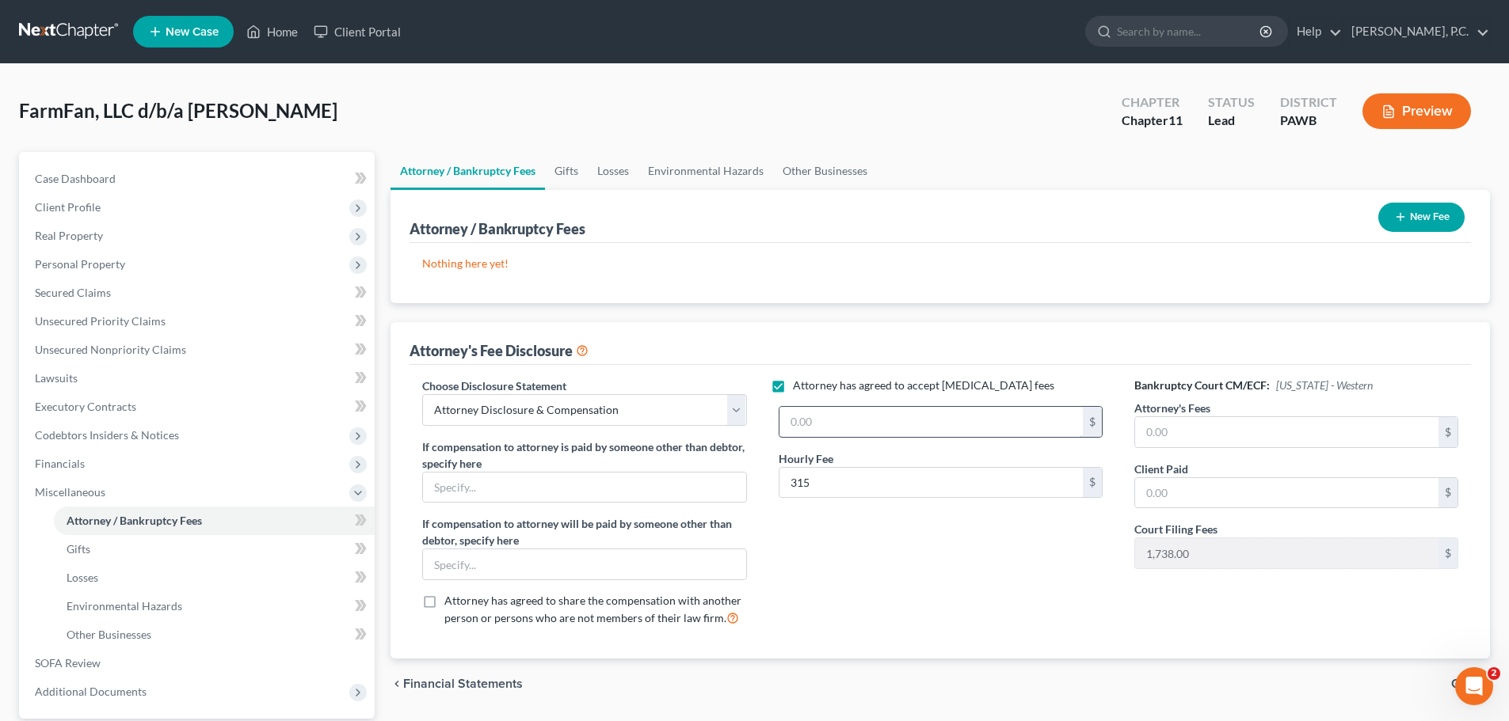
click at [857, 424] on input "text" at bounding box center [930, 422] width 303 height 30
click at [1136, 296] on div "Nothing here yet! Attorney / Payee Fees" at bounding box center [939, 273] width 1061 height 60
click at [812, 418] on input "12,000" at bounding box center [930, 422] width 303 height 30
type input "12,500"
click at [881, 550] on div "Attorney has agreed to accept [MEDICAL_DATA] fees 12,500 $ Hourly Fee 315 $" at bounding box center [941, 509] width 356 height 262
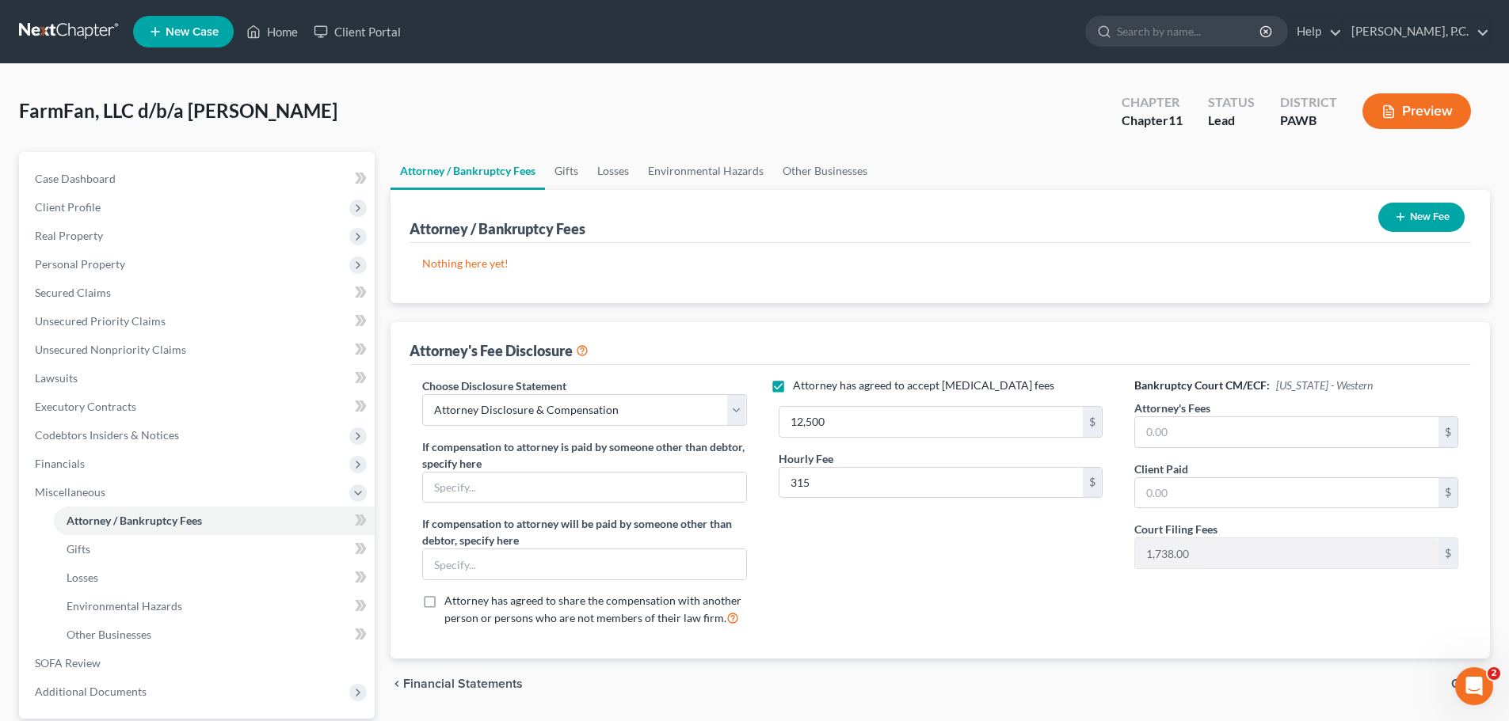
click at [1425, 207] on button "New Fee" at bounding box center [1421, 217] width 86 height 29
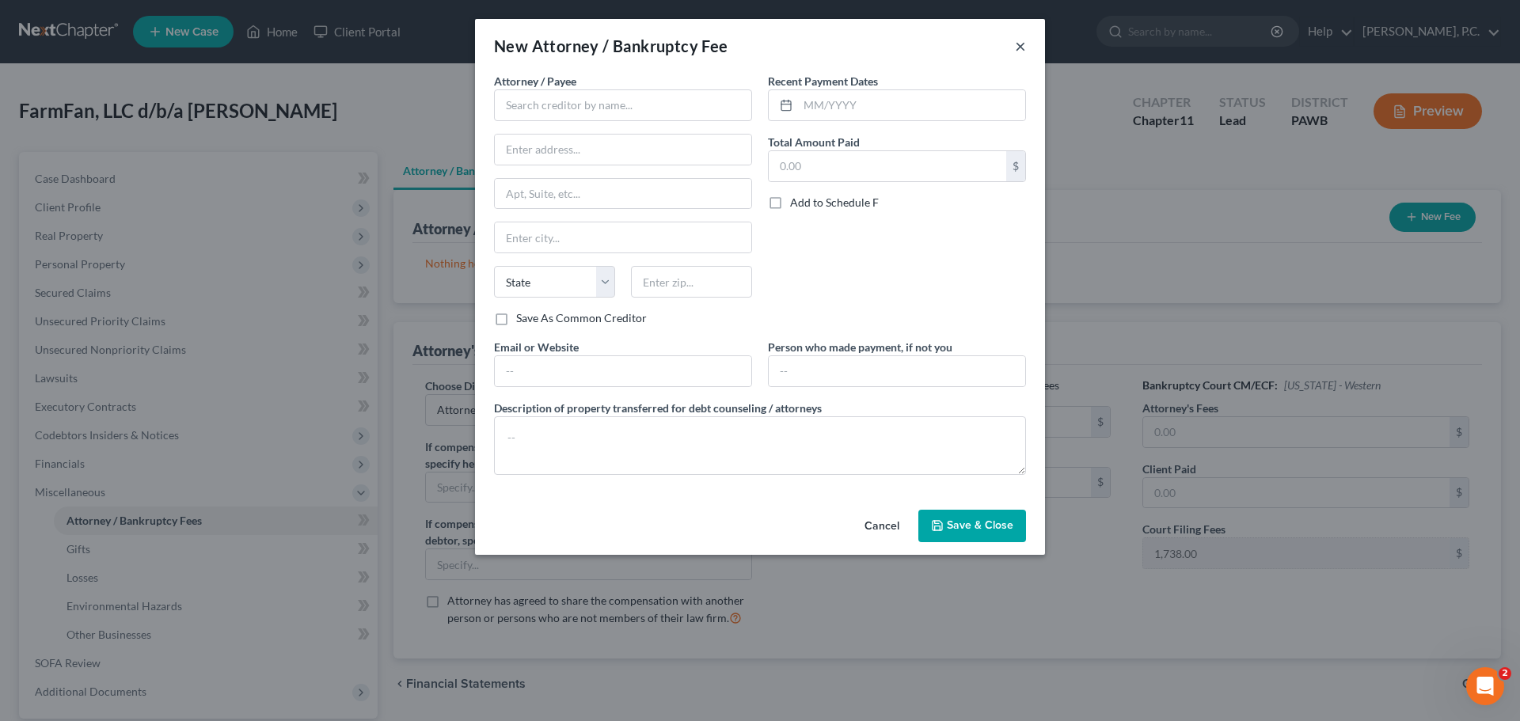
click at [1025, 40] on button "×" at bounding box center [1020, 45] width 11 height 19
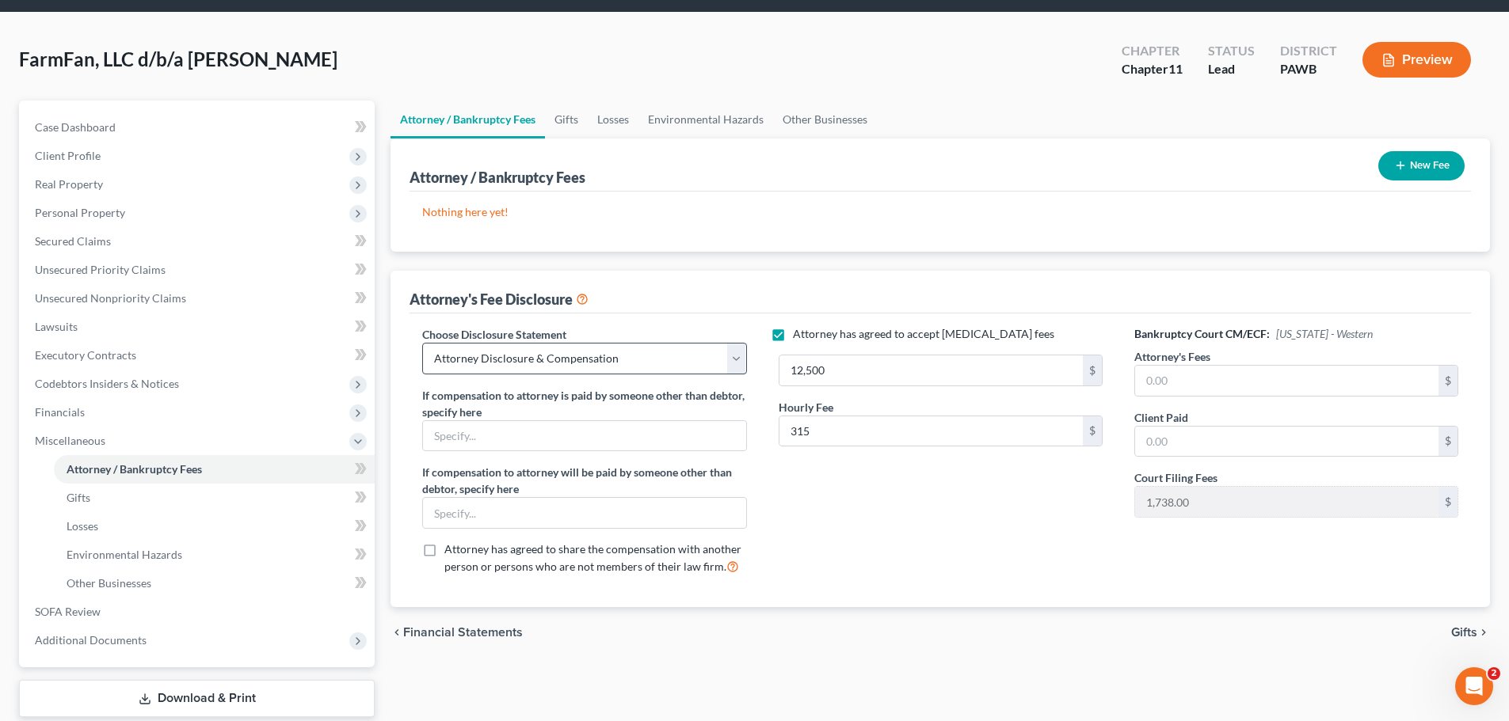
scroll to position [79, 0]
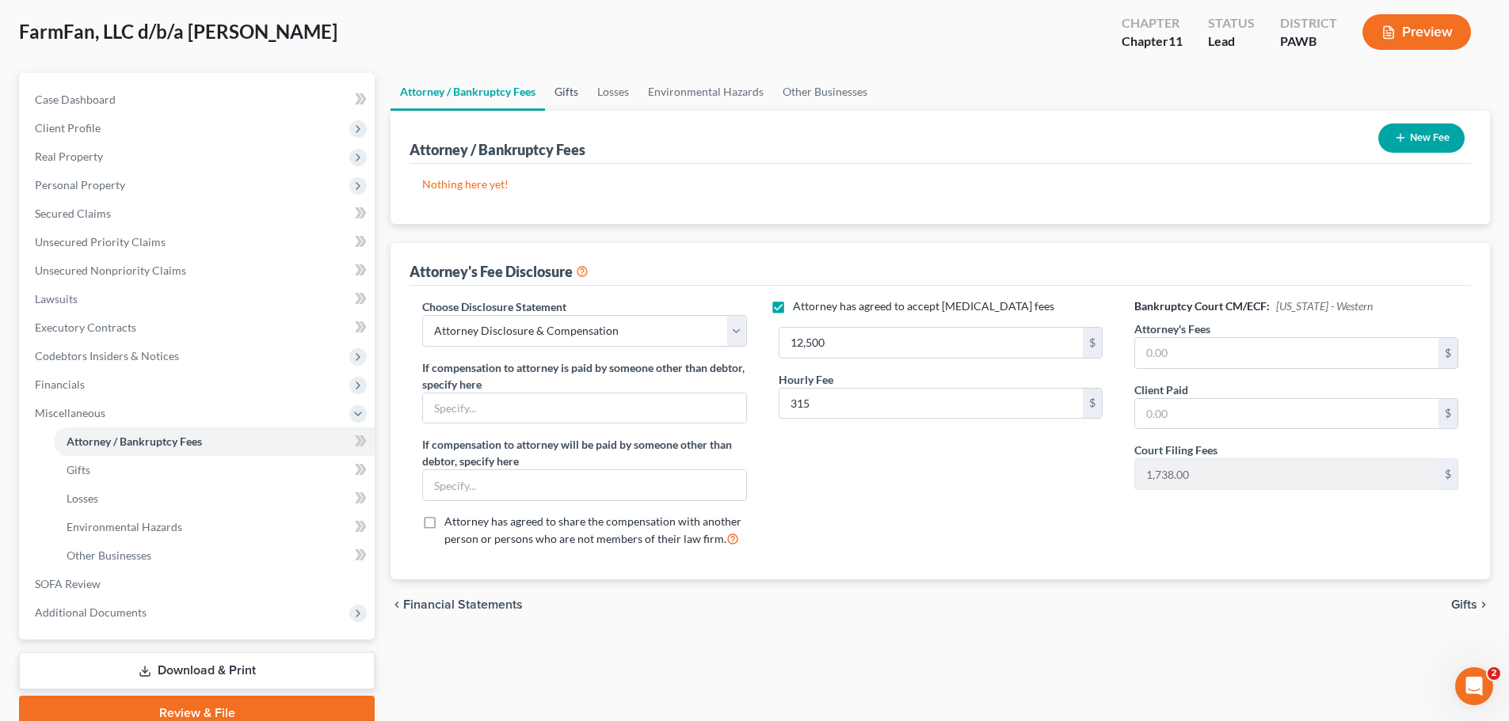
click at [573, 82] on link "Gifts" at bounding box center [566, 92] width 43 height 38
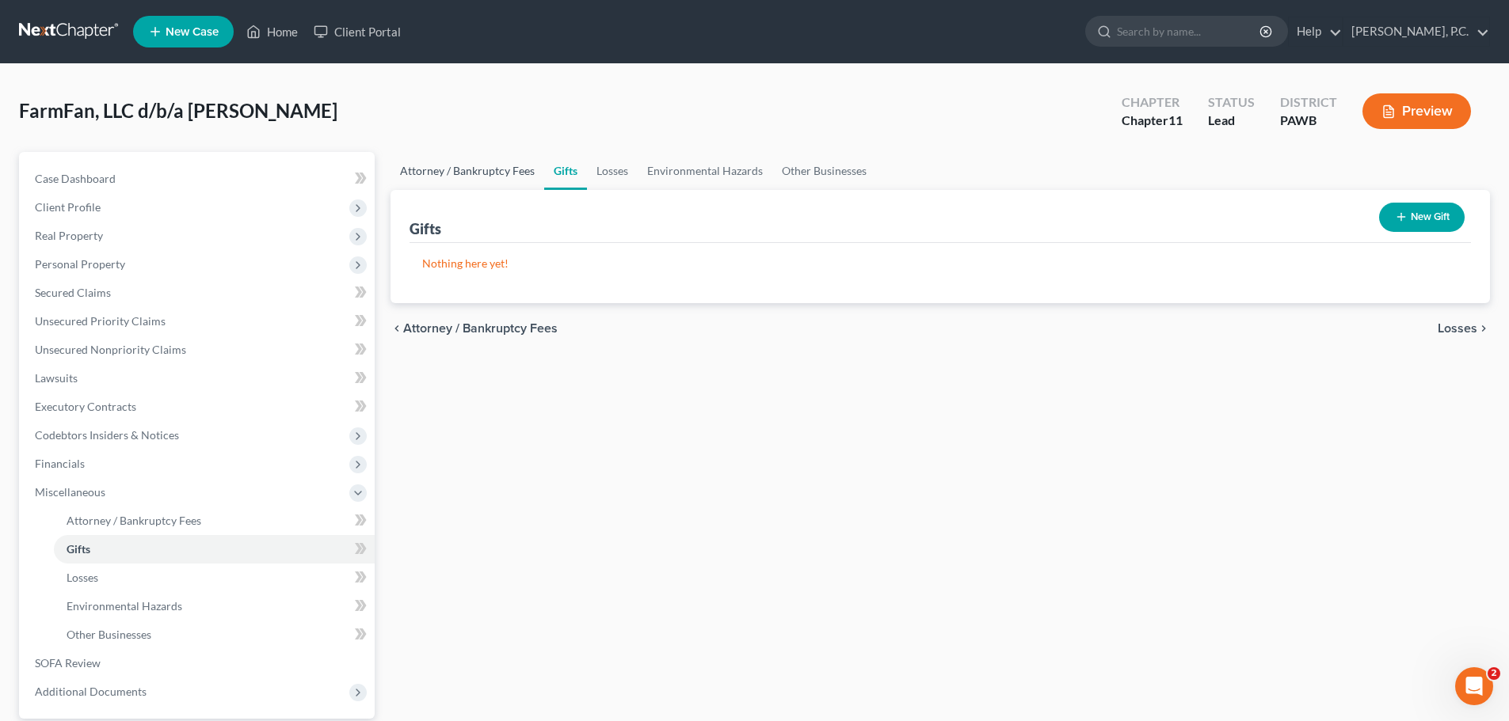
click at [508, 162] on link "Attorney / Bankruptcy Fees" at bounding box center [467, 171] width 154 height 38
select select "0"
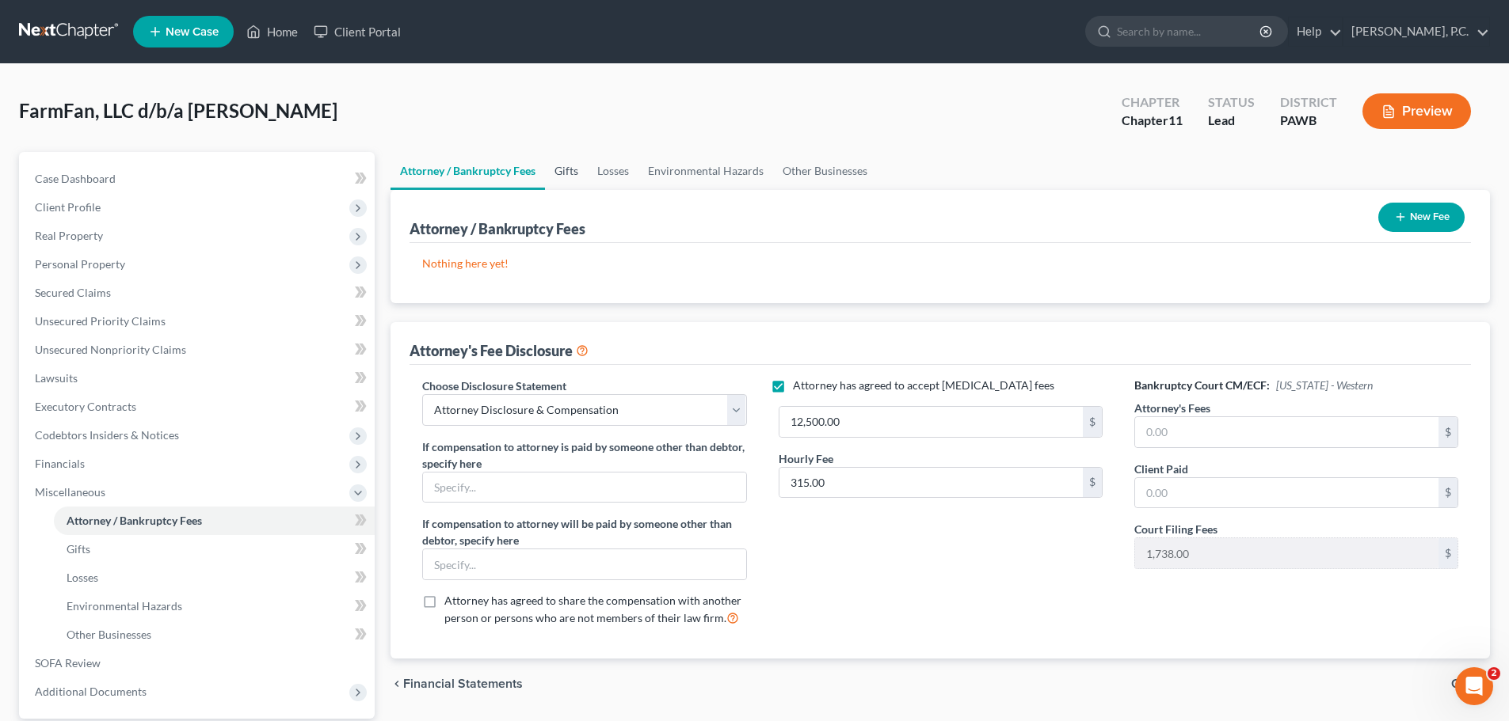
click at [570, 171] on link "Gifts" at bounding box center [566, 171] width 43 height 38
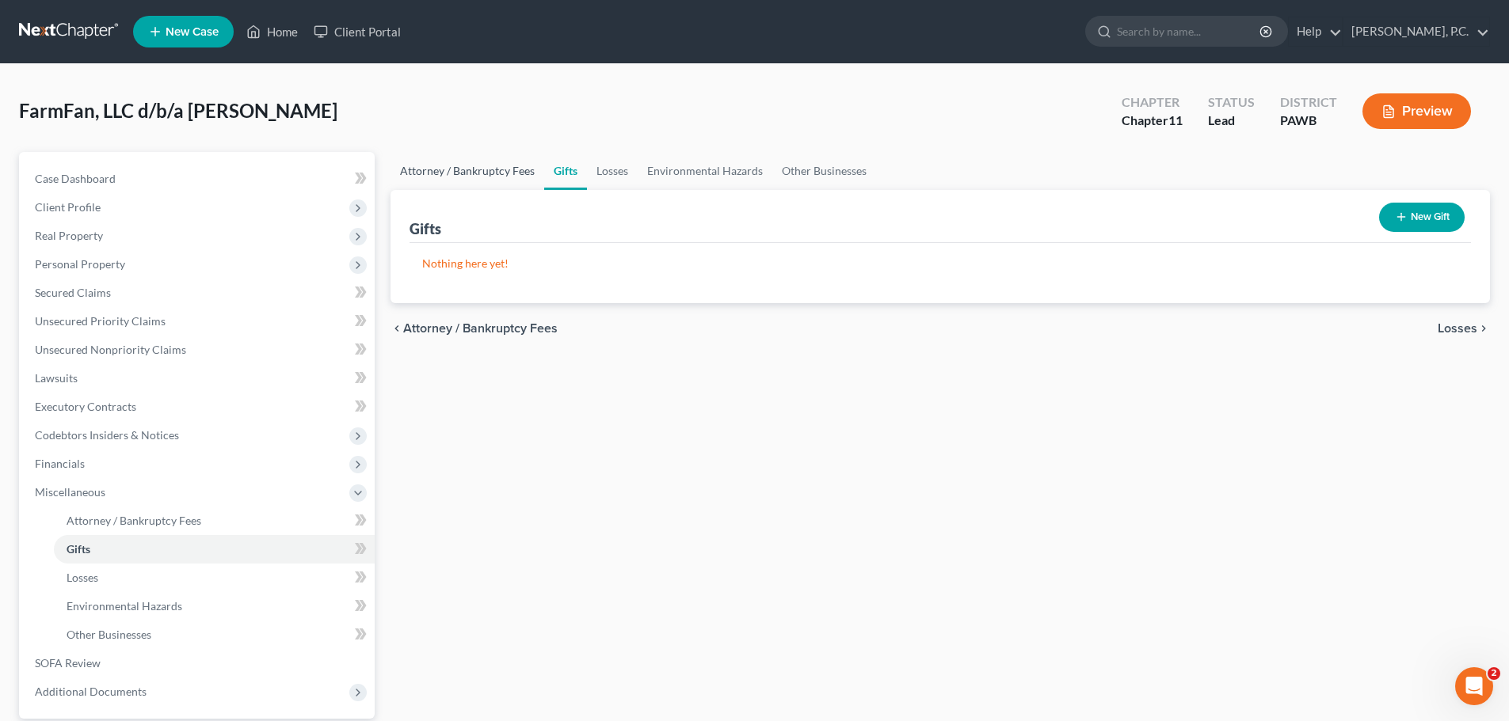
click at [503, 178] on link "Attorney / Bankruptcy Fees" at bounding box center [467, 171] width 154 height 38
select select "0"
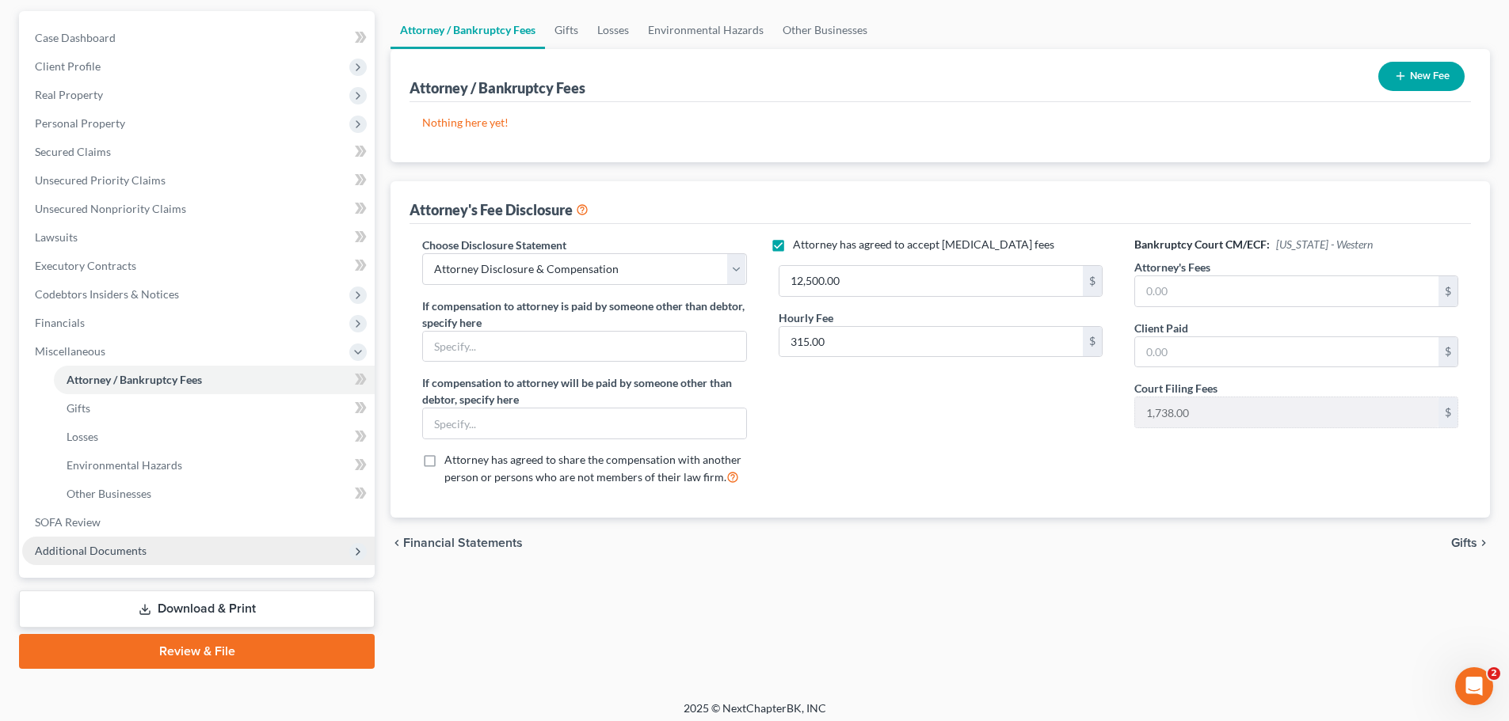
scroll to position [149, 0]
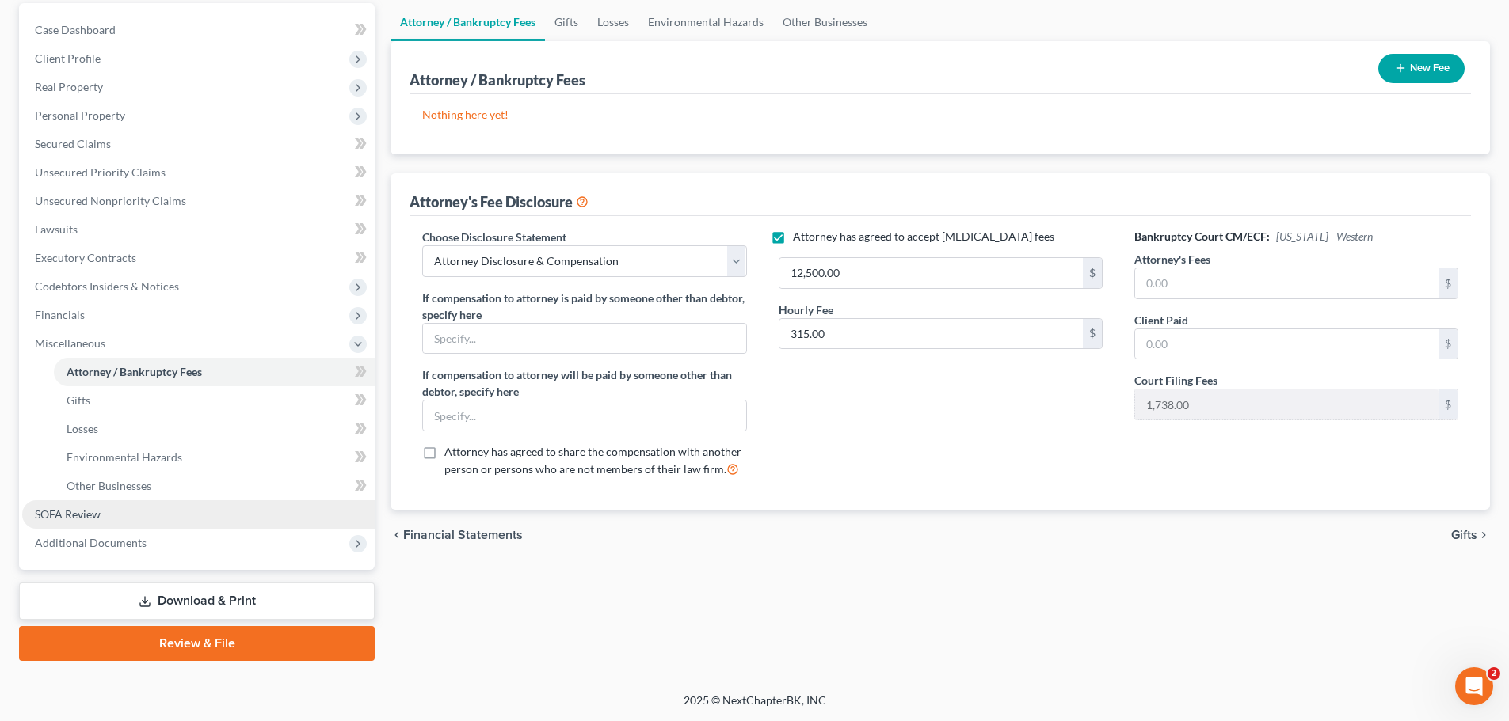
click at [109, 517] on link "SOFA Review" at bounding box center [198, 514] width 352 height 29
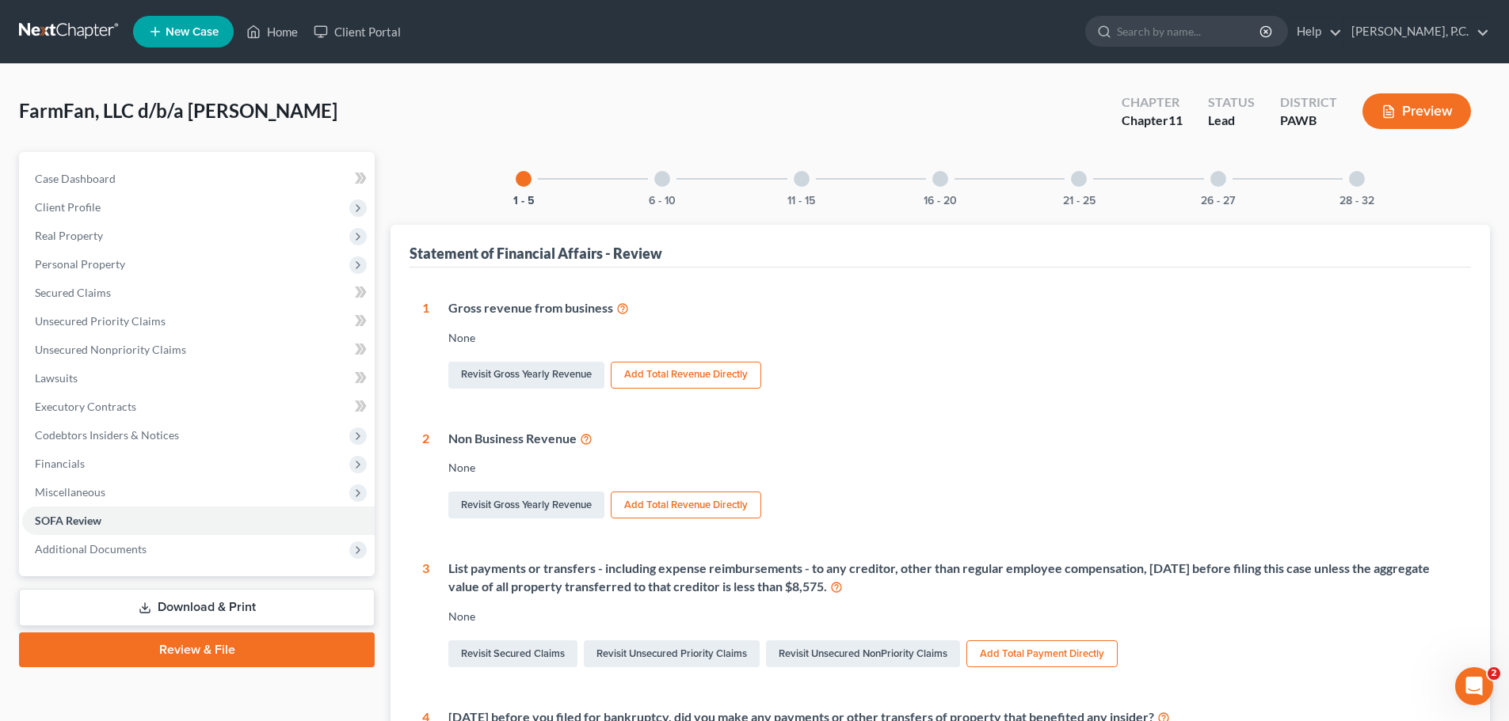
click at [800, 186] on div at bounding box center [801, 179] width 16 height 16
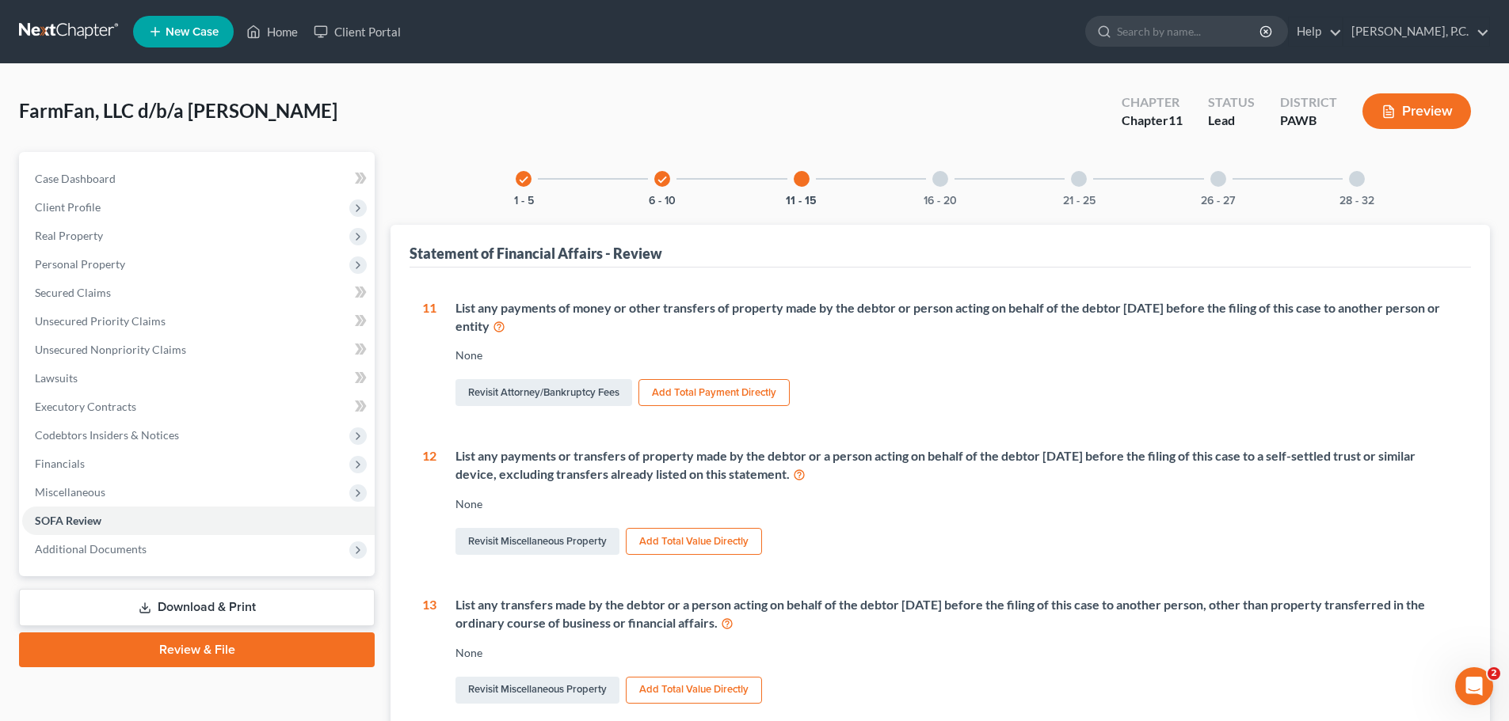
click at [939, 180] on div at bounding box center [940, 179] width 16 height 16
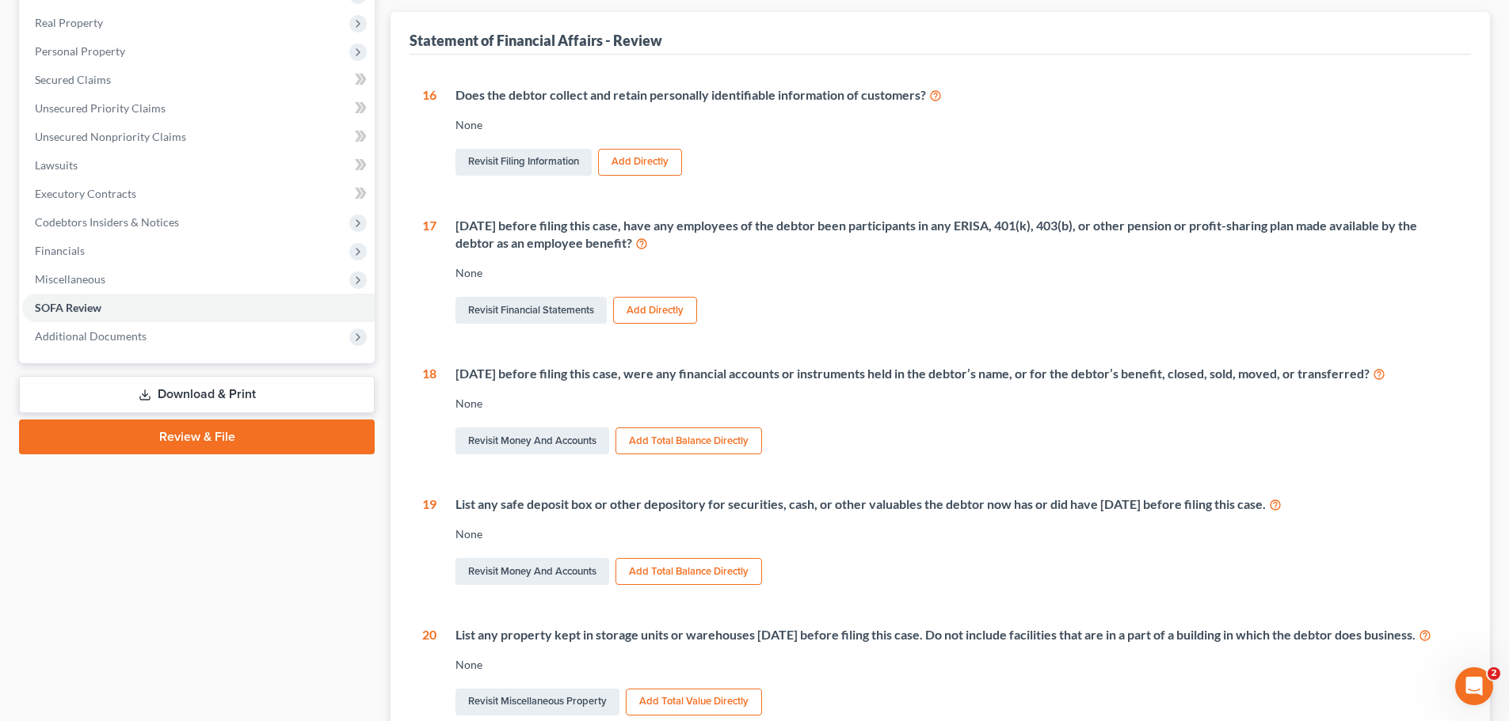
scroll to position [238, 0]
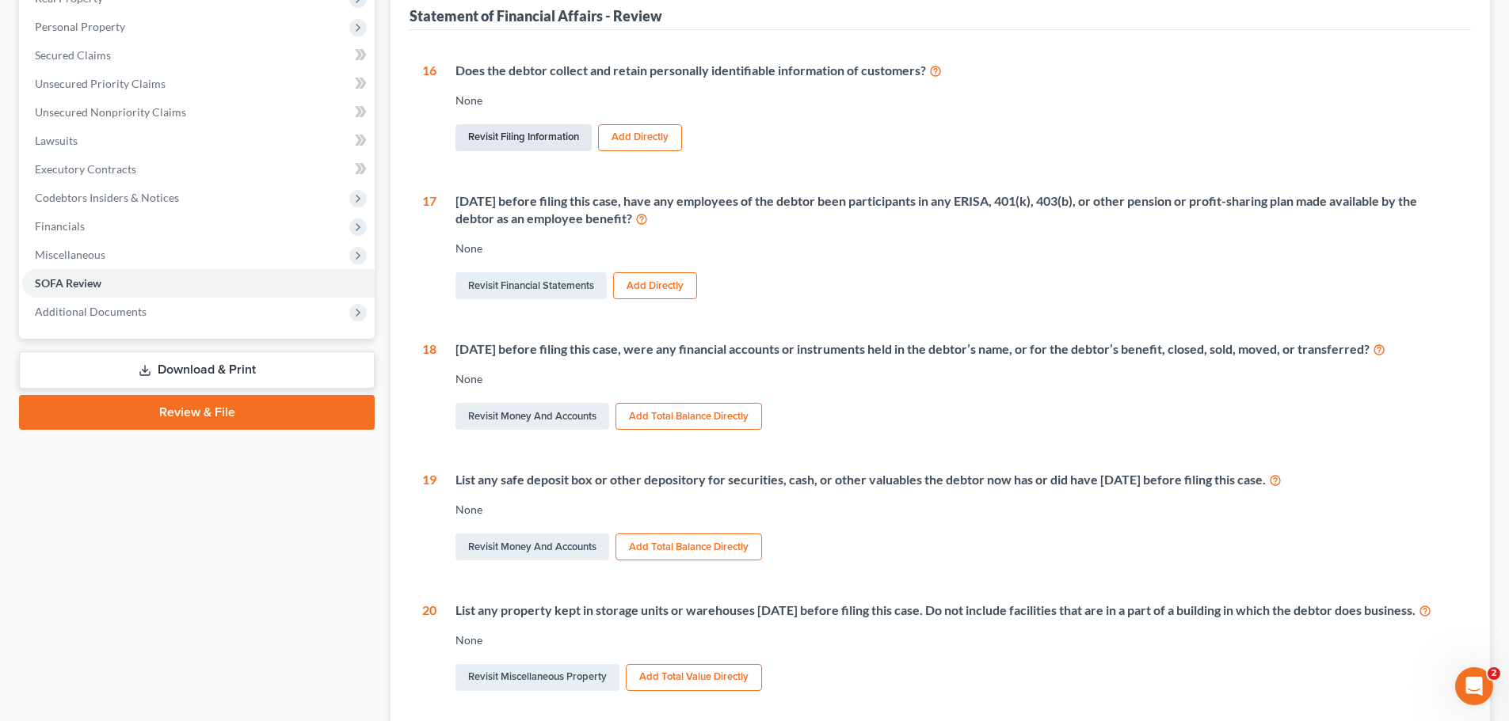
click at [562, 142] on link "Revisit Filing Information" at bounding box center [523, 137] width 136 height 27
select select "1"
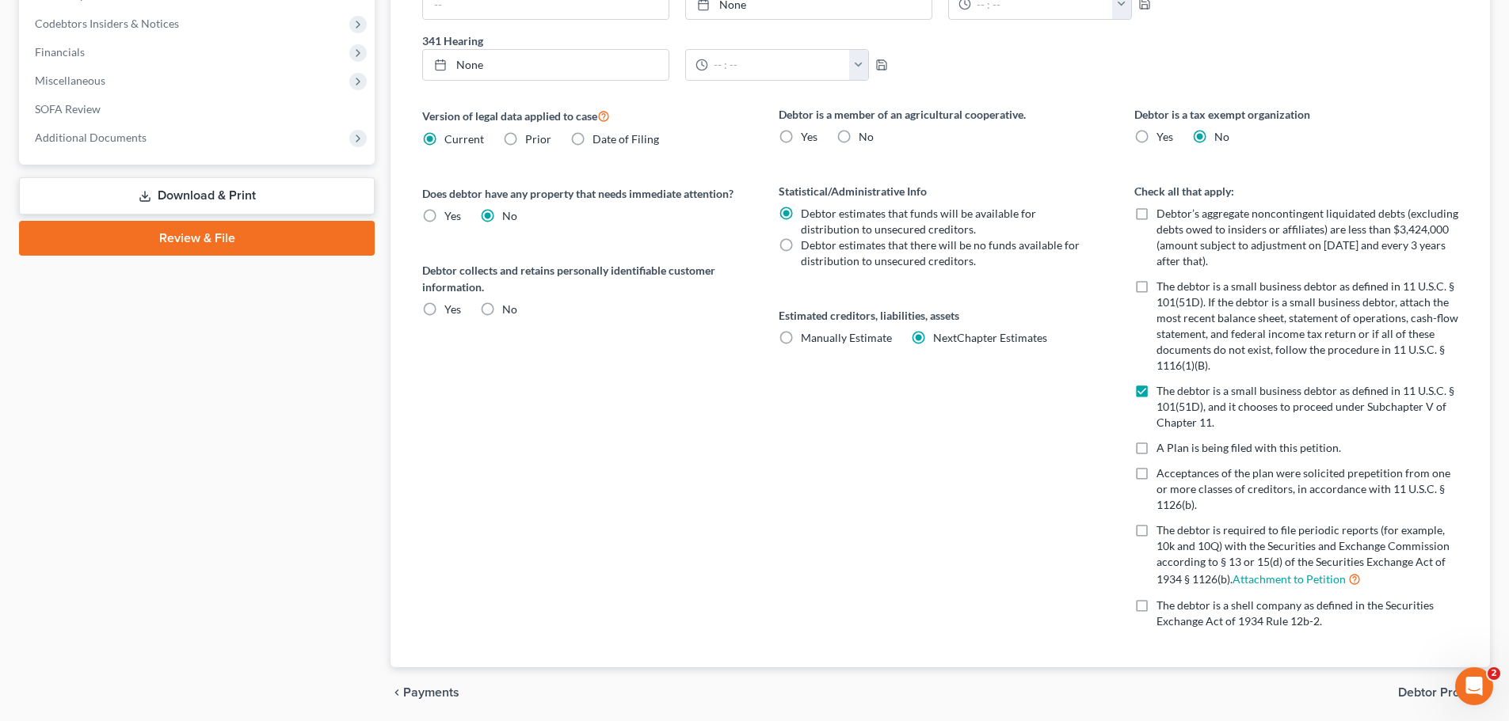
scroll to position [611, 0]
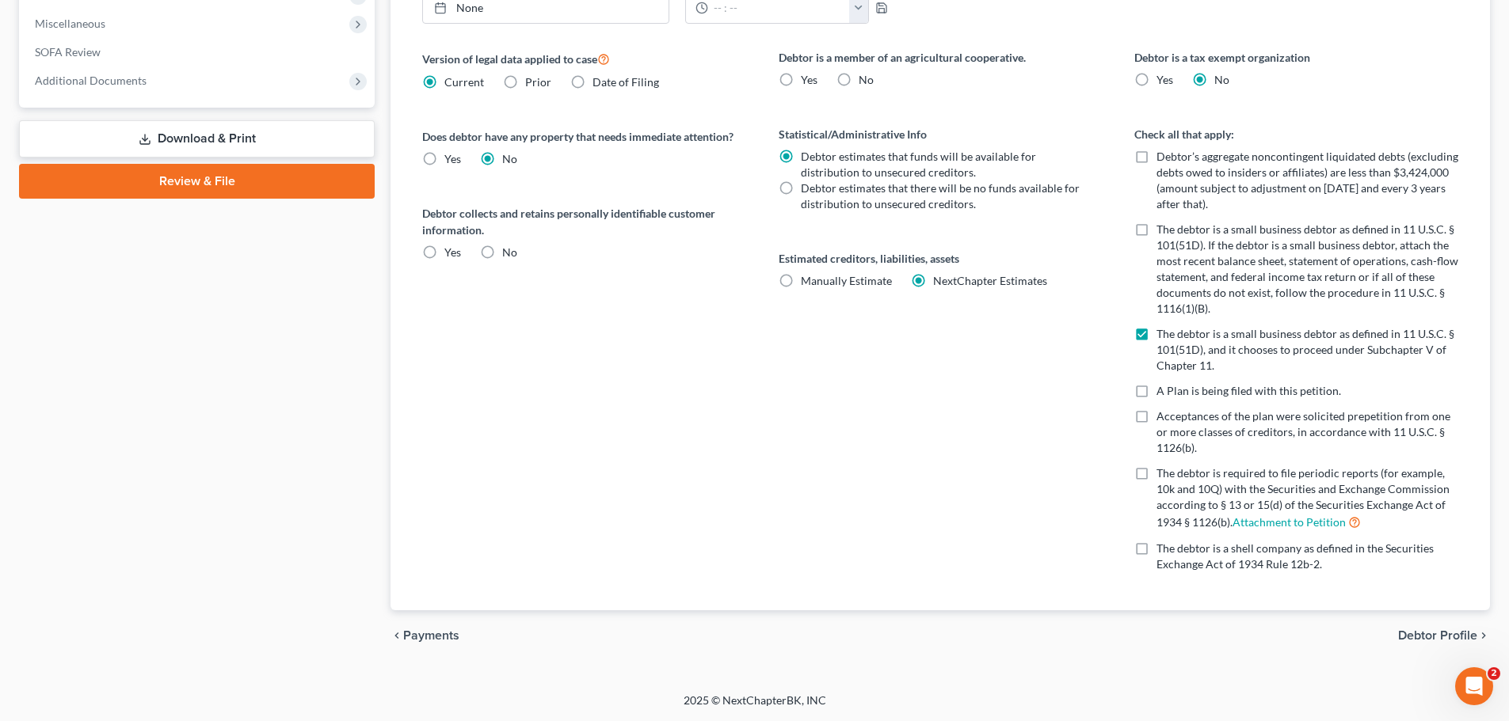
click at [444, 253] on label "Yes" at bounding box center [452, 253] width 17 height 16
click at [451, 253] on input "Yes" at bounding box center [456, 250] width 10 height 10
radio input "true"
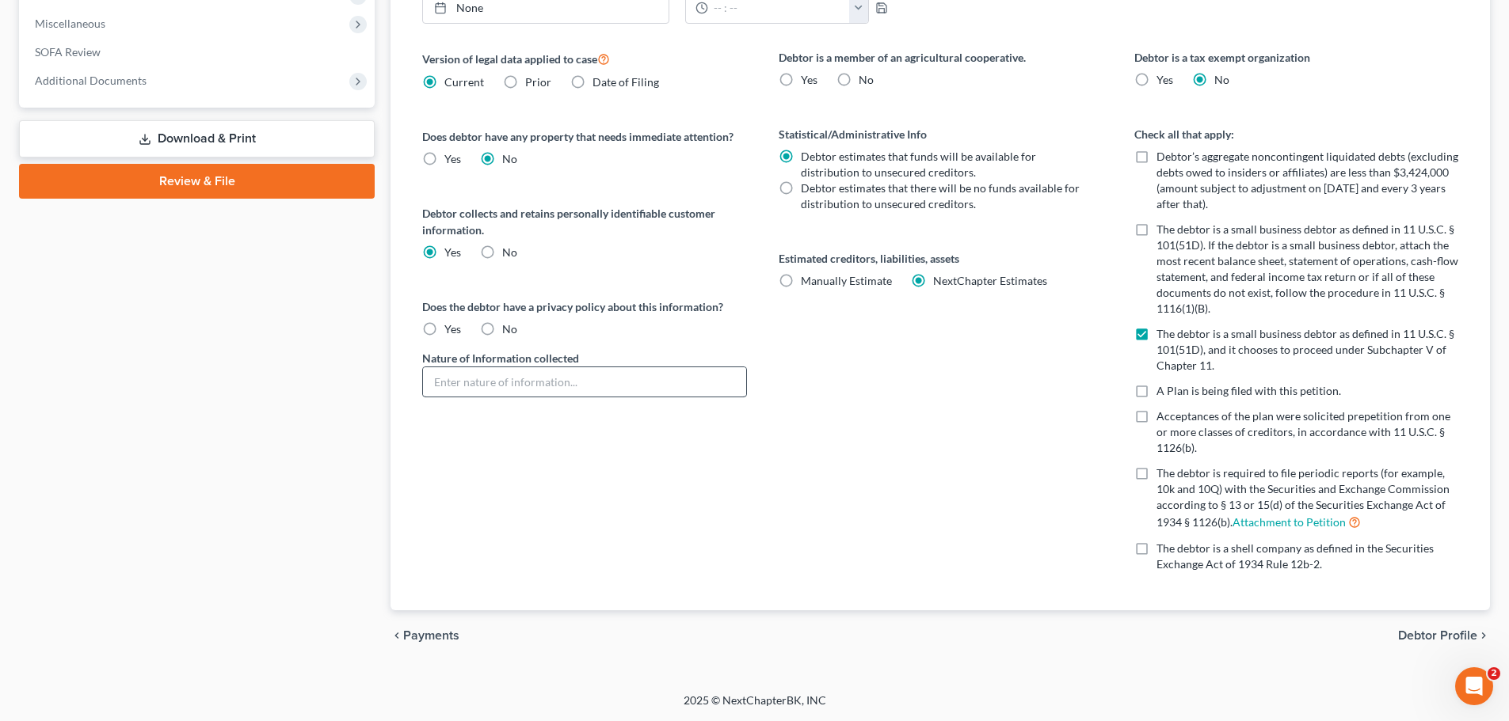
click at [444, 329] on label "Yes" at bounding box center [452, 330] width 17 height 16
click at [451, 329] on input "Yes" at bounding box center [456, 327] width 10 height 10
radio input "true"
click at [563, 375] on input "text" at bounding box center [584, 382] width 322 height 30
paste input "[URL][DOMAIN_NAME][PERSON_NAME]"
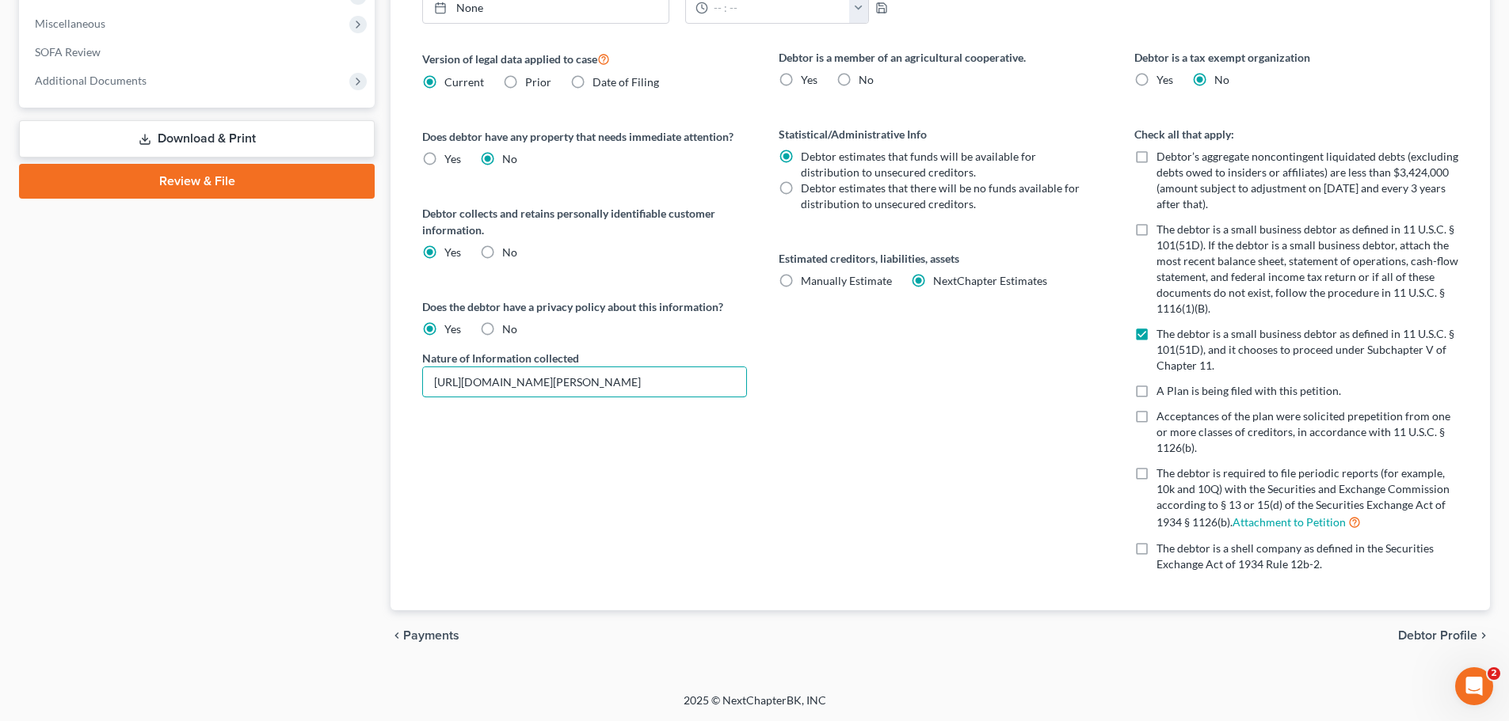
type input "[URL][DOMAIN_NAME][PERSON_NAME]"
click at [729, 432] on div "Version of legal data applied to case Current Prior Date of Filing Legal data v…" at bounding box center [584, 329] width 356 height 561
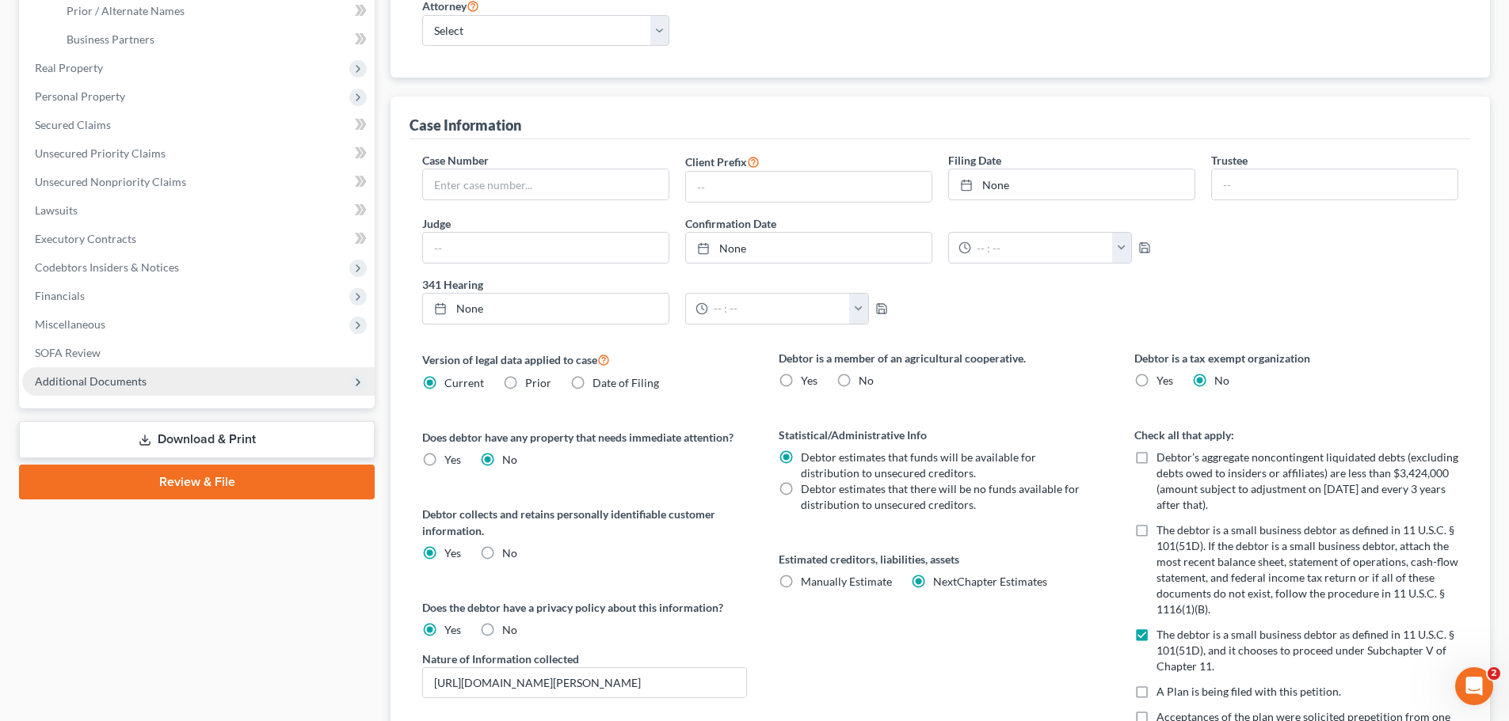
scroll to position [317, 0]
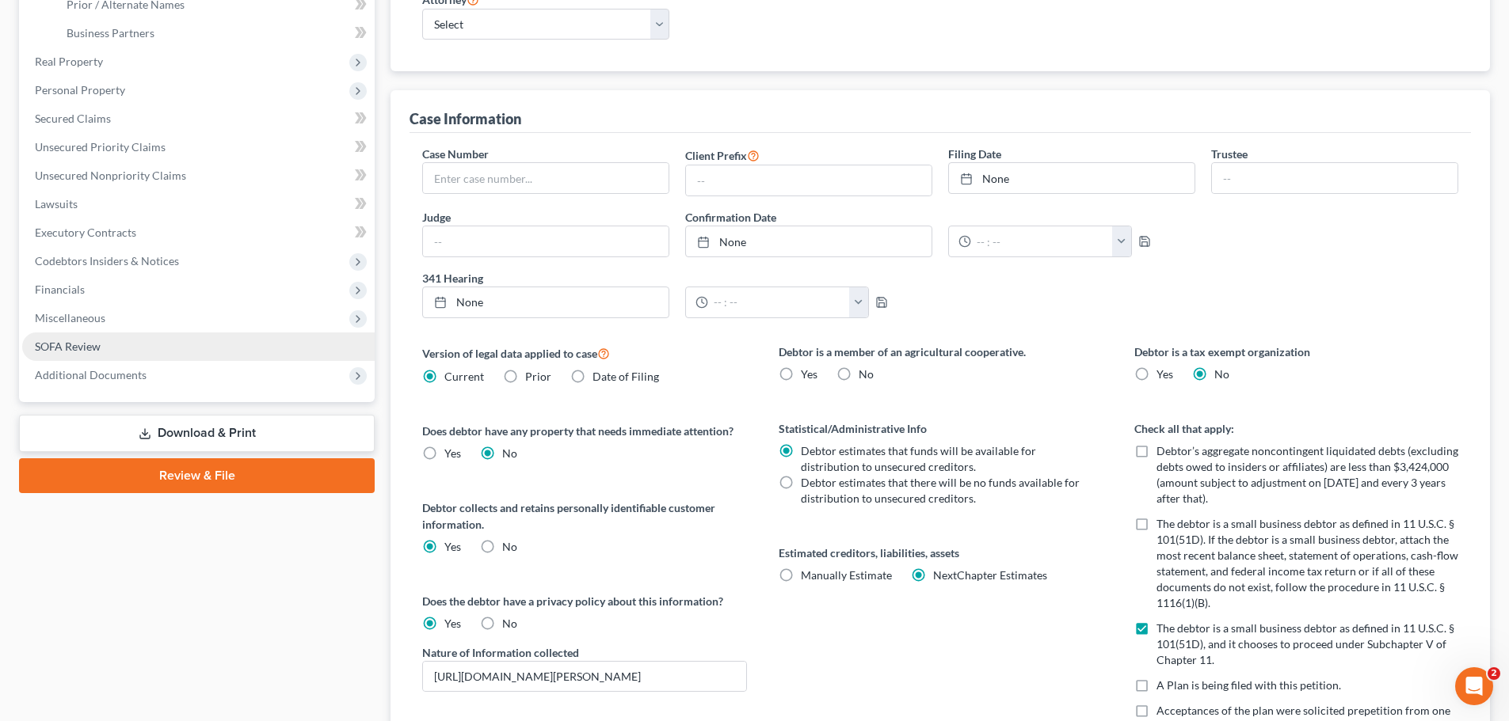
click at [86, 342] on span "SOFA Review" at bounding box center [68, 346] width 66 height 13
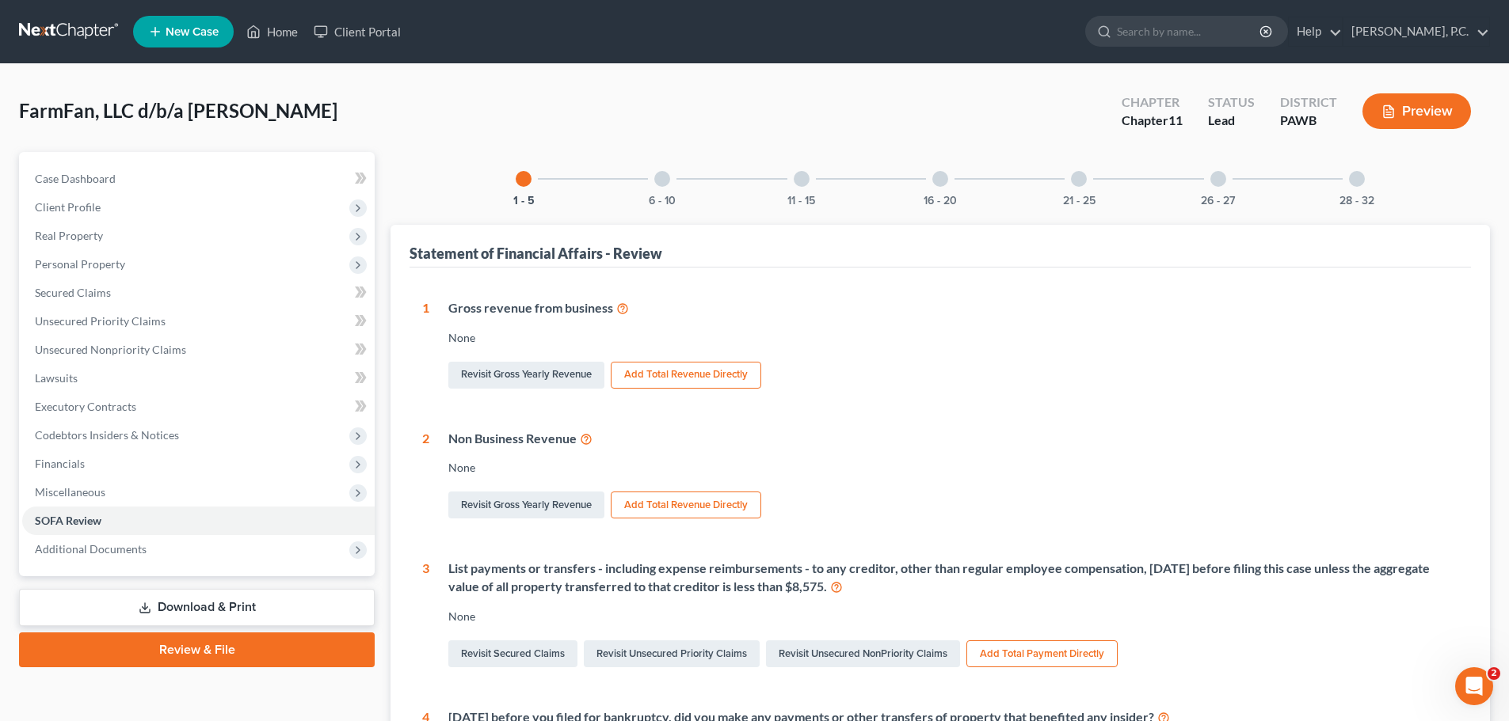
click at [797, 188] on div "11 - 15" at bounding box center [801, 179] width 54 height 54
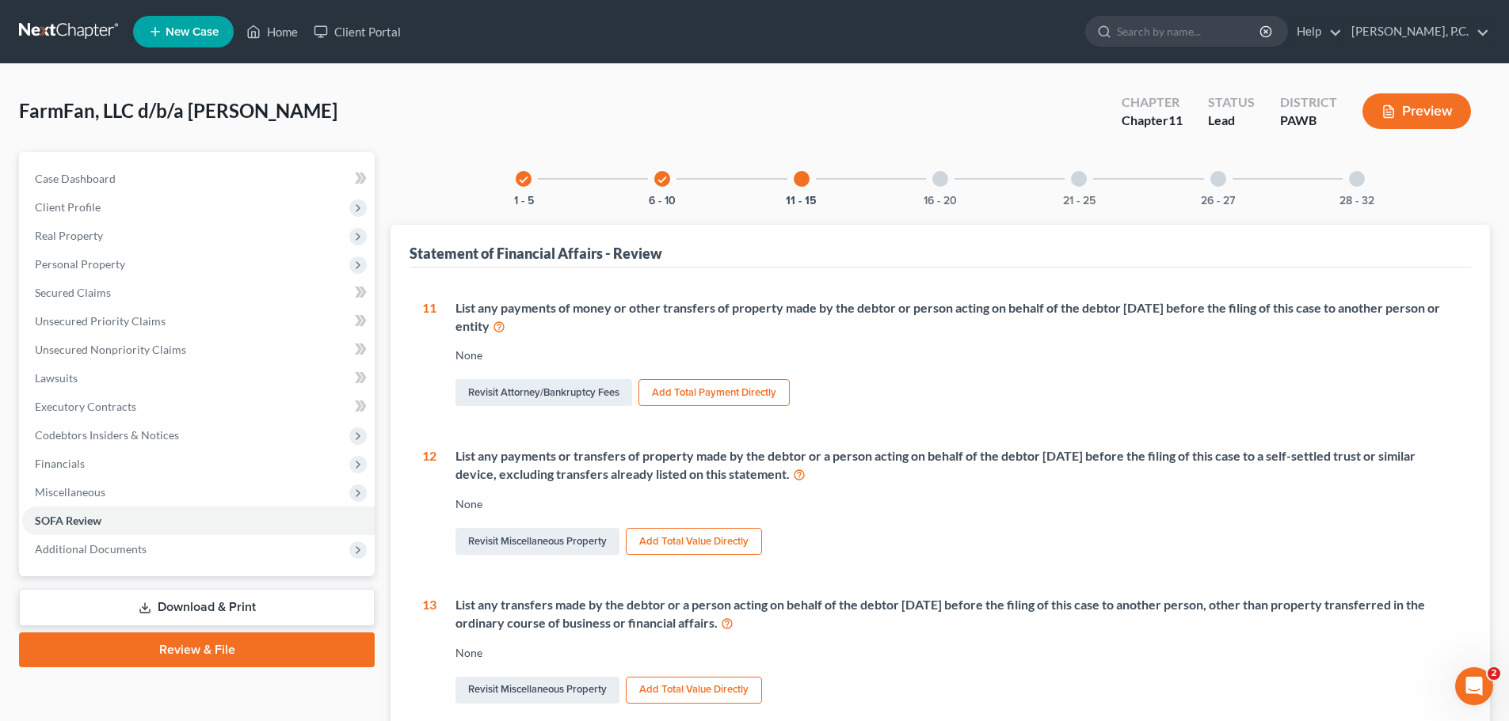
click at [953, 174] on div "16 - 20" at bounding box center [940, 179] width 54 height 54
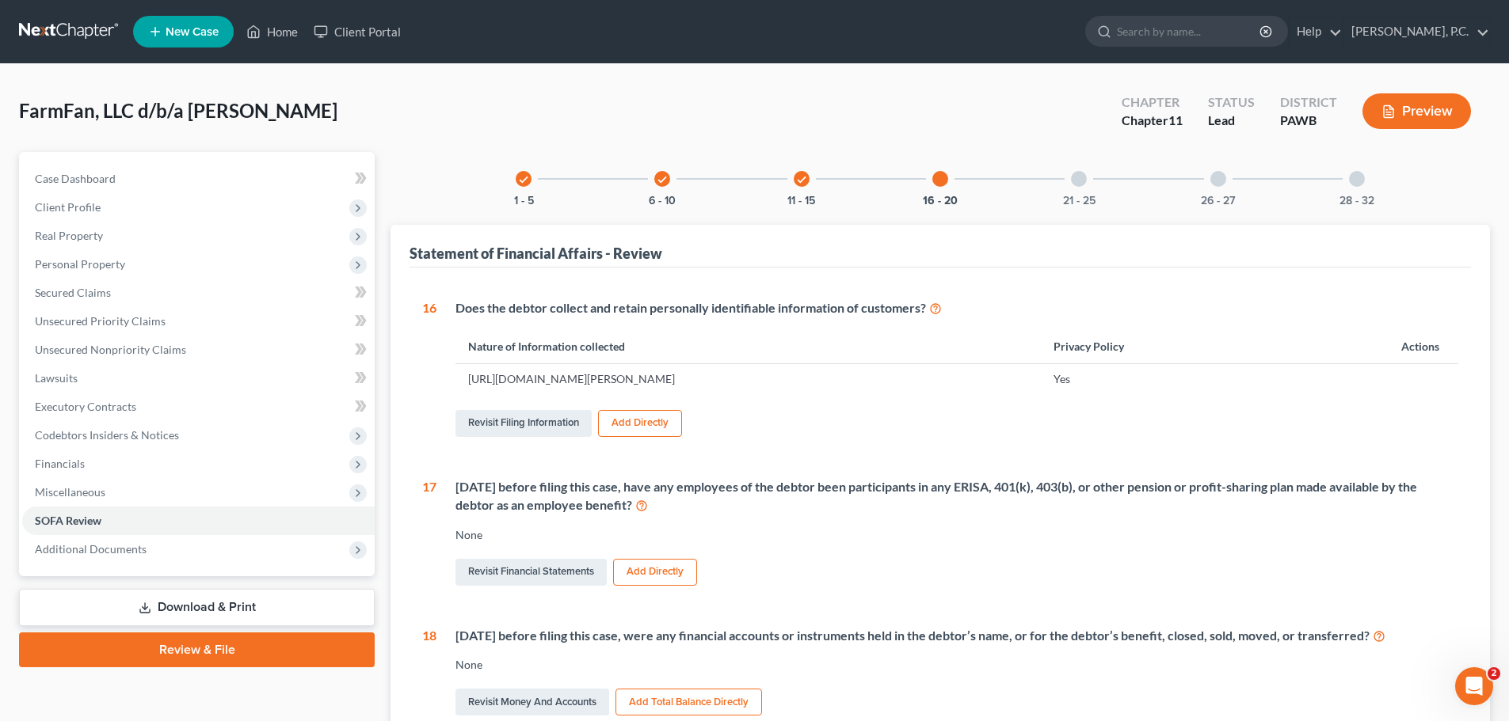
click at [945, 177] on div at bounding box center [940, 179] width 16 height 16
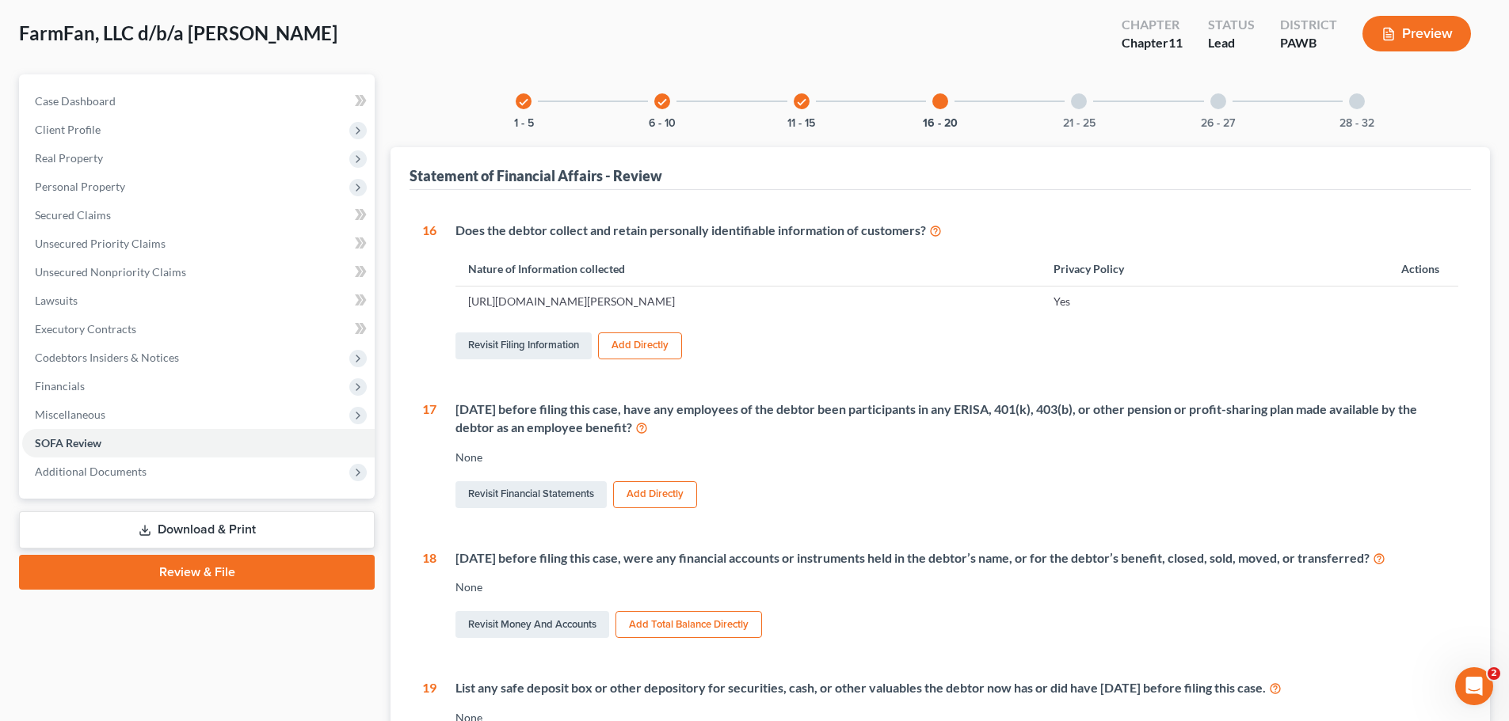
scroll to position [49, 0]
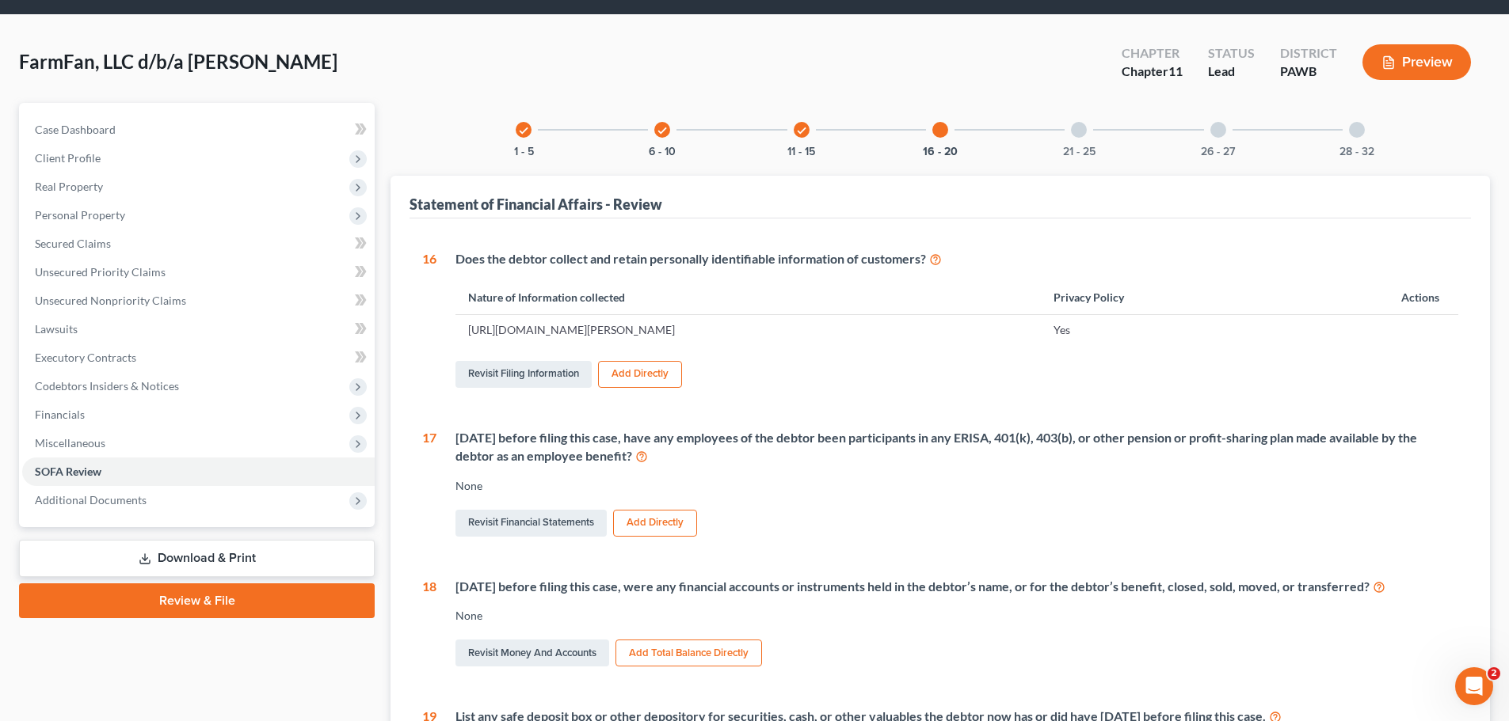
click at [1079, 142] on div "21 - 25" at bounding box center [1079, 130] width 54 height 54
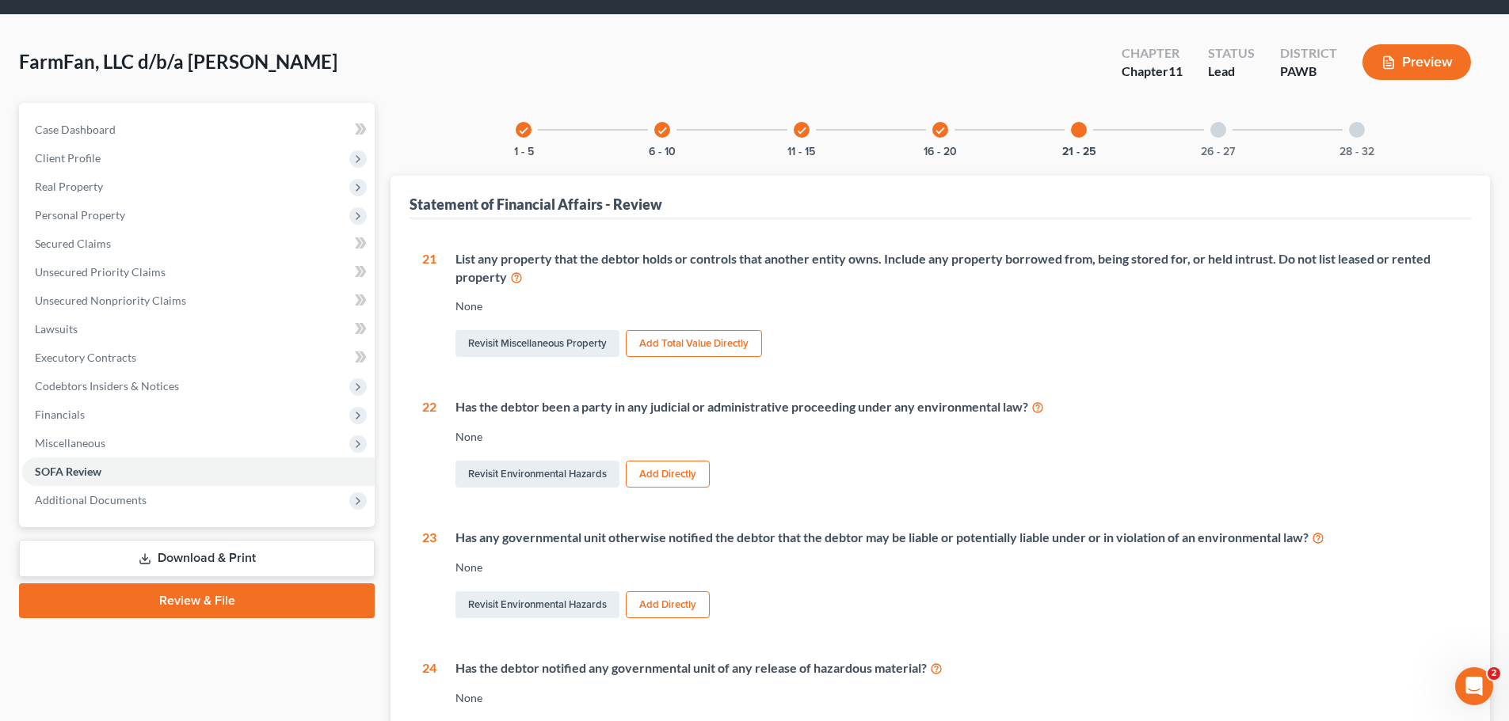
click at [1227, 140] on div "26 - 27" at bounding box center [1218, 130] width 54 height 54
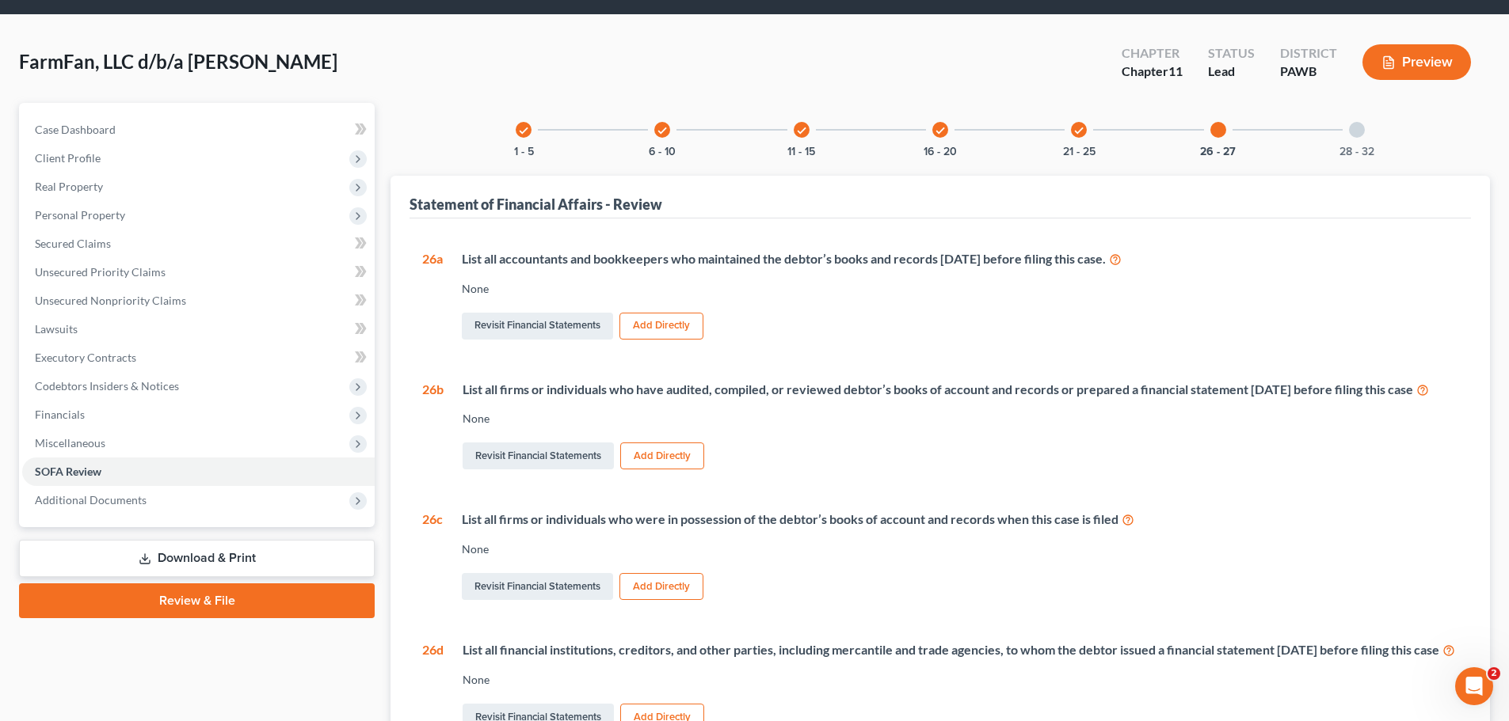
click at [1083, 133] on icon "check" at bounding box center [1078, 130] width 11 height 11
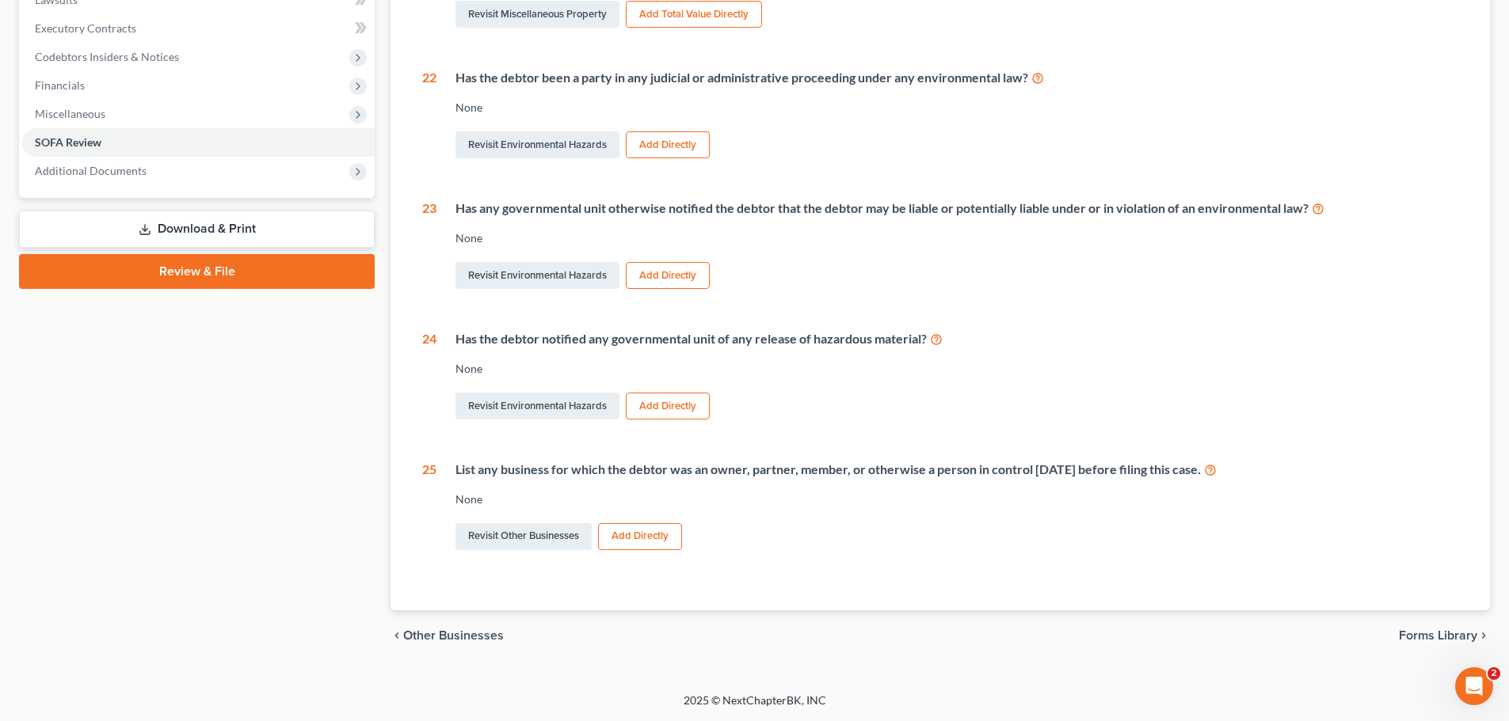
scroll to position [299, 0]
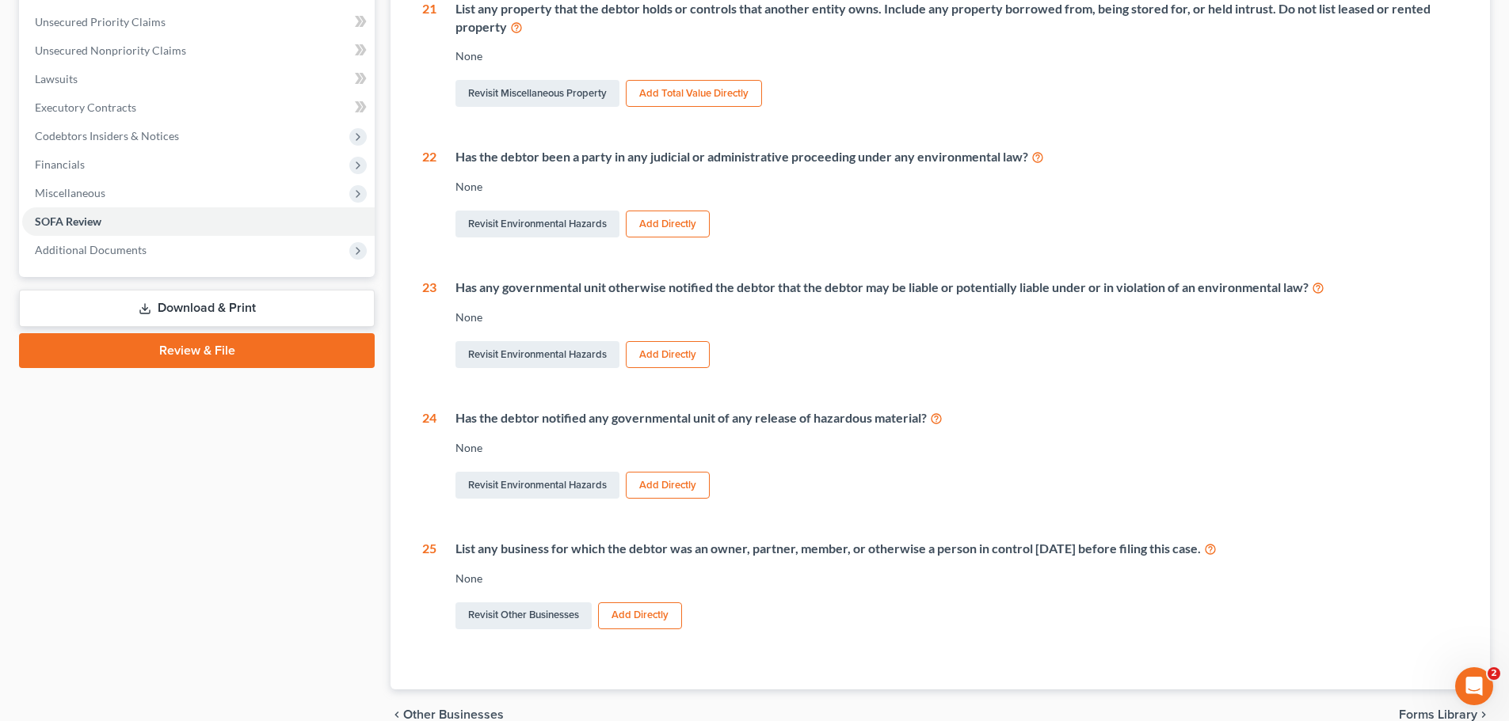
click at [1216, 551] on icon at bounding box center [1210, 548] width 13 height 15
click at [622, 613] on button "Add Directly" at bounding box center [640, 616] width 84 height 27
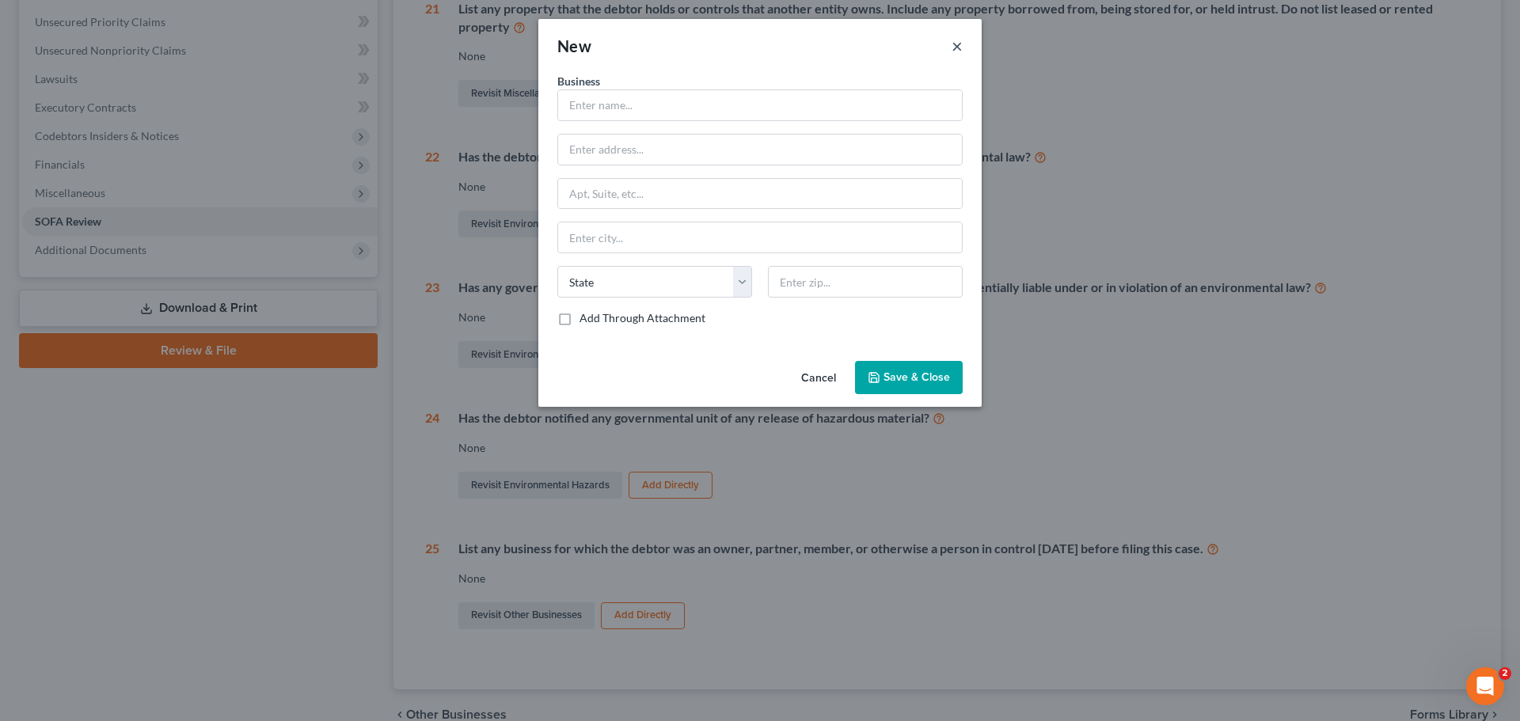
click at [960, 48] on button "×" at bounding box center [957, 45] width 11 height 19
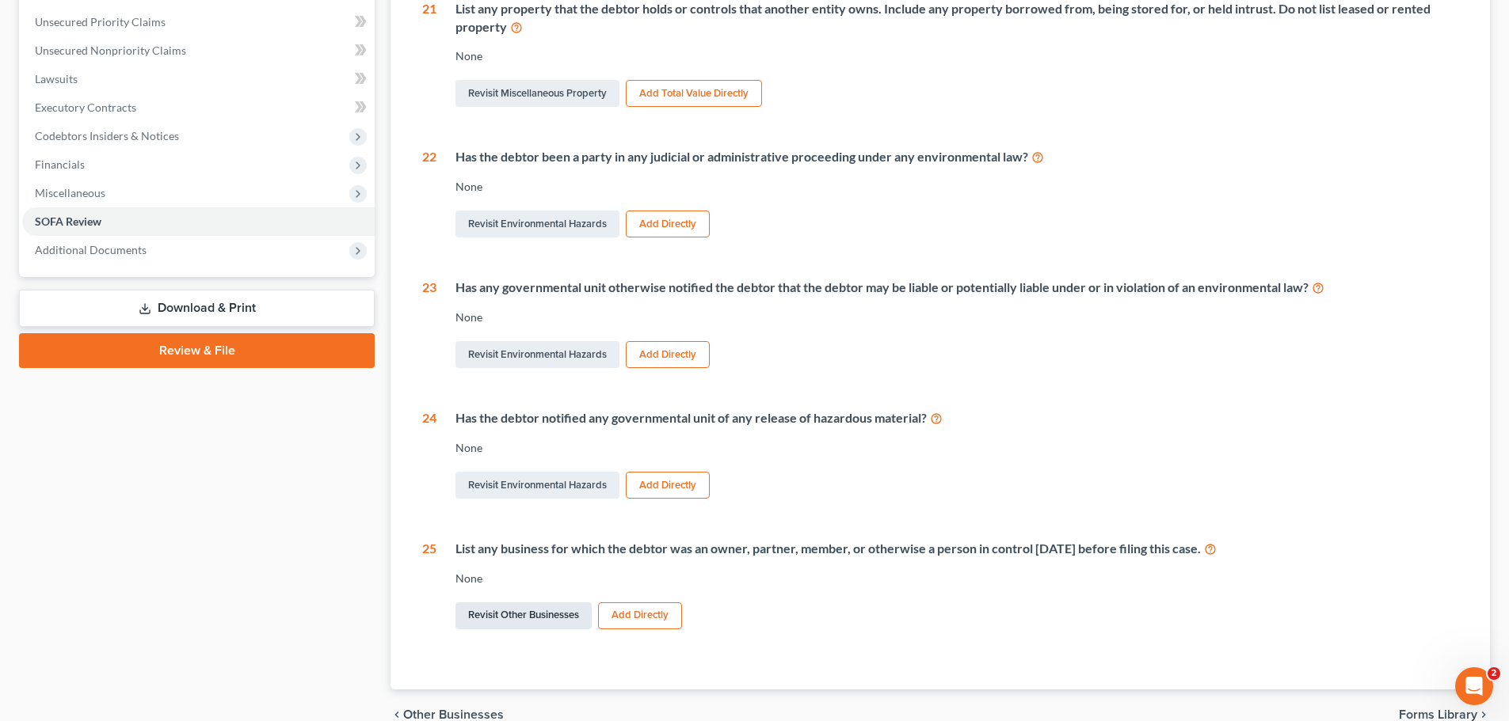
click at [561, 614] on link "Revisit Other Businesses" at bounding box center [523, 616] width 136 height 27
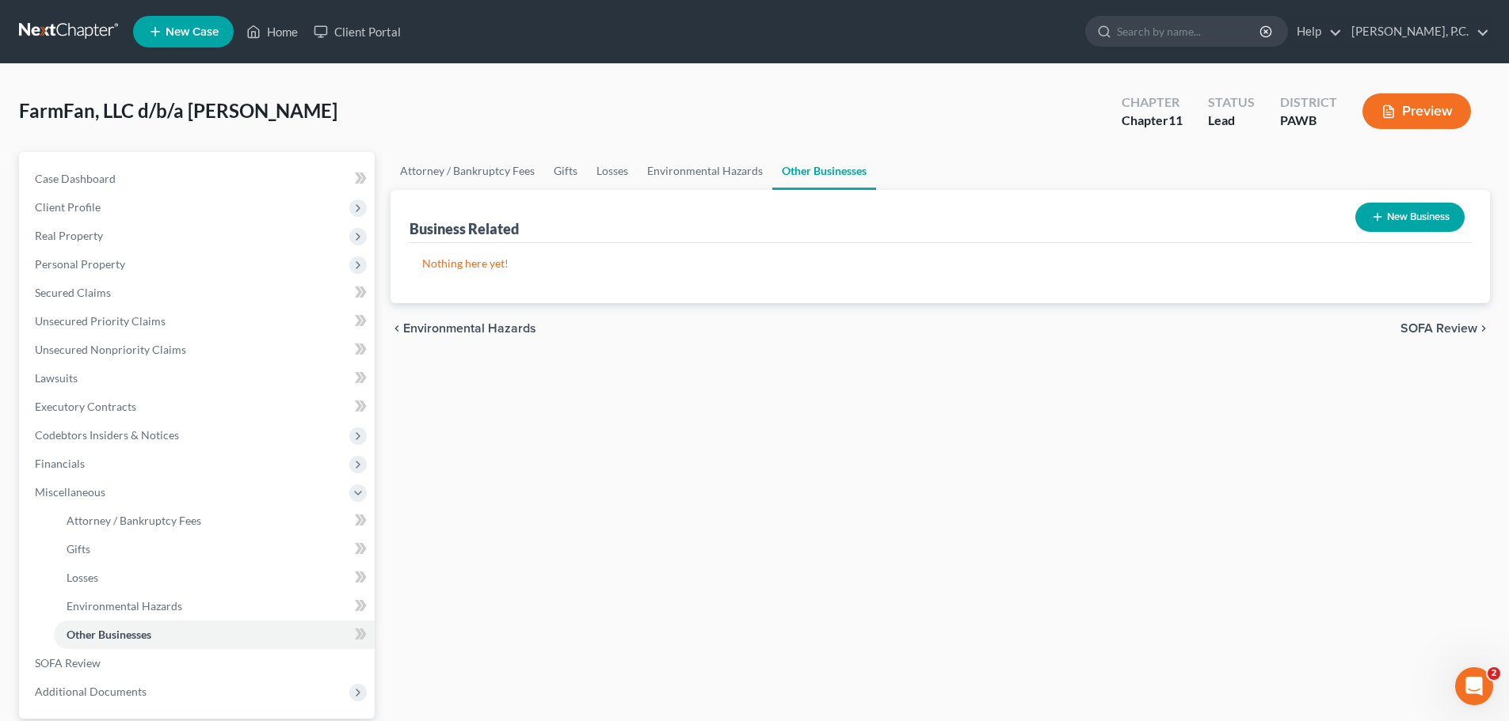
click at [1387, 219] on button "New Business" at bounding box center [1409, 217] width 109 height 29
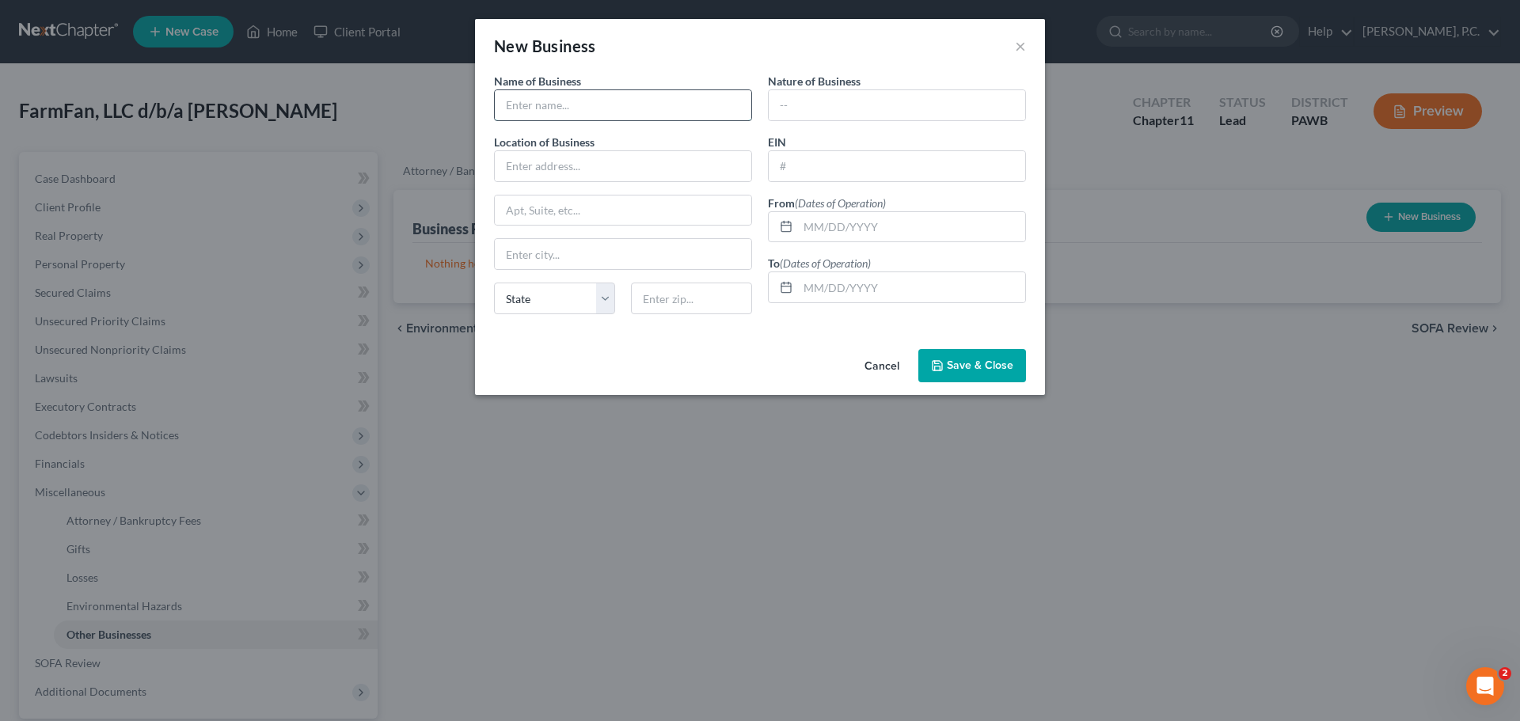
click at [558, 96] on input "text" at bounding box center [623, 105] width 257 height 30
type input "[PERSON_NAME]"
type input "O"
type input "[STREET_ADDRESS]"
click at [611, 207] on input "text" at bounding box center [623, 211] width 257 height 30
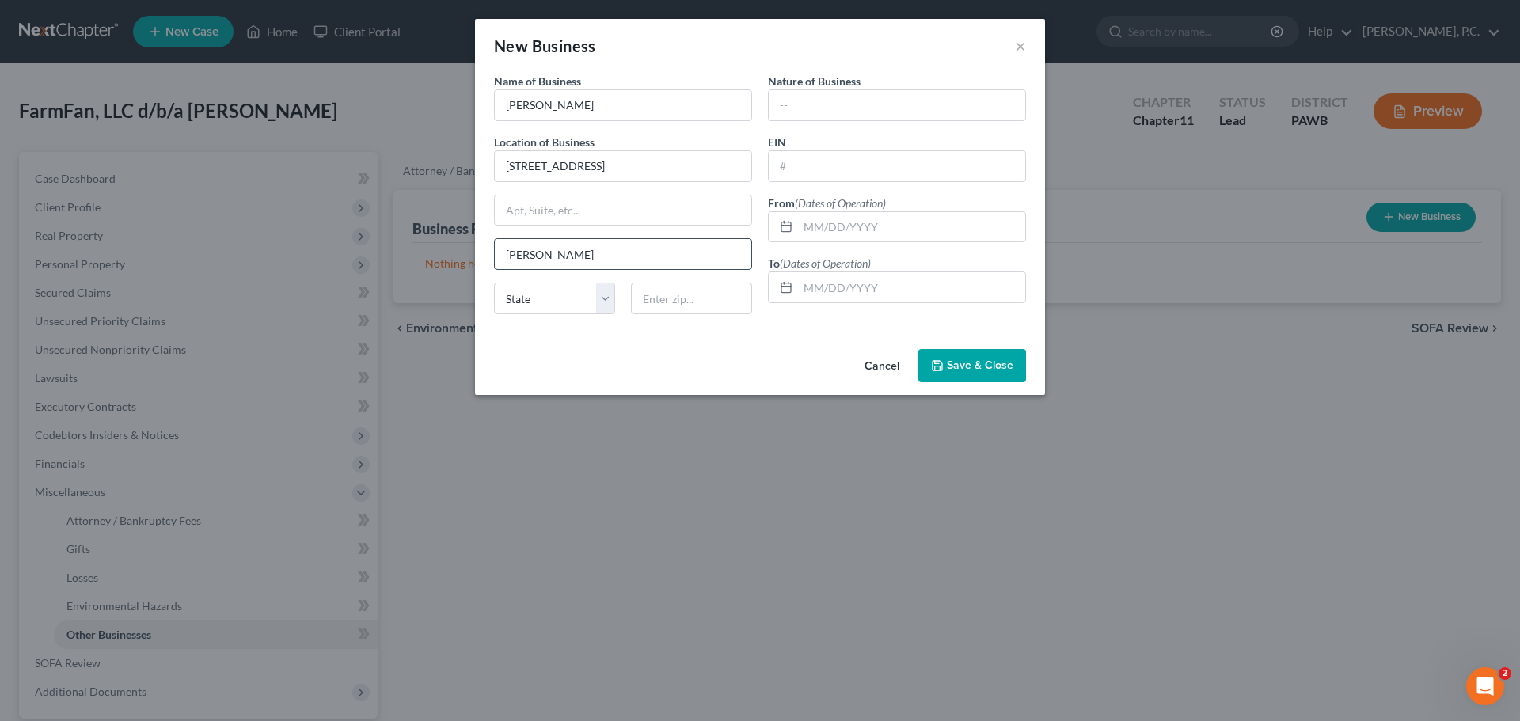
type input "[GEOGRAPHIC_DATA]"
type input "15229"
select select "39"
click at [660, 290] on input "15229" at bounding box center [691, 299] width 121 height 32
click at [661, 290] on input "15229" at bounding box center [691, 299] width 121 height 32
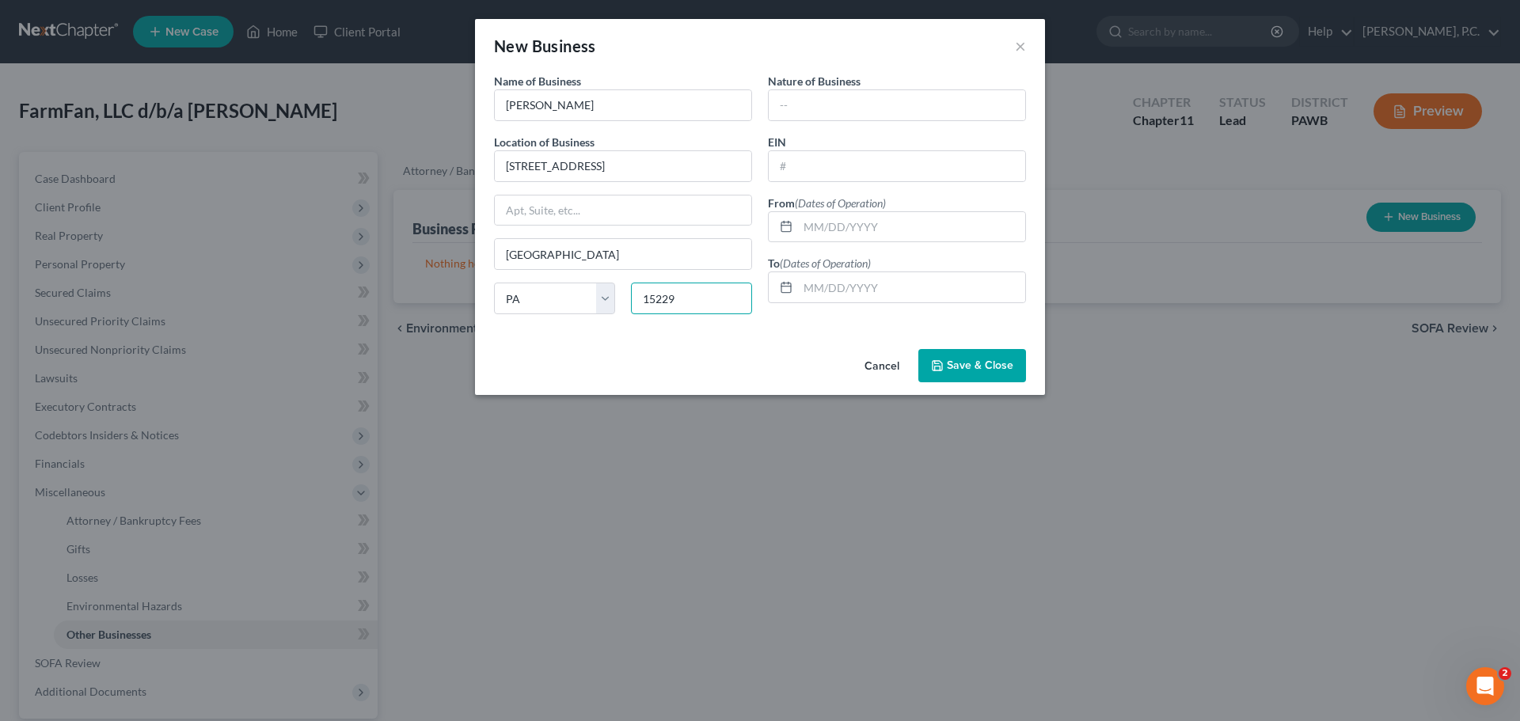
click at [664, 292] on input "15229" at bounding box center [691, 299] width 121 height 32
drag, startPoint x: 667, startPoint y: 287, endPoint x: 638, endPoint y: 284, distance: 28.7
click at [638, 284] on input "1521520829" at bounding box center [691, 299] width 121 height 32
type input "15208"
drag, startPoint x: 847, startPoint y: 168, endPoint x: 877, endPoint y: 169, distance: 29.3
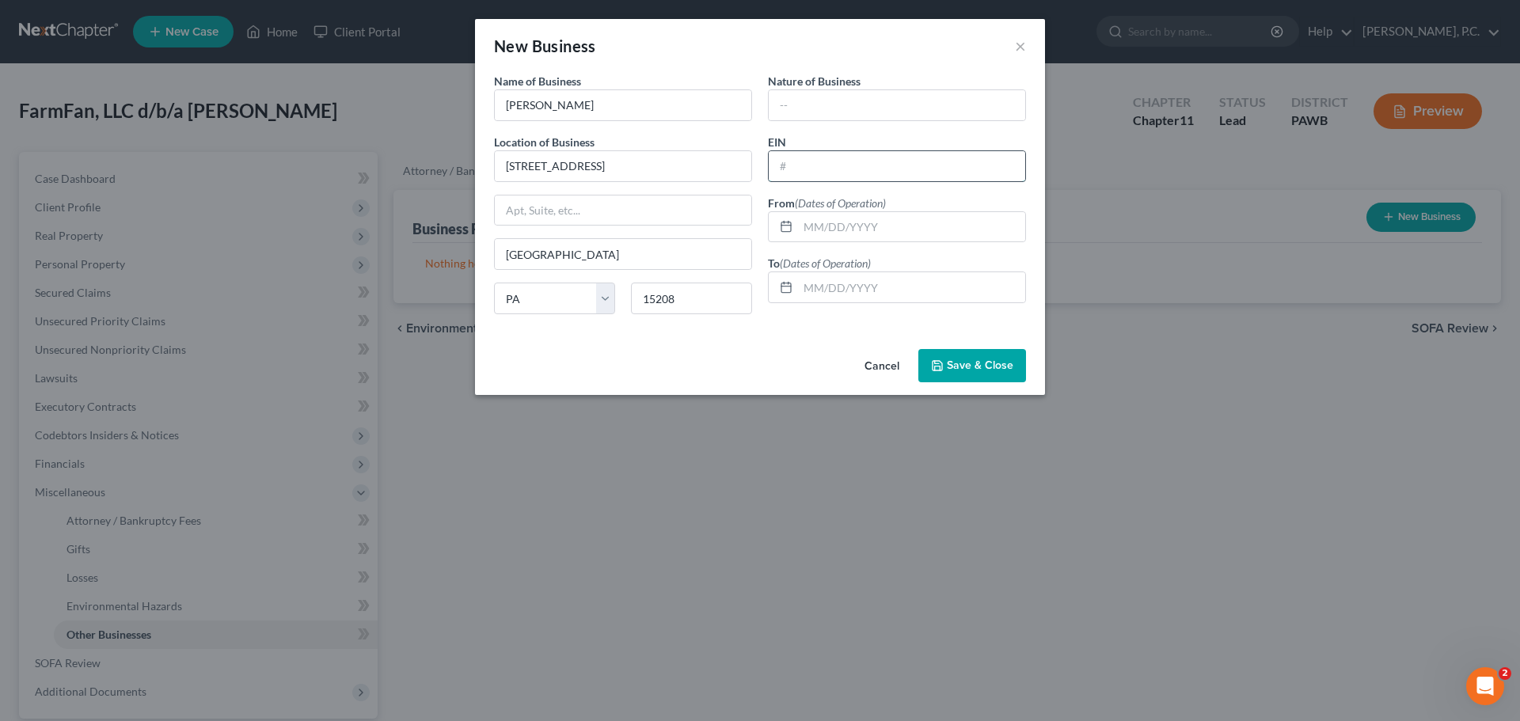
click at [849, 167] on input "text" at bounding box center [897, 166] width 257 height 30
type input "[US_EMPLOYER_IDENTIFICATION_NUMBER]"
click at [837, 98] on input "text" at bounding box center [897, 105] width 257 height 30
type input "Online Food Sales"
click at [787, 337] on div "Name of Business * [PERSON_NAME] Location of Business [STREET_ADDRESS] [GEOGRAP…" at bounding box center [760, 208] width 570 height 270
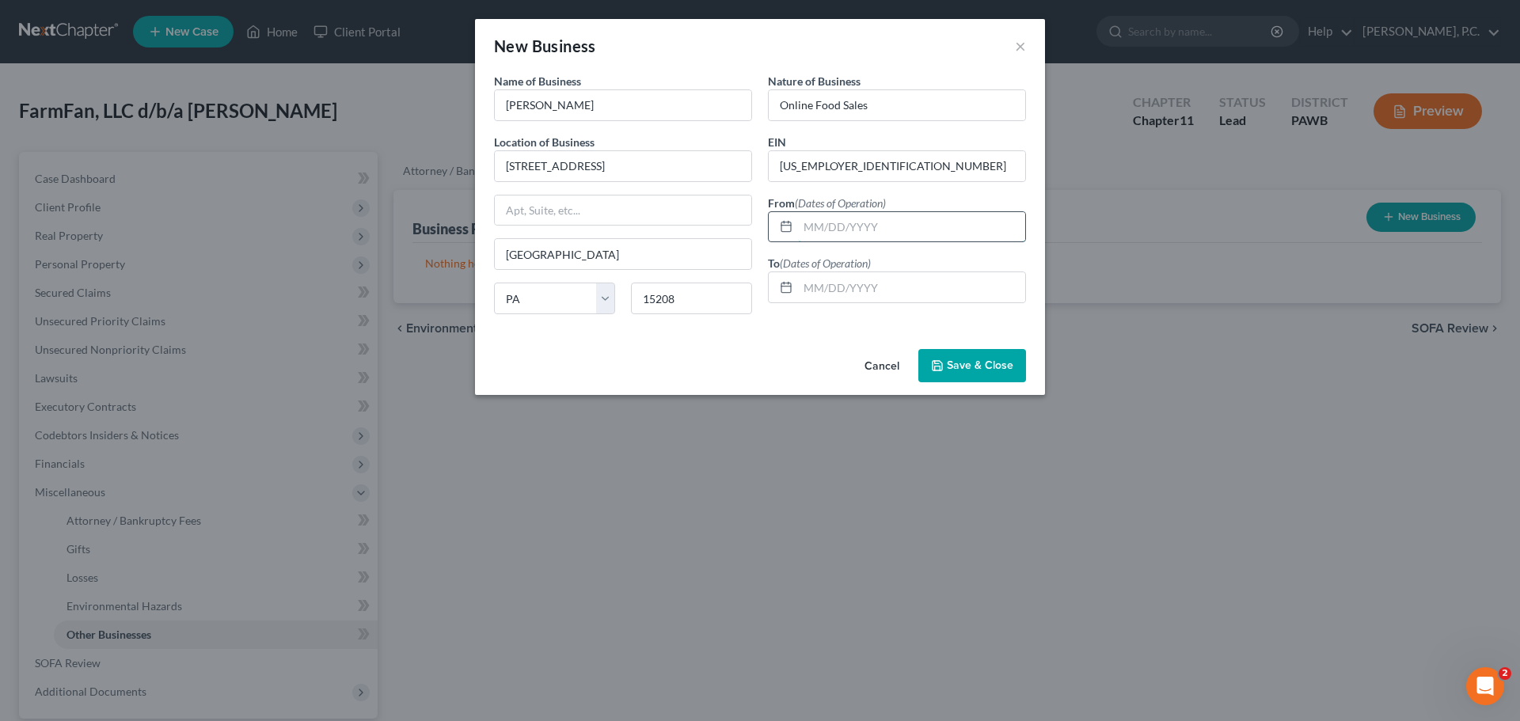
click at [827, 226] on input "text" at bounding box center [911, 227] width 227 height 30
type input "[DATE]"
click at [830, 275] on input "text" at bounding box center [911, 287] width 227 height 30
click at [787, 283] on rect at bounding box center [787, 288] width 10 height 10
click at [823, 285] on input "text" at bounding box center [911, 287] width 227 height 30
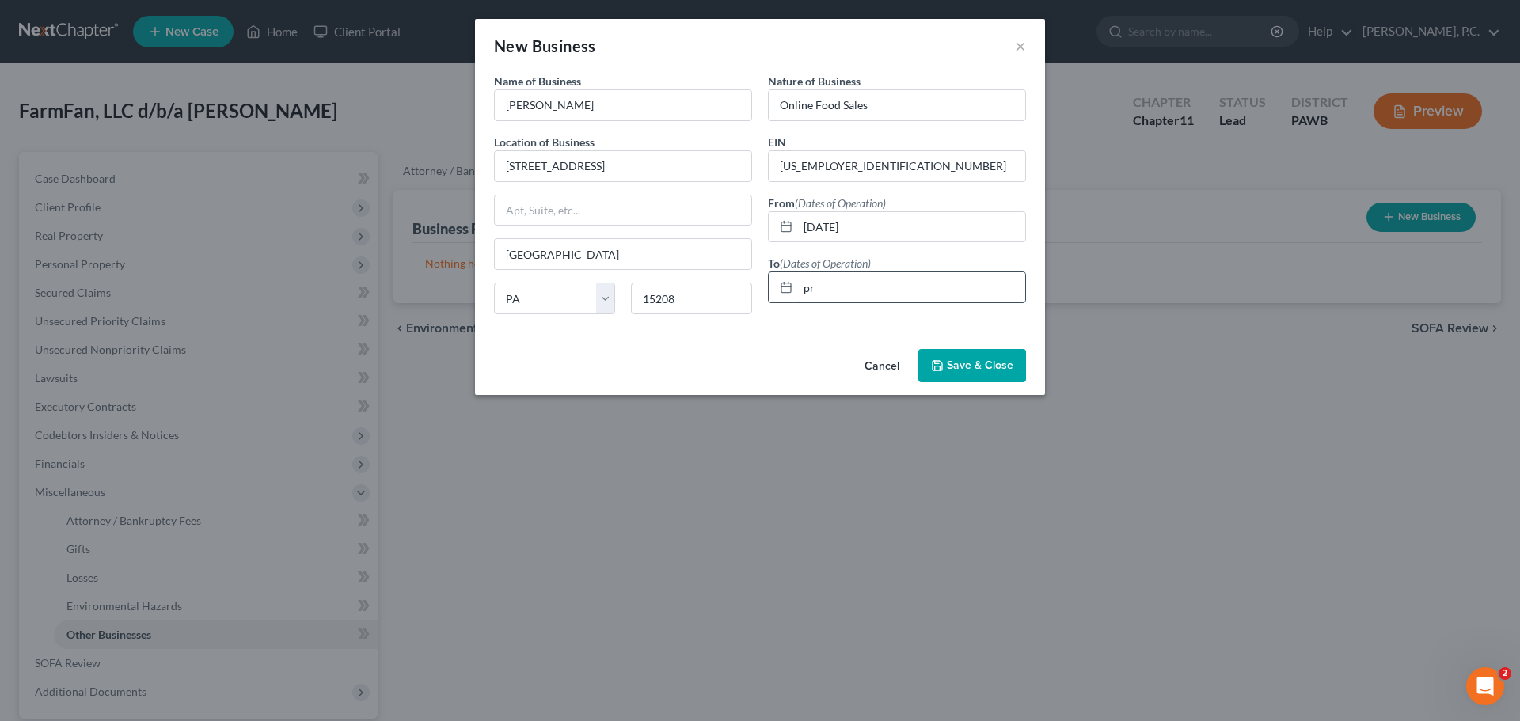
type input "p"
type input "Present"
drag, startPoint x: 841, startPoint y: 232, endPoint x: 801, endPoint y: 234, distance: 39.6
click at [801, 234] on input "[DATE]" at bounding box center [911, 227] width 227 height 30
click at [775, 359] on div "Cancel Save & Close" at bounding box center [760, 369] width 570 height 52
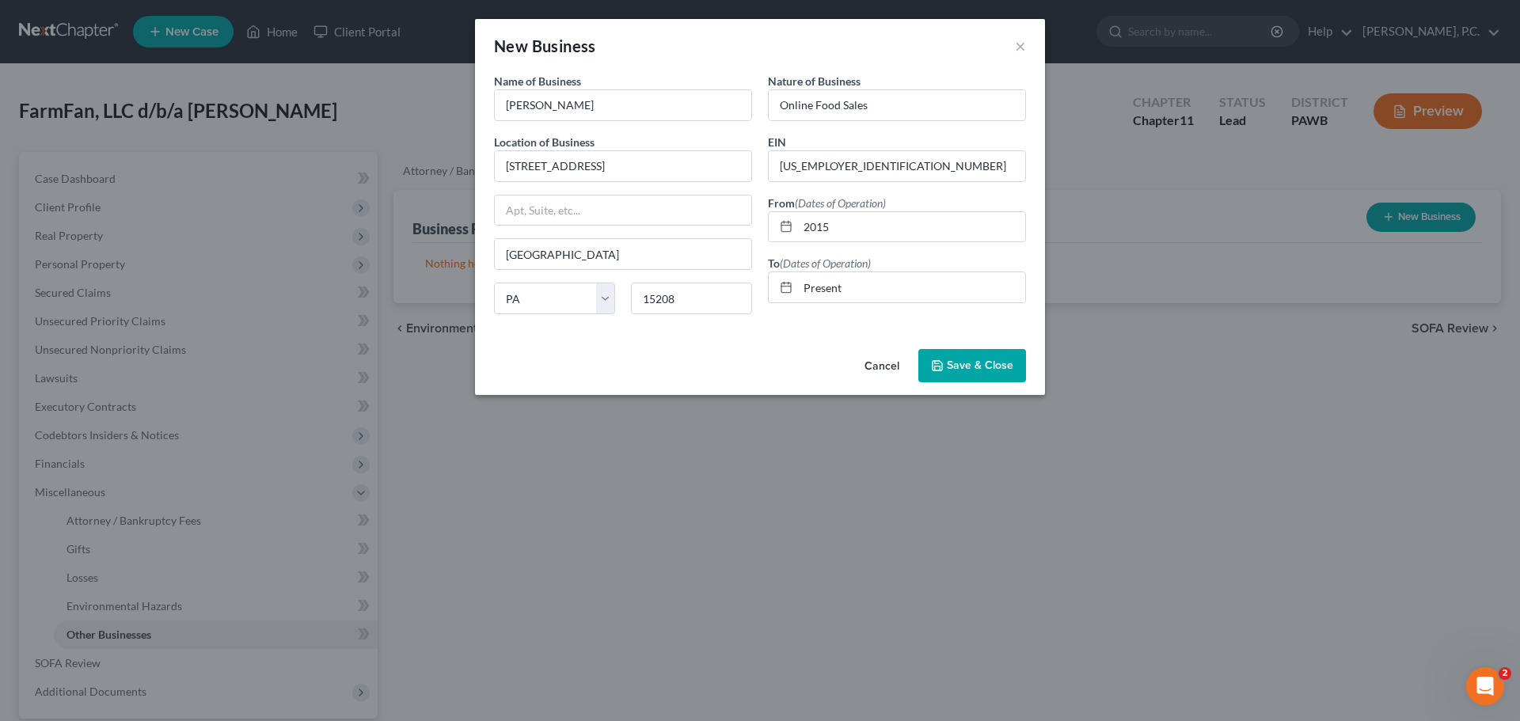
click at [965, 360] on span "Save & Close" at bounding box center [980, 365] width 67 height 13
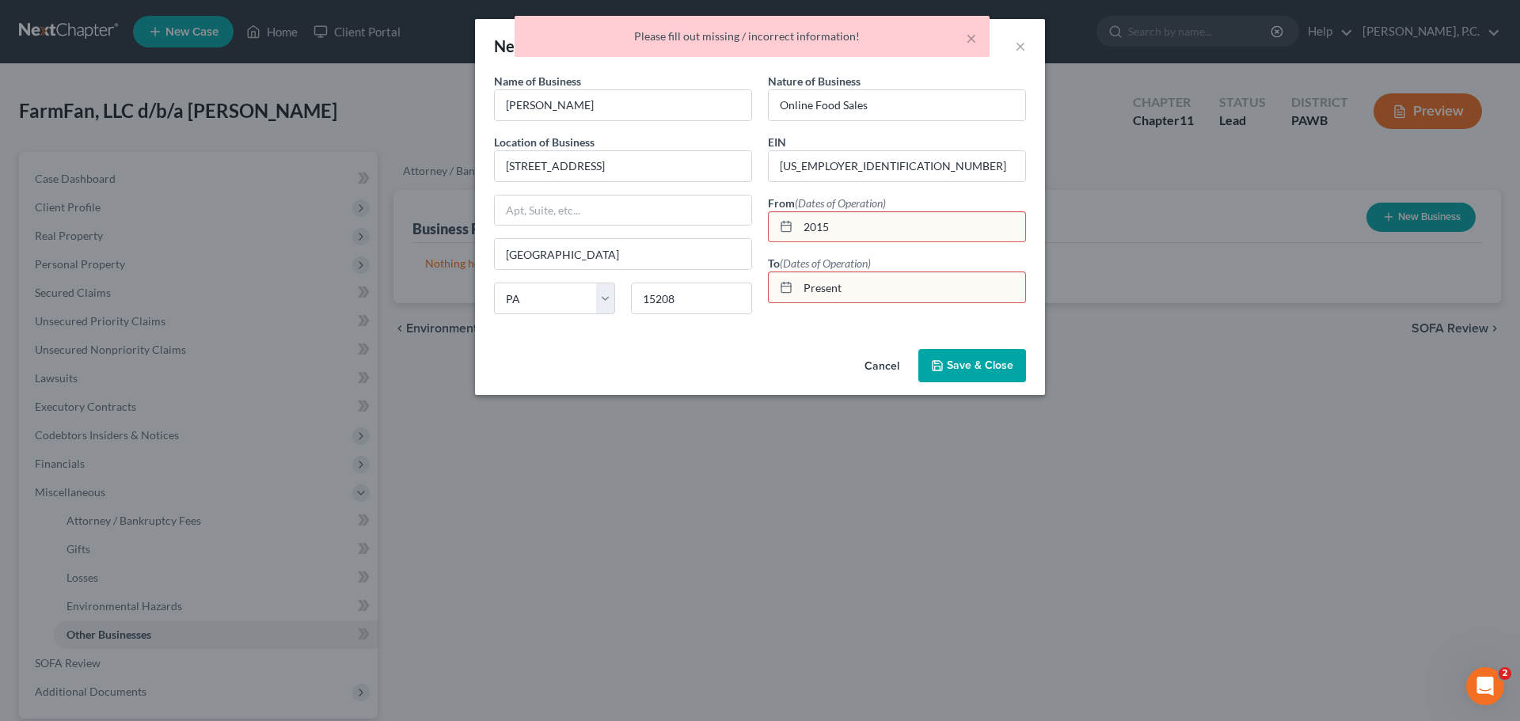
click at [838, 272] on input "Present" at bounding box center [911, 287] width 227 height 30
drag, startPoint x: 837, startPoint y: 223, endPoint x: 802, endPoint y: 238, distance: 38.0
click at [802, 238] on input "2015" at bounding box center [911, 227] width 227 height 30
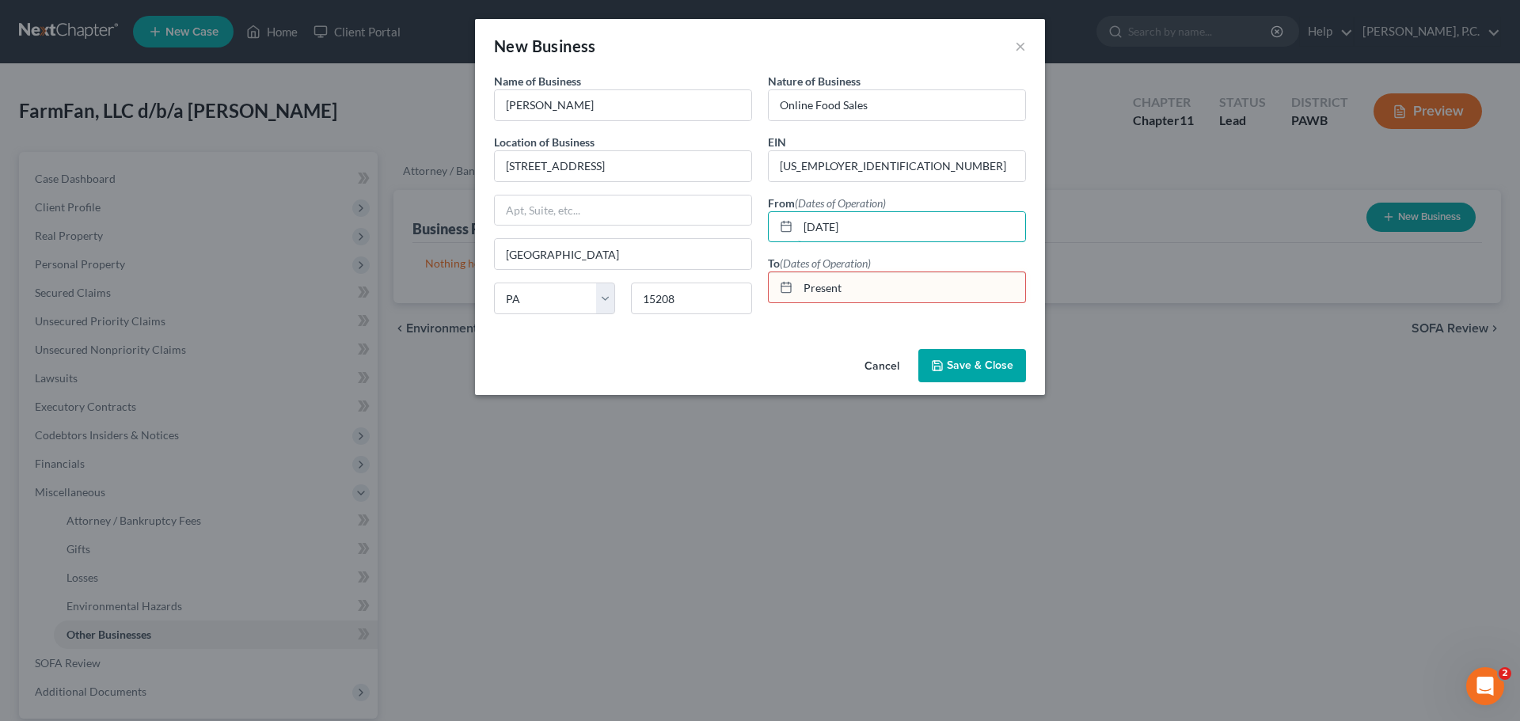
type input "[DATE]"
click at [860, 299] on input "Present" at bounding box center [911, 287] width 227 height 30
click at [857, 295] on input "Present" at bounding box center [911, 287] width 227 height 30
click at [856, 294] on input "Present" at bounding box center [911, 287] width 227 height 30
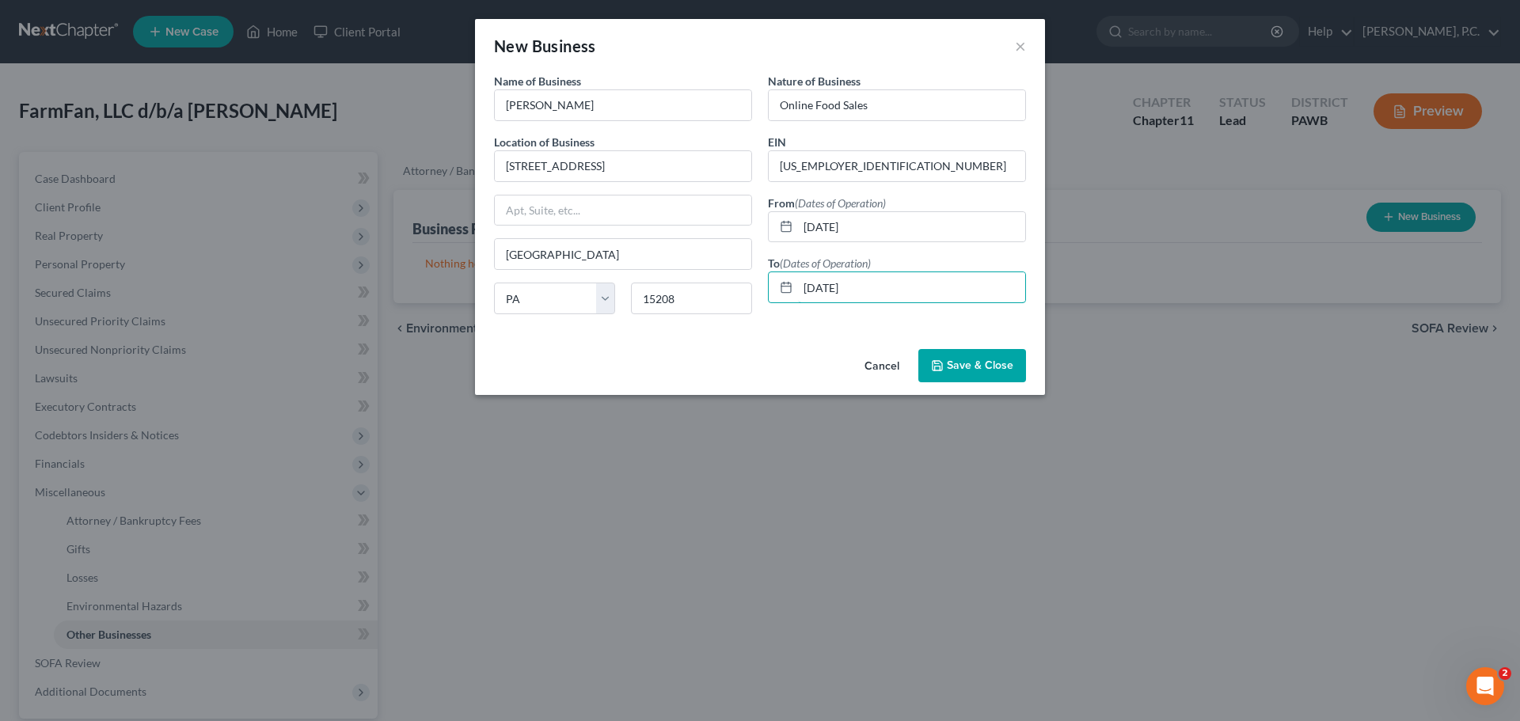
type input "[DATE]"
click at [838, 347] on div "Cancel Save & Close" at bounding box center [760, 369] width 570 height 52
click at [971, 364] on span "Save & Close" at bounding box center [980, 365] width 67 height 13
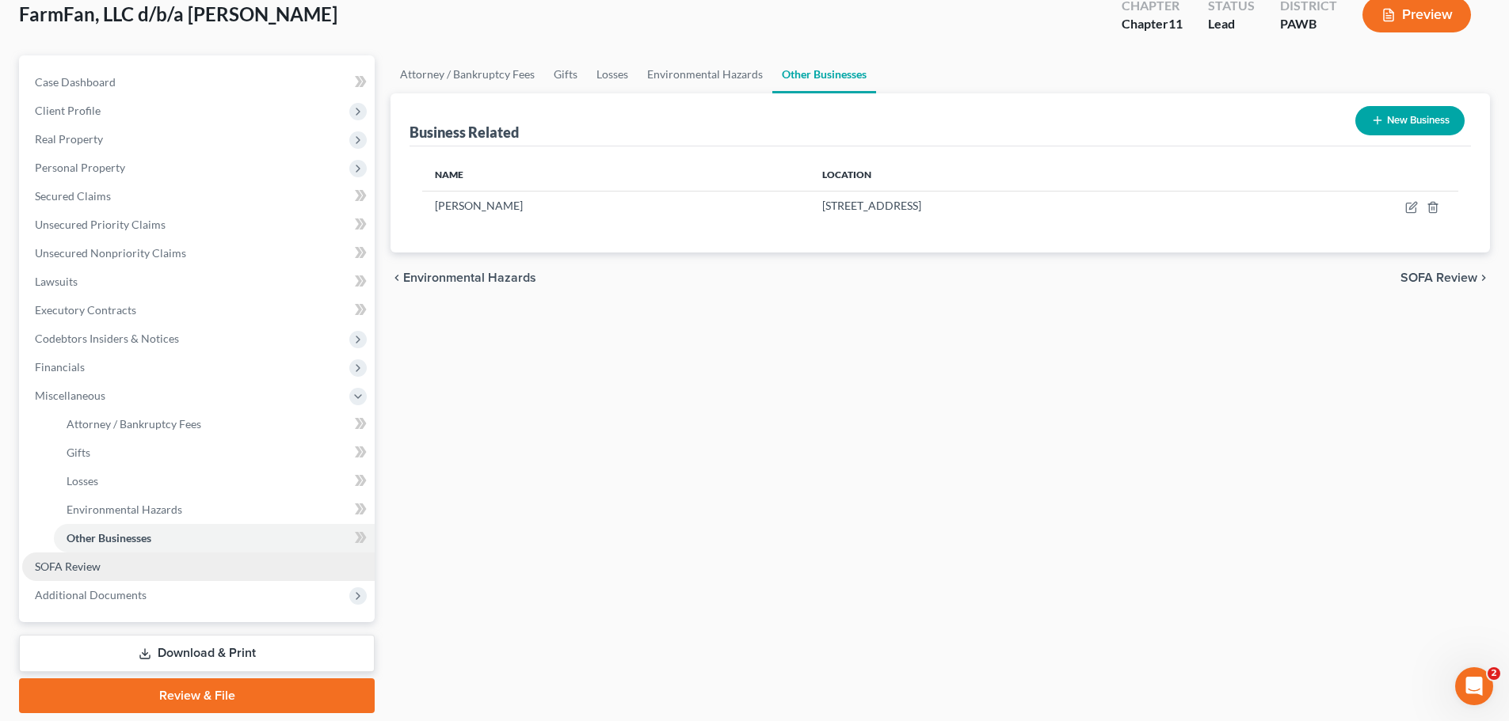
scroll to position [70, 0]
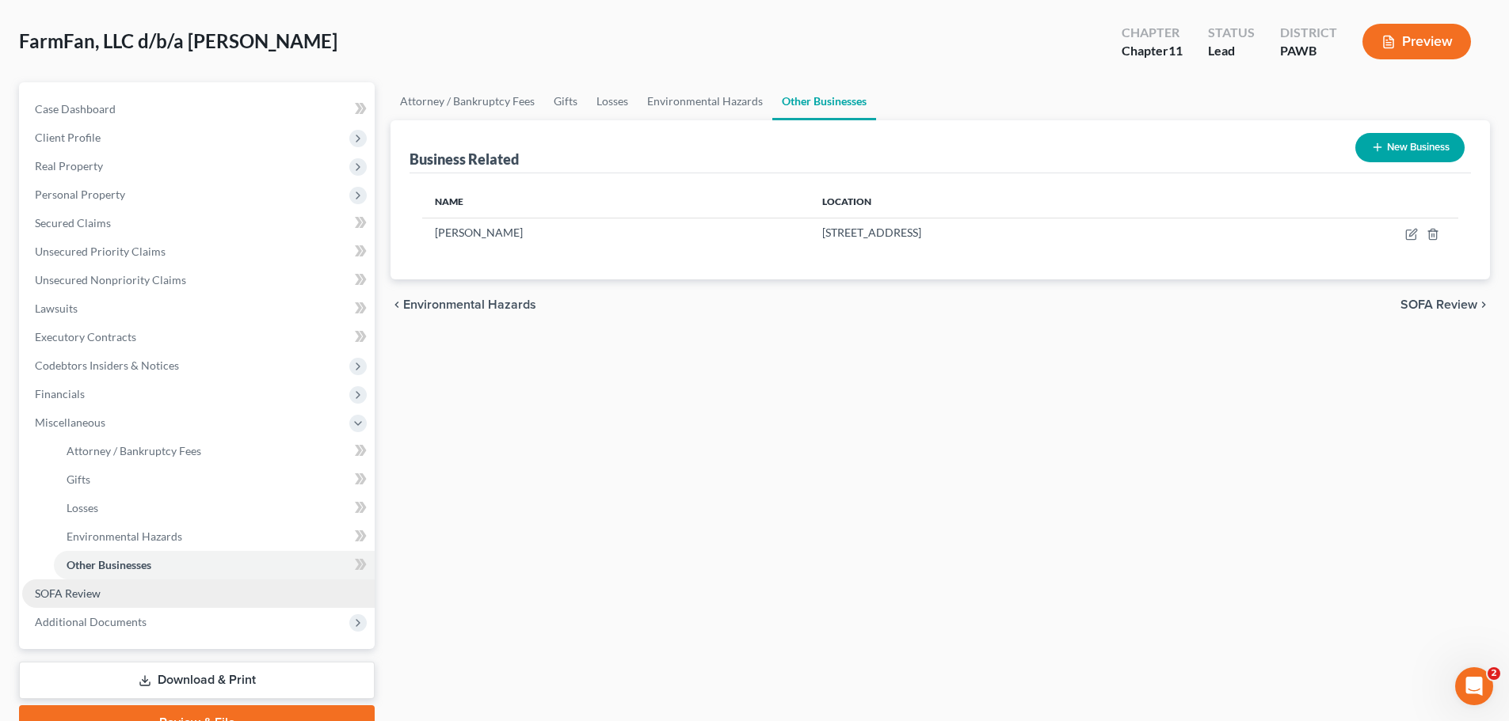
click at [74, 603] on link "SOFA Review" at bounding box center [198, 594] width 352 height 29
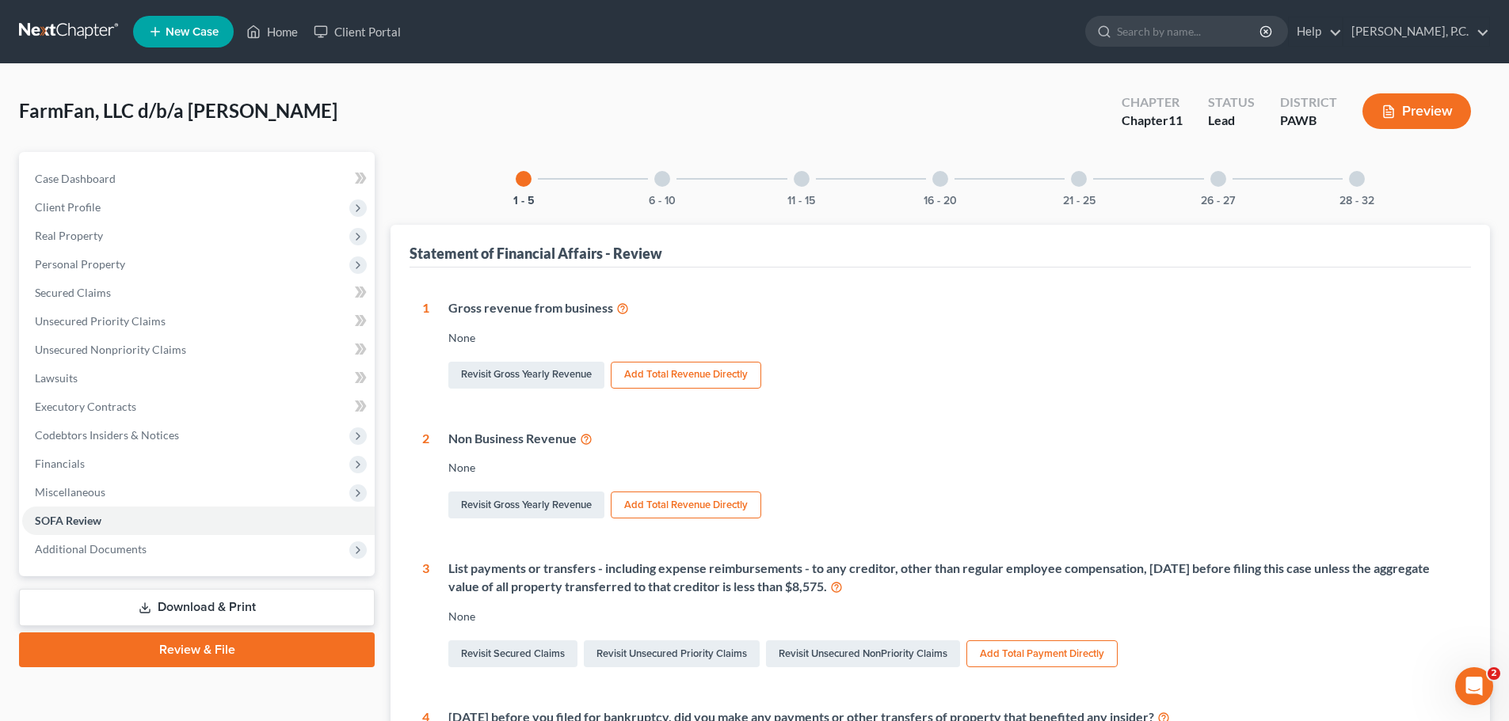
click at [1221, 181] on div at bounding box center [1218, 179] width 16 height 16
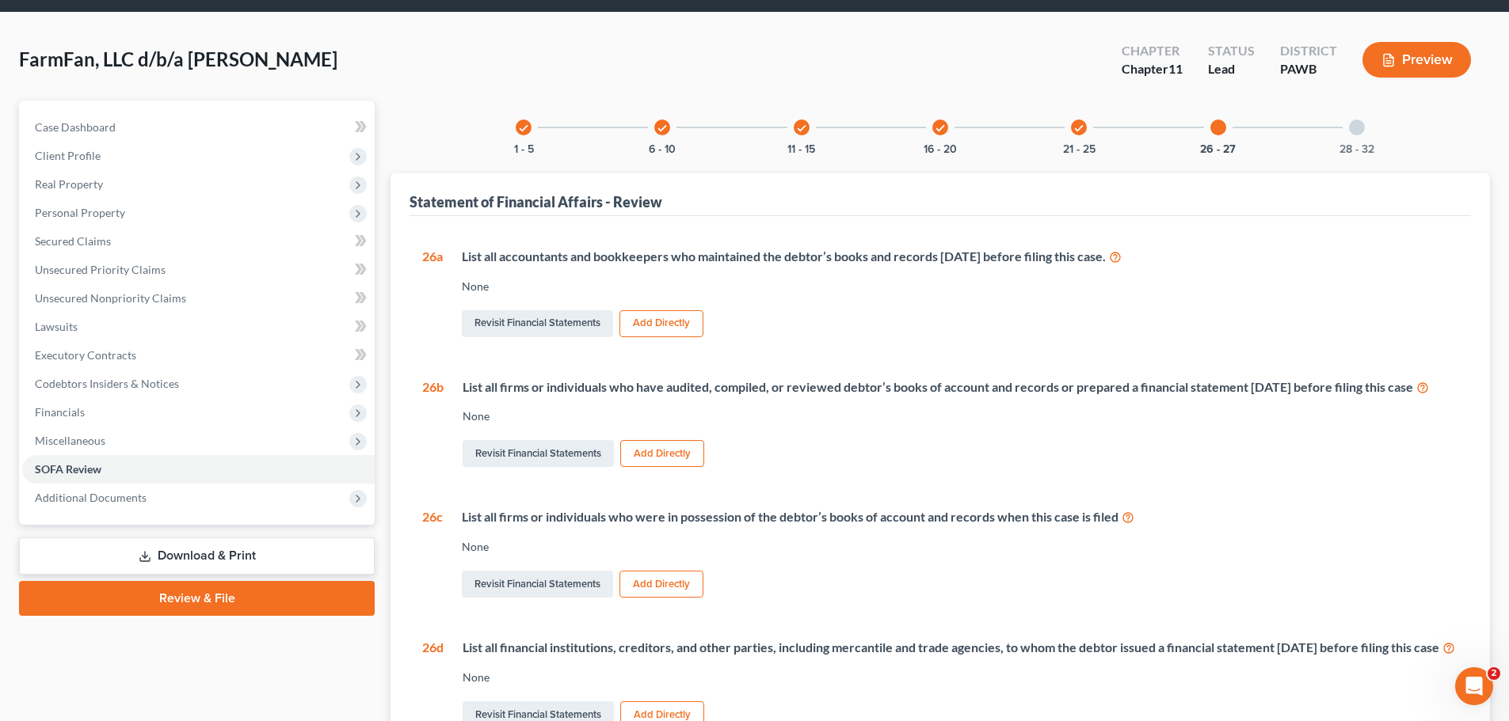
scroll to position [79, 0]
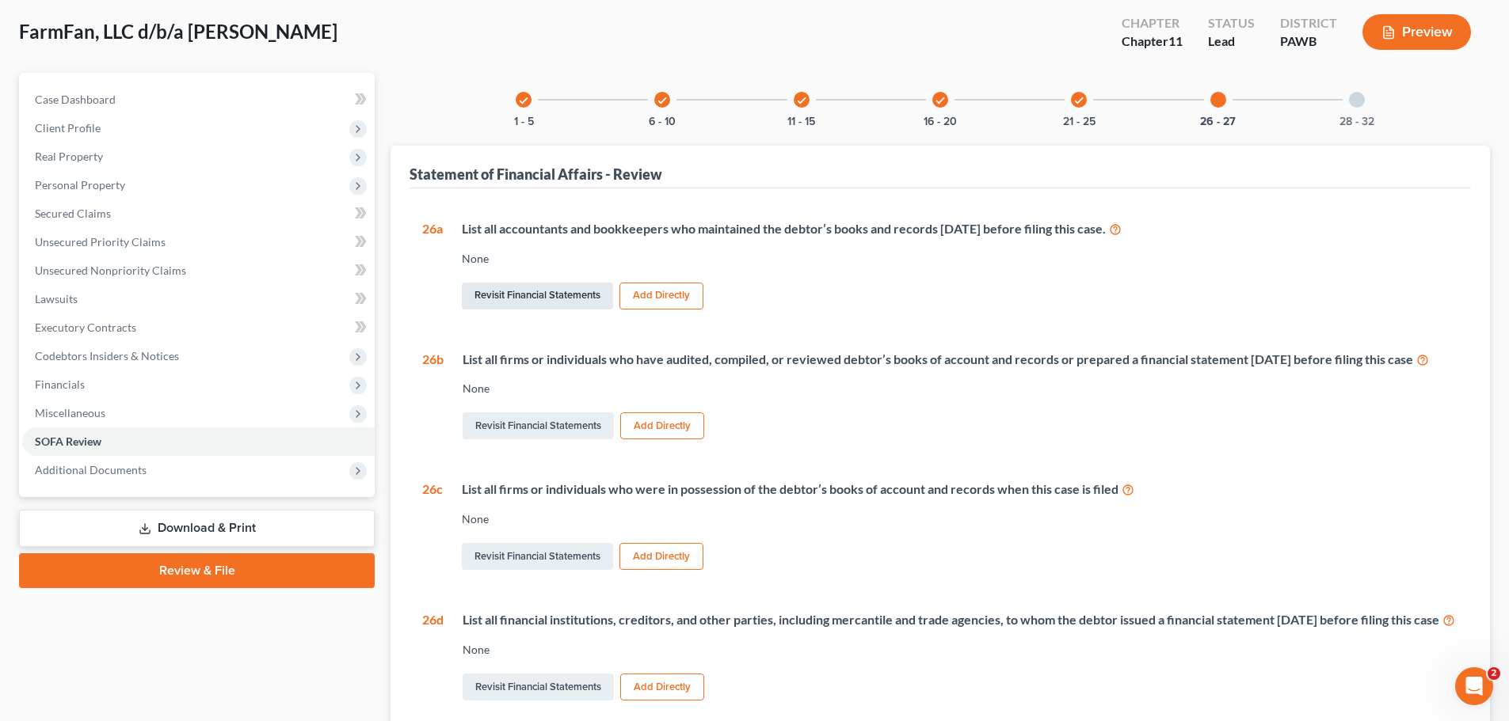
click at [593, 301] on link "Revisit Financial Statements" at bounding box center [537, 296] width 151 height 27
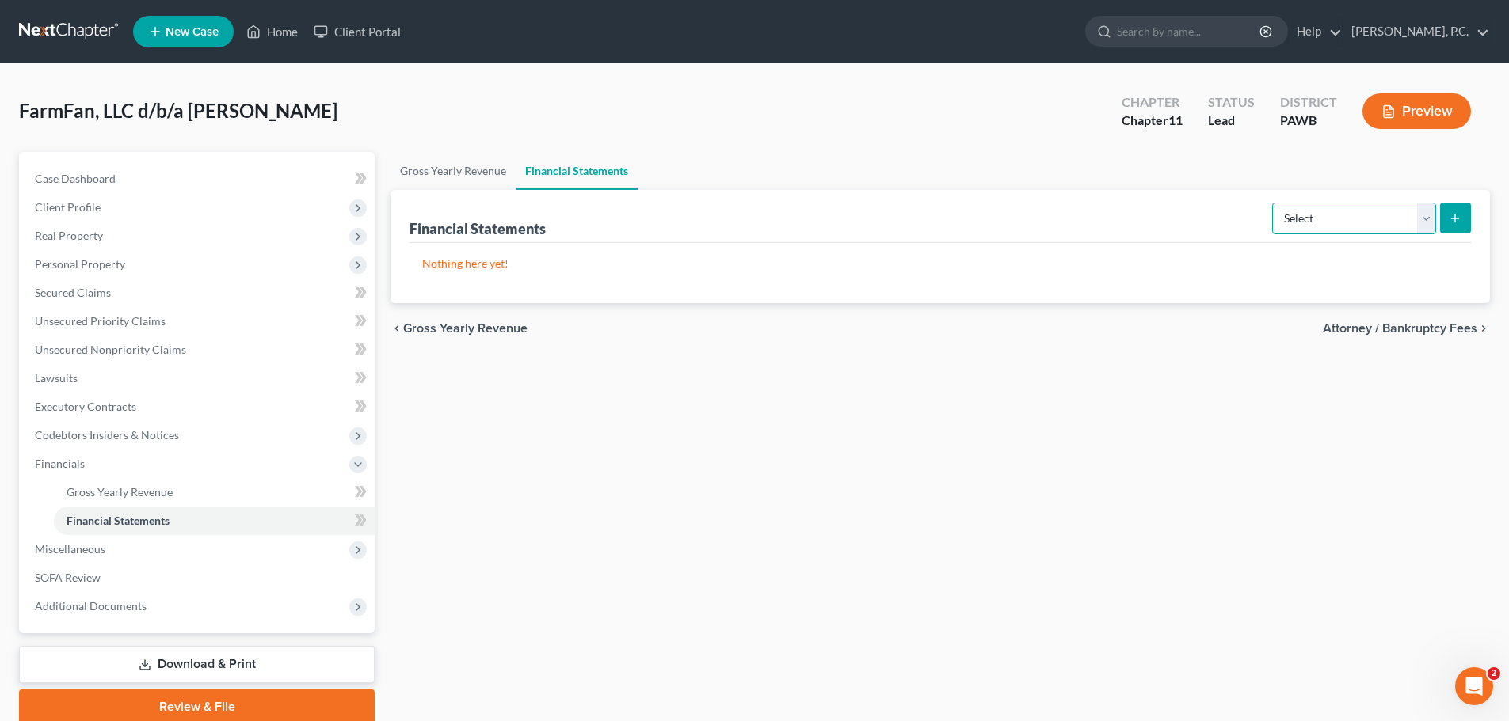
click at [1384, 218] on select "Select Auditor Bookkeeper Creditor Pension Contribution Records Keeper Tax Cons…" at bounding box center [1354, 219] width 164 height 32
select select "bookkeeper"
click at [1273, 203] on select "Select Auditor Bookkeeper Creditor Pension Contribution Records Keeper Tax Cons…" at bounding box center [1354, 219] width 164 height 32
click at [1456, 226] on button "submit" at bounding box center [1455, 218] width 31 height 31
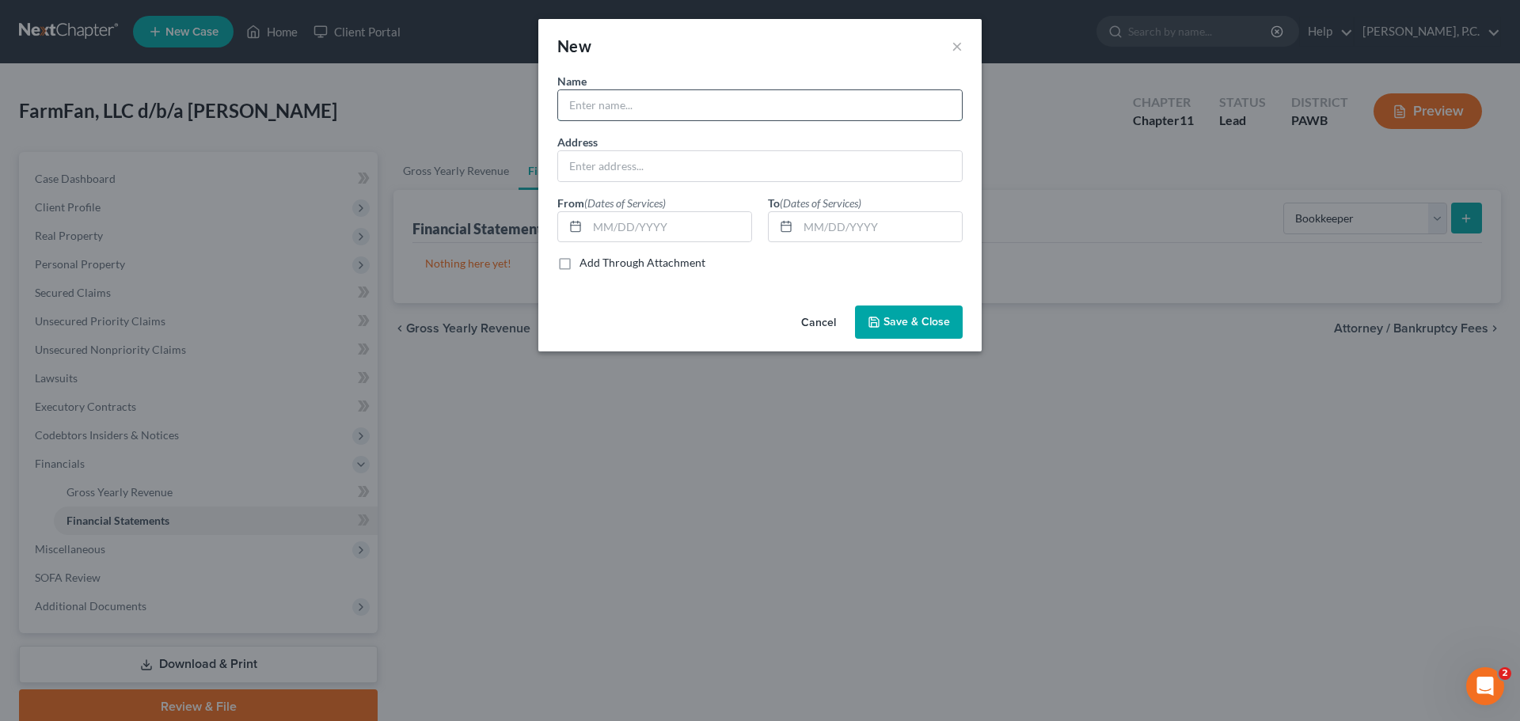
click at [669, 112] on input "text" at bounding box center [760, 105] width 404 height 30
type input "[PERSON_NAME]"
type input "[STREET_ADDRESS]"
type input "P"
click at [715, 172] on input "[STREET_ADDRESS]" at bounding box center [760, 166] width 404 height 30
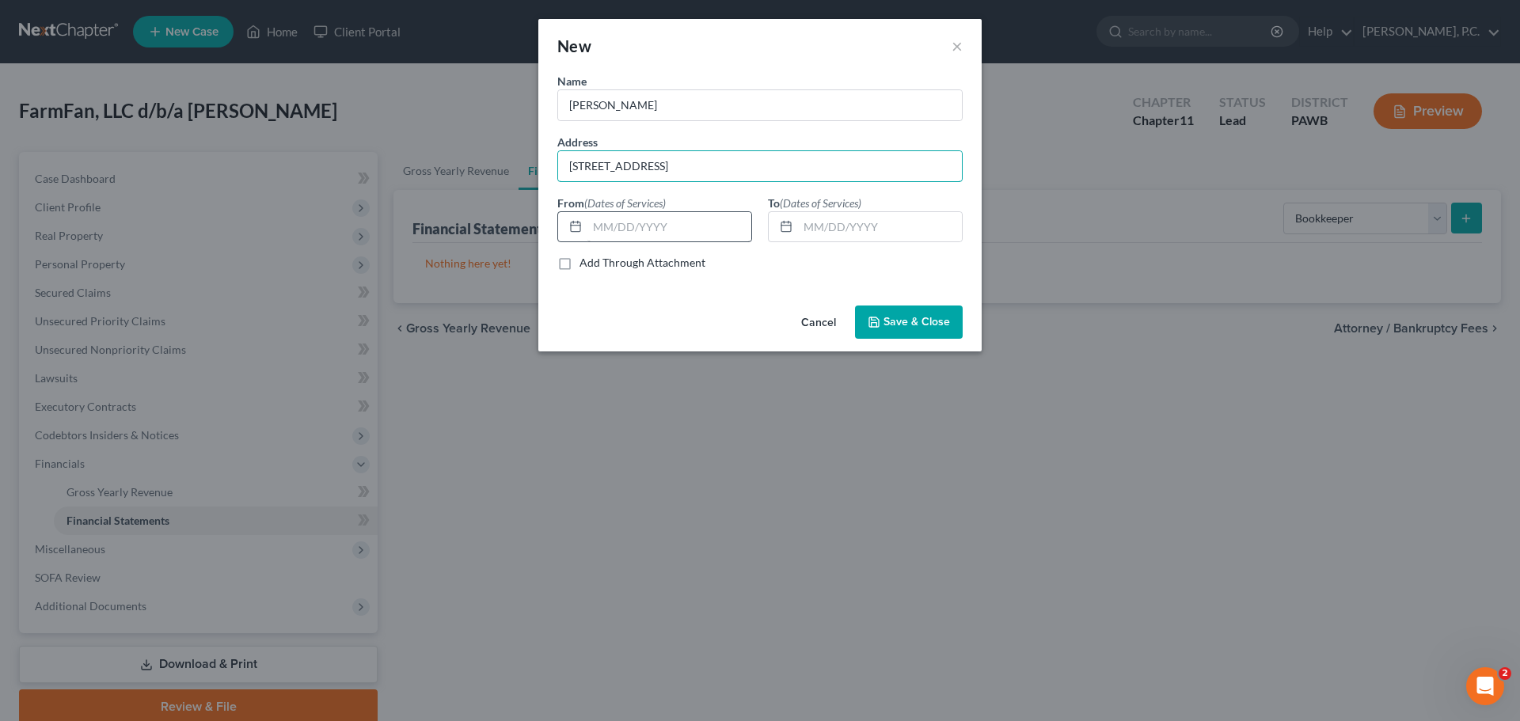
type input "[STREET_ADDRESS]"
click at [650, 226] on input "text" at bounding box center [670, 227] width 164 height 30
type input "[DATE]"
type input "0"
click at [832, 233] on input "[DATE]" at bounding box center [880, 227] width 164 height 30
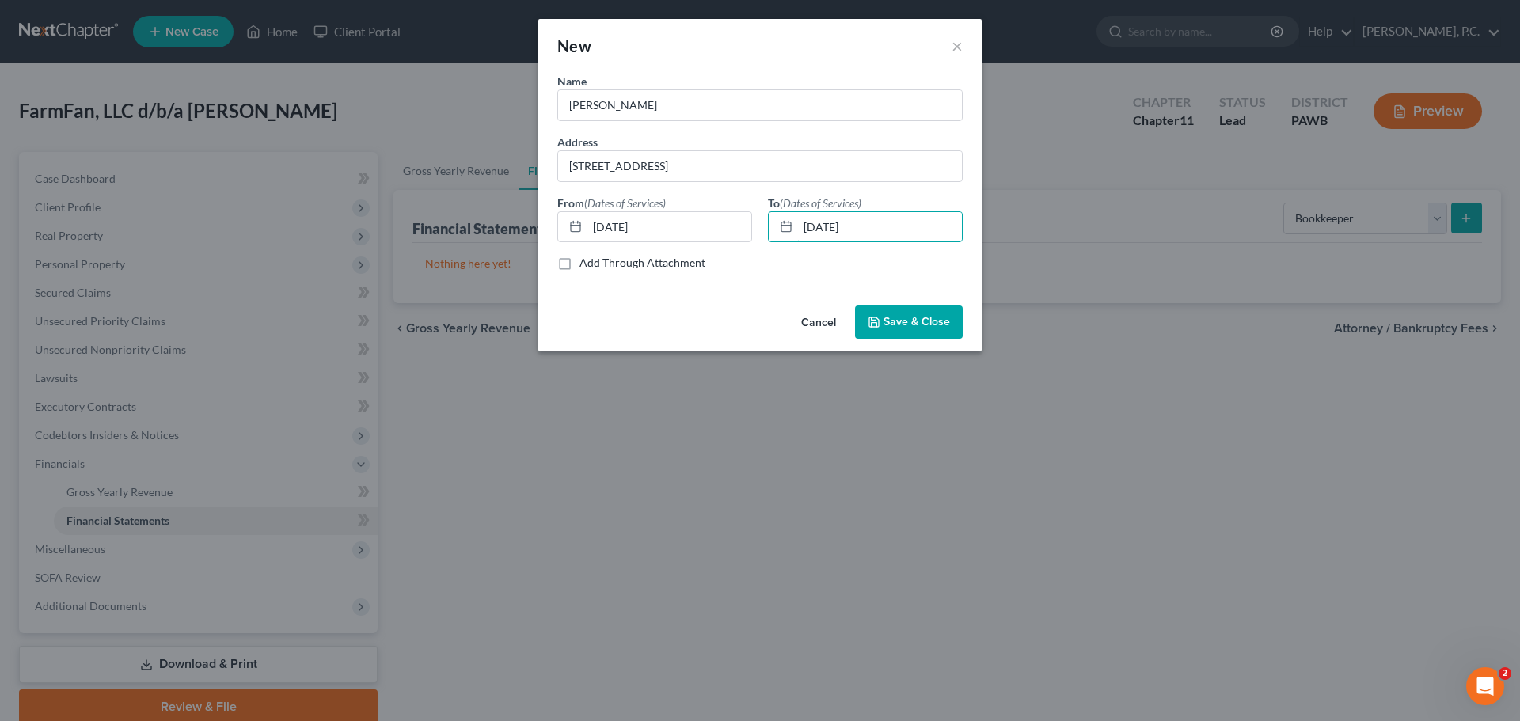
type input "[DATE]"
click at [903, 324] on span "Save & Close" at bounding box center [917, 321] width 67 height 13
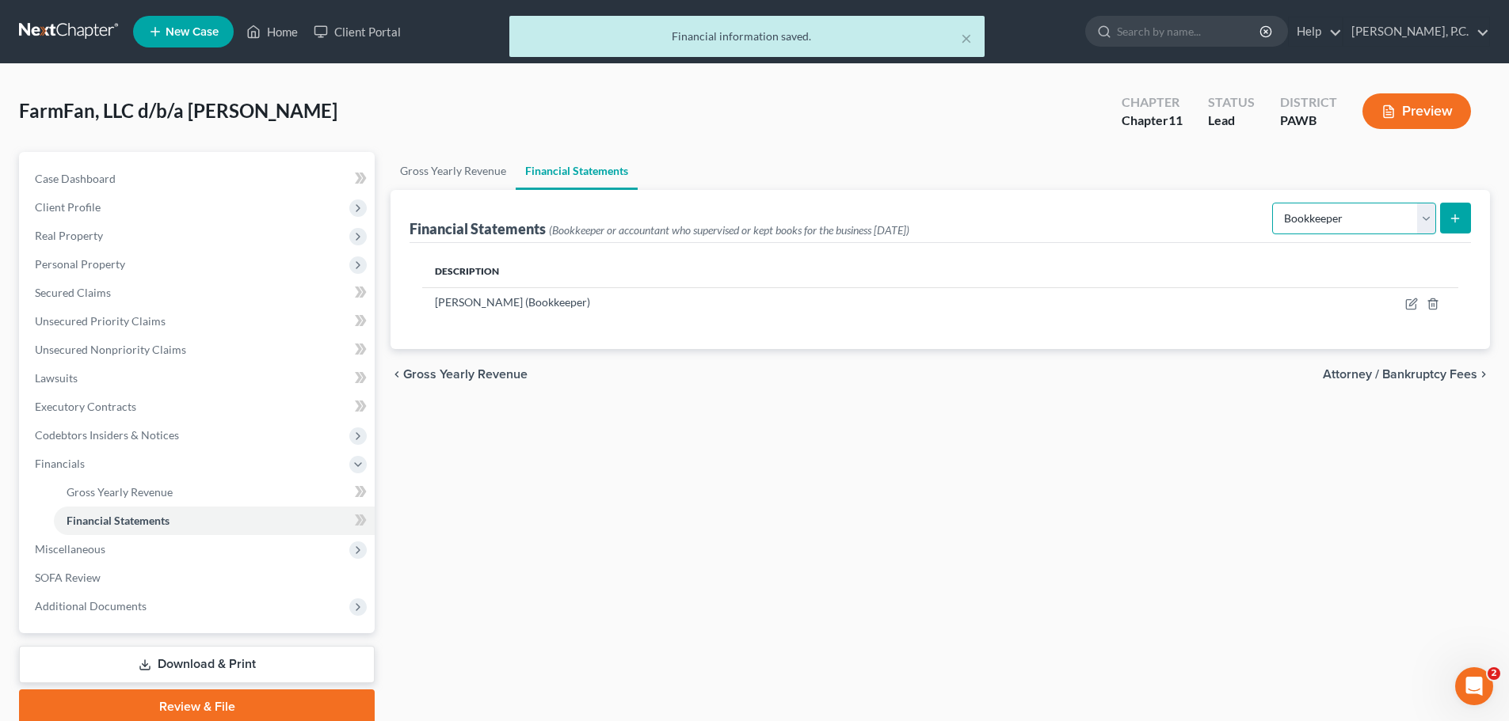
click at [1325, 211] on select "Select Auditor Bookkeeper Creditor Pension Contribution Records Keeper Tax Cons…" at bounding box center [1354, 219] width 164 height 32
click at [1273, 203] on select "Select Auditor Bookkeeper Creditor Pension Contribution Records Keeper Tax Cons…" at bounding box center [1354, 219] width 164 height 32
click at [1446, 223] on button "submit" at bounding box center [1455, 218] width 31 height 31
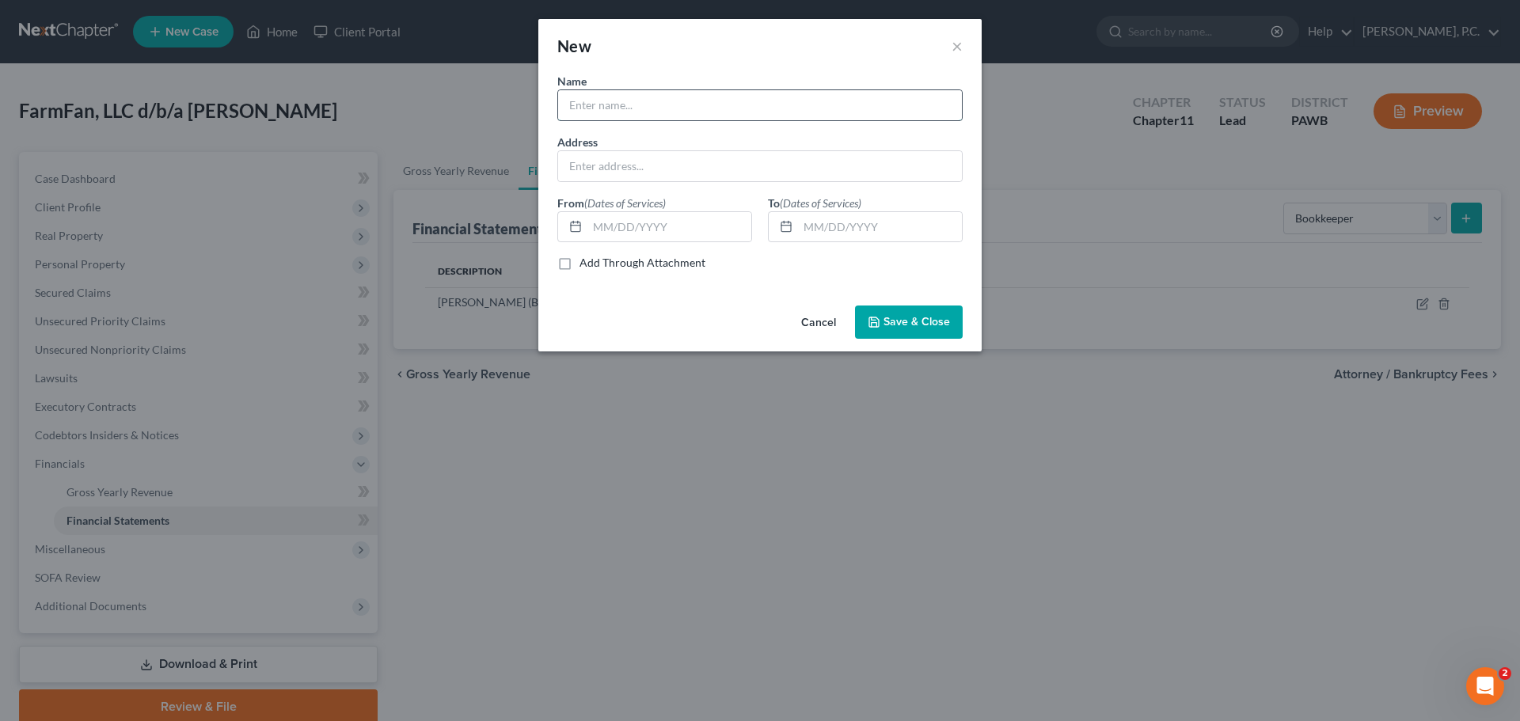
drag, startPoint x: 612, startPoint y: 111, endPoint x: 608, endPoint y: 120, distance: 10.3
click at [612, 110] on input "text" at bounding box center [760, 105] width 404 height 30
type input "[PERSON_NAME]"
type input "[STREET_ADDRESS]"
click at [622, 232] on input "text" at bounding box center [670, 227] width 164 height 30
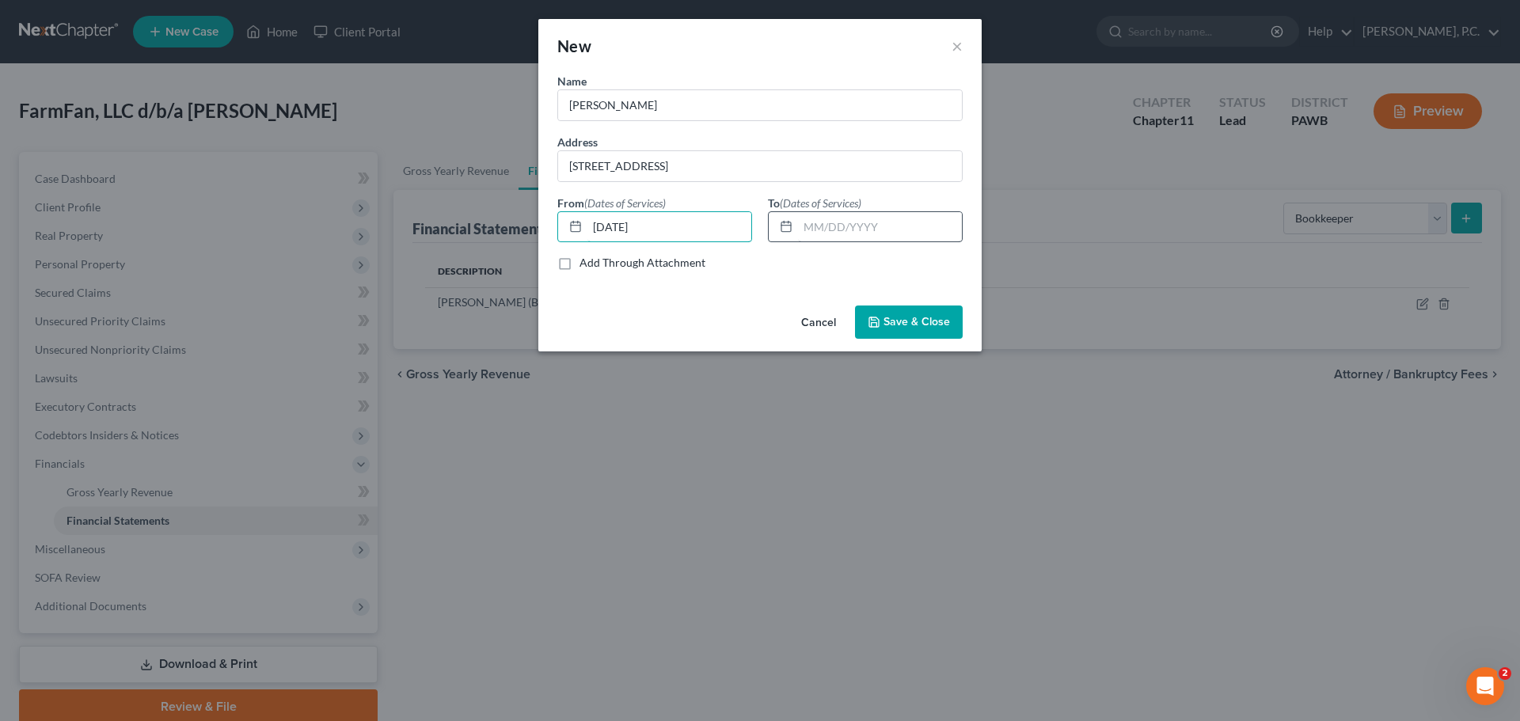
type input "[DATE]"
click at [823, 225] on input "text" at bounding box center [880, 227] width 164 height 30
type input "[DATE]"
click at [897, 326] on span "Save & Close" at bounding box center [917, 321] width 67 height 13
